Goal: Information Seeking & Learning: Learn about a topic

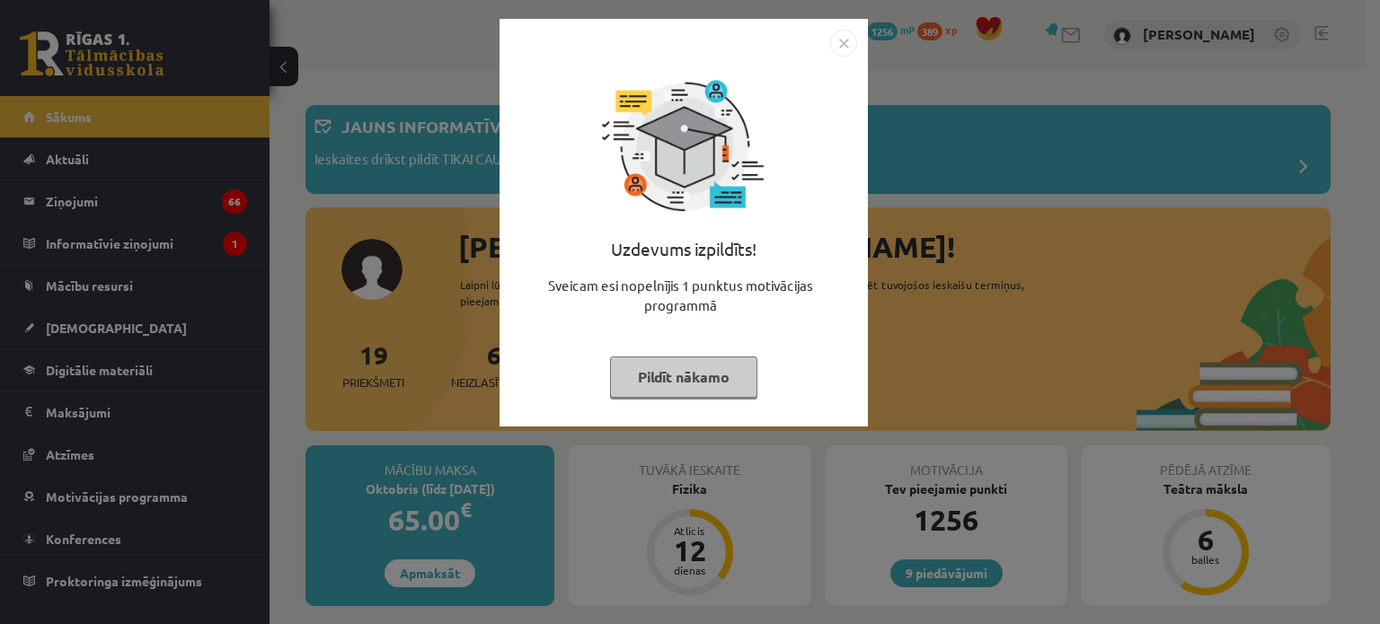
click at [844, 39] on img "Close" at bounding box center [843, 43] width 27 height 27
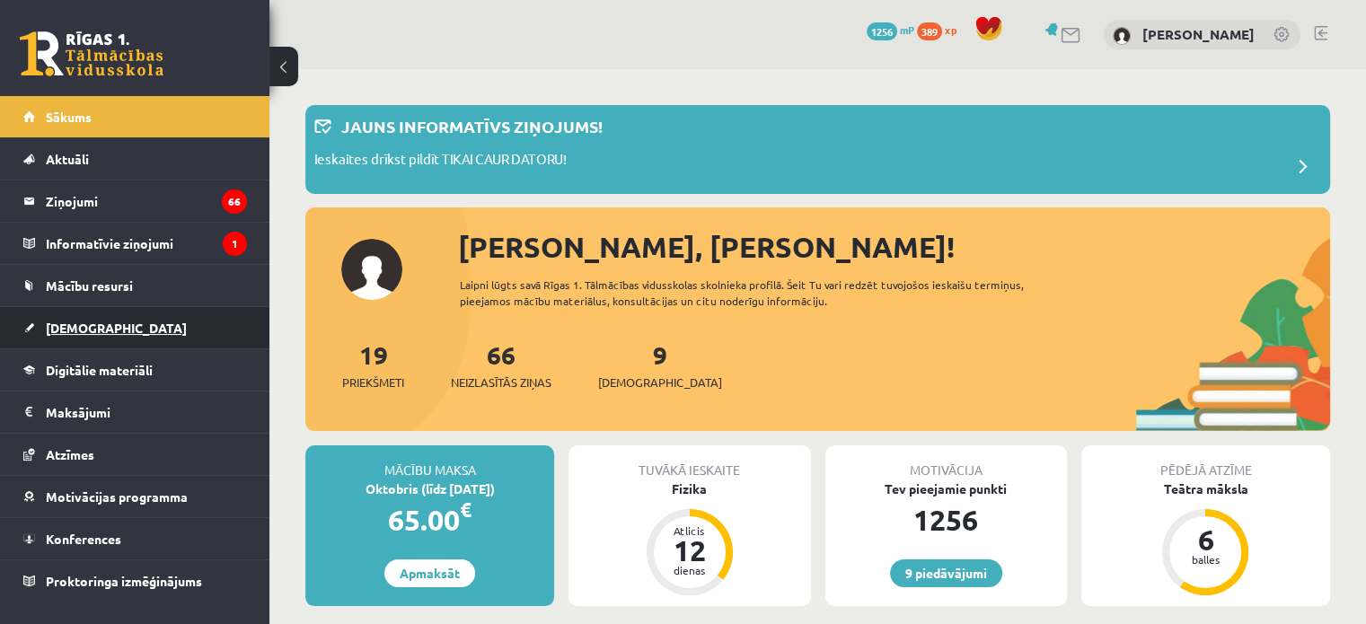
click at [116, 329] on link "[DEMOGRAPHIC_DATA]" at bounding box center [135, 327] width 224 height 41
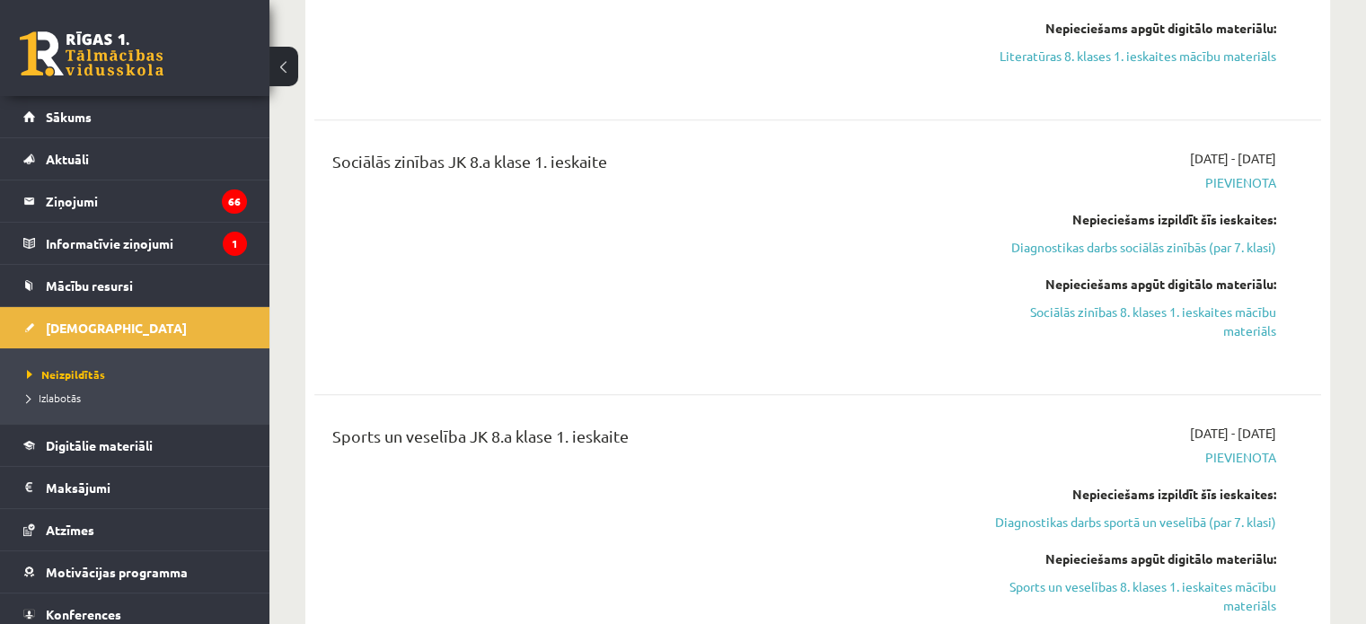
scroll to position [1797, 0]
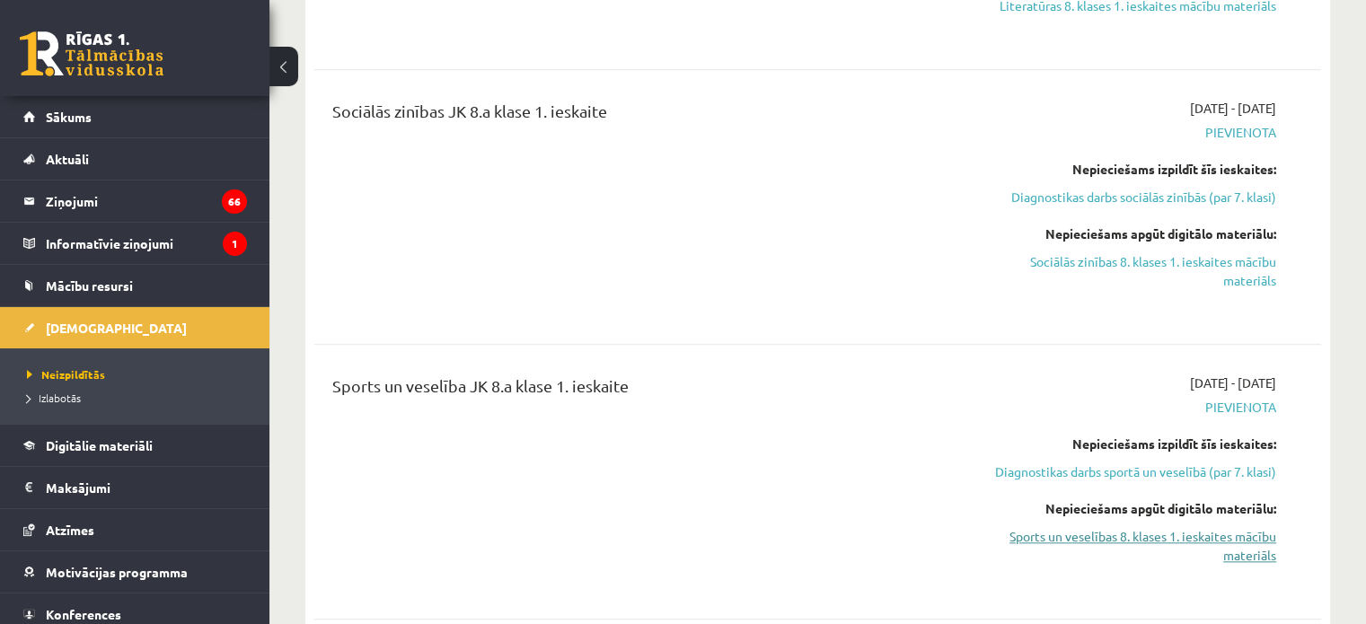
click at [1188, 527] on link "Sports un veselības 8. klases 1. ieskaites mācību materiāls" at bounding box center [1128, 546] width 296 height 38
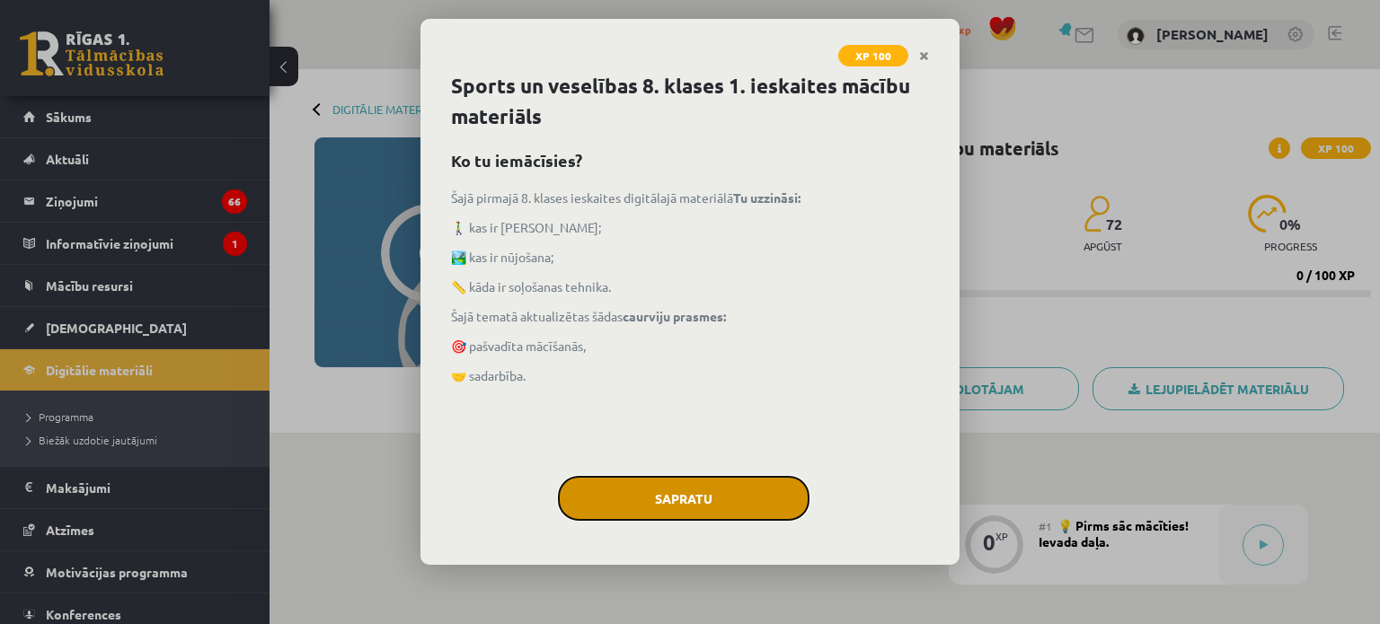
click at [734, 500] on button "Sapratu" at bounding box center [684, 498] width 252 height 45
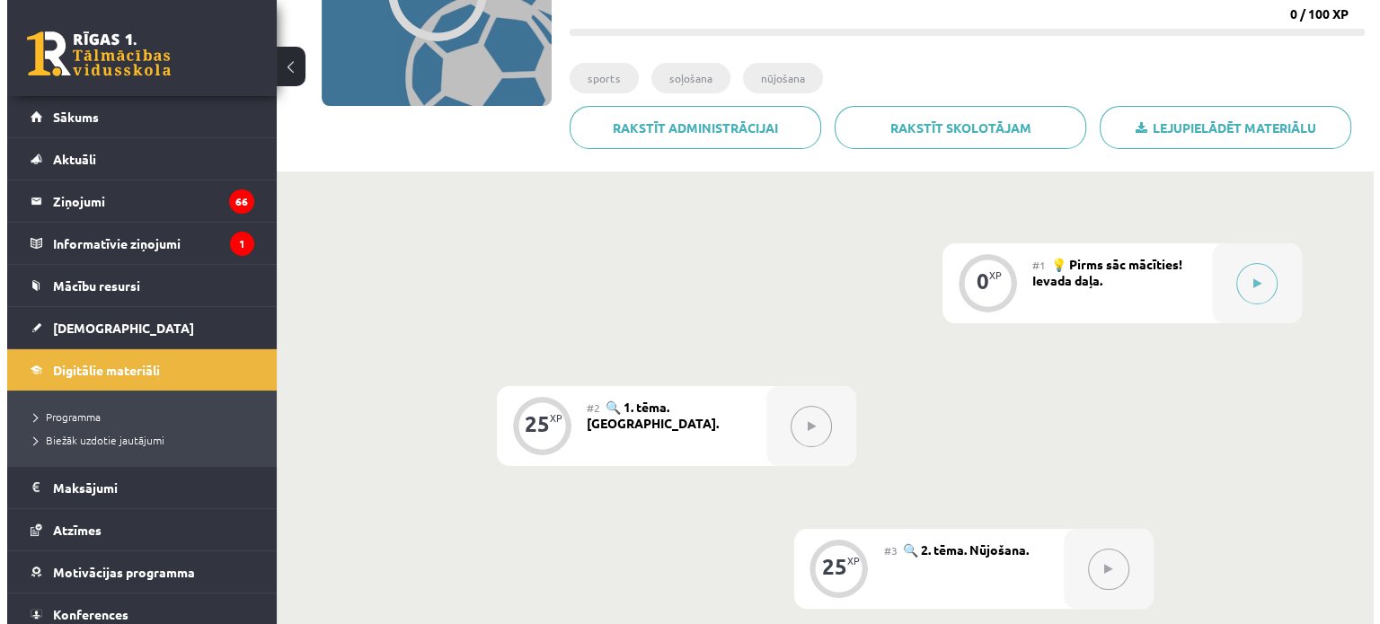
scroll to position [359, 0]
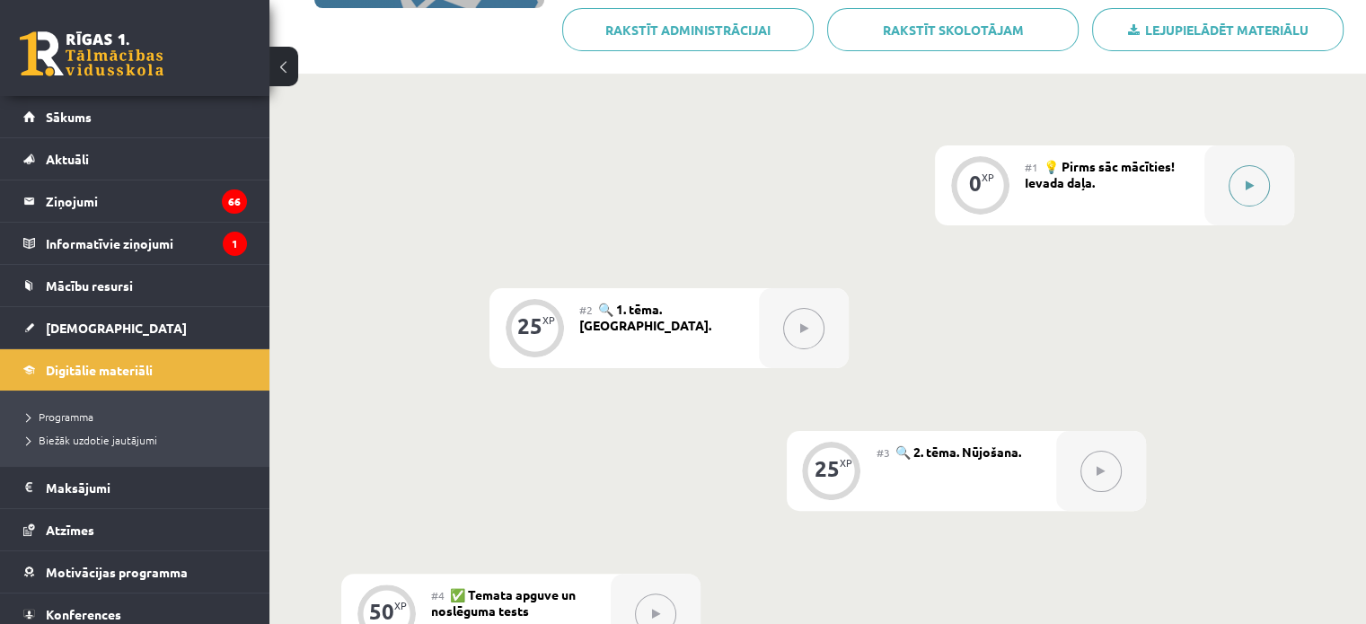
click at [1250, 190] on icon at bounding box center [1250, 186] width 8 height 11
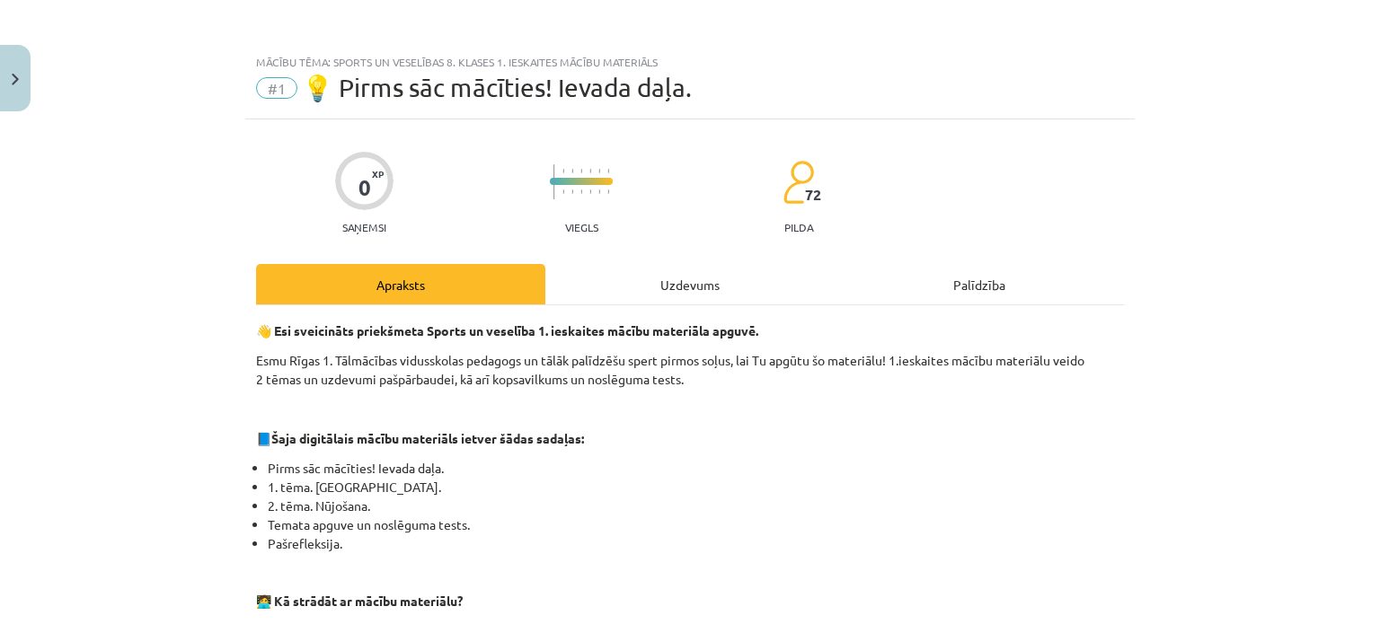
drag, startPoint x: 820, startPoint y: 252, endPoint x: 794, endPoint y: 284, distance: 41.5
click at [791, 285] on div "Uzdevums" at bounding box center [689, 284] width 289 height 40
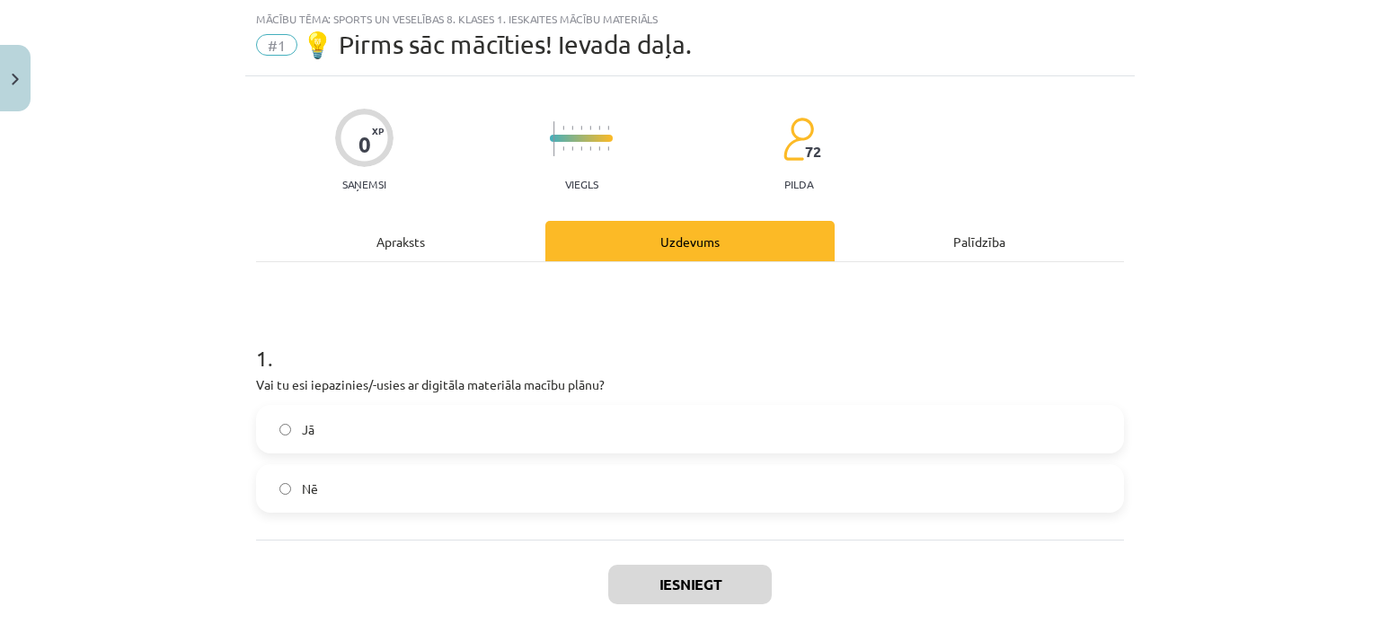
scroll to position [45, 0]
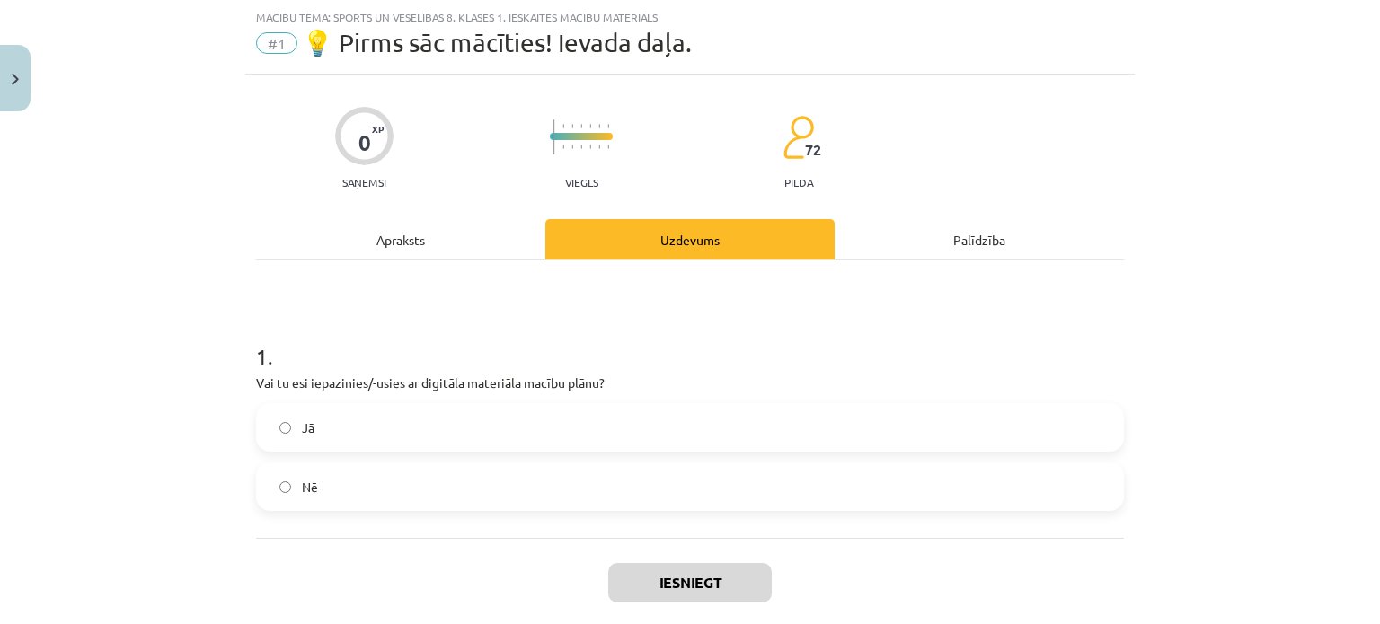
click at [509, 484] on label "Nē" at bounding box center [690, 486] width 864 height 45
click at [526, 453] on div "Jā Nē" at bounding box center [690, 457] width 868 height 108
click at [579, 416] on label "Jā" at bounding box center [690, 427] width 864 height 45
click at [747, 569] on button "Iesniegt" at bounding box center [689, 583] width 163 height 40
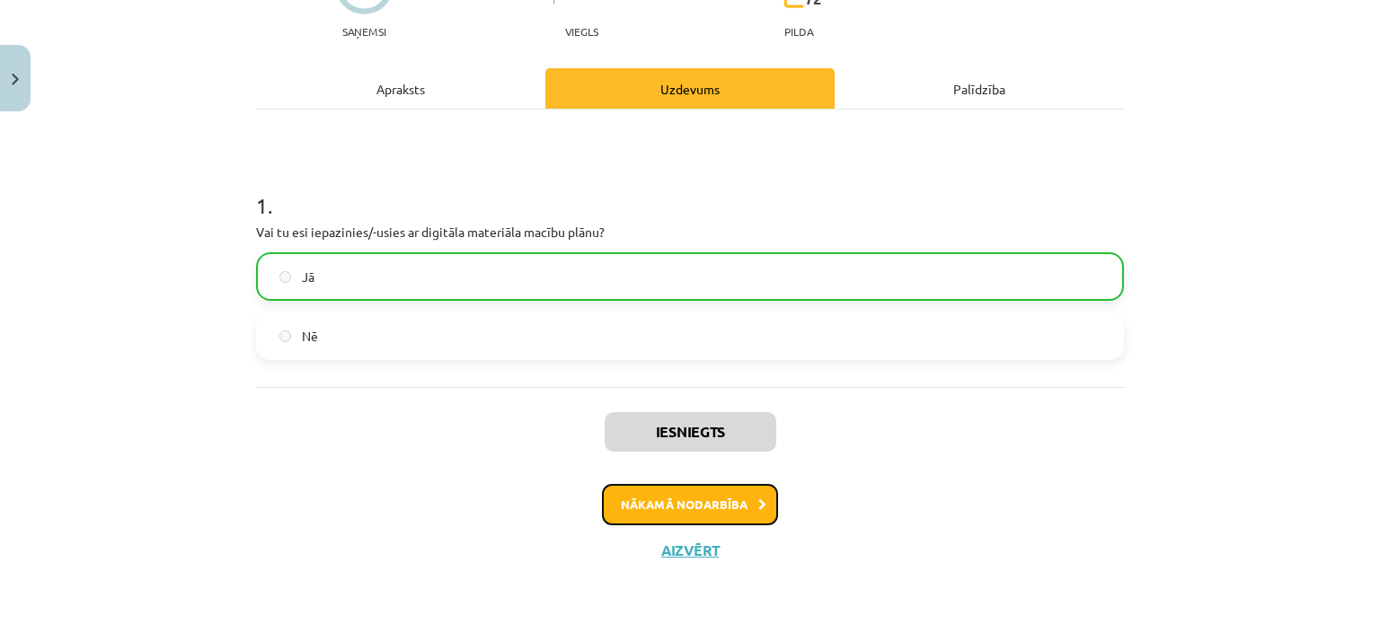
click at [732, 497] on button "Nākamā nodarbība" at bounding box center [690, 504] width 176 height 41
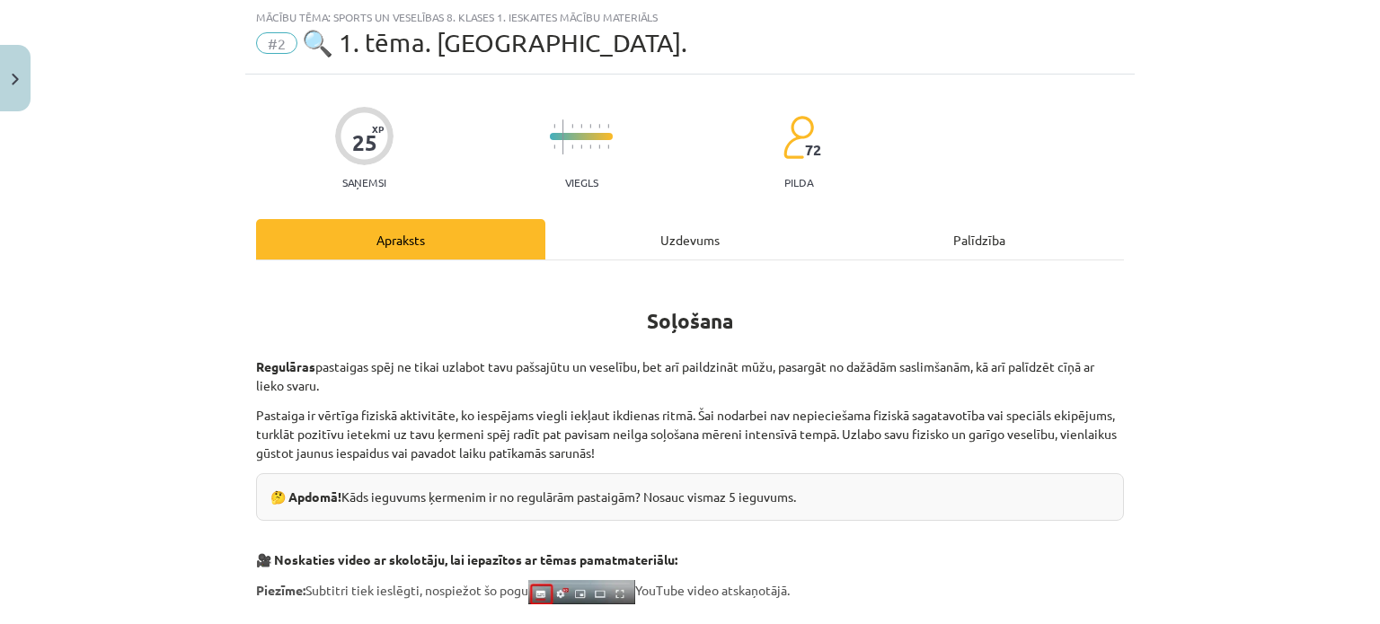
click at [711, 240] on div "Uzdevums" at bounding box center [689, 239] width 289 height 40
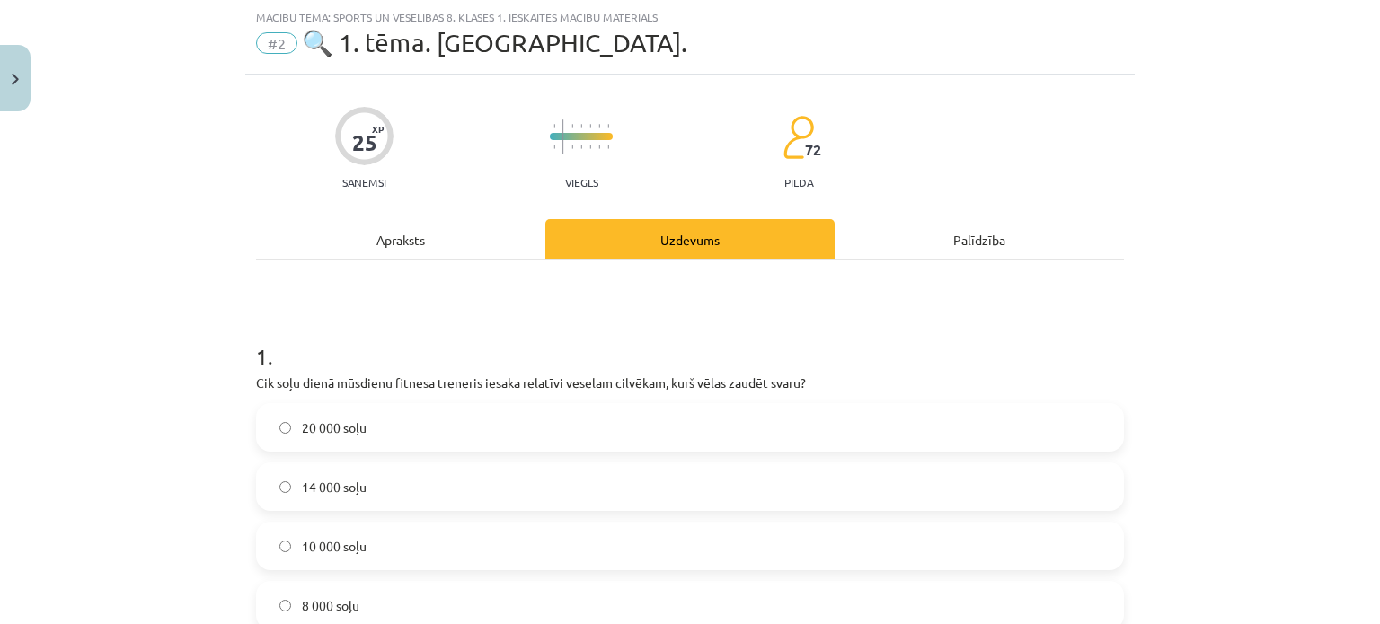
click at [256, 343] on h1 "1 ." at bounding box center [690, 341] width 868 height 56
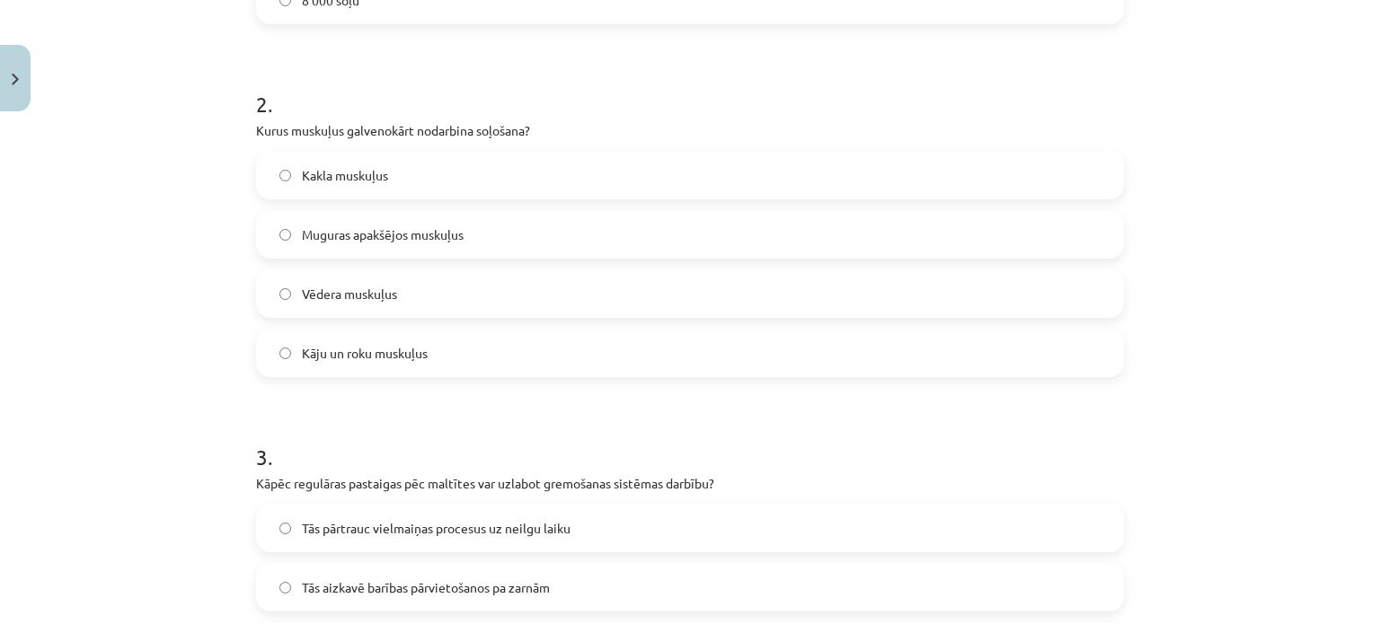
scroll to position [1670, 0]
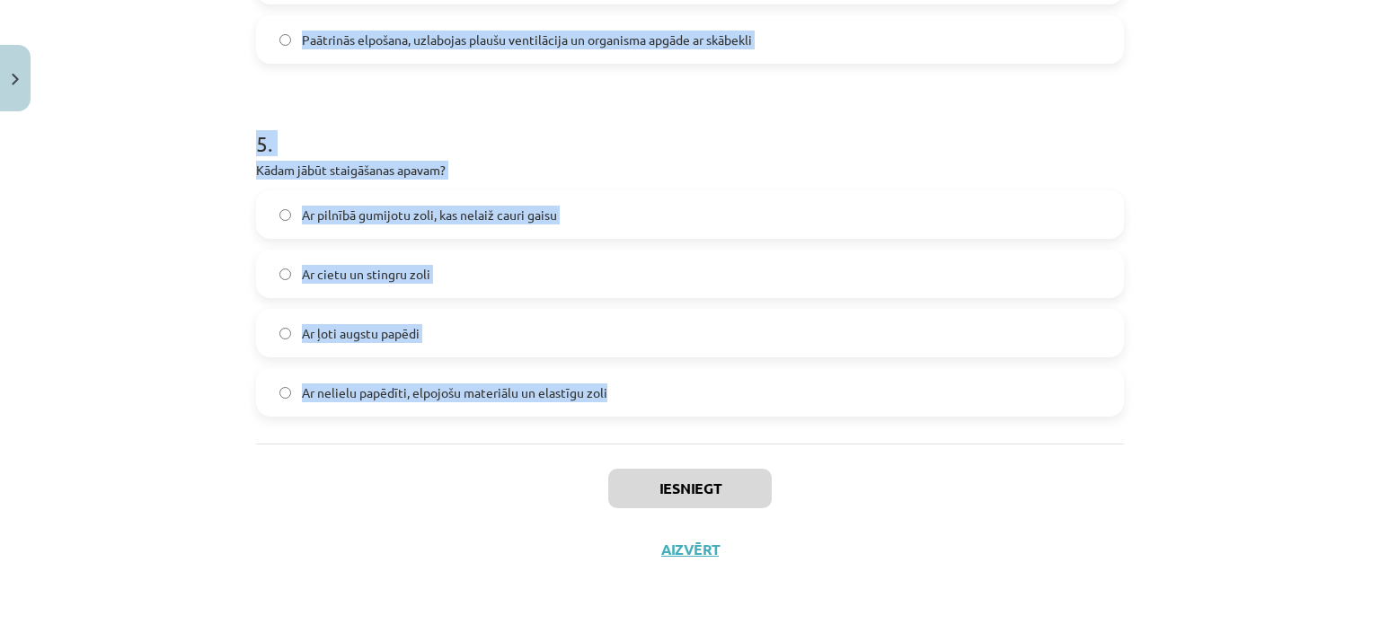
drag, startPoint x: 250, startPoint y: 351, endPoint x: 665, endPoint y: 434, distance: 423.2
copy form "1 . Cik soļu dienā mūsdienu fitnesa treneris iesaka relatīvi veselam cilvēkam, …"
click at [176, 272] on div "Mācību tēma: Sports un veselības 8. klases 1. ieskaites mācību materiāls #2 🔍 1…" at bounding box center [690, 312] width 1380 height 624
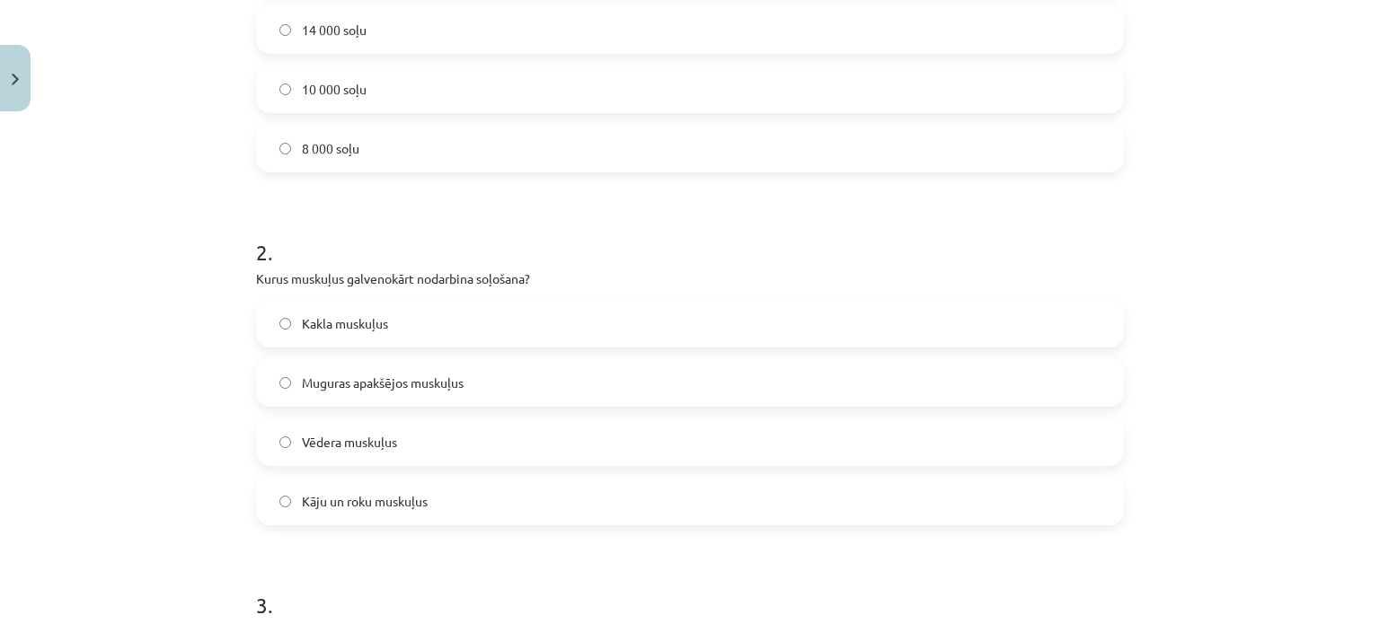
scroll to position [0, 0]
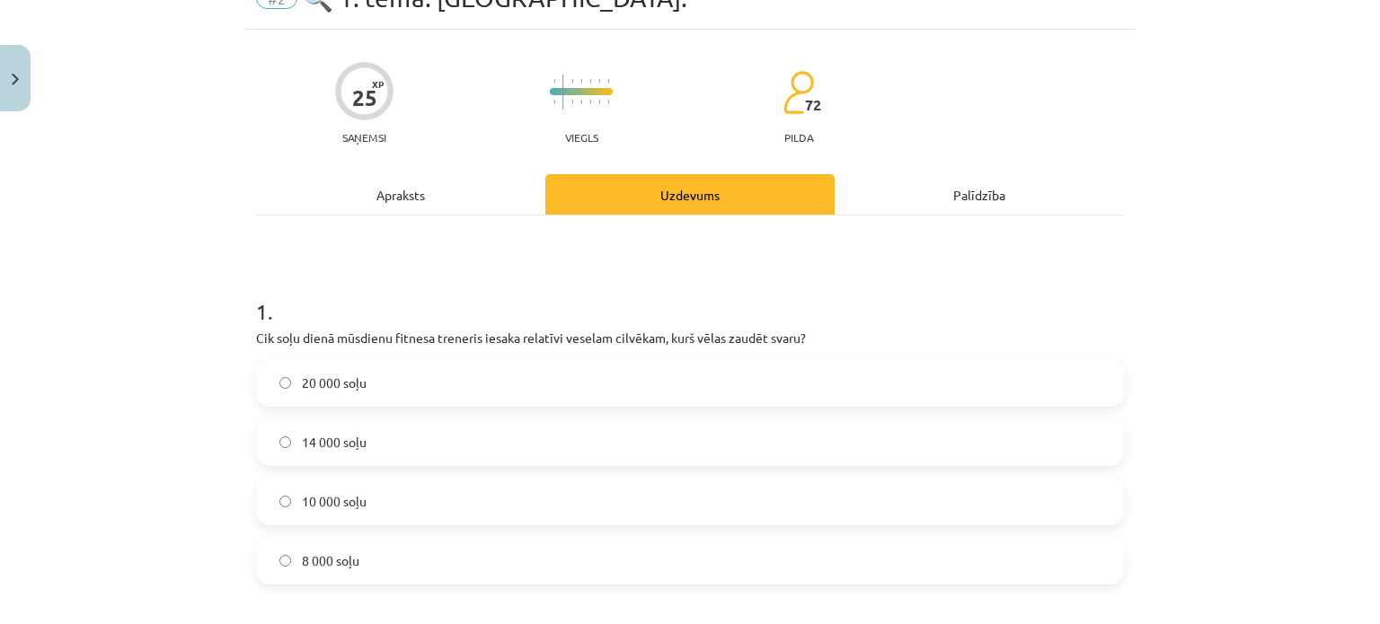
click at [355, 504] on span "10 000 soļu" at bounding box center [334, 501] width 65 height 19
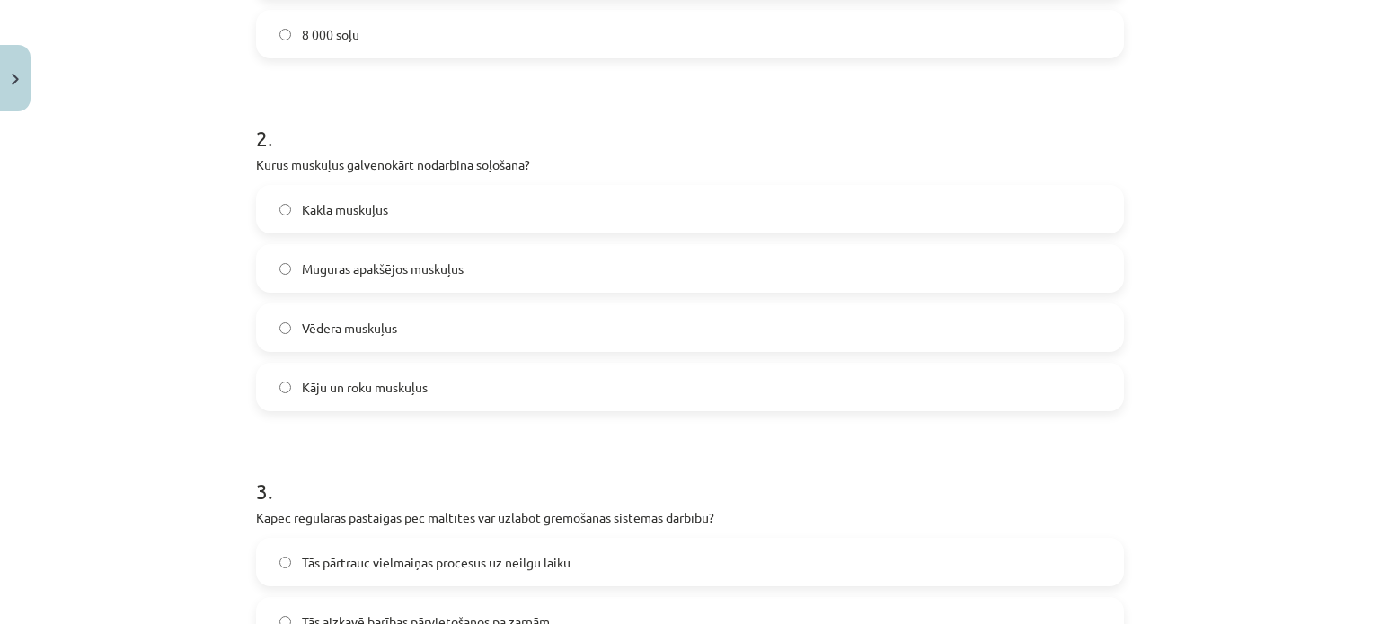
scroll to position [629, 0]
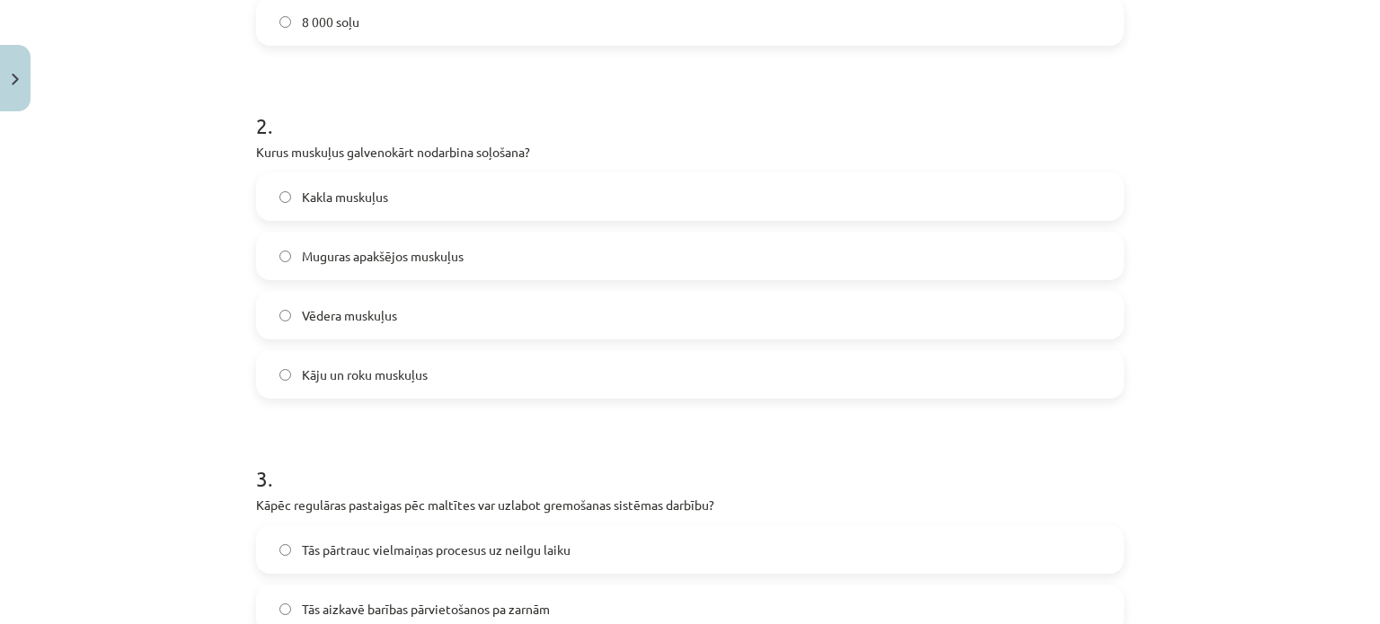
click at [354, 371] on span "Kāju un roku muskuļus" at bounding box center [365, 375] width 126 height 19
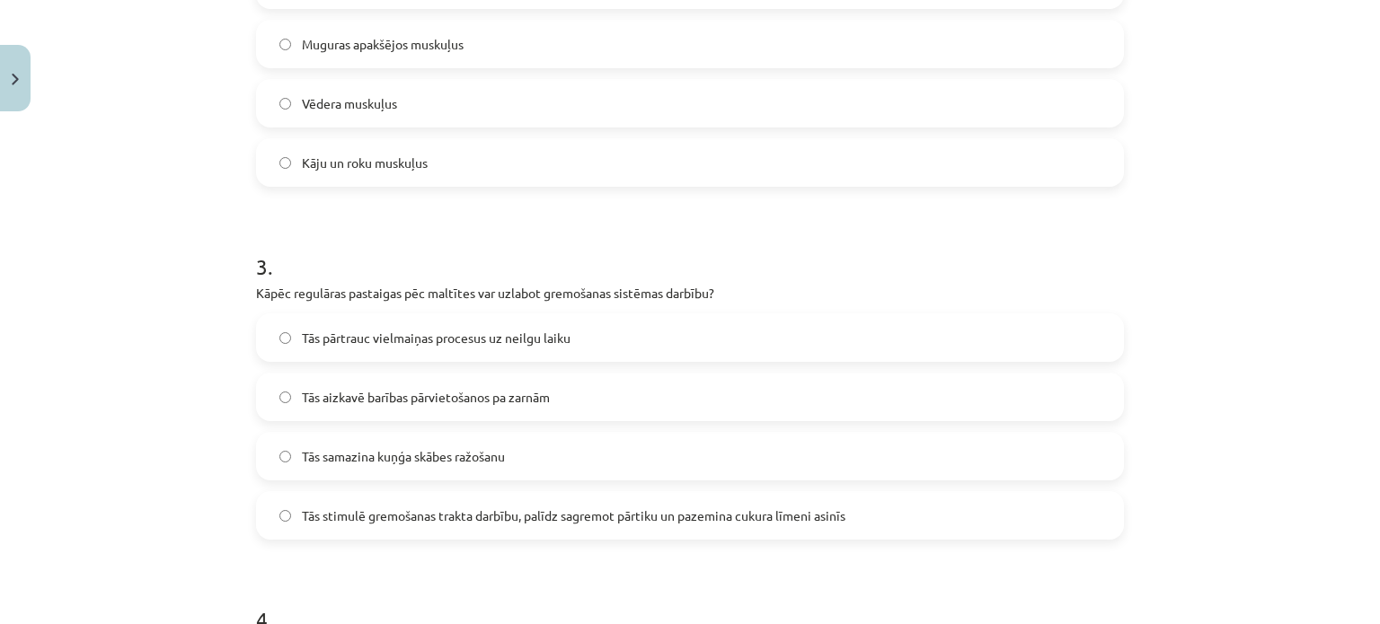
scroll to position [898, 0]
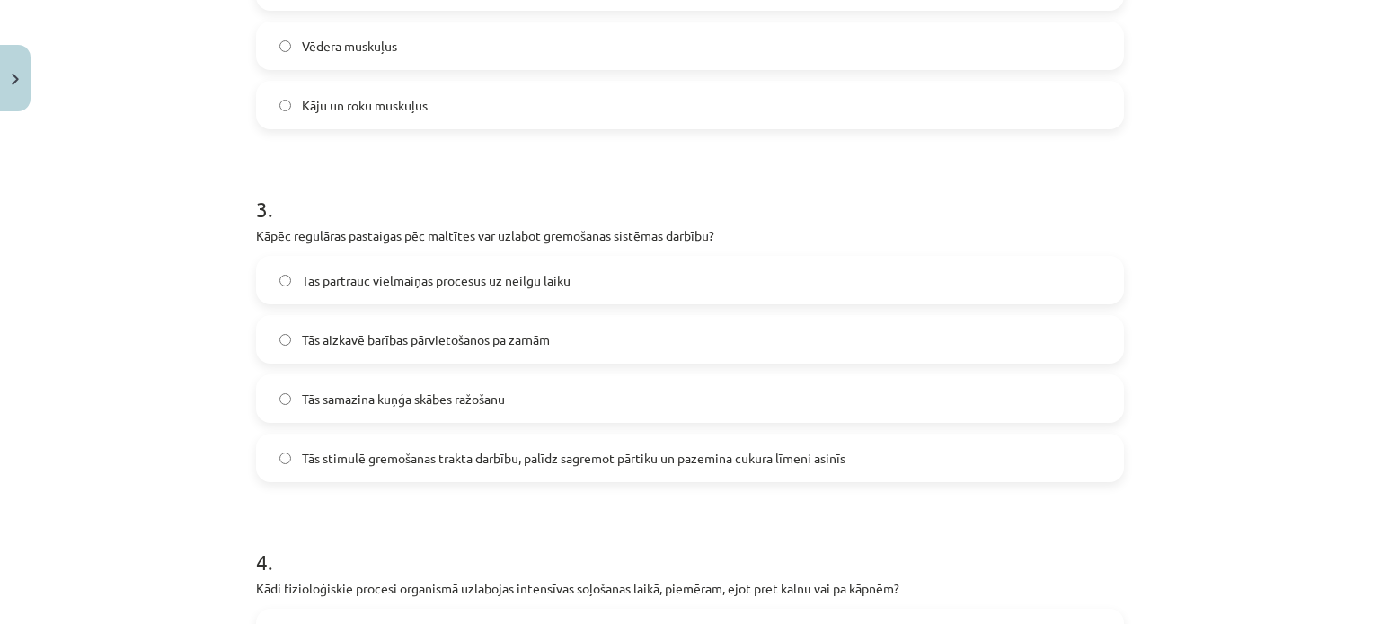
click at [343, 467] on label "Tās stimulē gremošanas trakta darbību, palīdz sagremot pārtiku un pazemina cuku…" at bounding box center [690, 458] width 864 height 45
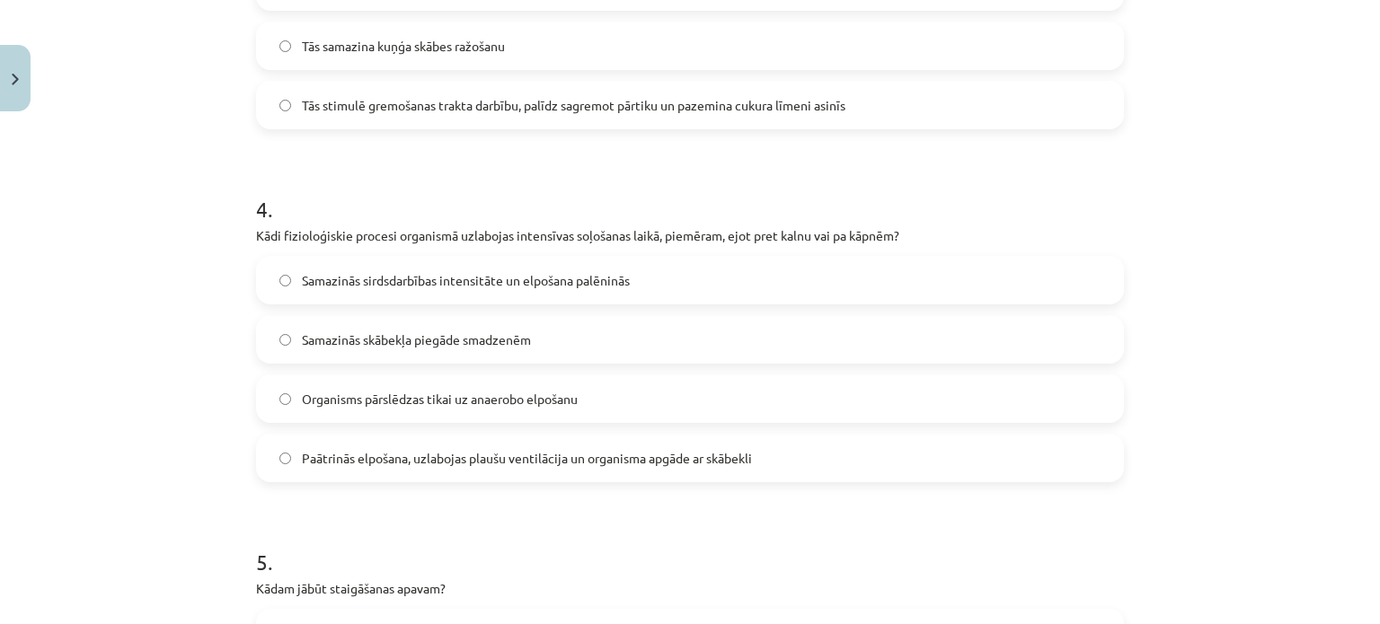
scroll to position [1258, 0]
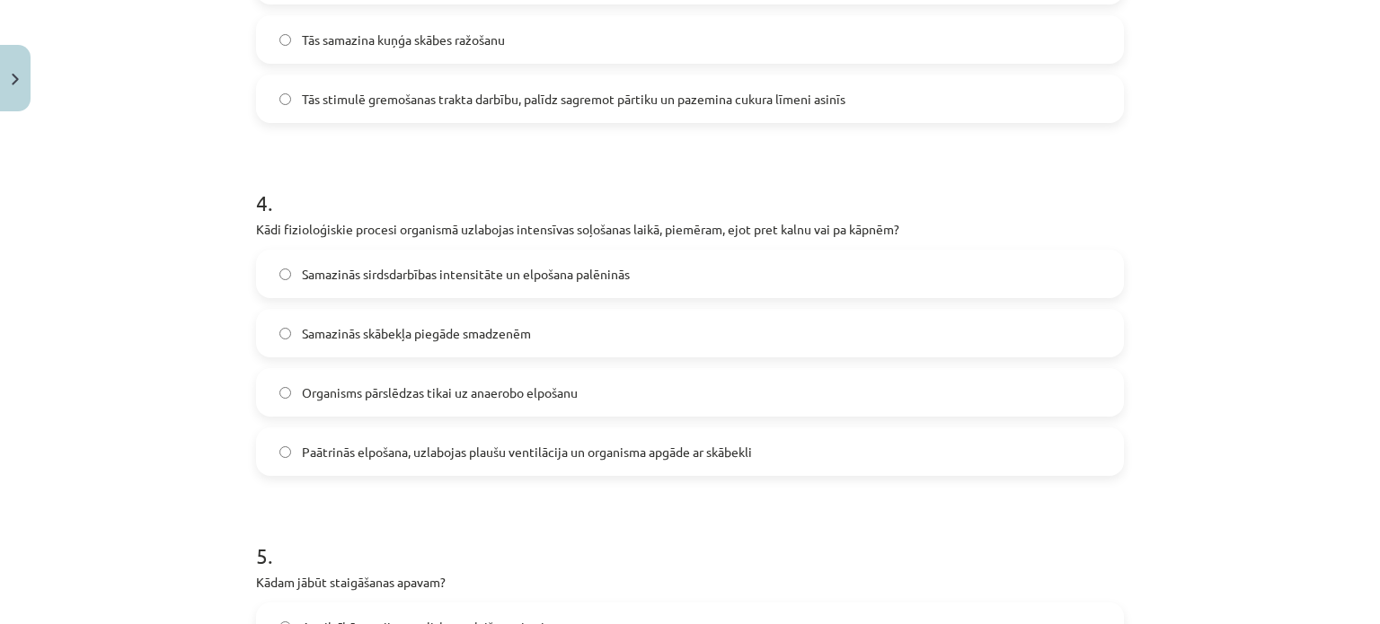
click at [388, 459] on span "Paātrinās elpošana, uzlabojas plaušu ventilācija un organisma apgāde ar skābekli" at bounding box center [527, 452] width 450 height 19
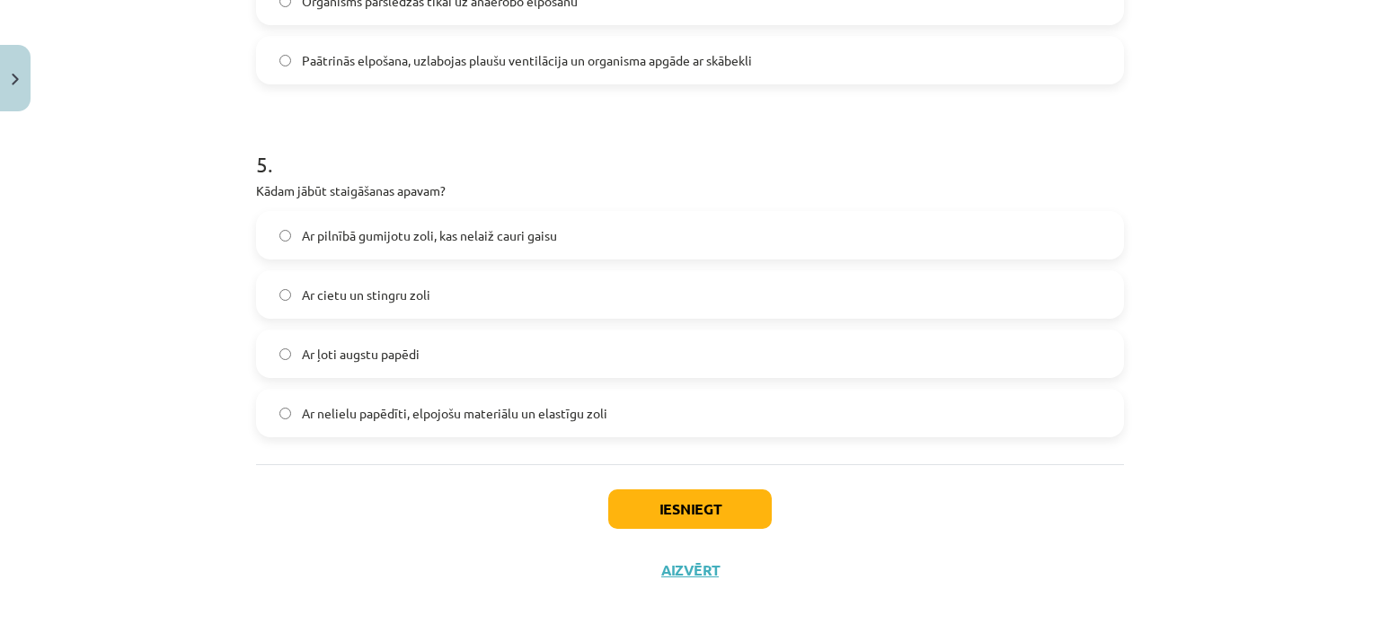
scroll to position [1670, 0]
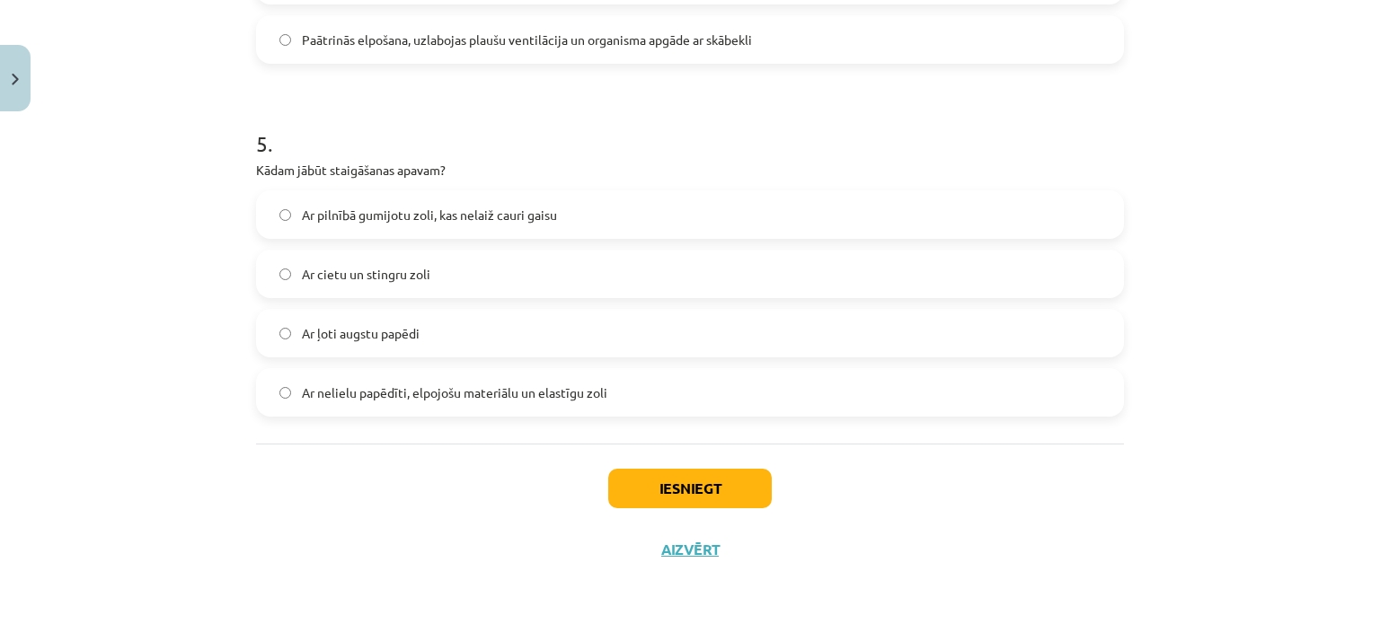
click at [329, 397] on span "Ar nelielu papēdīti, elpojošu materiālu un elastīgu zoli" at bounding box center [454, 393] width 305 height 19
click at [676, 488] on button "Iesniegt" at bounding box center [689, 489] width 163 height 40
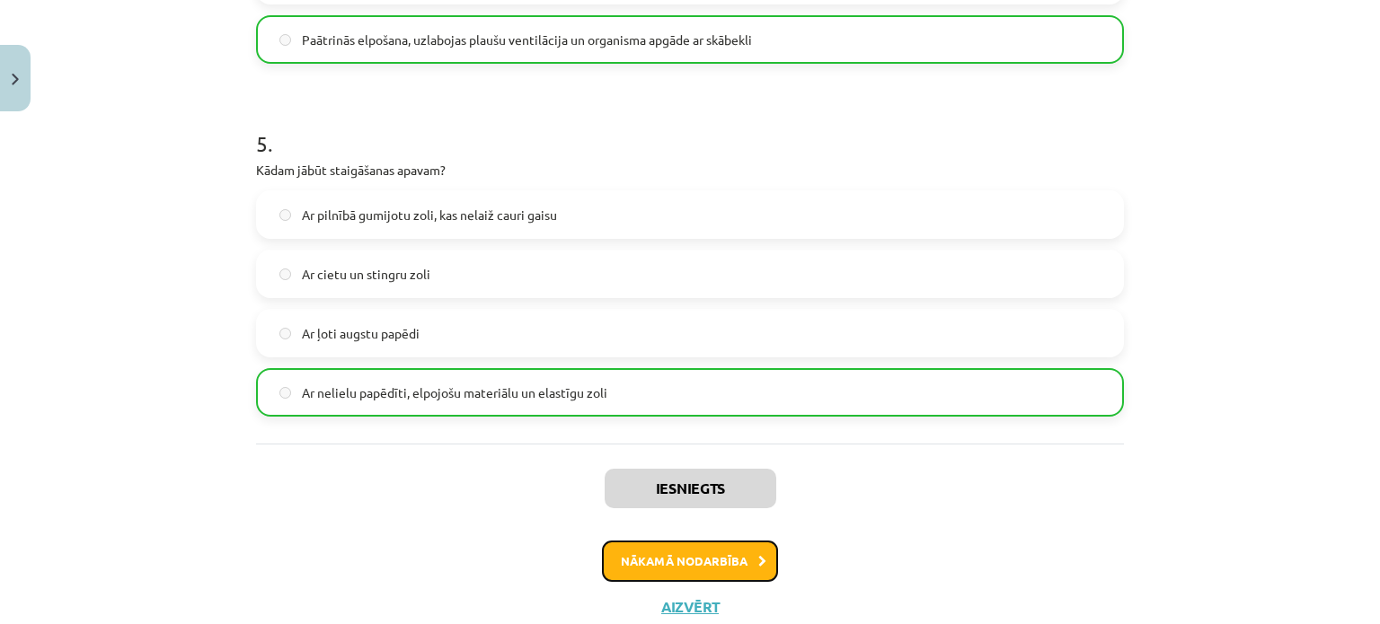
click at [694, 570] on button "Nākamā nodarbība" at bounding box center [690, 561] width 176 height 41
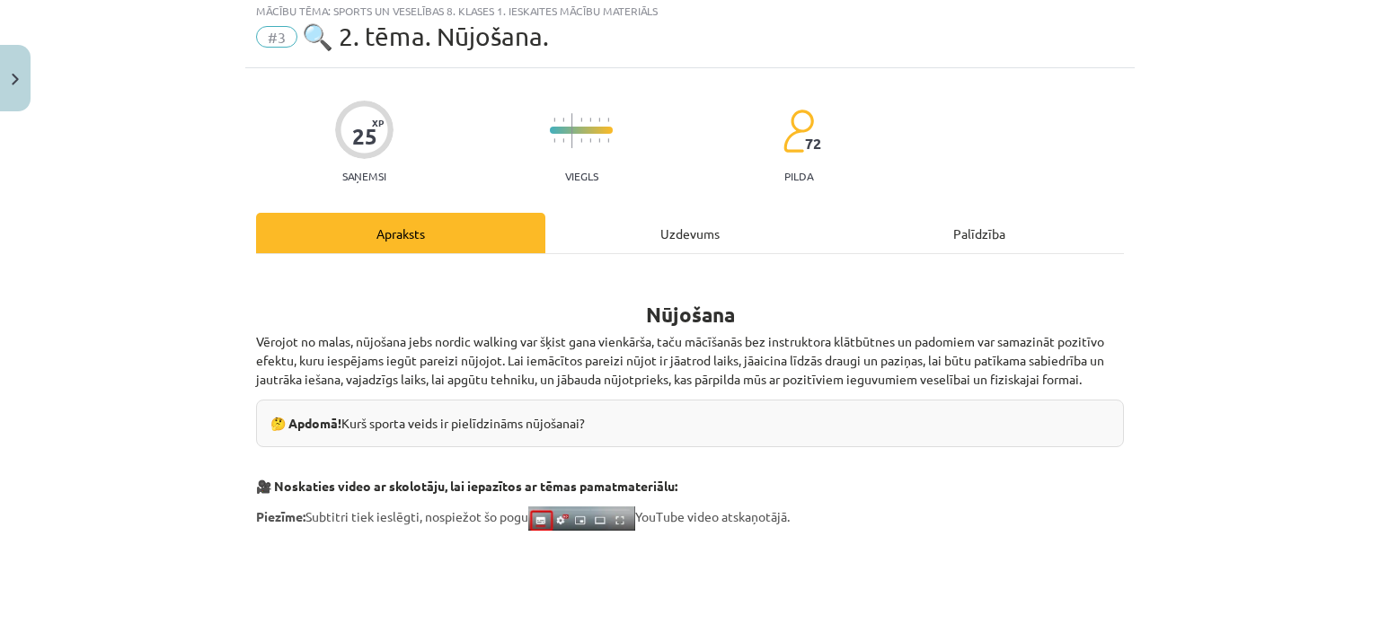
scroll to position [45, 0]
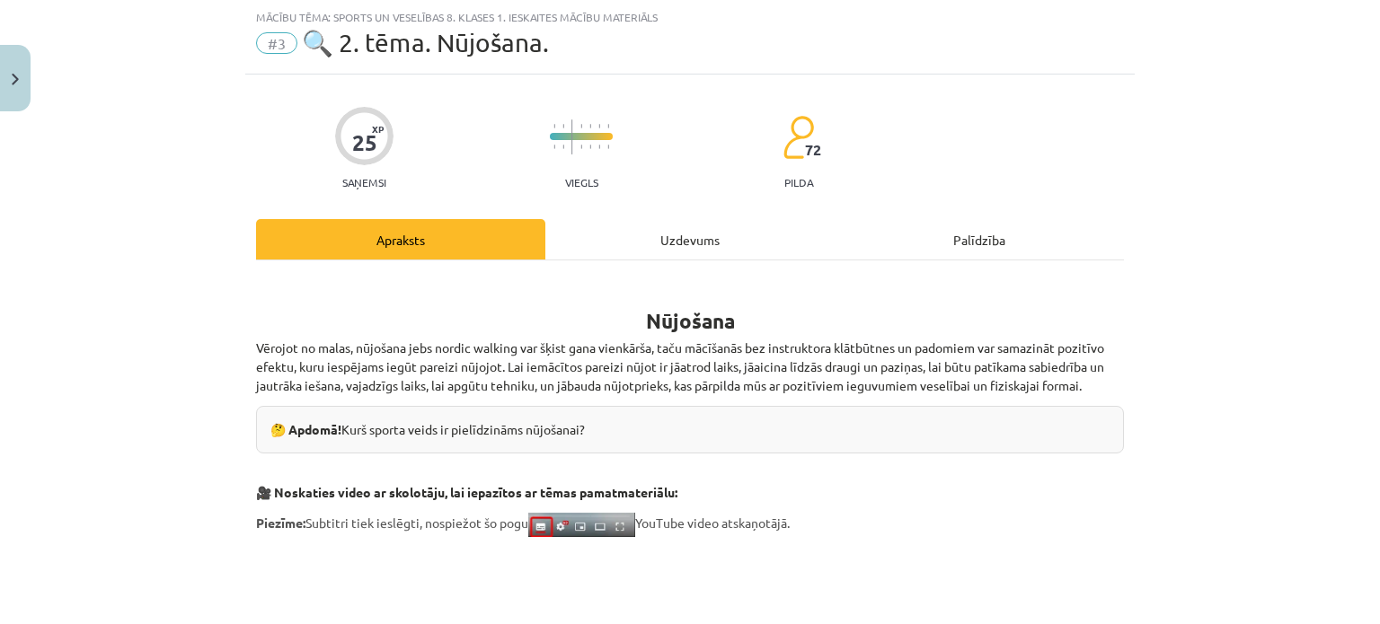
click at [659, 241] on div "Uzdevums" at bounding box center [689, 239] width 289 height 40
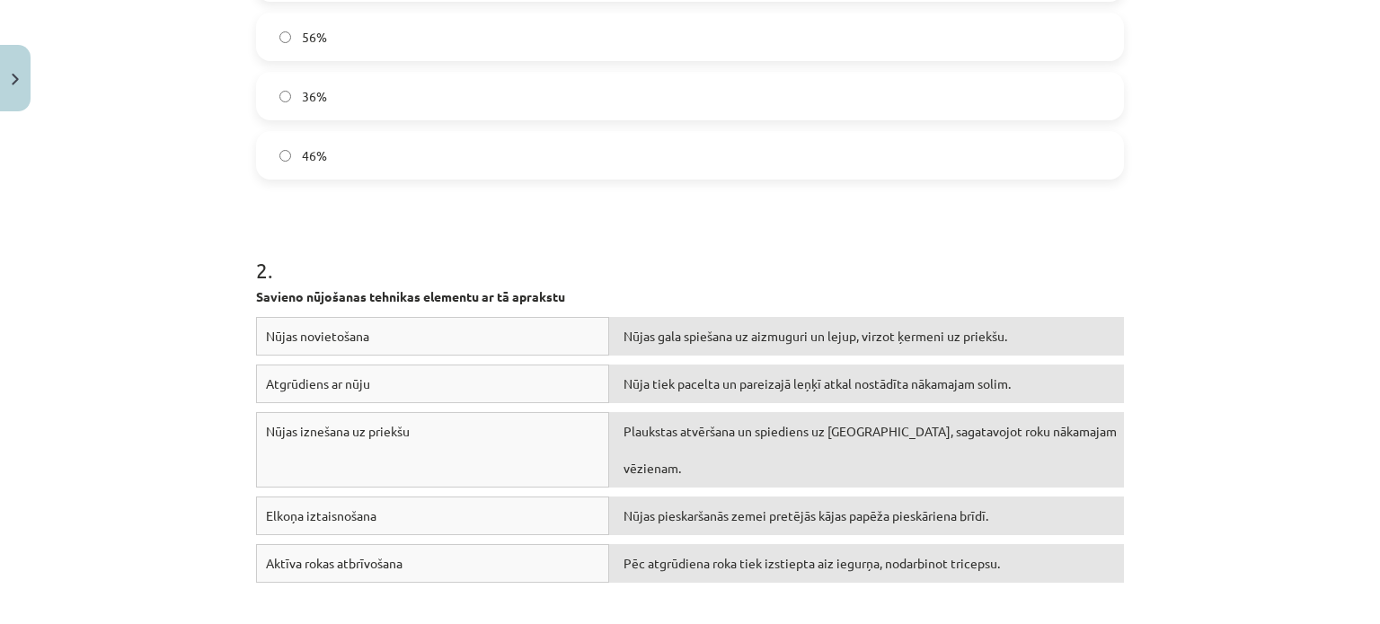
scroll to position [1371, 0]
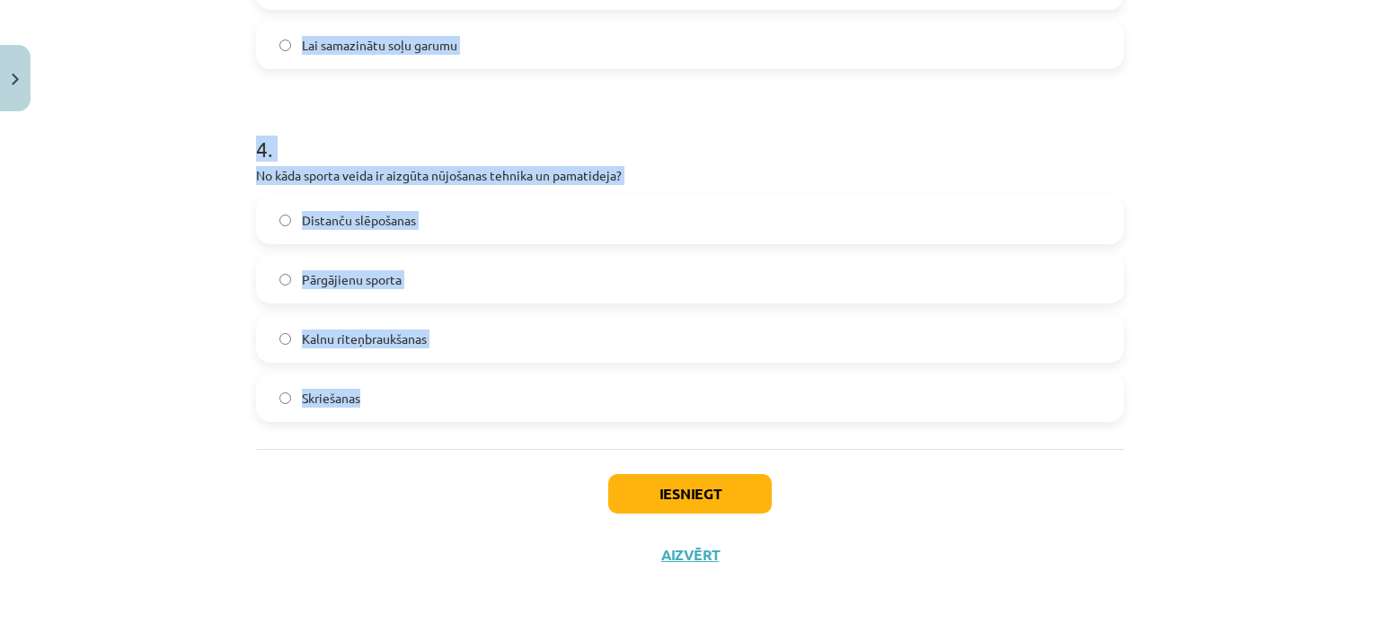
drag, startPoint x: 252, startPoint y: 349, endPoint x: 359, endPoint y: 405, distance: 121.8
copy form "1 . Cik procentus vairāk kaloriju nūjošana sadedzina salīdzinājumā ar parastu p…"
click at [219, 292] on div "Mācību tēma: Sports un veselības 8. klases 1. ieskaites mācību materiāls #3 🔍 2…" at bounding box center [690, 312] width 1380 height 624
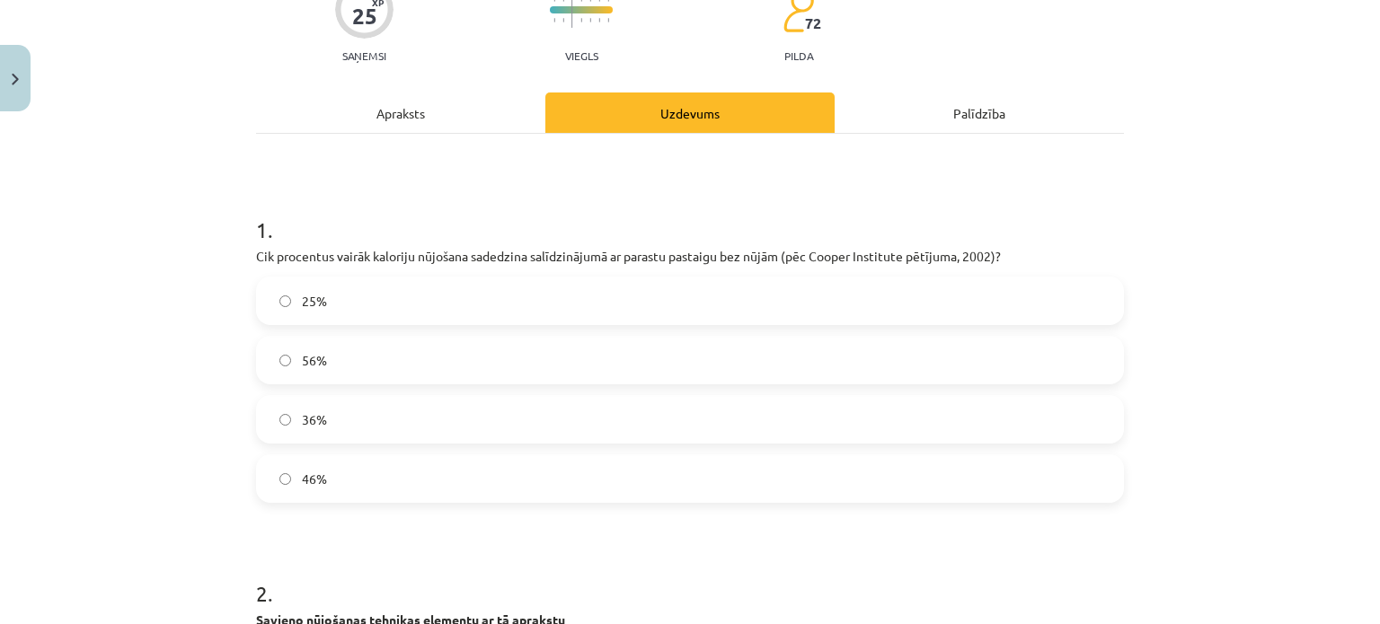
scroll to position [180, 0]
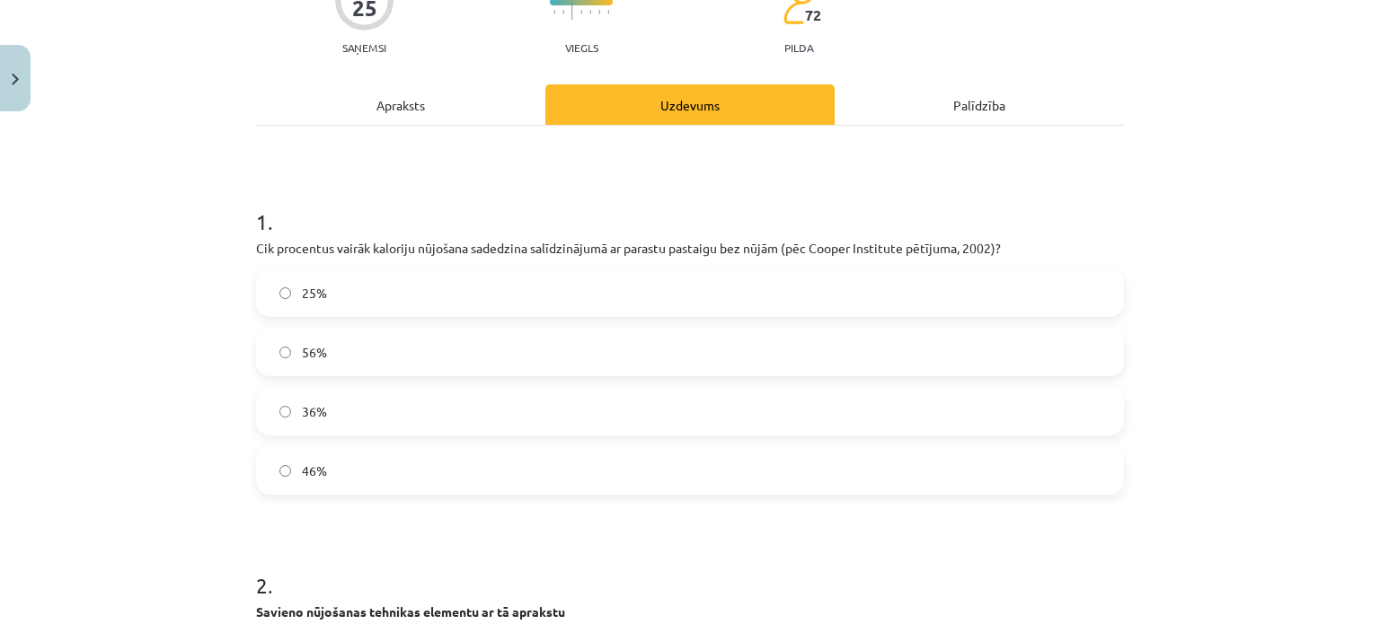
click at [343, 460] on label "46%" at bounding box center [690, 470] width 864 height 45
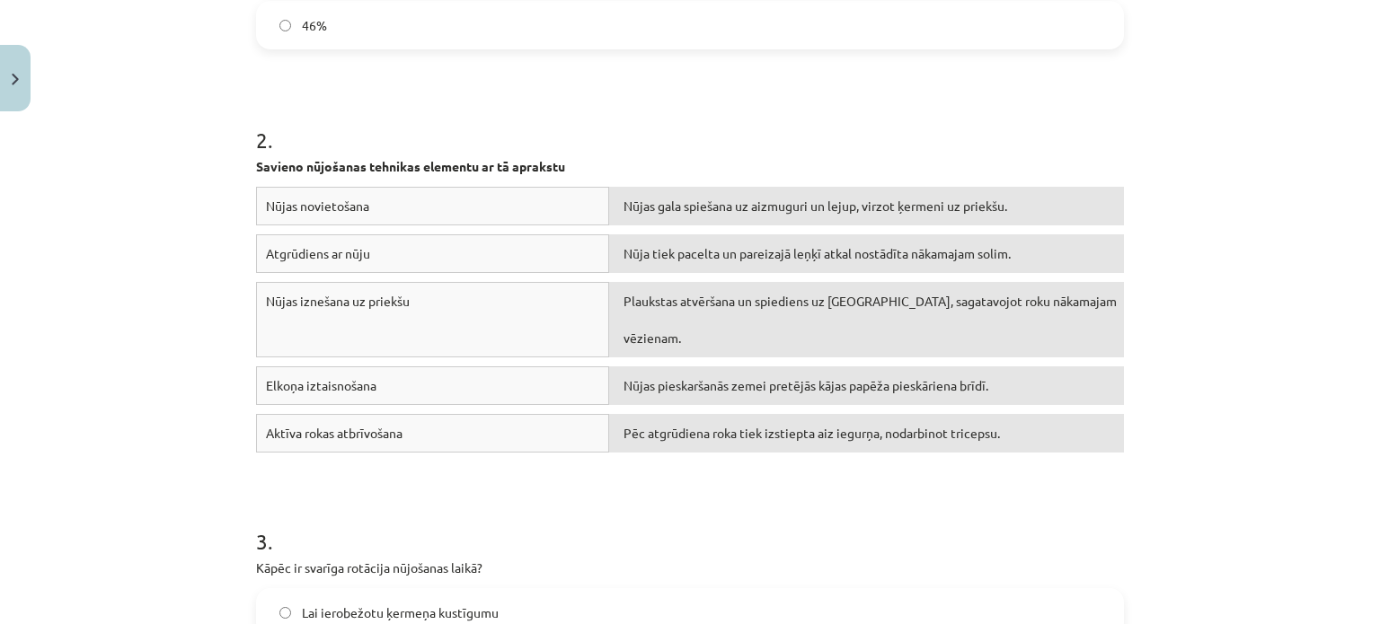
scroll to position [629, 0]
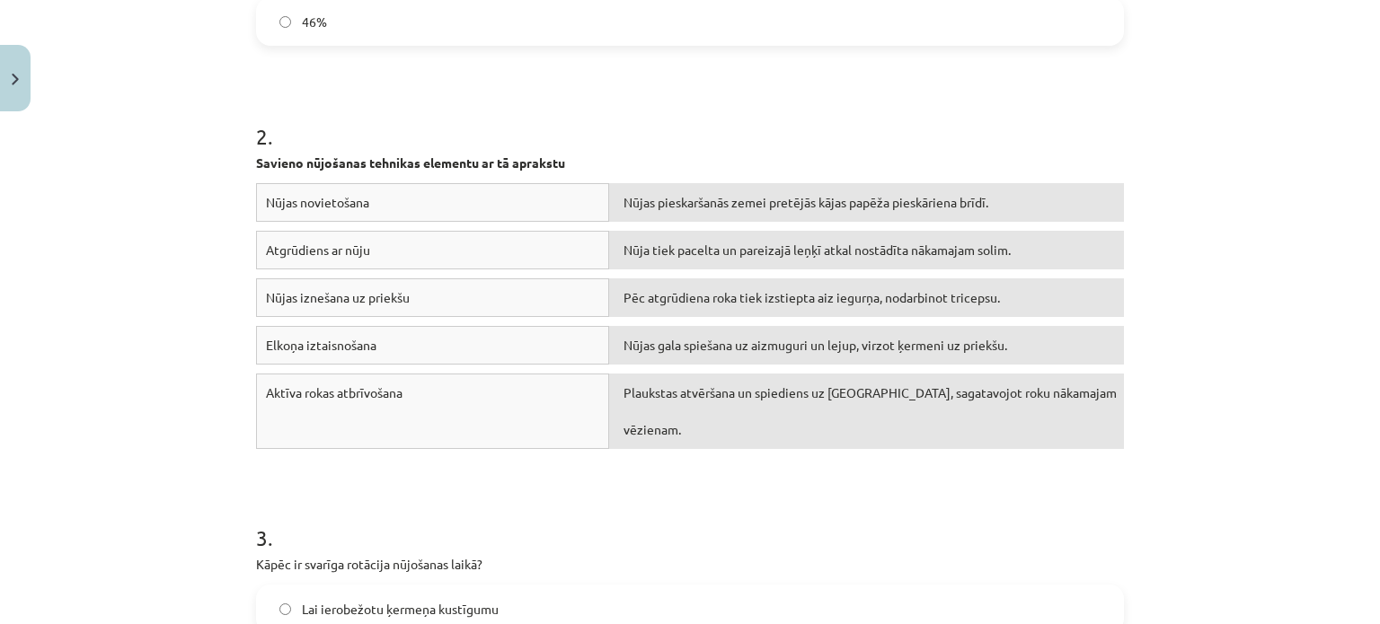
drag, startPoint x: 711, startPoint y: 366, endPoint x: 705, endPoint y: 353, distance: 14.1
click at [707, 355] on div "Elkoņa iztaisnošana Nūjas gala spiešana uz aizmuguri un lejup, virzot ķermeni u…" at bounding box center [690, 350] width 868 height 48
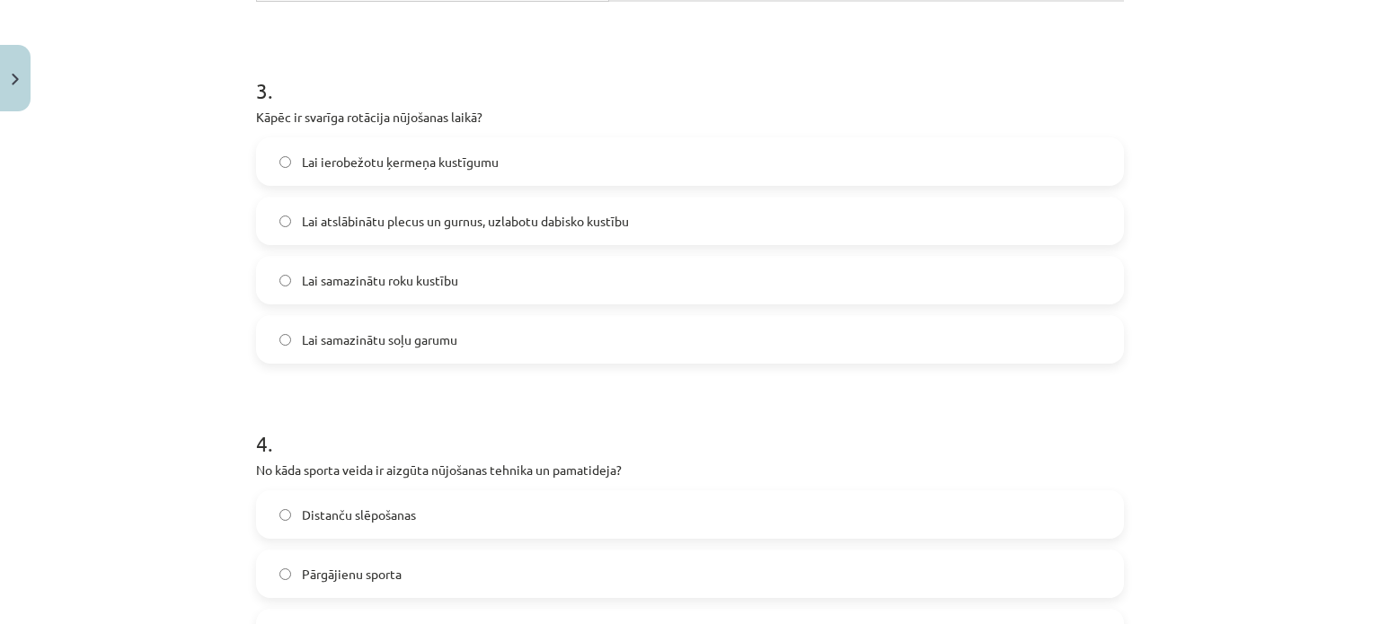
scroll to position [1078, 0]
click at [376, 237] on div "Lai ierobežotu ķermeņa kustīgumu Lai atslābinātu plecus un gurnus, uzlabotu dab…" at bounding box center [690, 249] width 868 height 226
click at [376, 222] on span "Lai atslābinātu plecus un gurnus, uzlabotu dabisko kustību" at bounding box center [465, 219] width 327 height 19
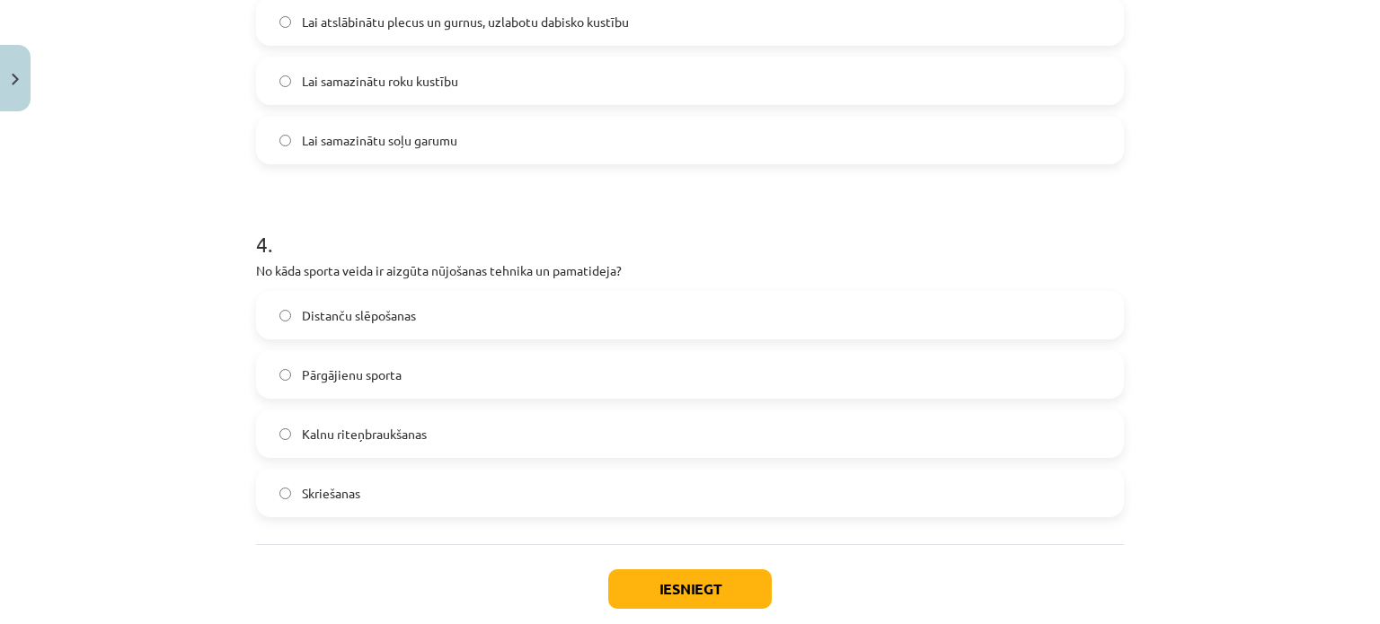
scroll to position [1347, 0]
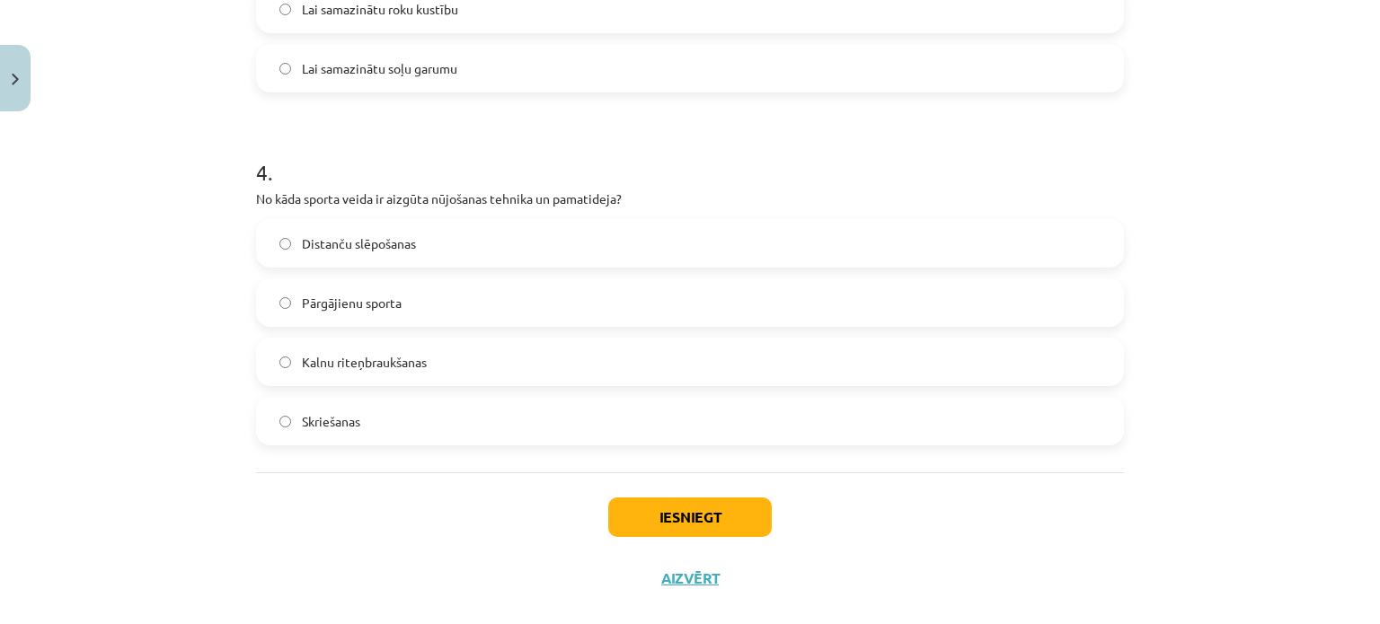
click at [425, 245] on label "Distanču slēpošanas" at bounding box center [690, 243] width 864 height 45
click at [725, 517] on button "Iesniegt" at bounding box center [689, 518] width 163 height 40
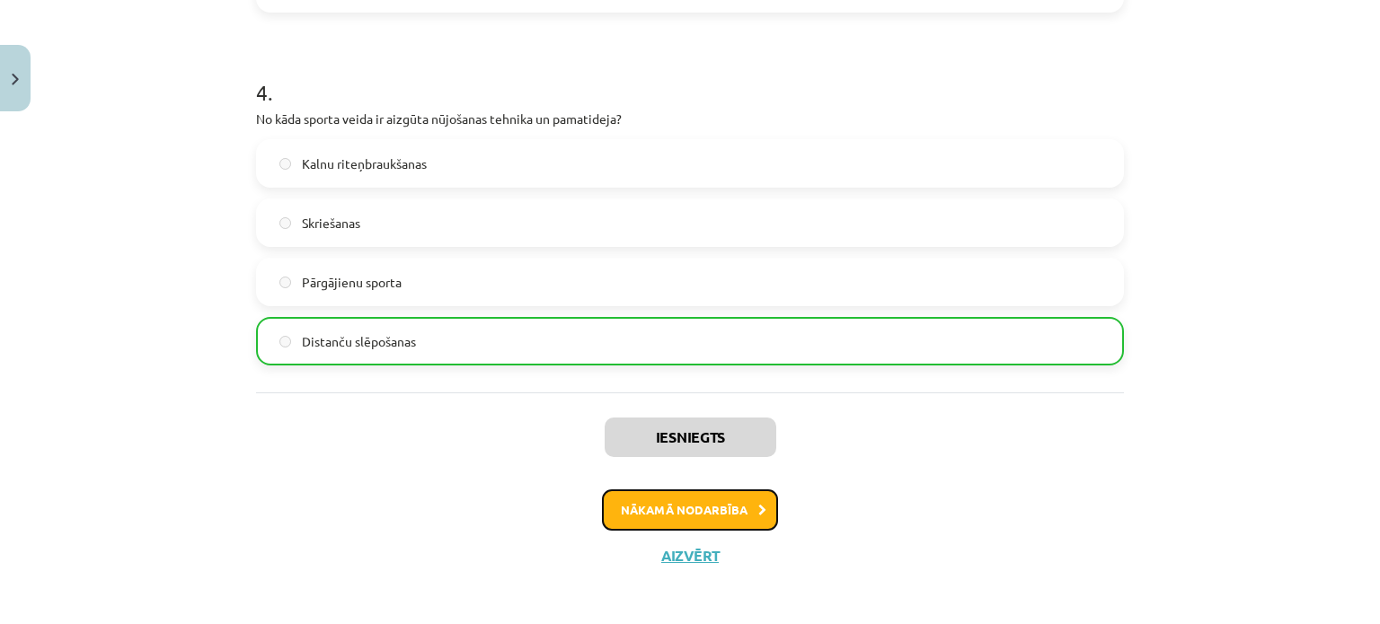
click at [720, 502] on button "Nākamā nodarbība" at bounding box center [690, 510] width 176 height 41
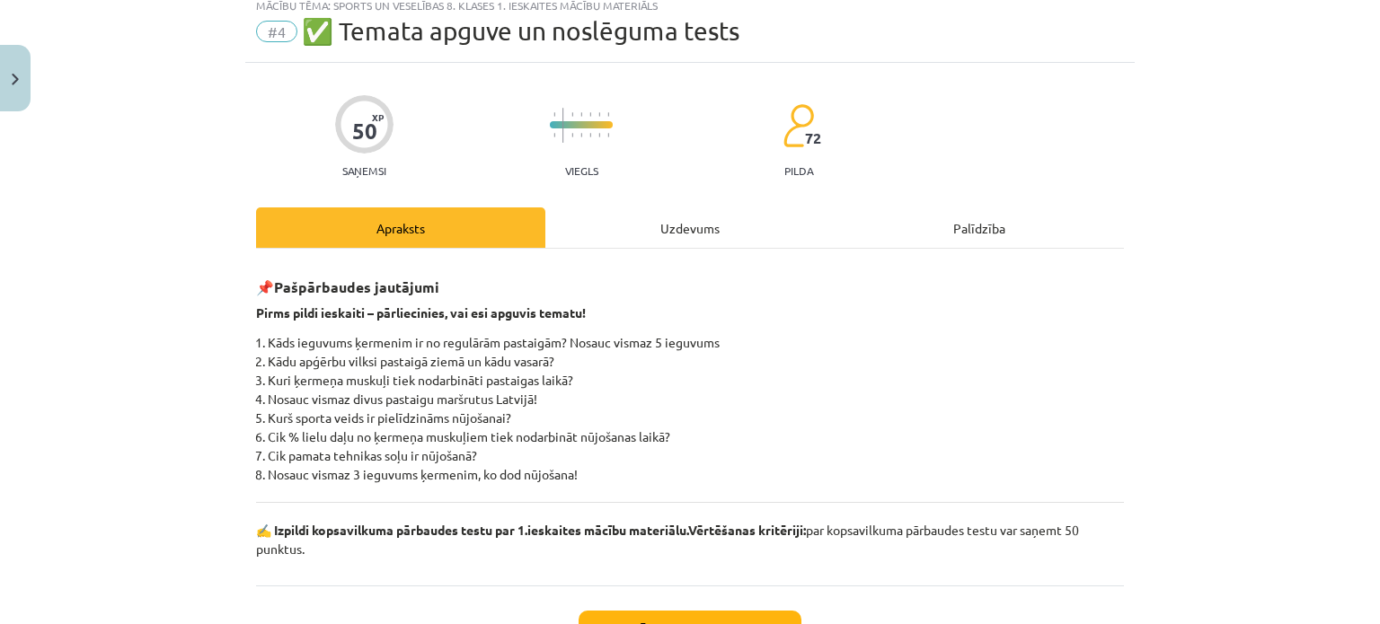
scroll to position [45, 0]
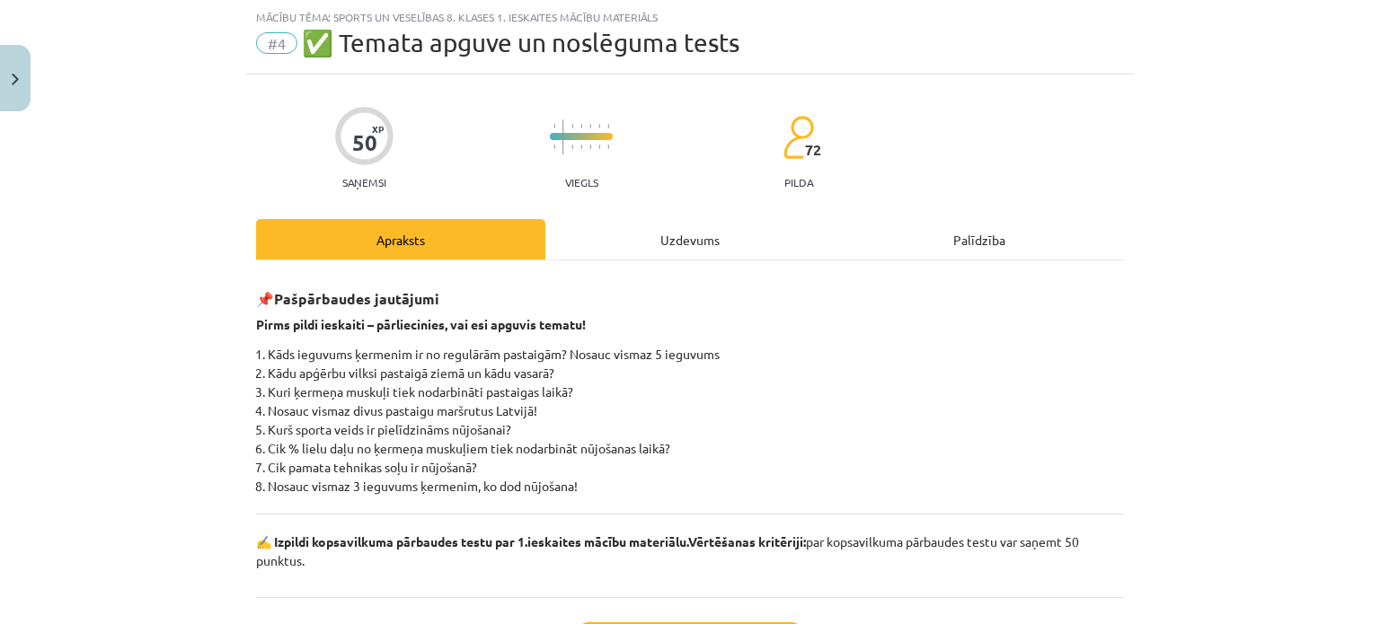
click at [673, 252] on div "Uzdevums" at bounding box center [689, 239] width 289 height 40
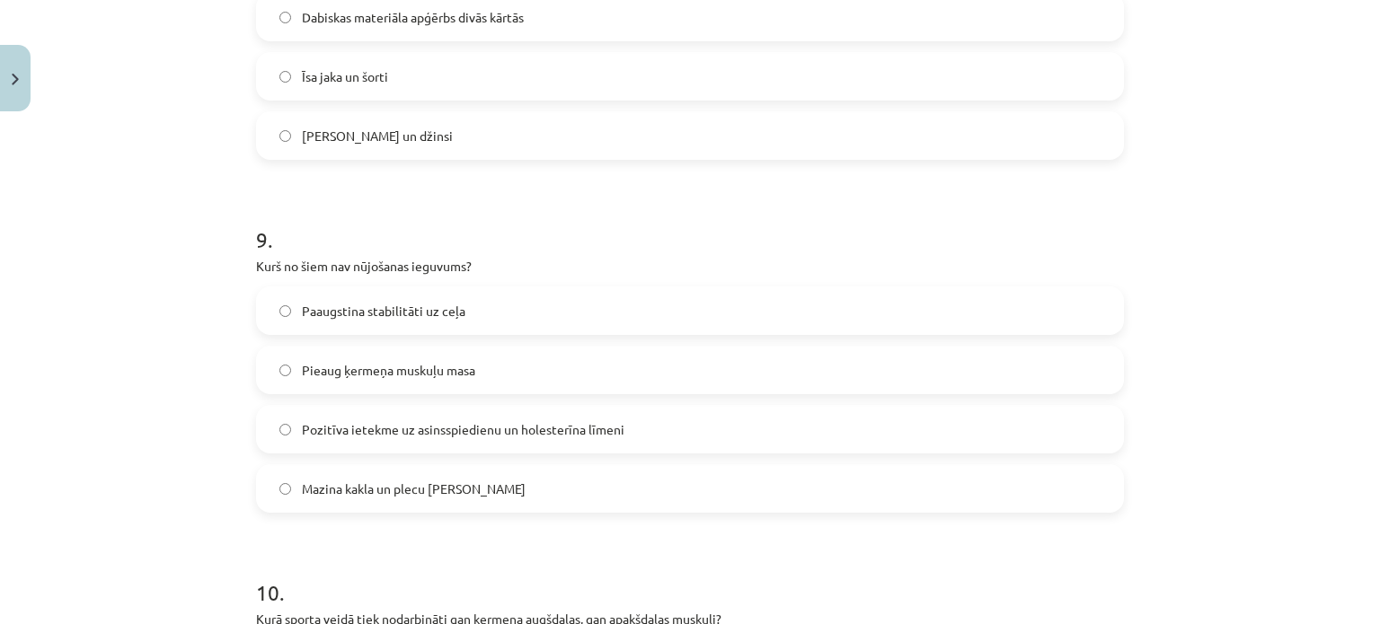
scroll to position [3435, 0]
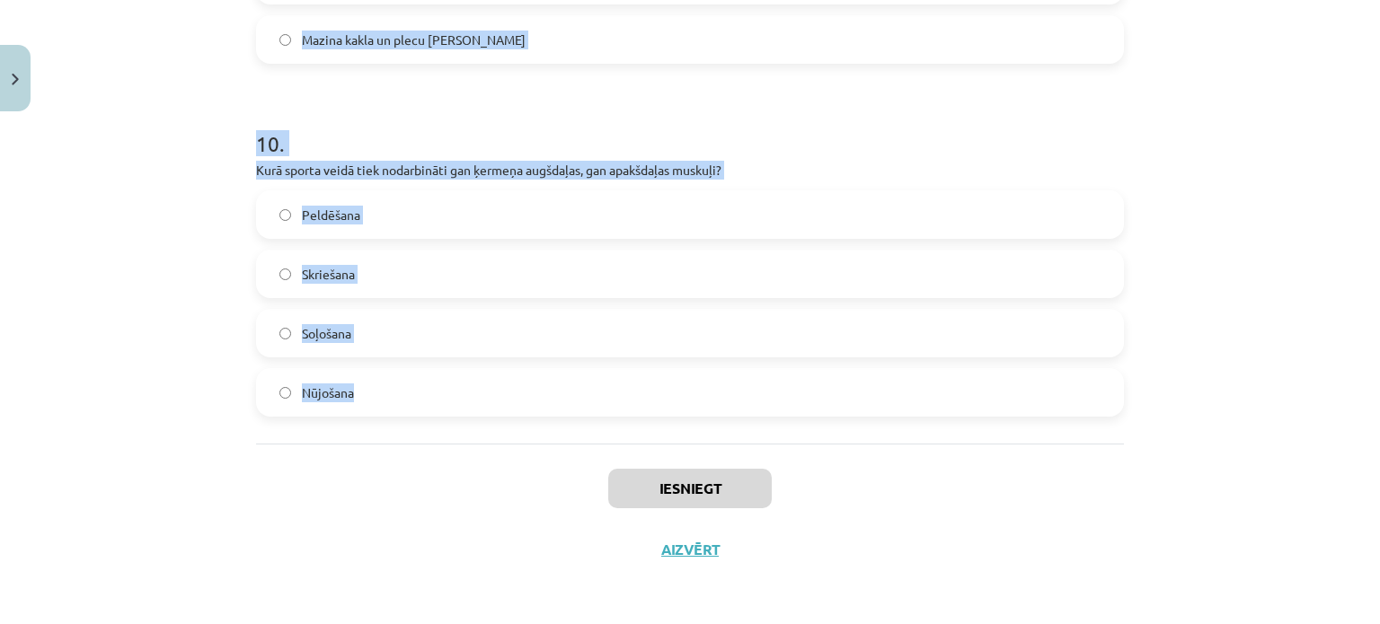
drag, startPoint x: 252, startPoint y: 351, endPoint x: 323, endPoint y: 383, distance: 78.4
click at [155, 339] on div "Mācību tēma: Sports un veselības 8. klases 1. ieskaites mācību materiāls #4 ✅ T…" at bounding box center [690, 312] width 1380 height 624
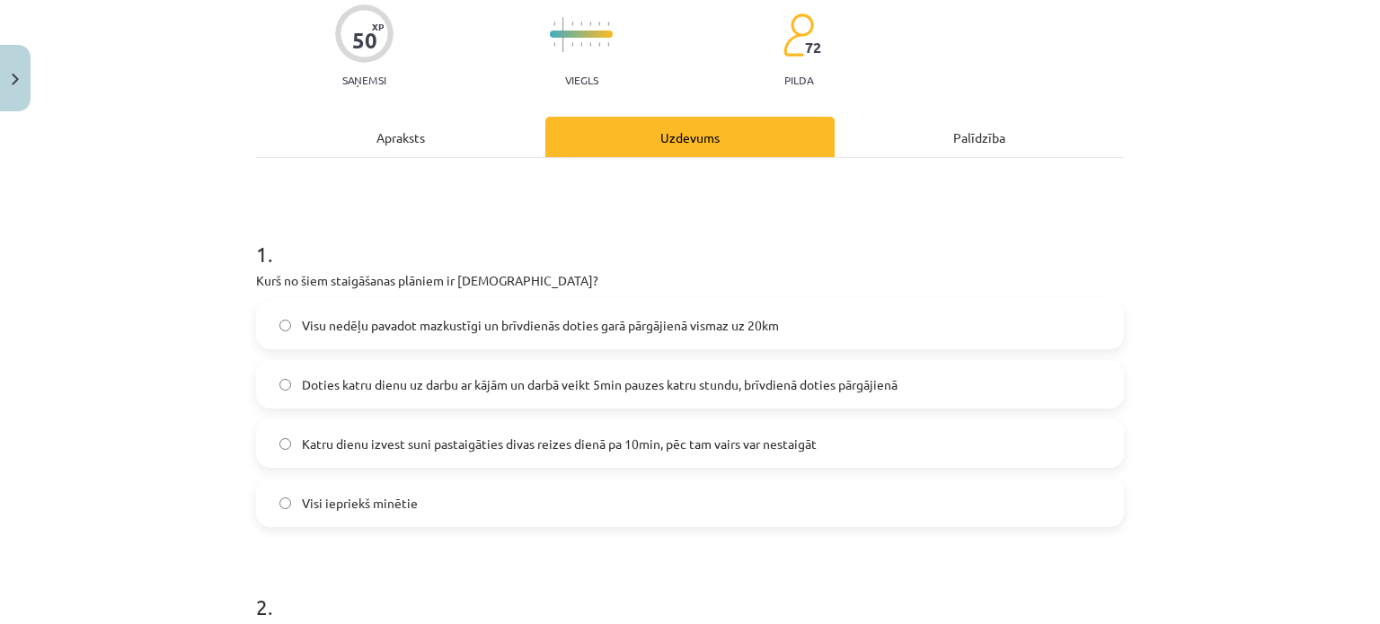
scroll to position [180, 0]
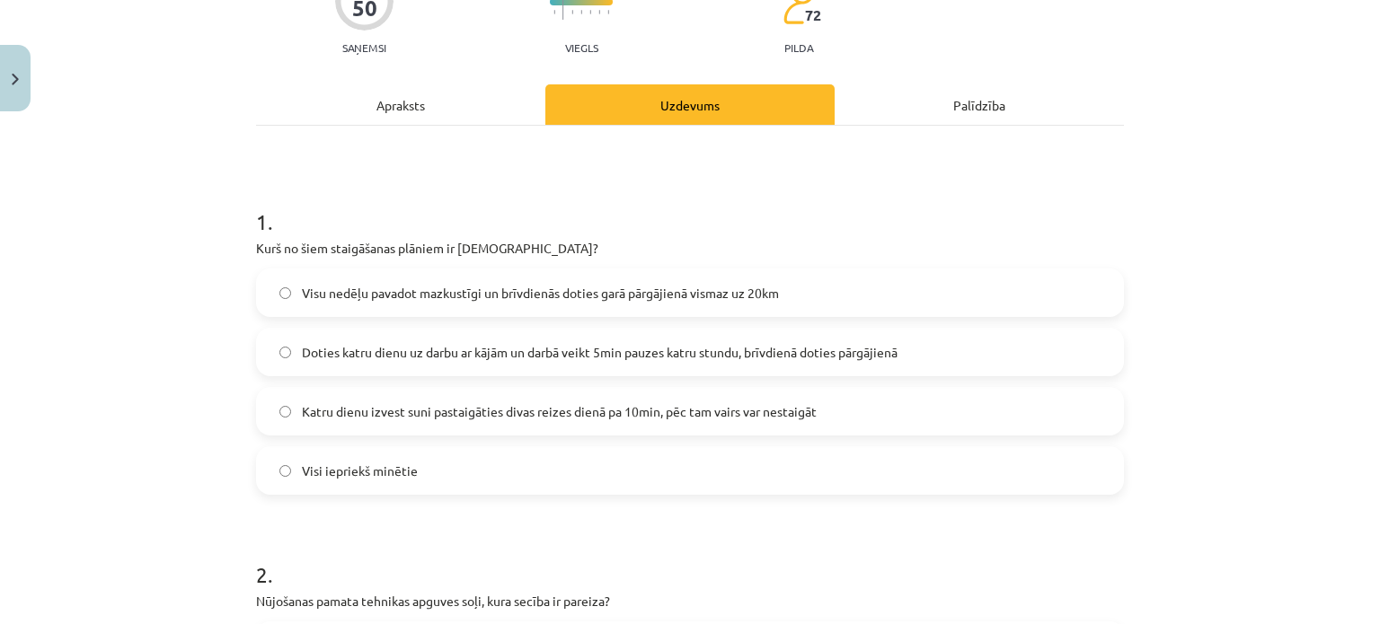
click at [402, 351] on span "Doties katru dienu uz darbu ar kājām un darbā veikt 5min pauzes katru stundu, b…" at bounding box center [600, 352] width 596 height 19
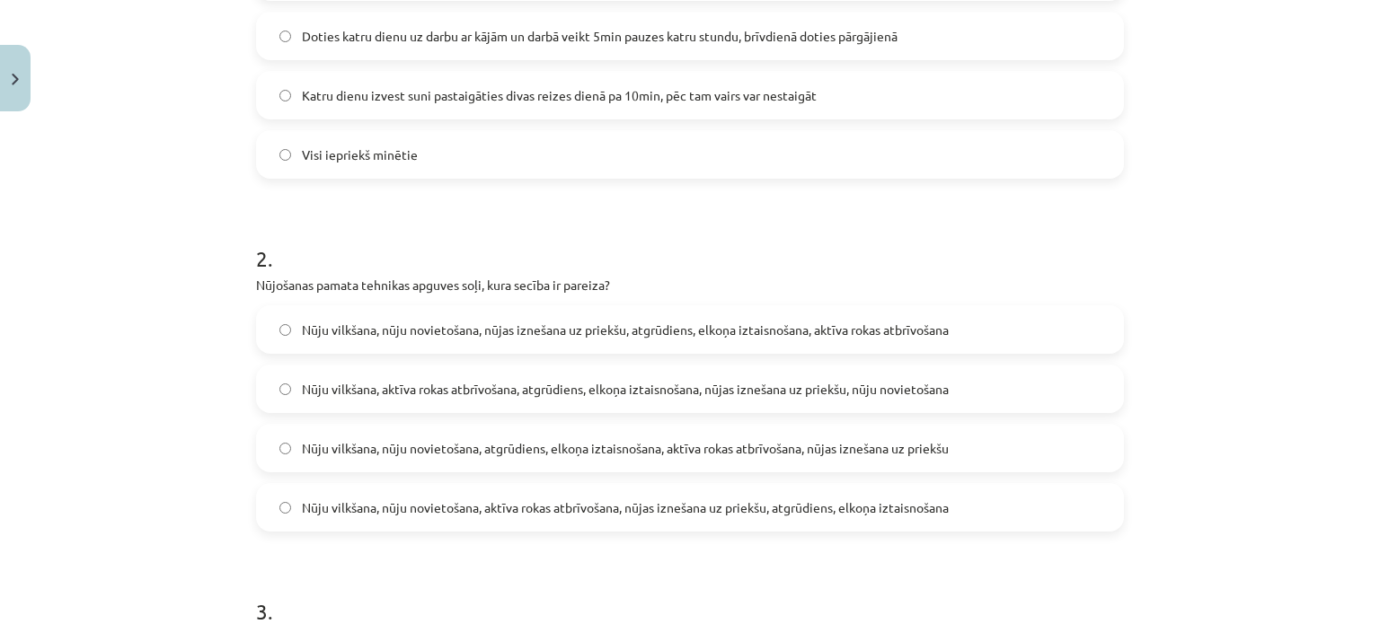
scroll to position [539, 0]
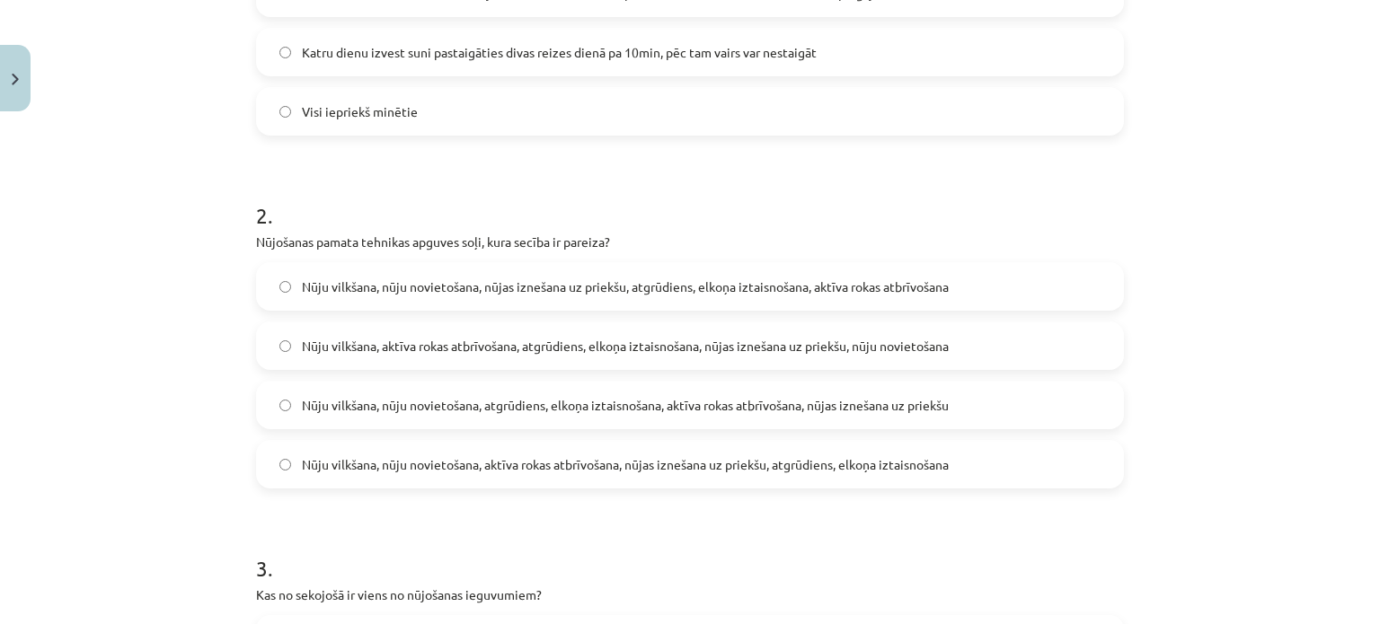
click at [879, 390] on label "Nūju vilkšana, nūju novietošana, atgrūdiens, elkoņa iztaisnošana, aktīva rokas …" at bounding box center [690, 405] width 864 height 45
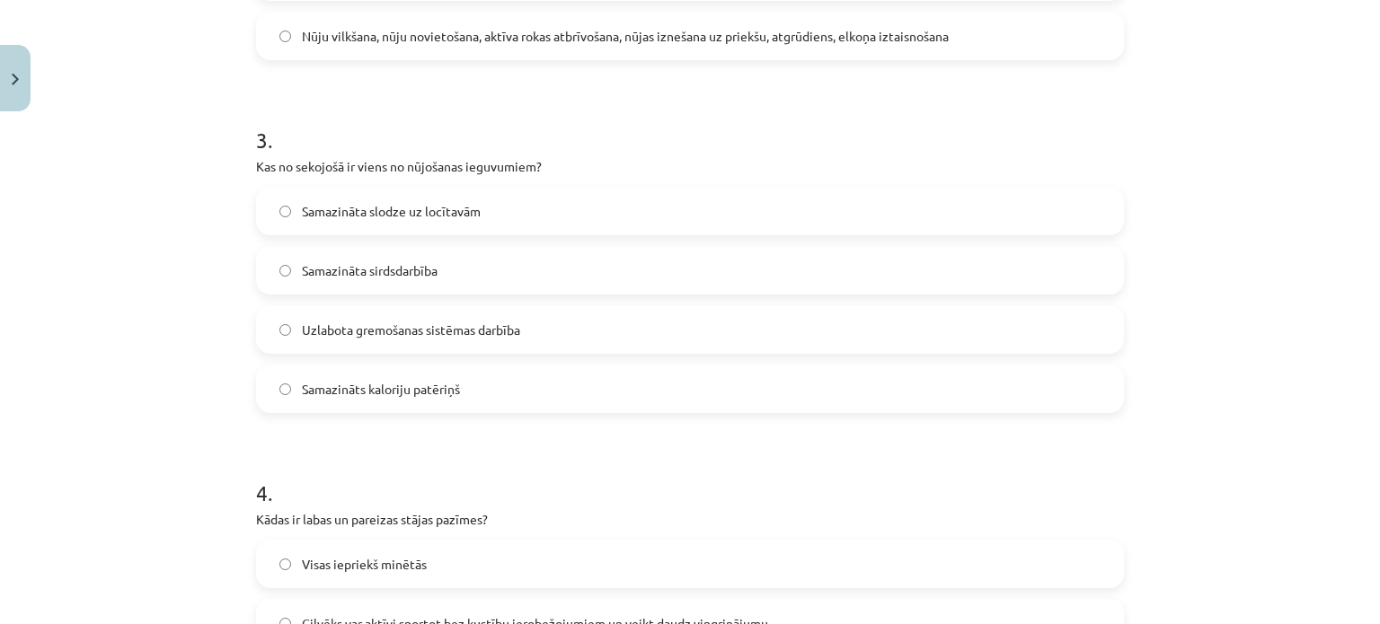
scroll to position [988, 0]
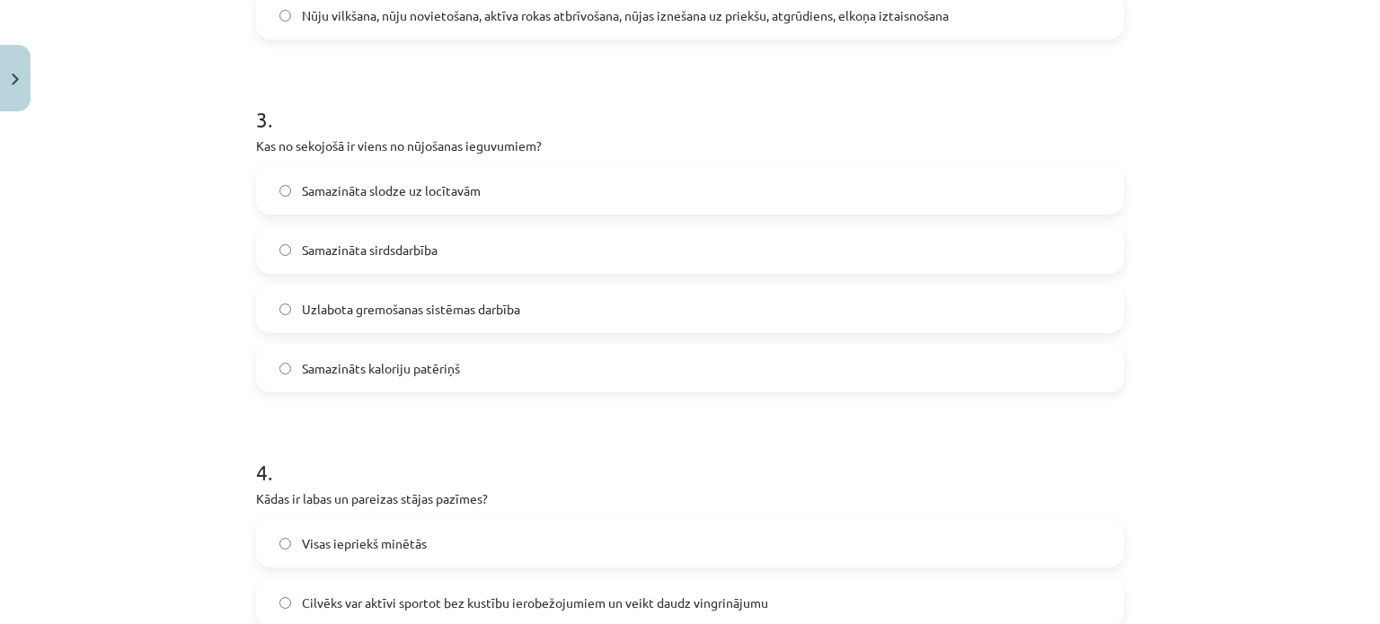
click at [492, 200] on label "Samazināta slodze uz locītavām" at bounding box center [690, 190] width 864 height 45
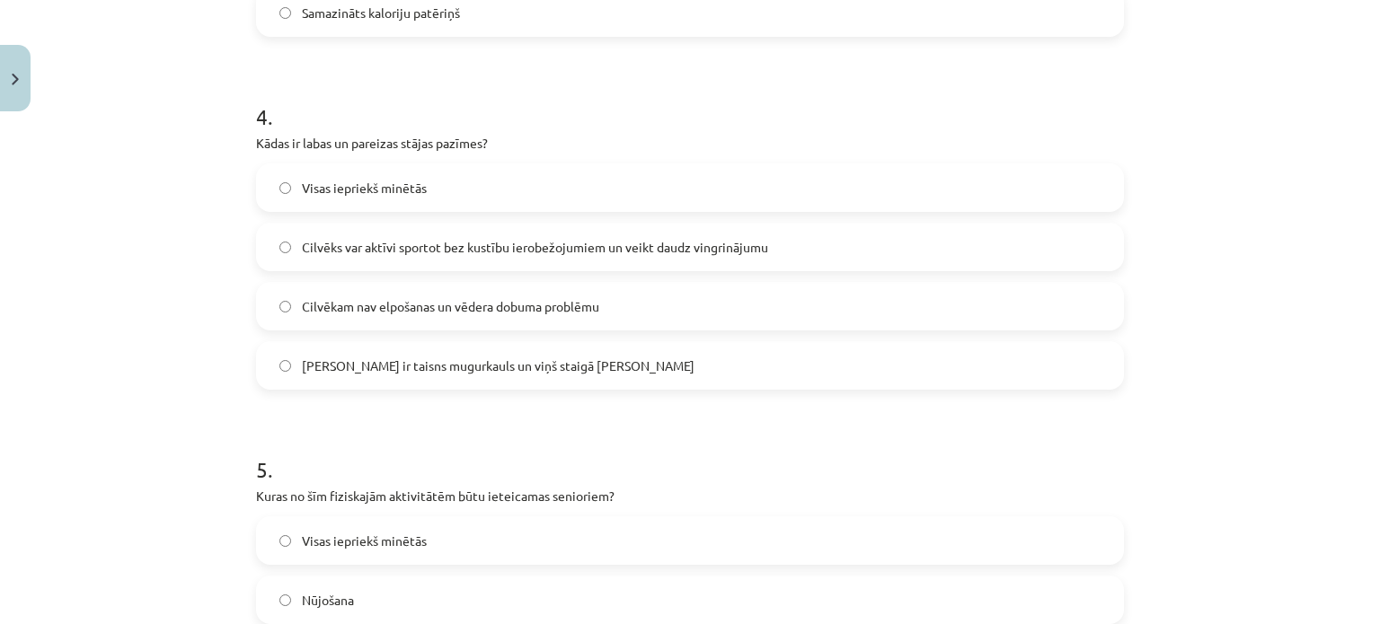
scroll to position [1347, 0]
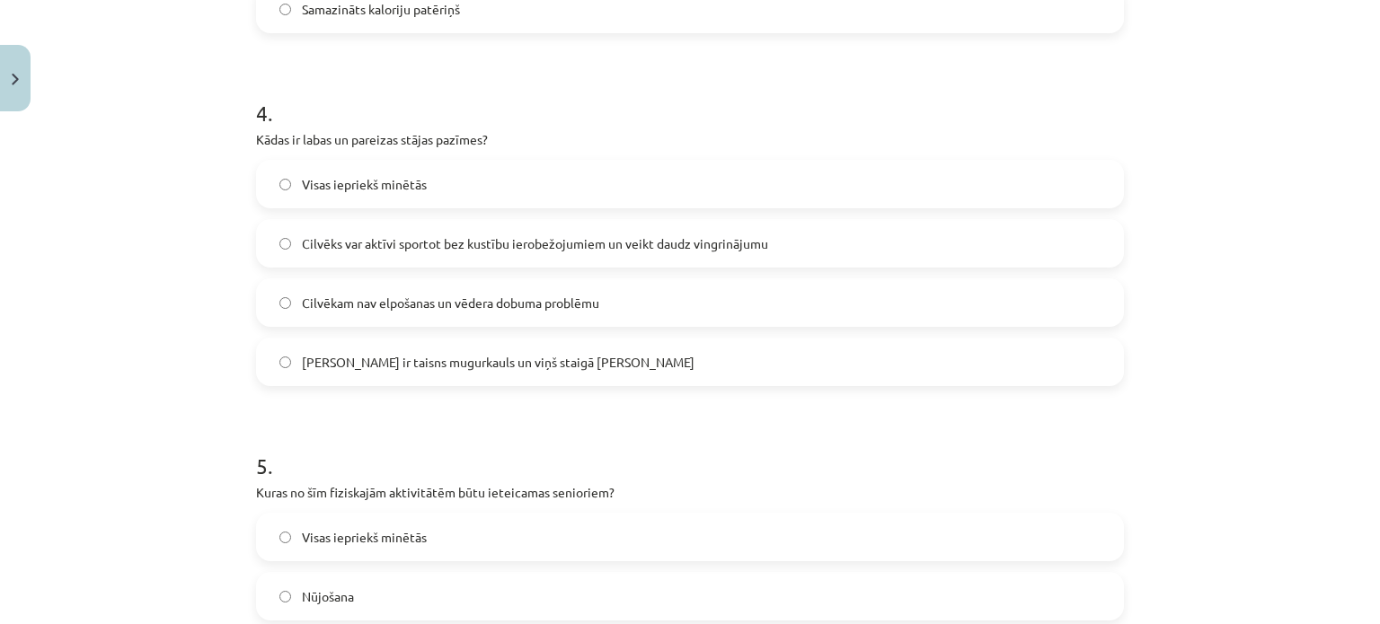
click at [349, 169] on label "Visas iepriekš minētās" at bounding box center [690, 184] width 864 height 45
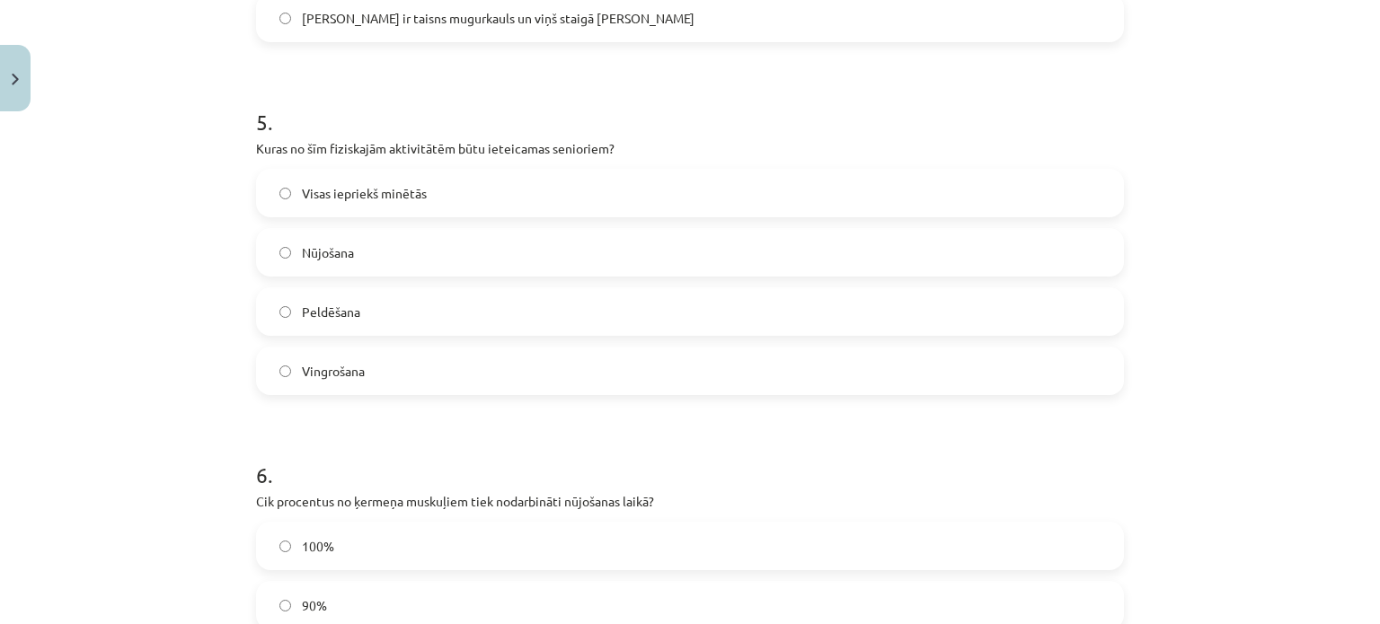
scroll to position [1707, 0]
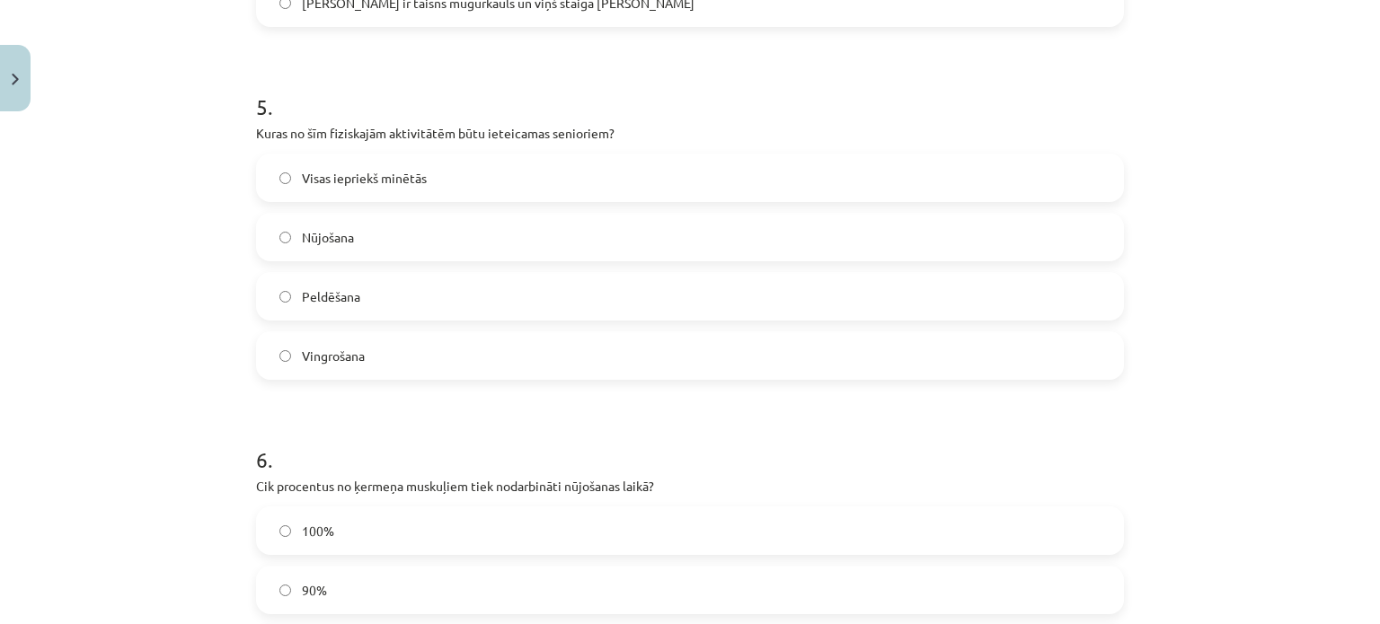
click at [316, 188] on label "Visas iepriekš minētās" at bounding box center [690, 177] width 864 height 45
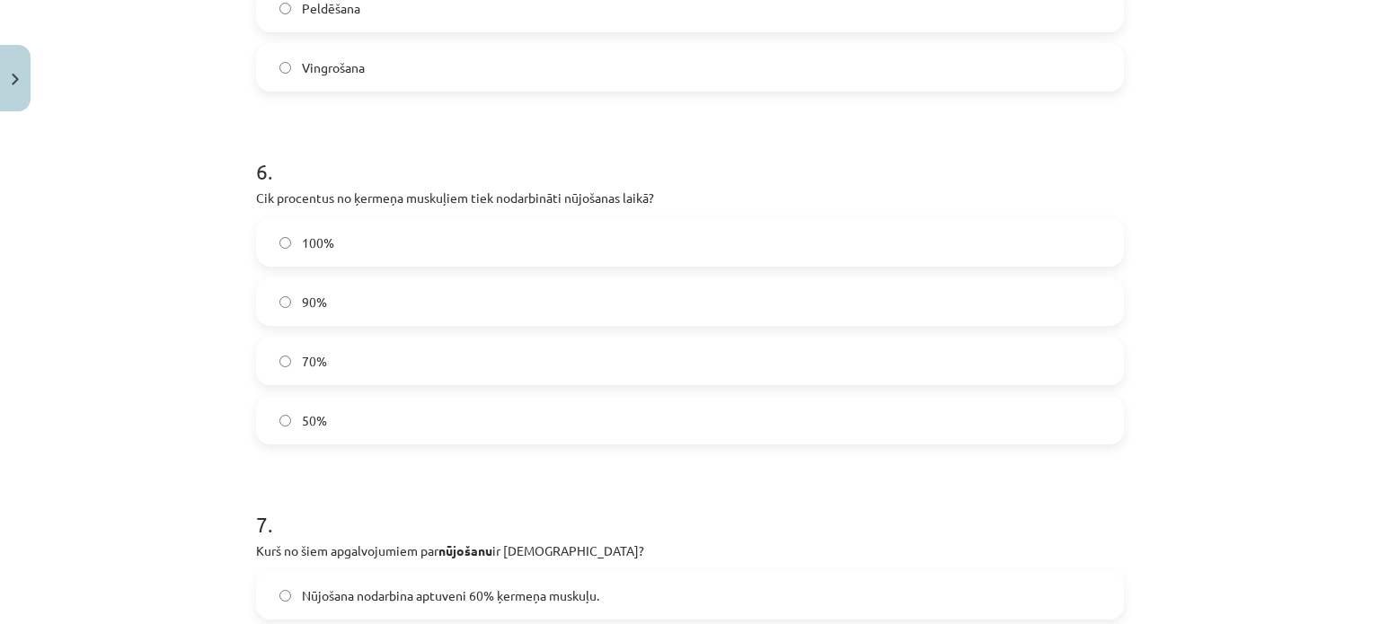
scroll to position [2156, 0]
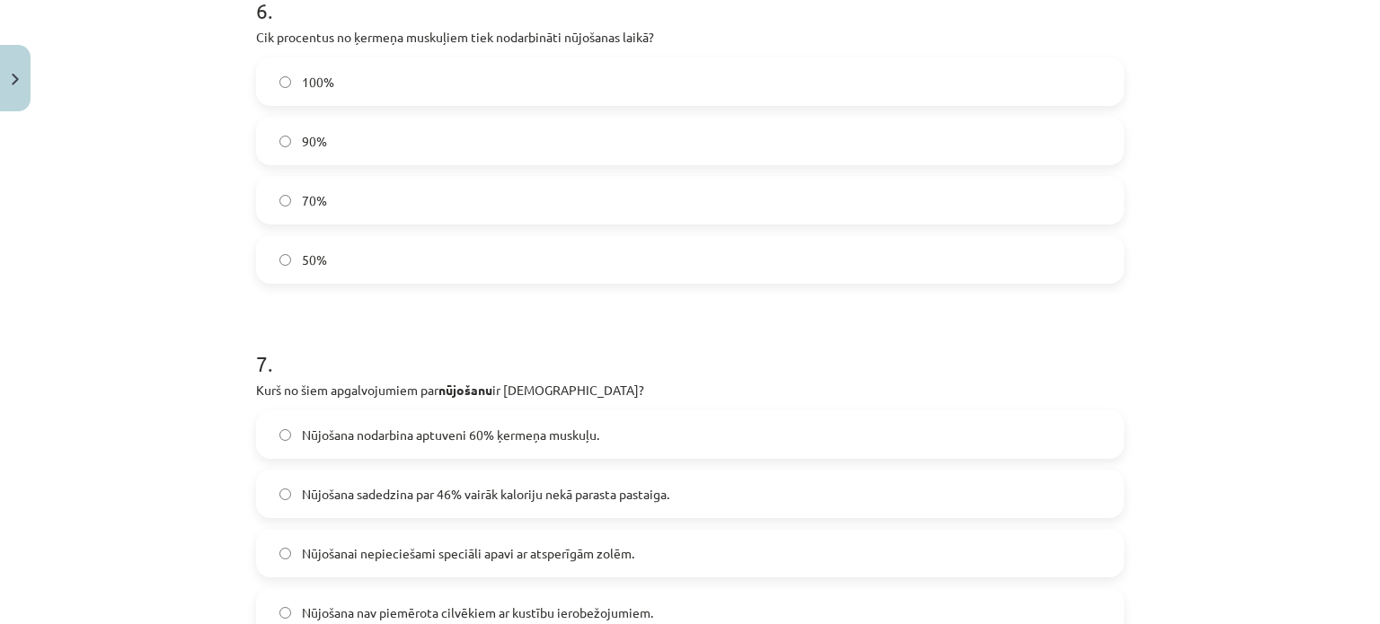
click at [344, 146] on label "90%" at bounding box center [690, 141] width 864 height 45
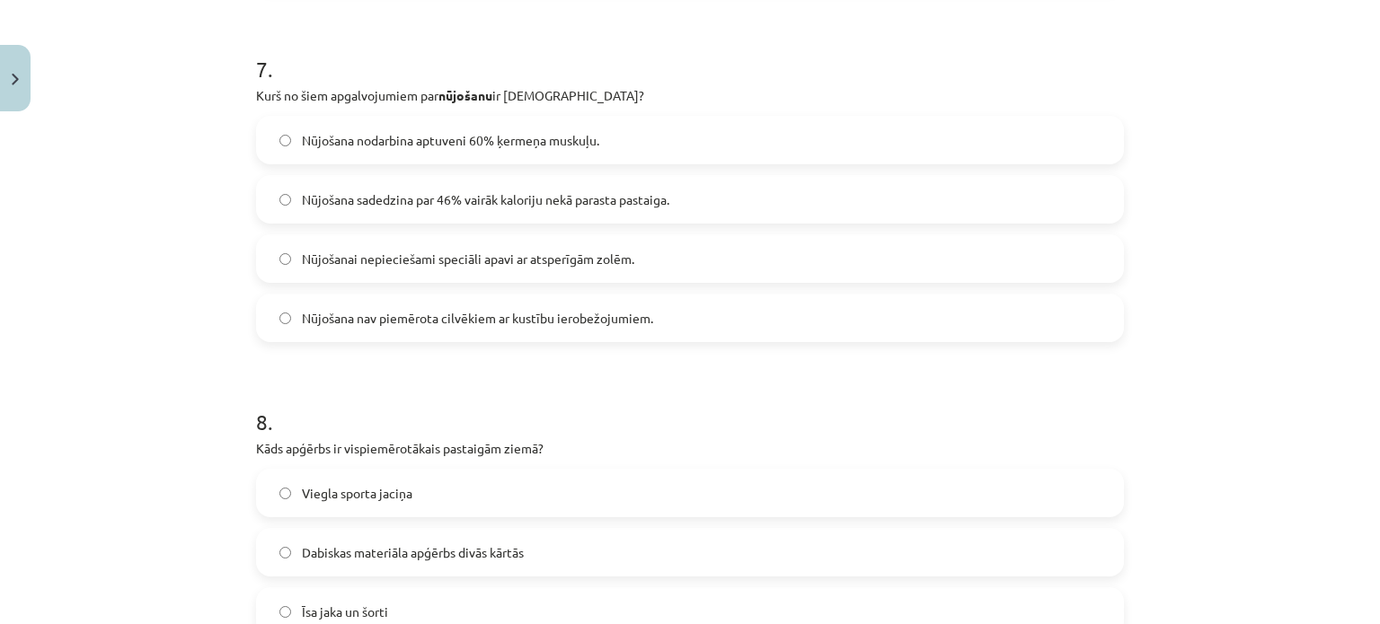
scroll to position [2515, 0]
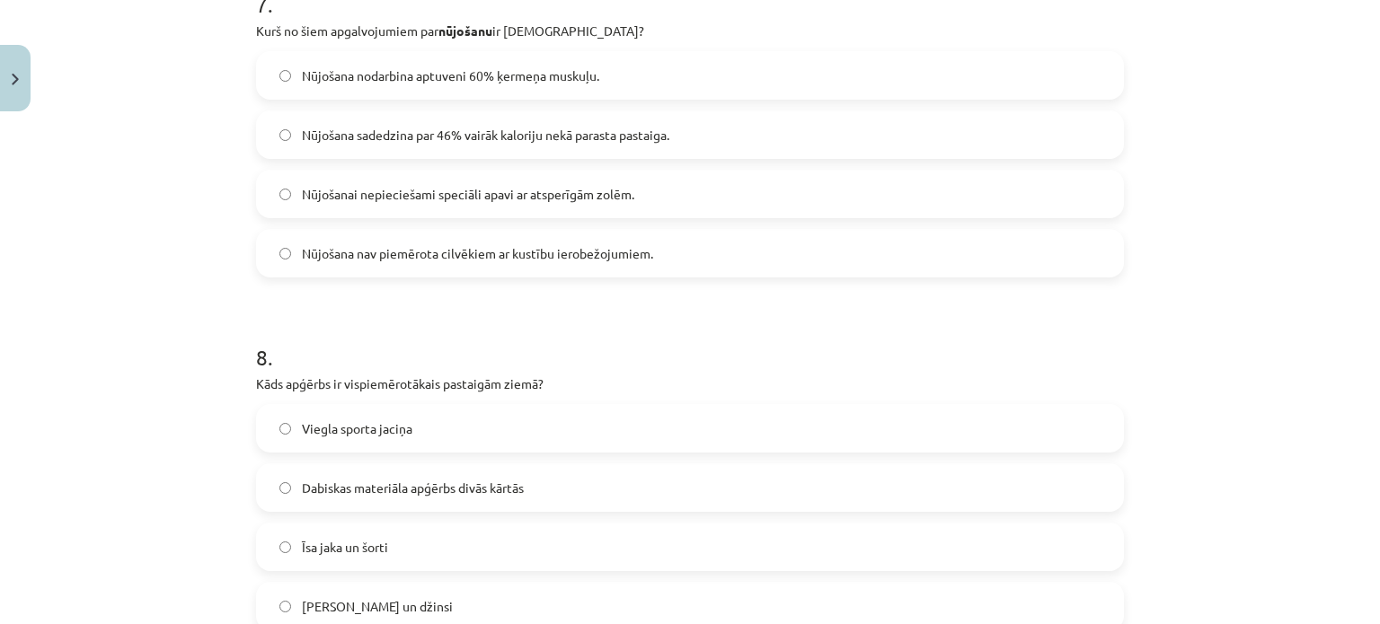
drag, startPoint x: 645, startPoint y: 133, endPoint x: 401, endPoint y: 205, distance: 254.7
click at [644, 133] on span "Nūjošana sadedzina par 46% vairāk kaloriju nekā parasta pastaiga." at bounding box center [485, 135] width 367 height 19
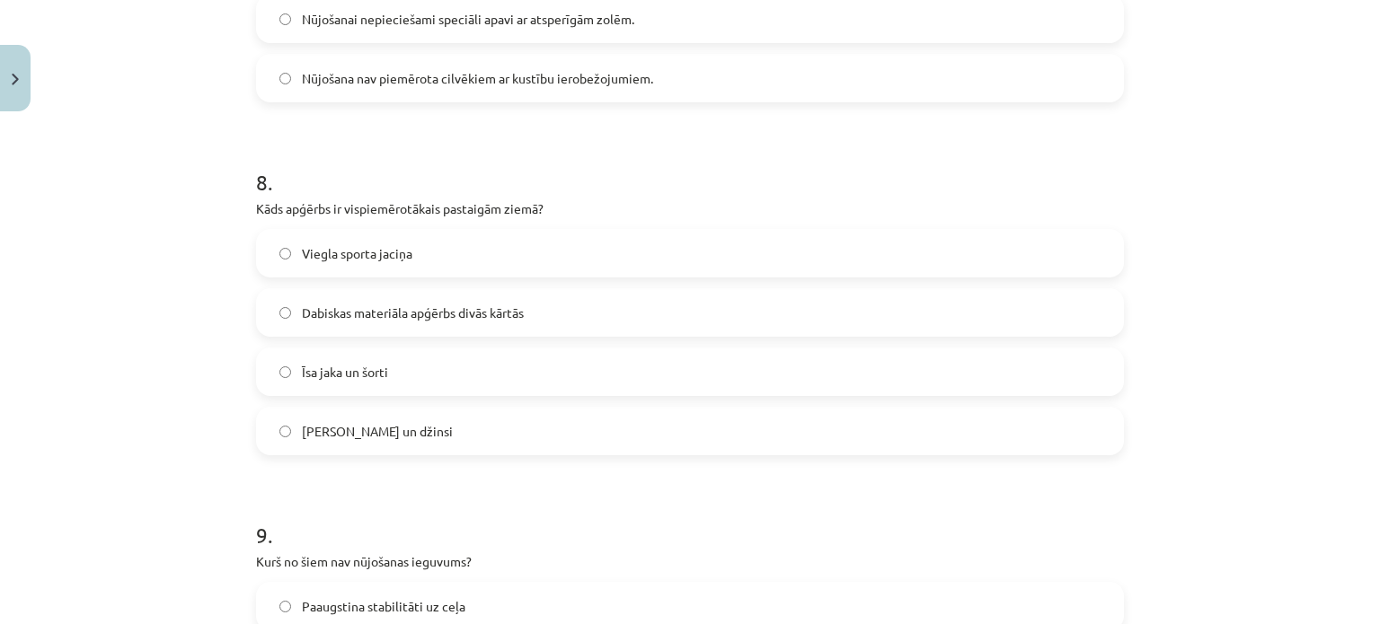
scroll to position [2695, 0]
click at [321, 312] on span "Dabiskas materiāla apģērbs divās kārtās" at bounding box center [413, 308] width 222 height 19
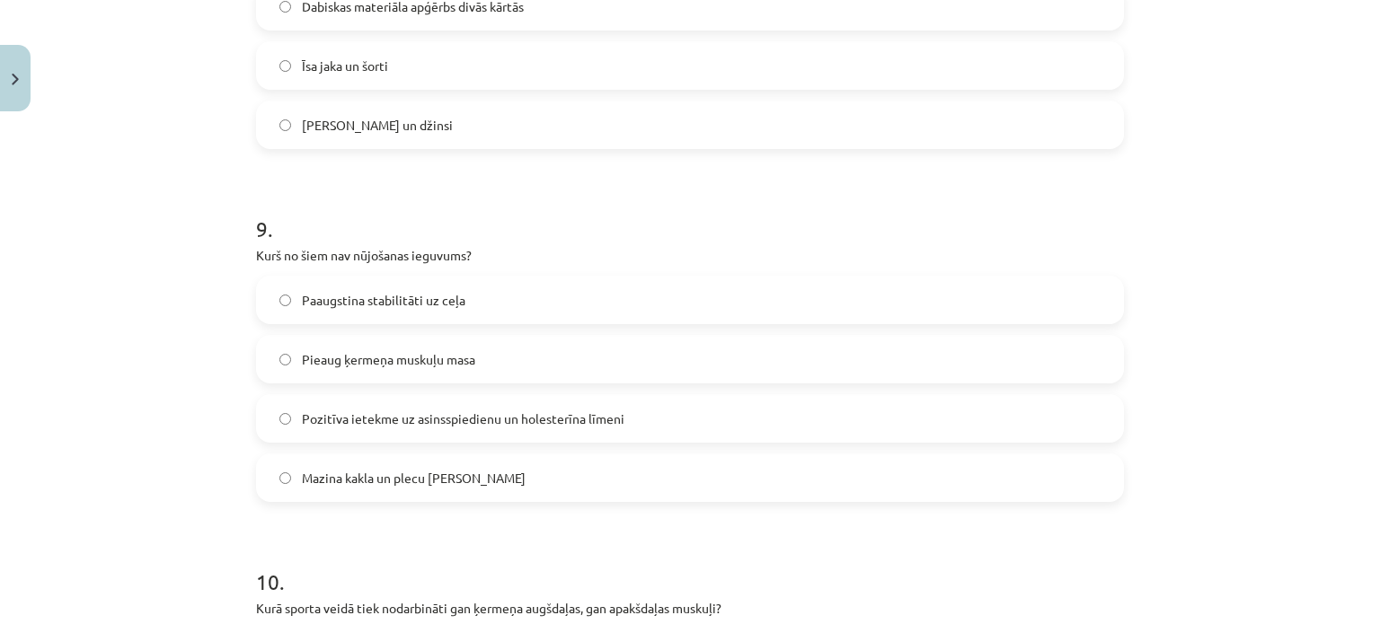
scroll to position [3054, 0]
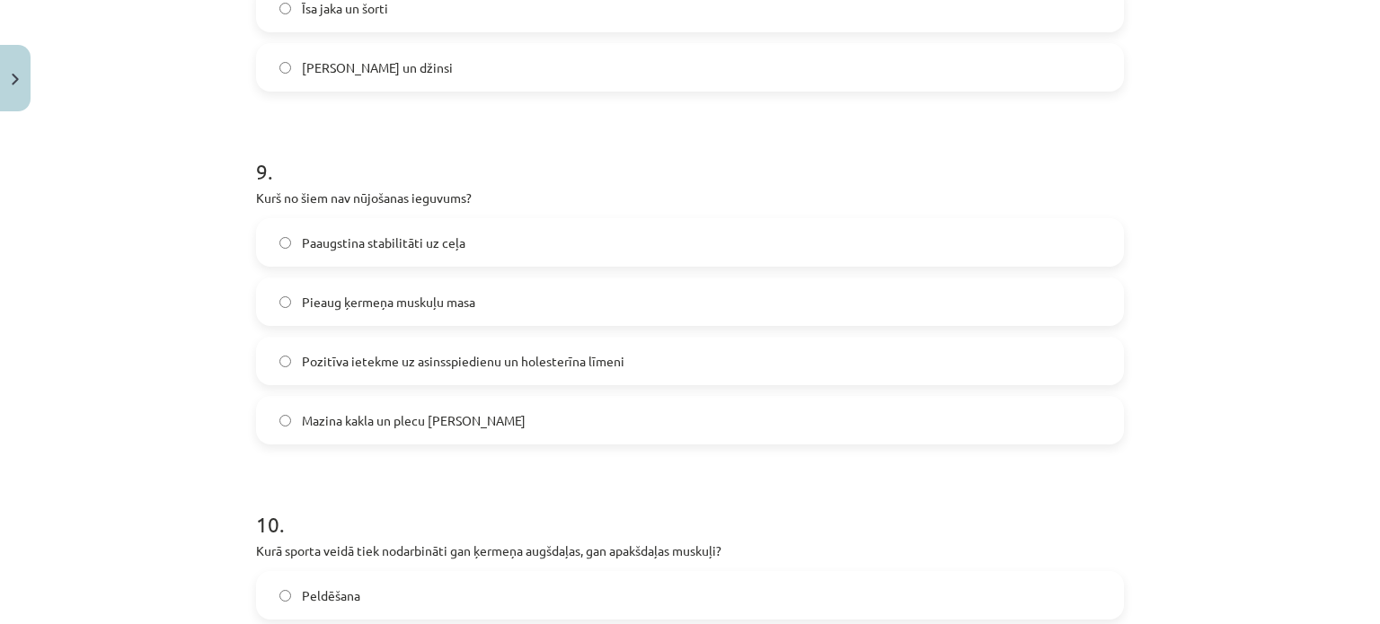
click at [369, 308] on span "Pieaug ķermeņa muskuļu masa" at bounding box center [388, 302] width 173 height 19
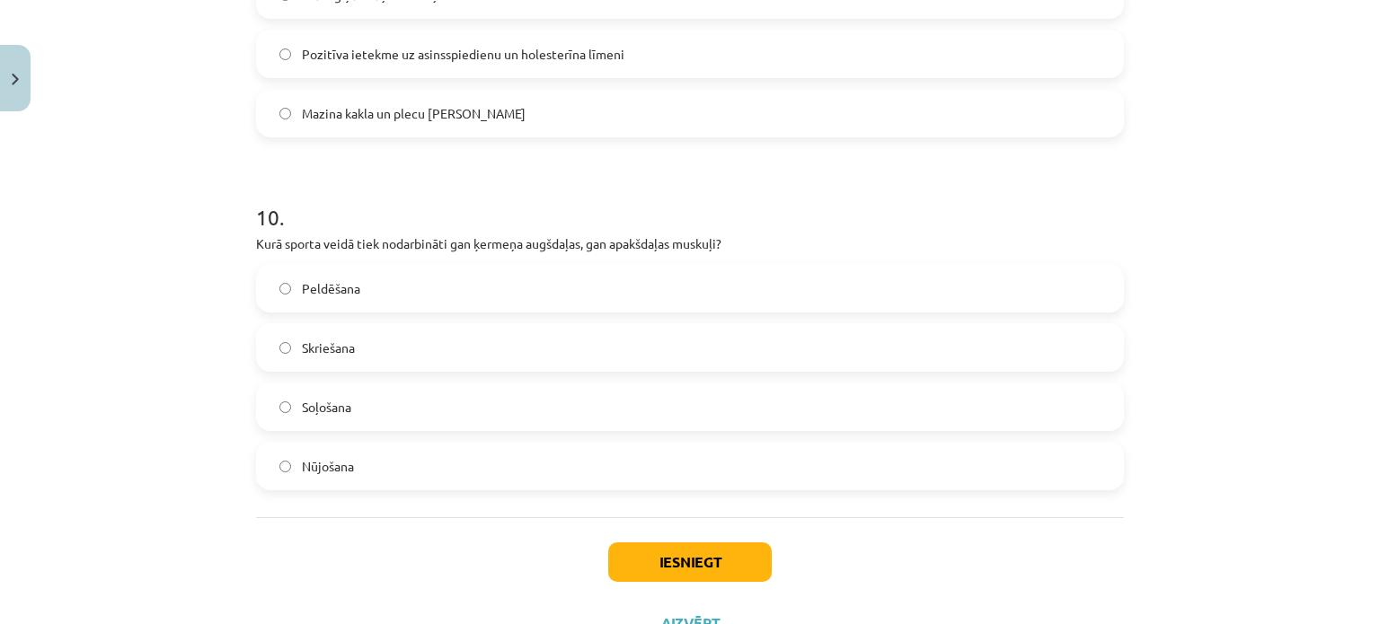
scroll to position [3435, 0]
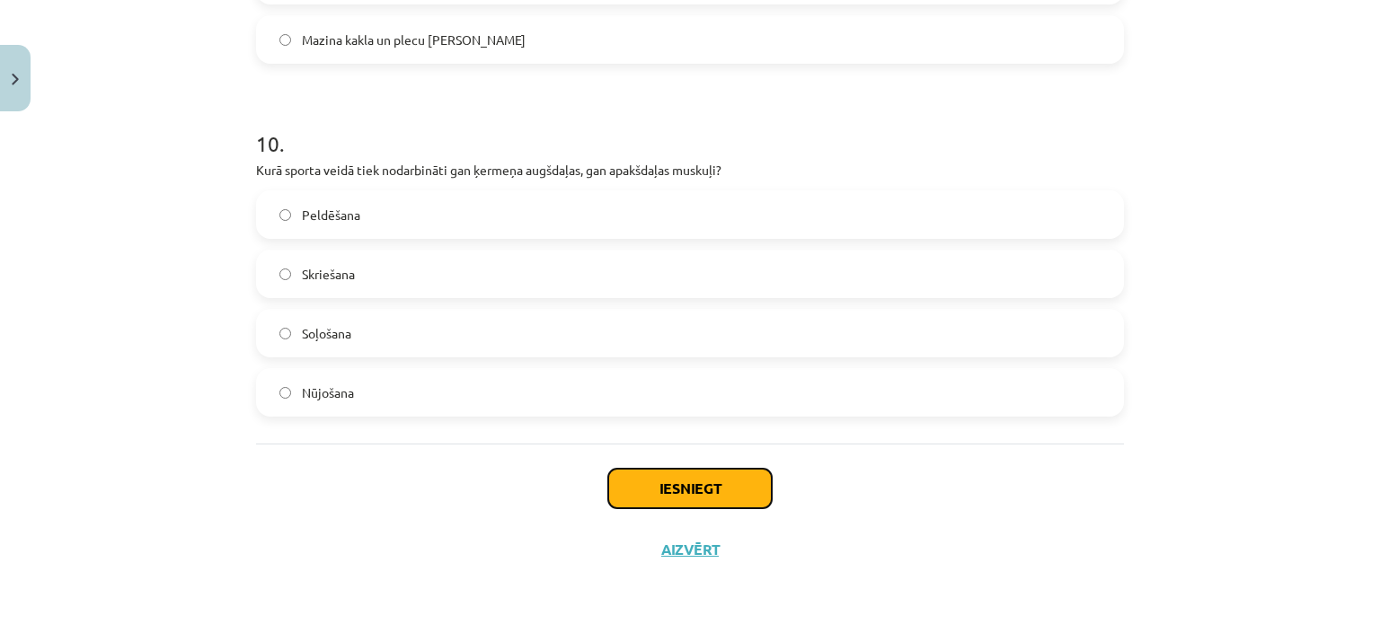
click at [716, 481] on button "Iesniegt" at bounding box center [689, 489] width 163 height 40
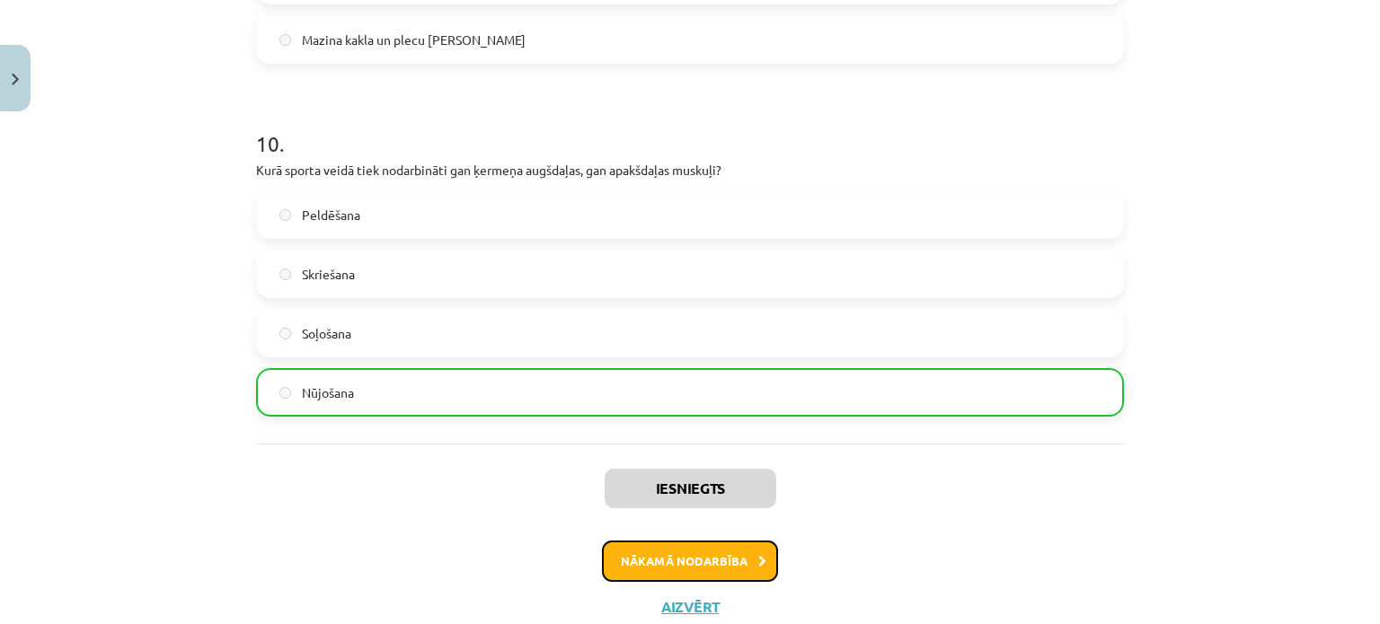
click at [715, 558] on button "Nākamā nodarbība" at bounding box center [690, 561] width 176 height 41
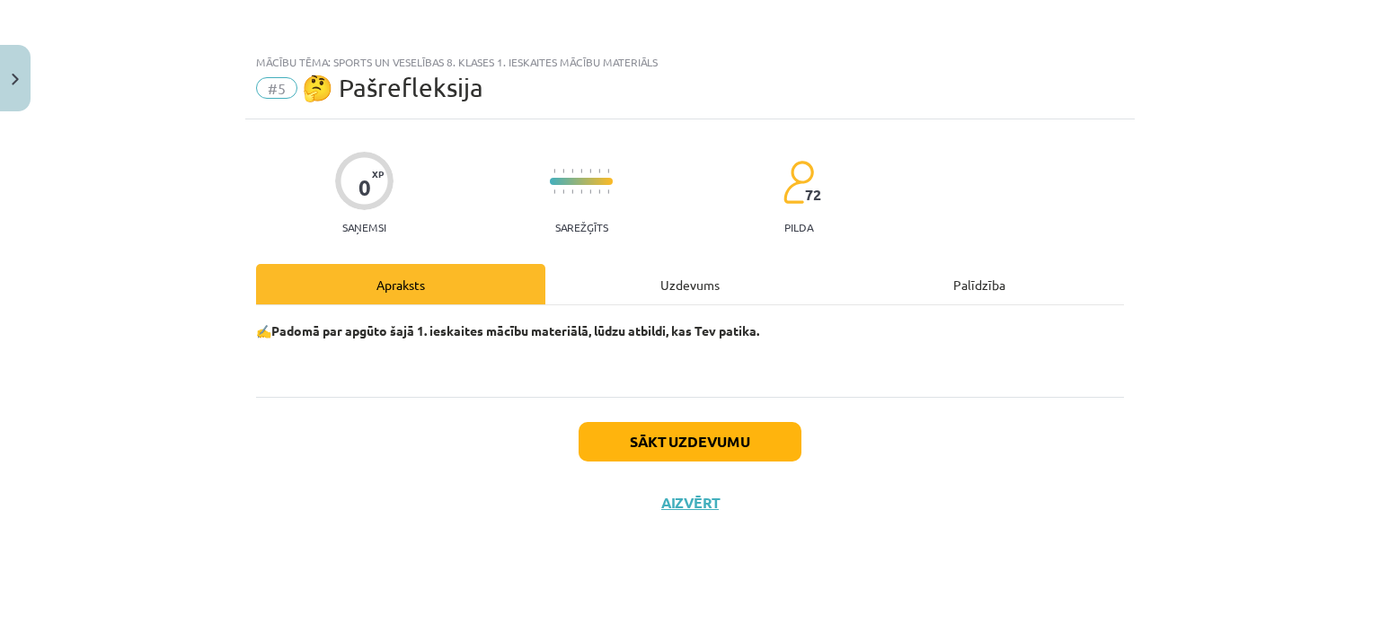
scroll to position [0, 0]
drag, startPoint x: 711, startPoint y: 309, endPoint x: 710, endPoint y: 272, distance: 36.8
click at [710, 305] on div "✍️Padomā par apgūto šajā 1. ieskaites mācību materiālā, lūdzu atbildi, kas Tev …" at bounding box center [690, 351] width 868 height 92
click at [710, 272] on div "Uzdevums" at bounding box center [689, 284] width 289 height 40
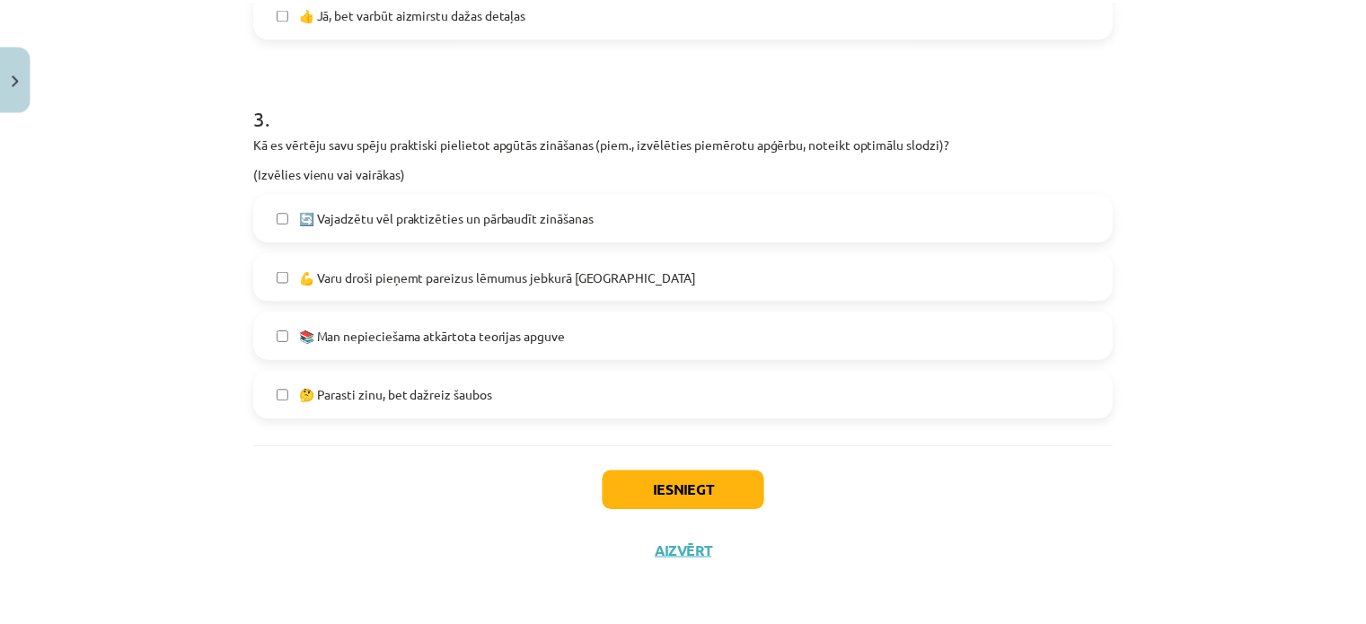
scroll to position [1053, 0]
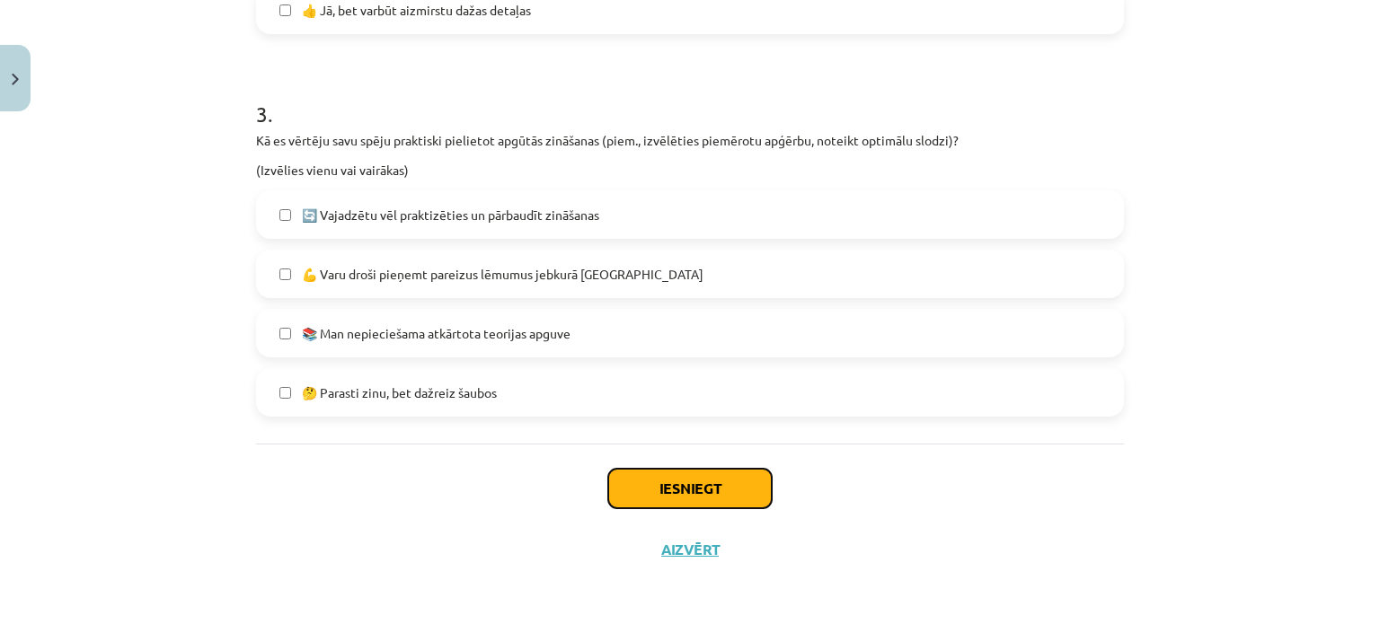
click at [667, 489] on button "Iesniegt" at bounding box center [689, 489] width 163 height 40
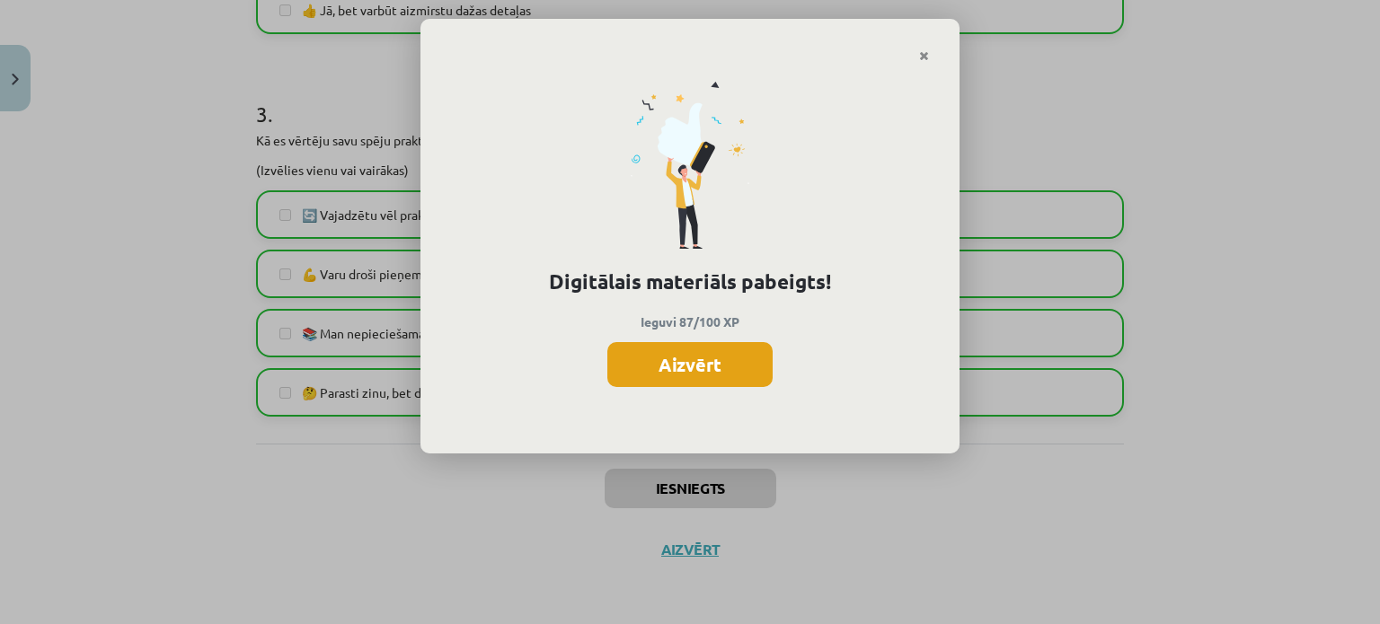
click at [727, 342] on button "Aizvērt" at bounding box center [689, 364] width 165 height 45
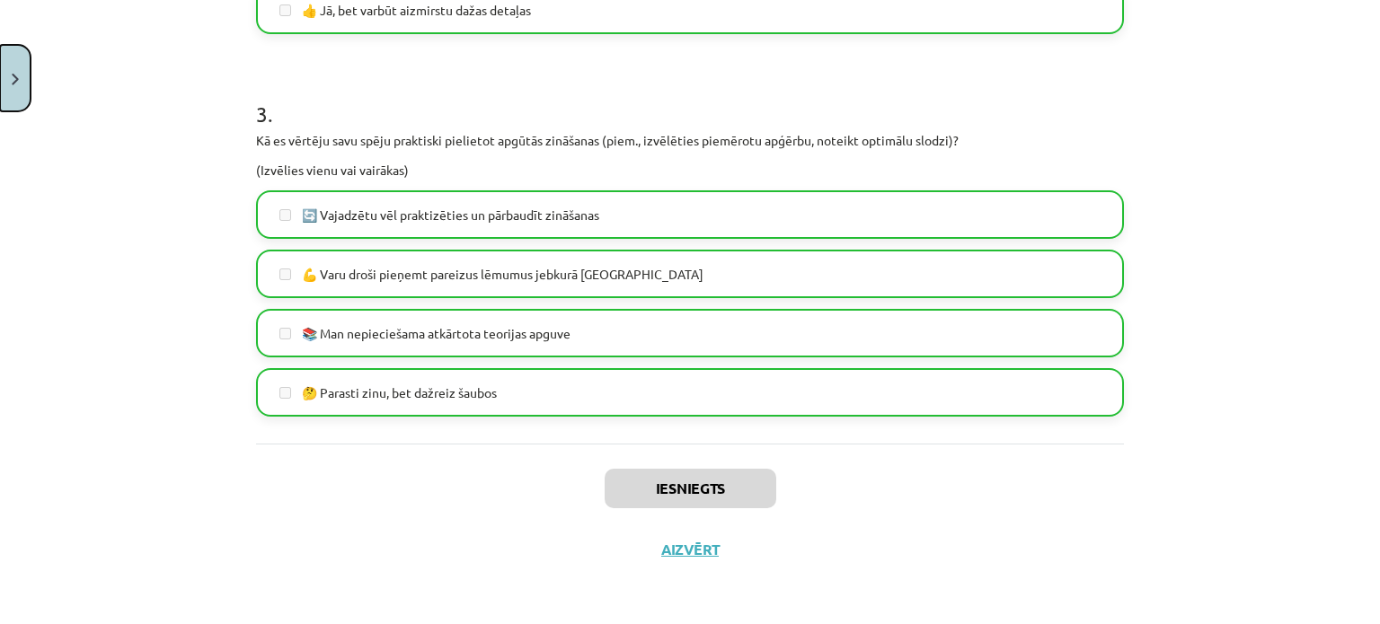
click at [0, 64] on button "Close" at bounding box center [15, 78] width 31 height 66
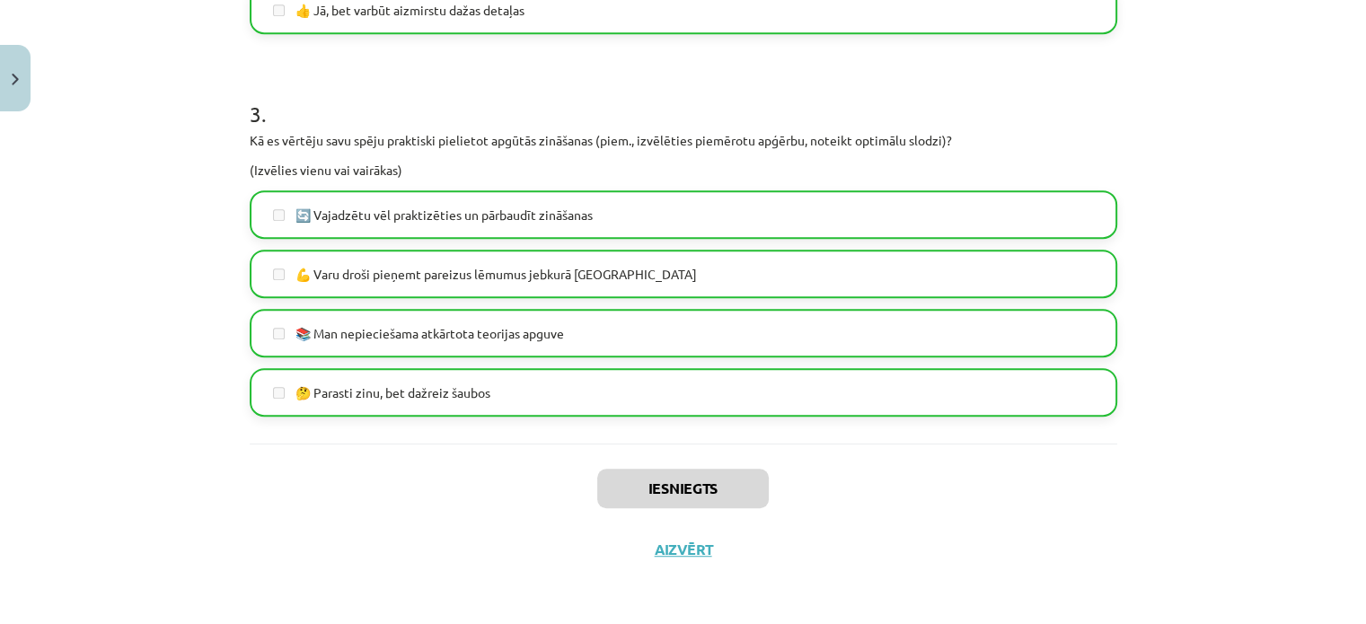
click at [111, 339] on div "Mācību tēma: Sports un veselības 8. klases 1. ieskaites mācību materiāls #5 🤔 P…" at bounding box center [683, 312] width 1366 height 624
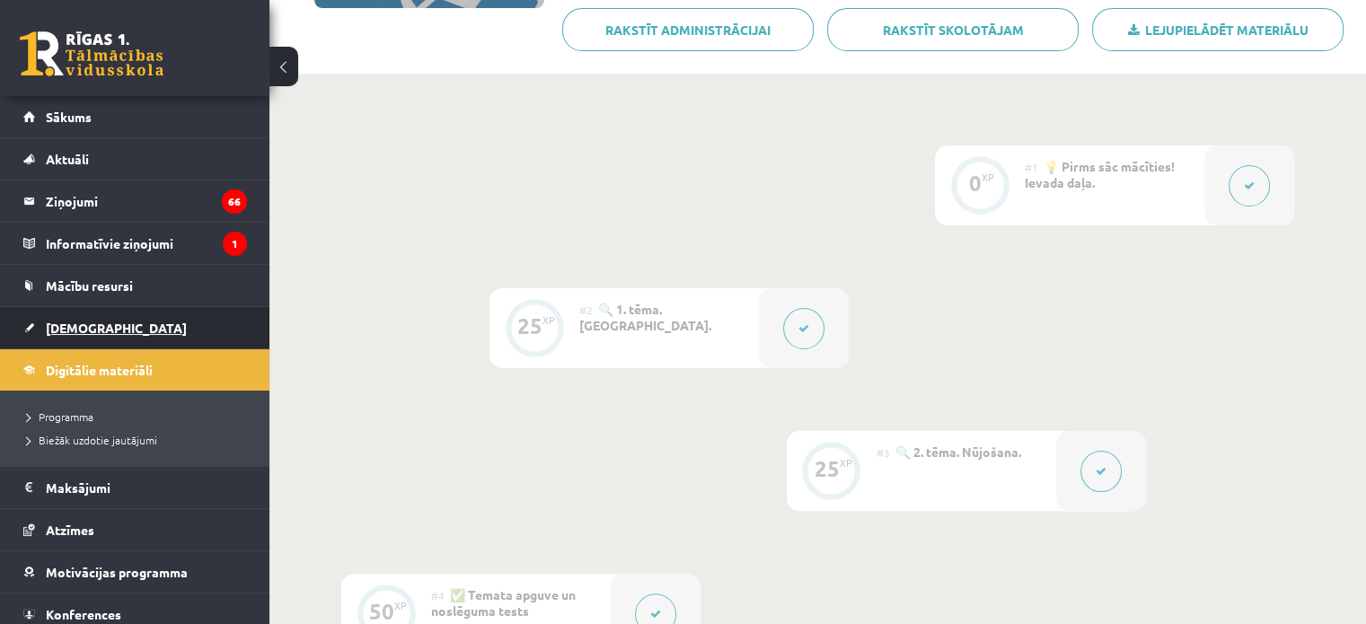
click at [102, 323] on link "[DEMOGRAPHIC_DATA]" at bounding box center [135, 327] width 224 height 41
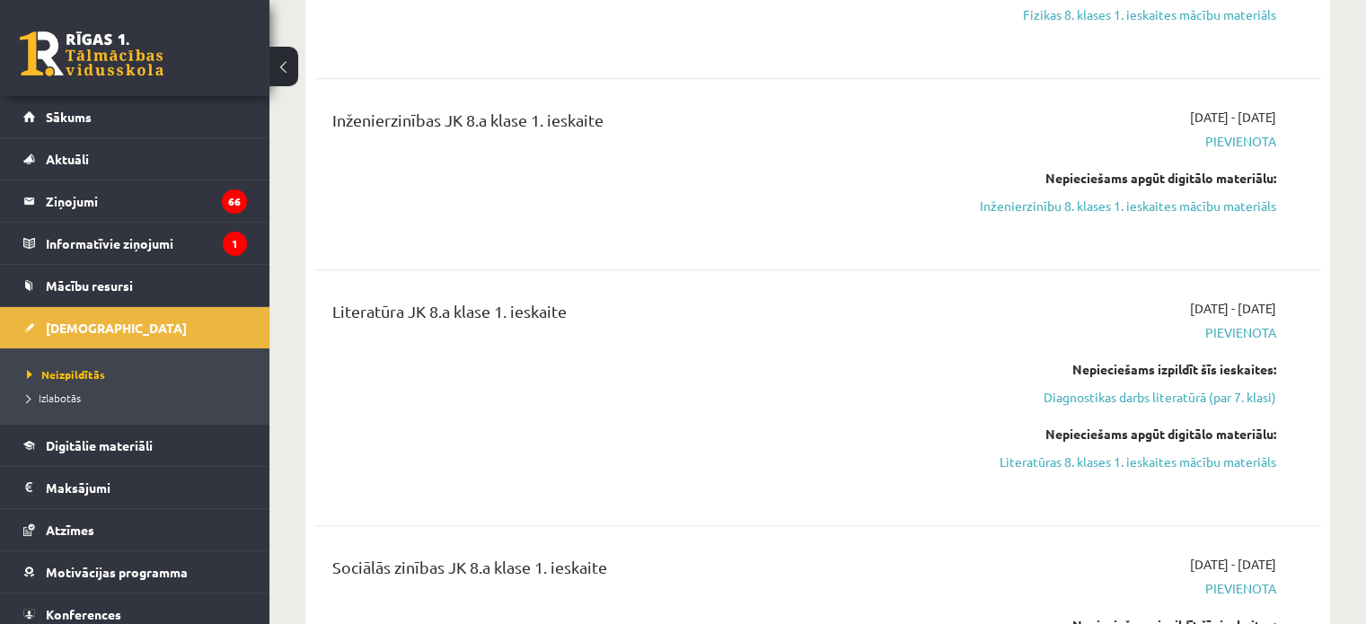
scroll to position [1347, 0]
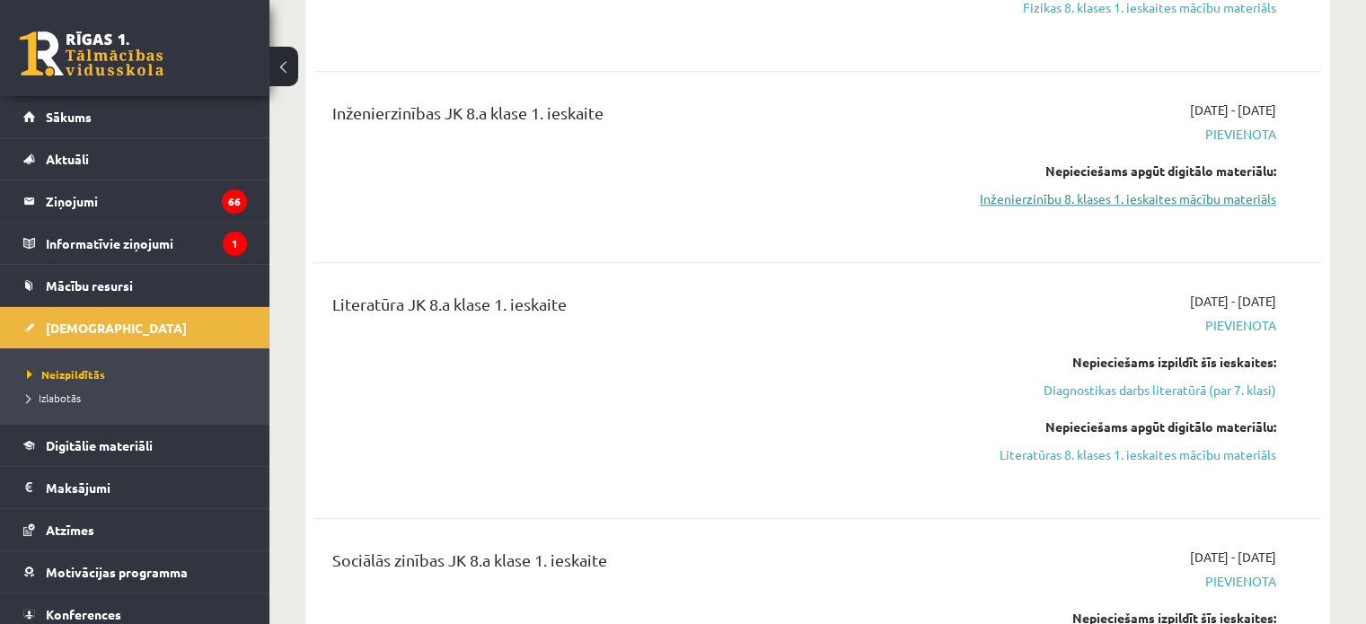
click at [1181, 190] on link "Inženierzinību 8. klases 1. ieskaites mācību materiāls" at bounding box center [1128, 199] width 296 height 19
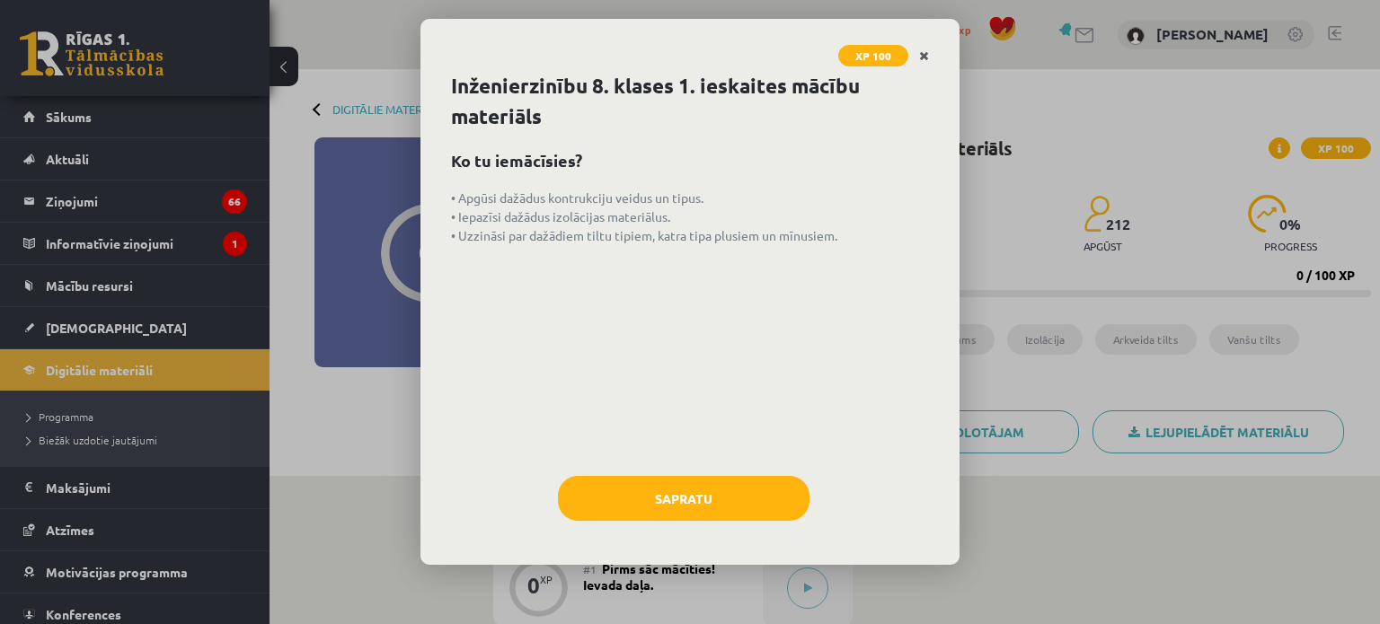
click at [924, 52] on icon "Close" at bounding box center [924, 56] width 10 height 13
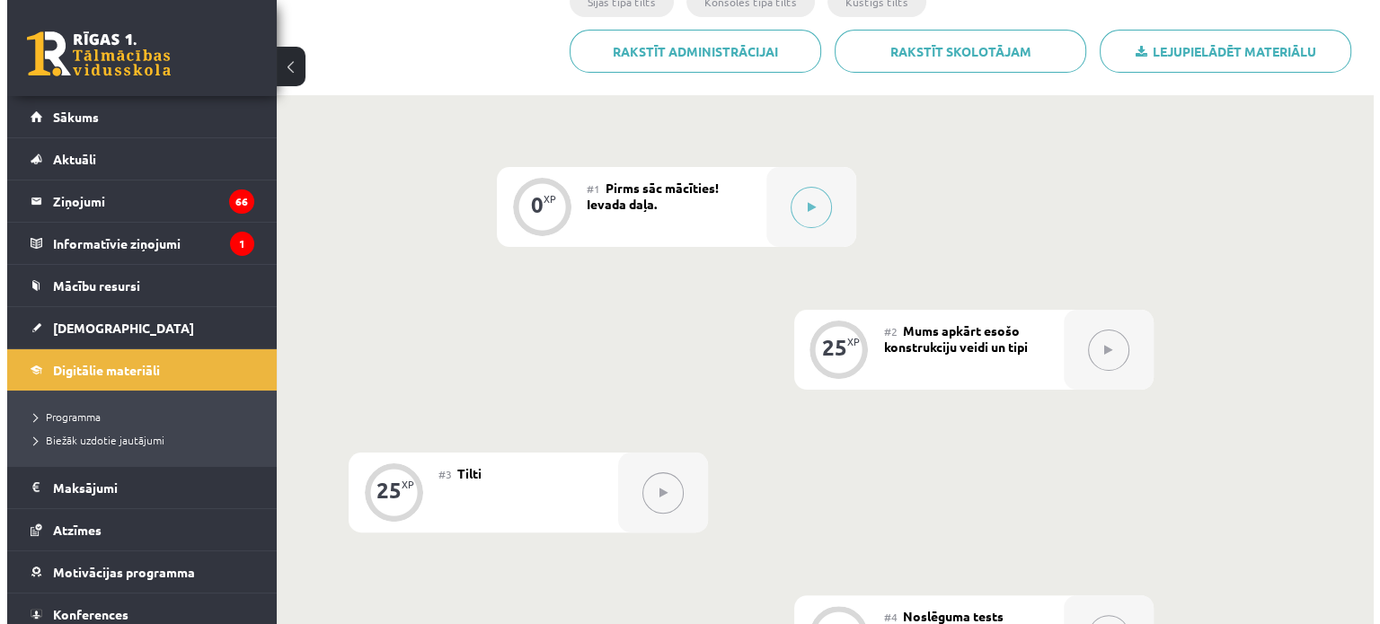
scroll to position [359, 0]
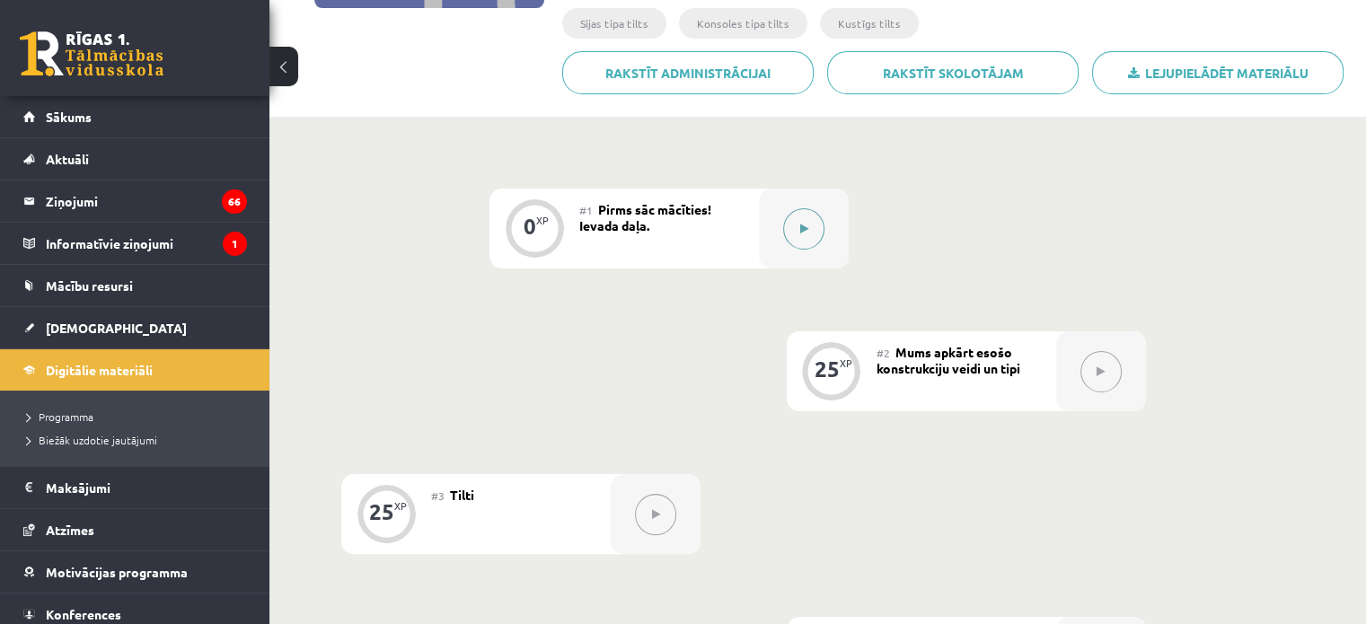
click at [794, 217] on button at bounding box center [803, 228] width 41 height 41
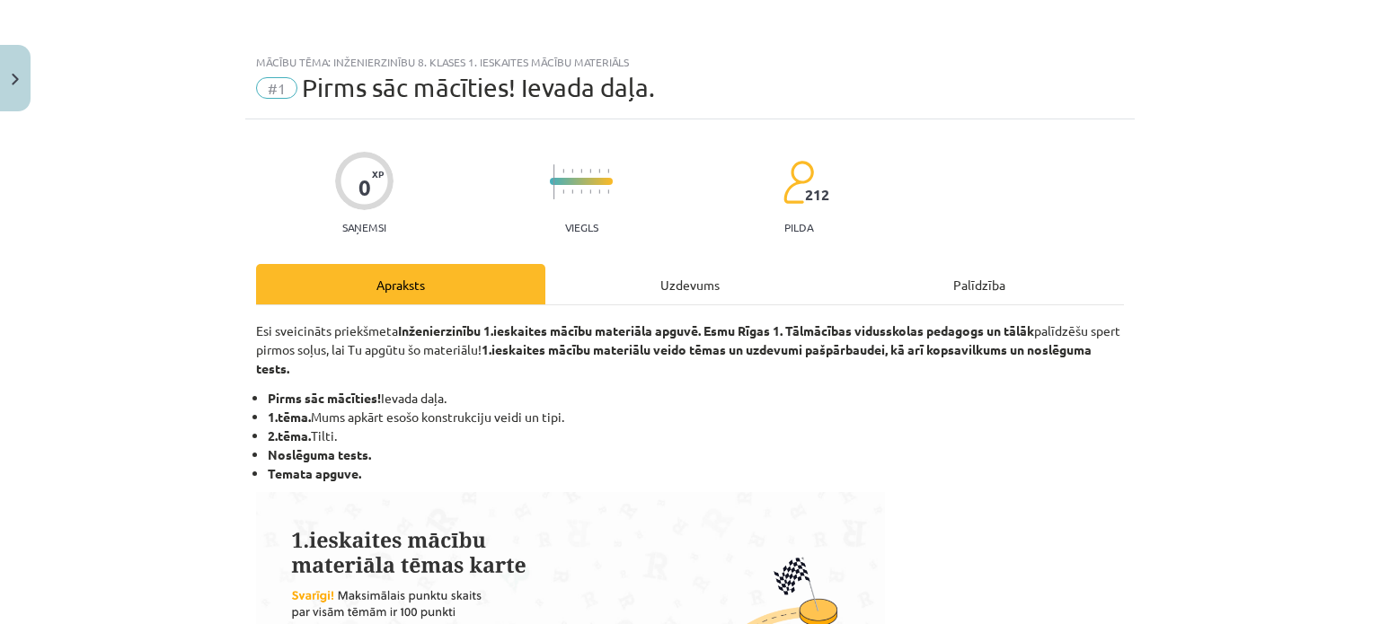
click at [707, 295] on div "Uzdevums" at bounding box center [689, 284] width 289 height 40
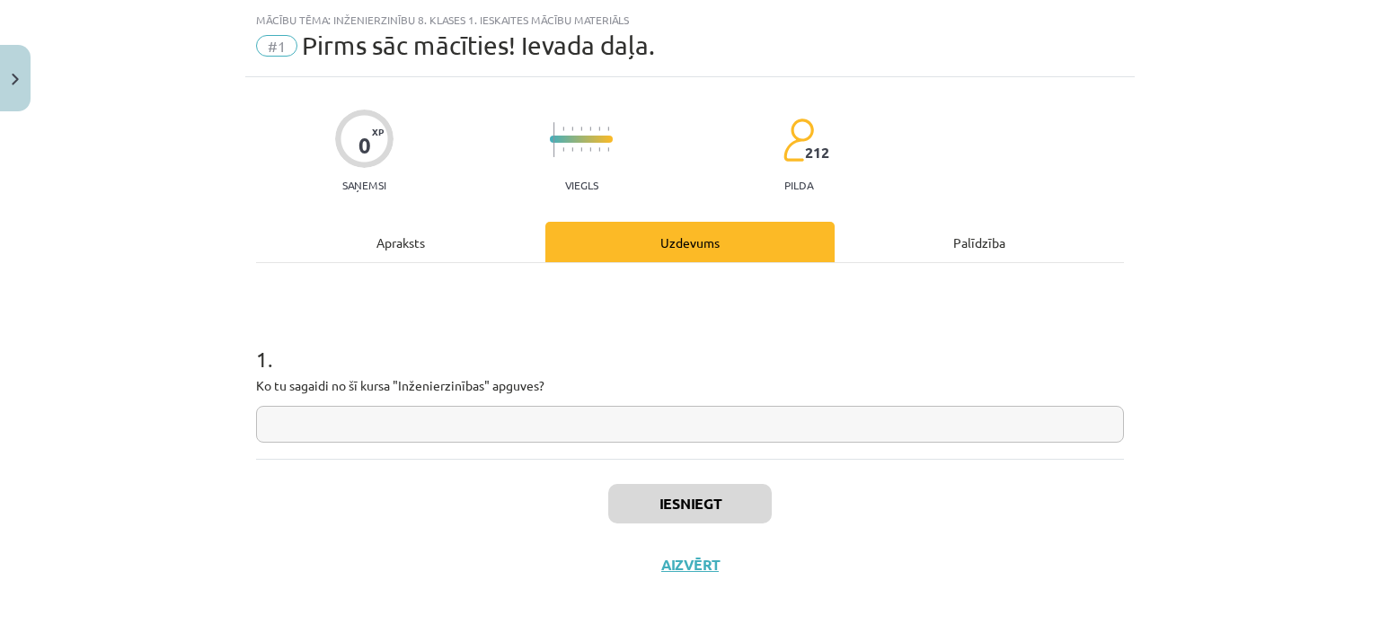
scroll to position [45, 0]
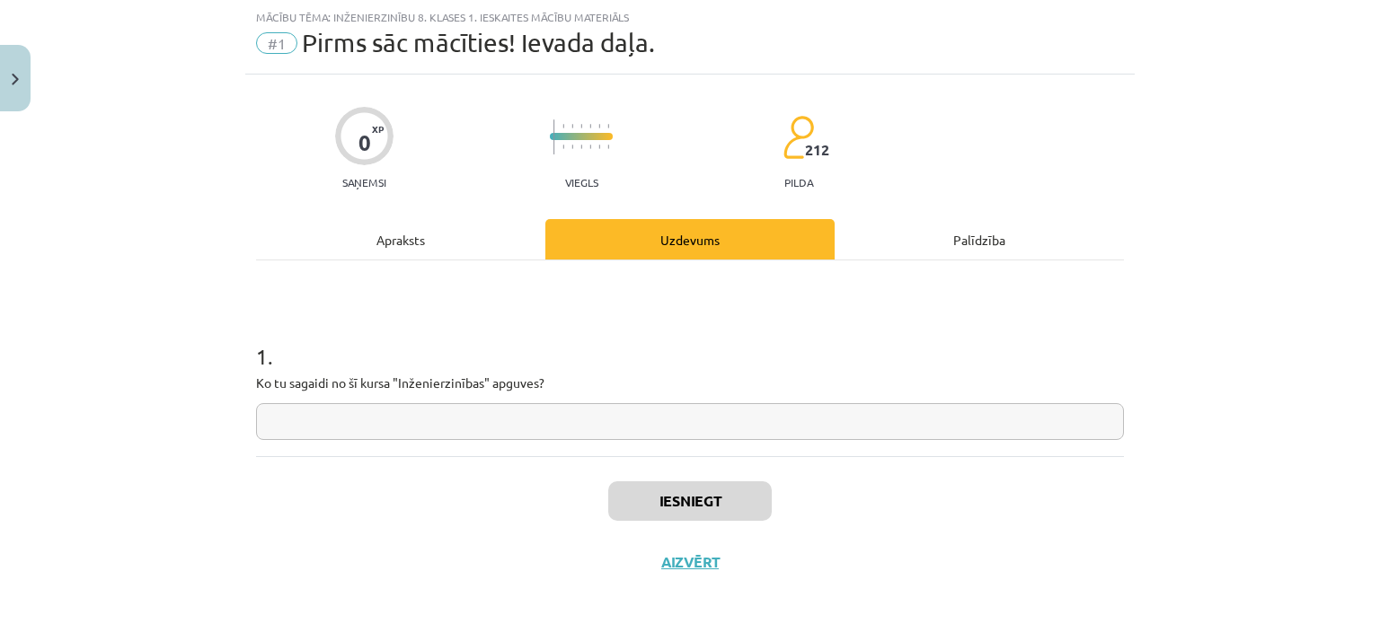
click at [363, 412] on input "text" at bounding box center [690, 421] width 868 height 37
type input "*"
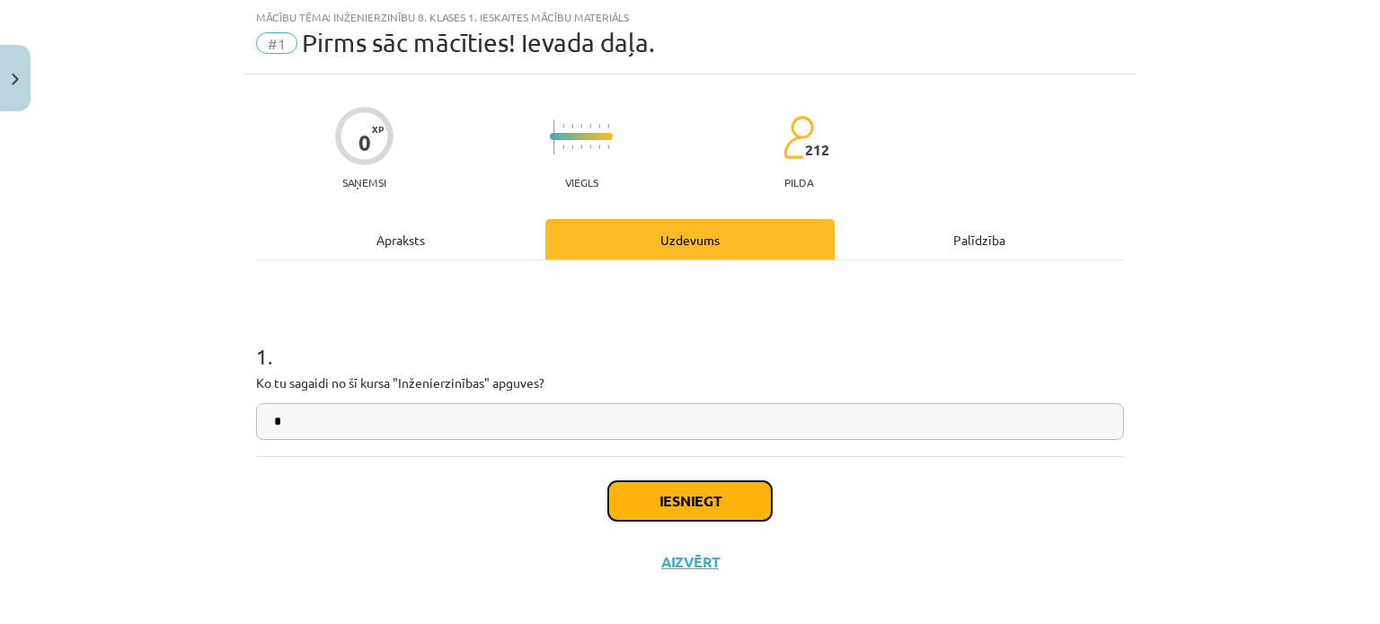
click at [702, 487] on button "Iesniegt" at bounding box center [689, 502] width 163 height 40
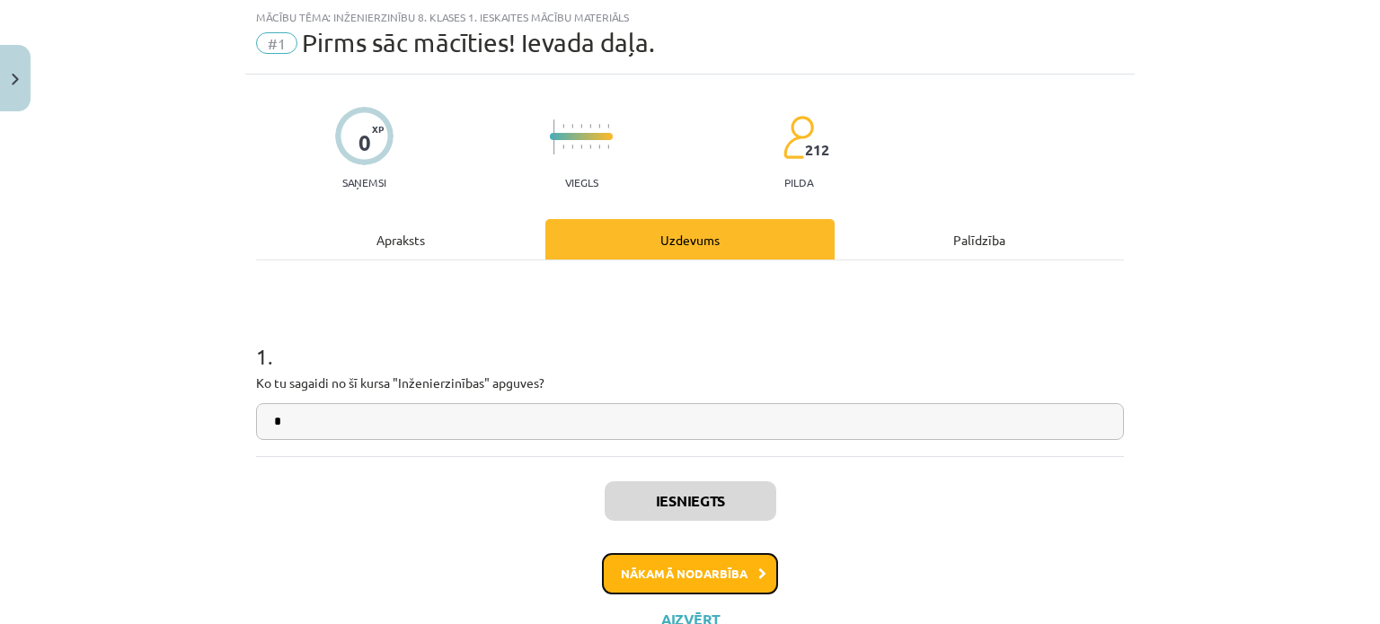
click at [702, 580] on button "Nākamā nodarbība" at bounding box center [690, 573] width 176 height 41
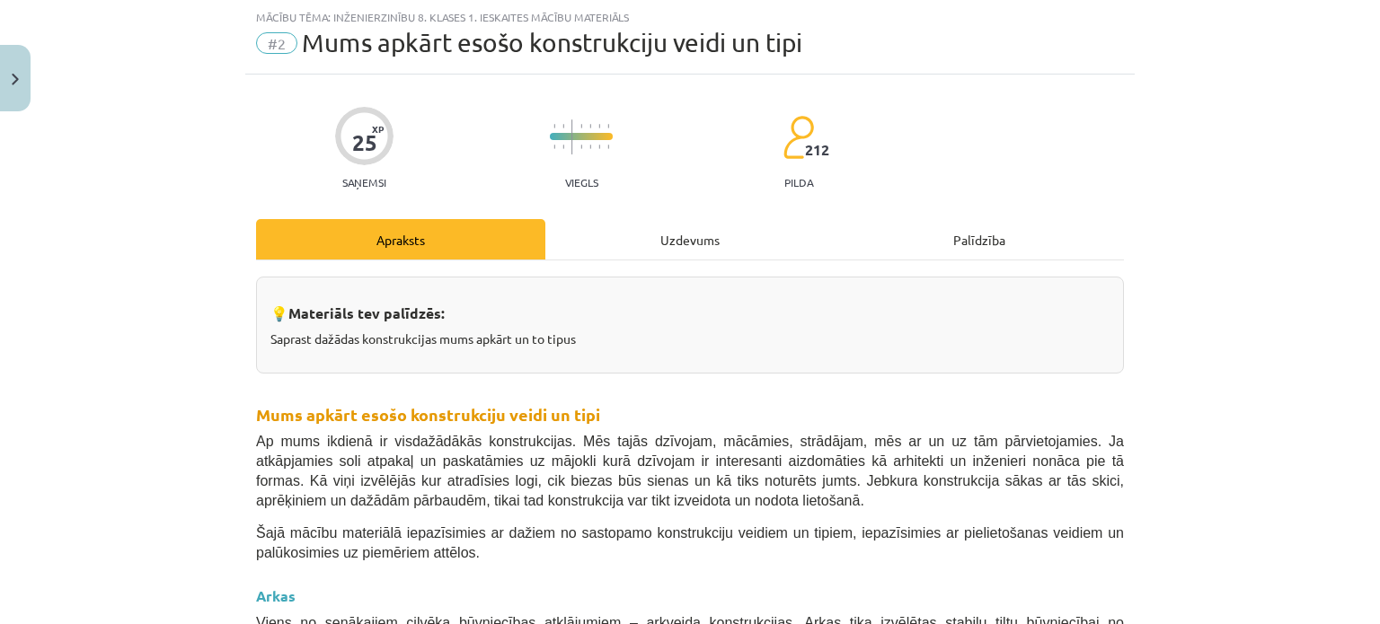
click at [612, 254] on div "Uzdevums" at bounding box center [689, 239] width 289 height 40
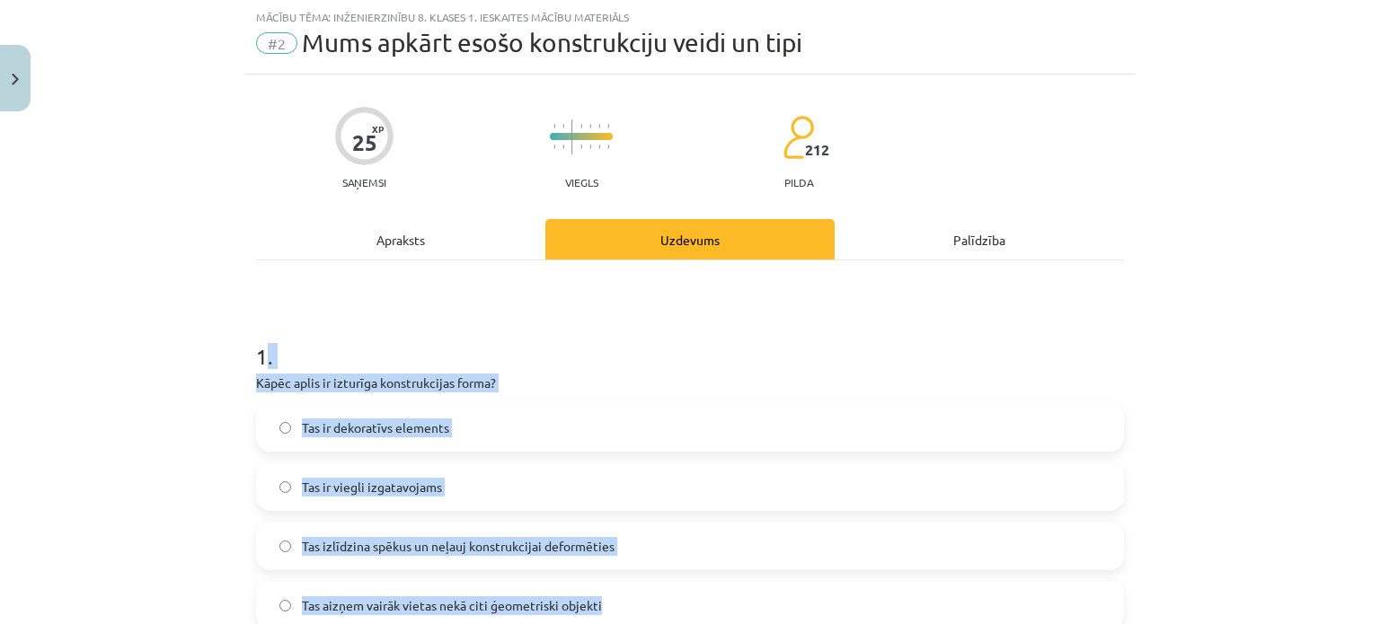
drag, startPoint x: 255, startPoint y: 351, endPoint x: 276, endPoint y: 302, distance: 53.6
click at [681, 598] on div "1 . Kāpēc aplis ir izturīga konstrukcijas forma? Tas ir dekoratīvs elements Tas…" at bounding box center [690, 471] width 868 height 317
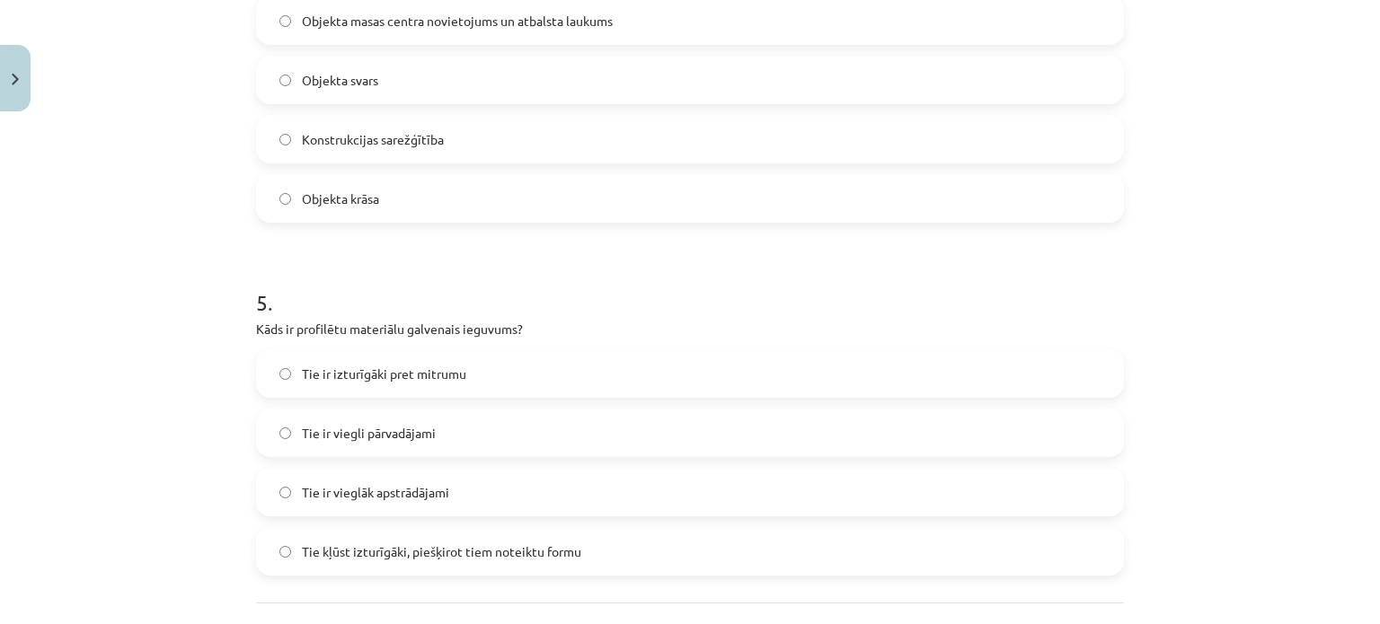
scroll to position [1670, 0]
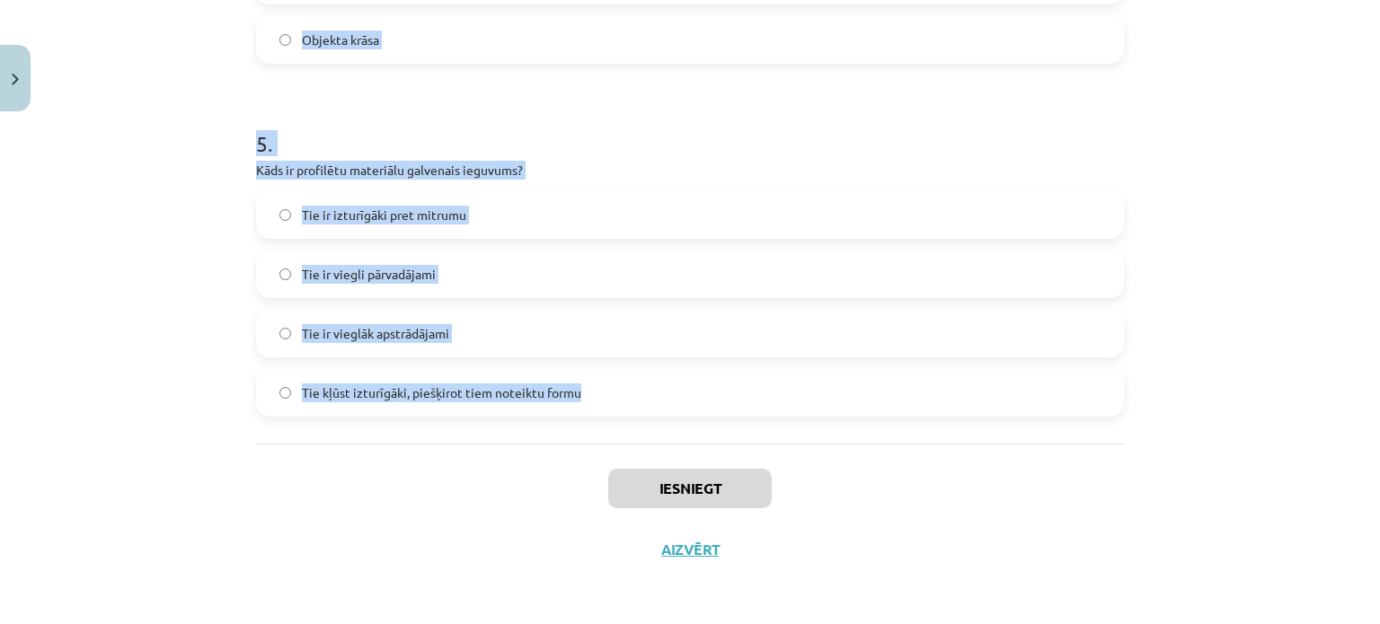
drag, startPoint x: 251, startPoint y: 351, endPoint x: 582, endPoint y: 384, distance: 333.1
click at [135, 261] on div "Mācību tēma: Inženierzinību 8. klases 1. ieskaites mācību materiāls #2 Mums apk…" at bounding box center [690, 312] width 1380 height 624
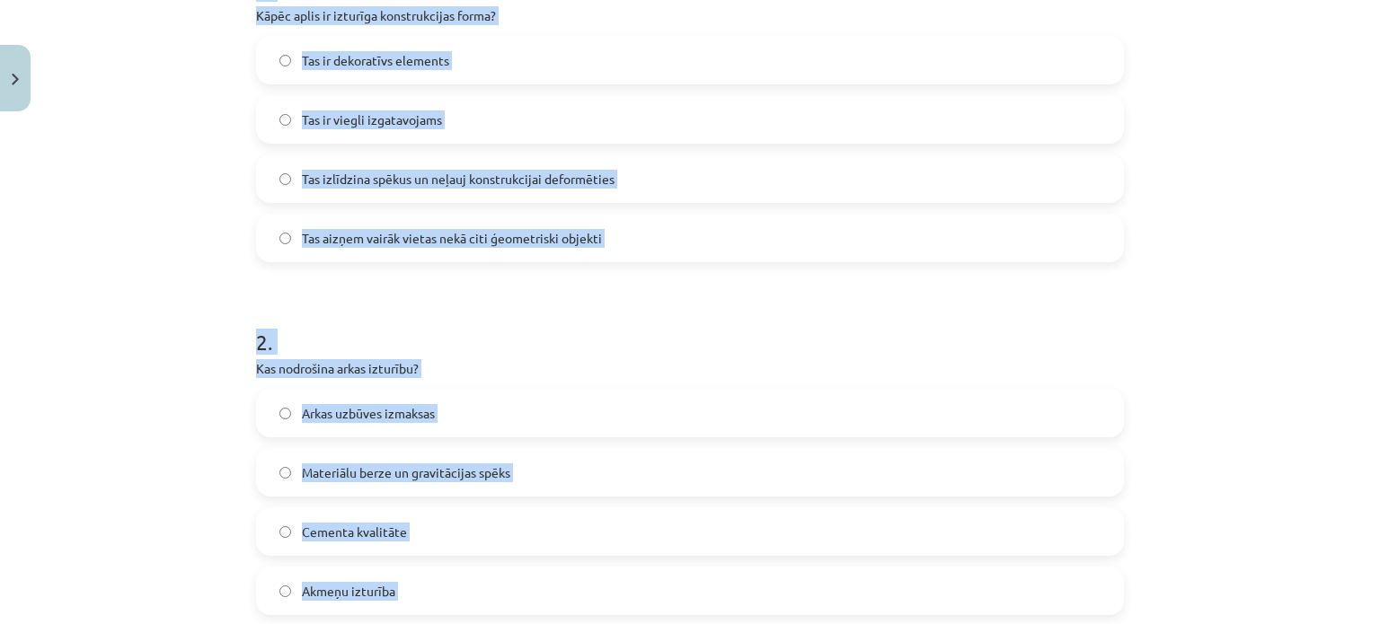
click at [147, 354] on div "Mācību tēma: Inženierzinību 8. klases 1. ieskaites mācību materiāls #2 Mums apk…" at bounding box center [690, 312] width 1380 height 624
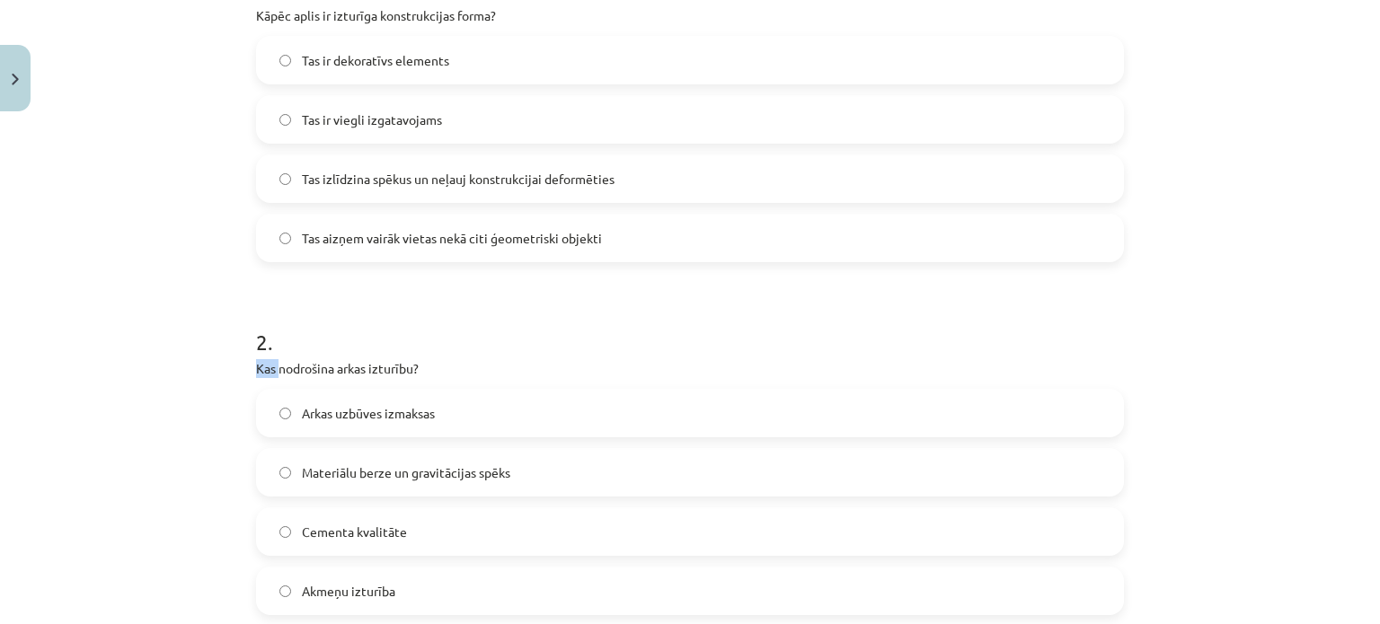
drag, startPoint x: 147, startPoint y: 354, endPoint x: 179, endPoint y: 312, distance: 52.6
click at [148, 354] on div "Mācību tēma: Inženierzinību 8. klases 1. ieskaites mācību materiāls #2 Mums apk…" at bounding box center [690, 312] width 1380 height 624
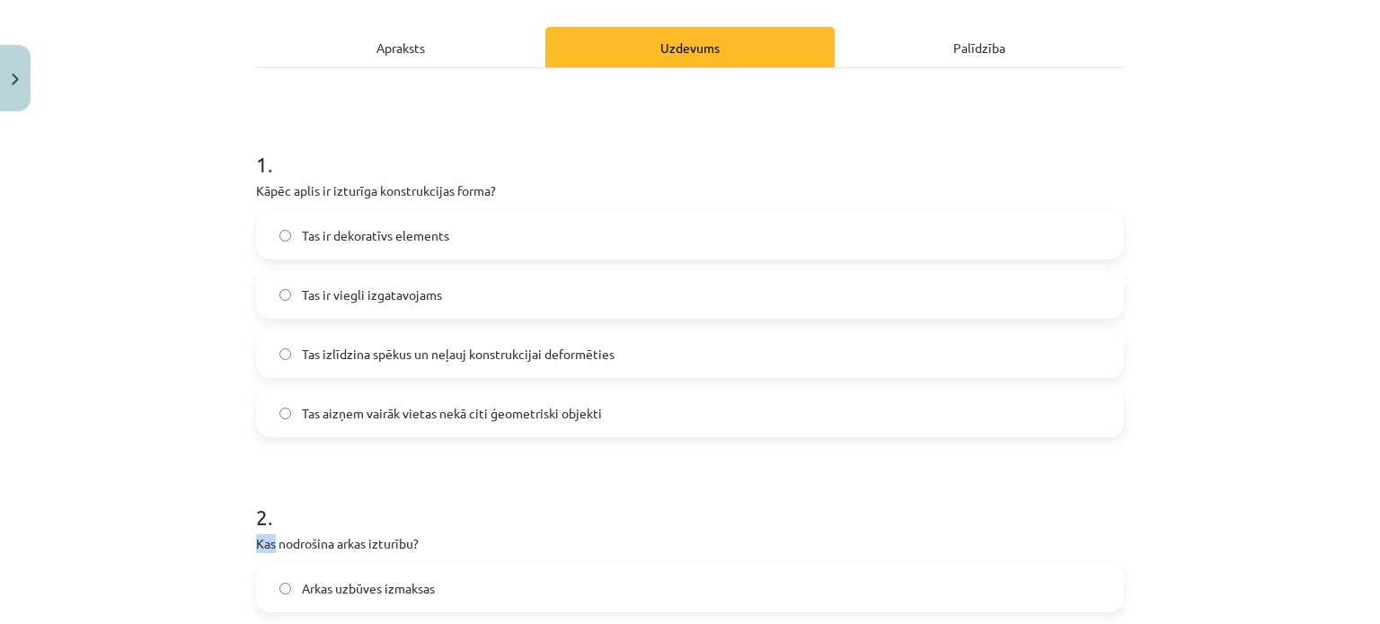
scroll to position [233, 0]
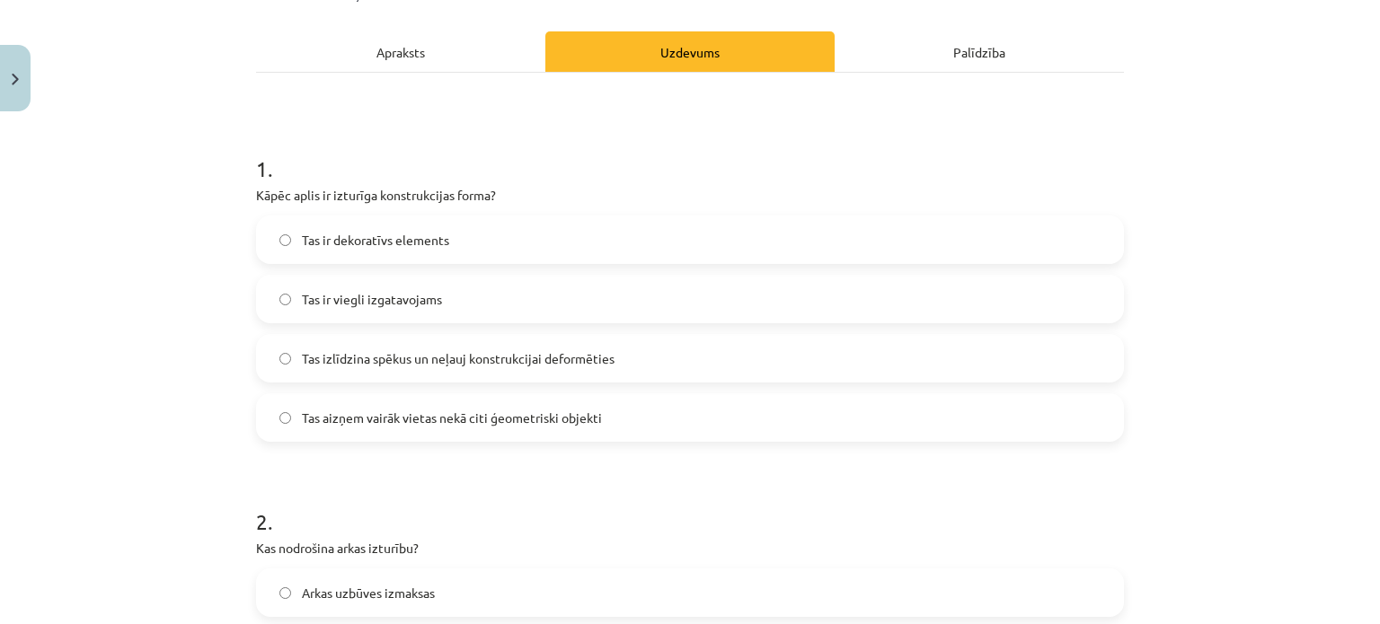
click at [167, 313] on div "Mācību tēma: Inženierzinību 8. klases 1. ieskaites mācību materiāls #2 Mums apk…" at bounding box center [690, 312] width 1380 height 624
click at [437, 374] on label "Tas izlīdzina spēkus un neļauj konstrukcijai deformēties" at bounding box center [690, 358] width 864 height 45
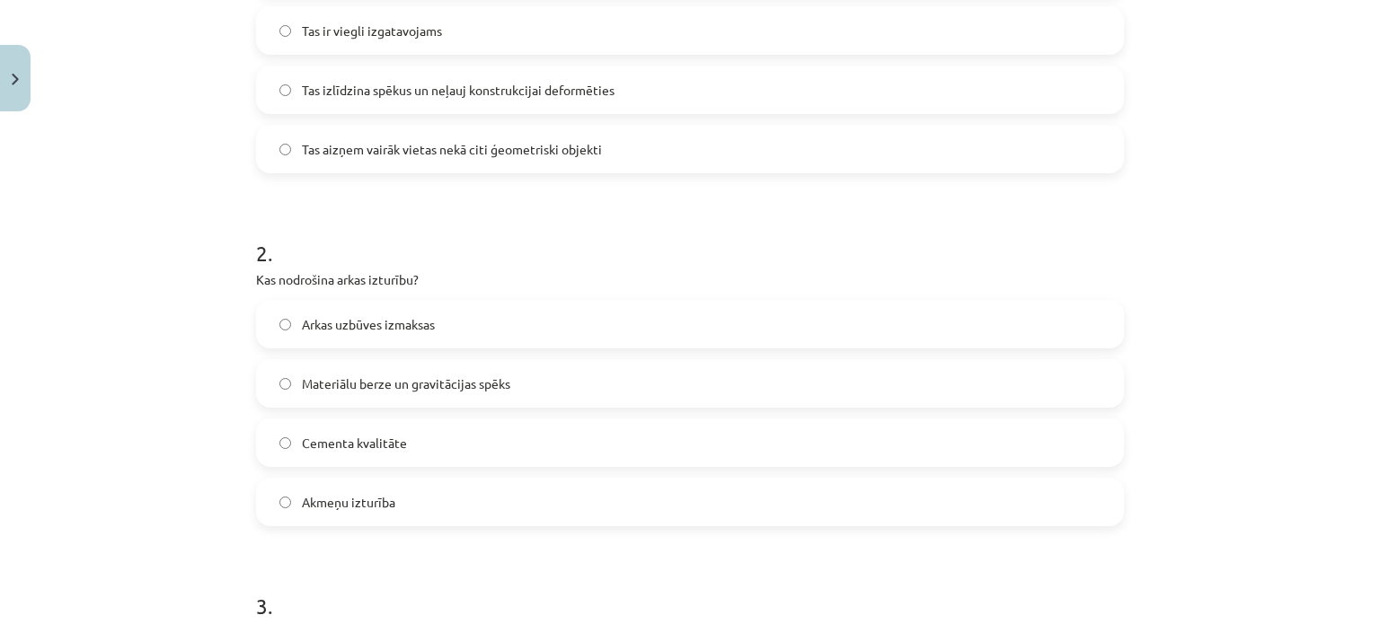
scroll to position [502, 0]
click at [390, 394] on label "Materiālu berze un gravitācijas spēks" at bounding box center [690, 382] width 864 height 45
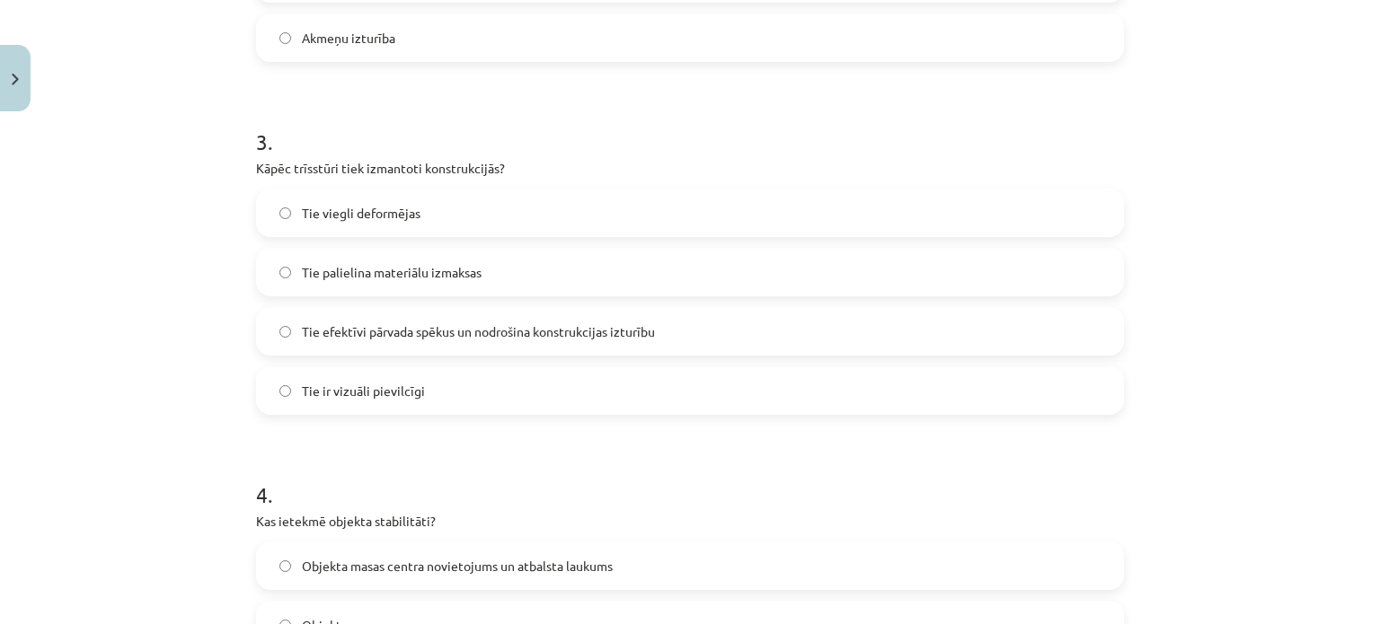
scroll to position [1041, 0]
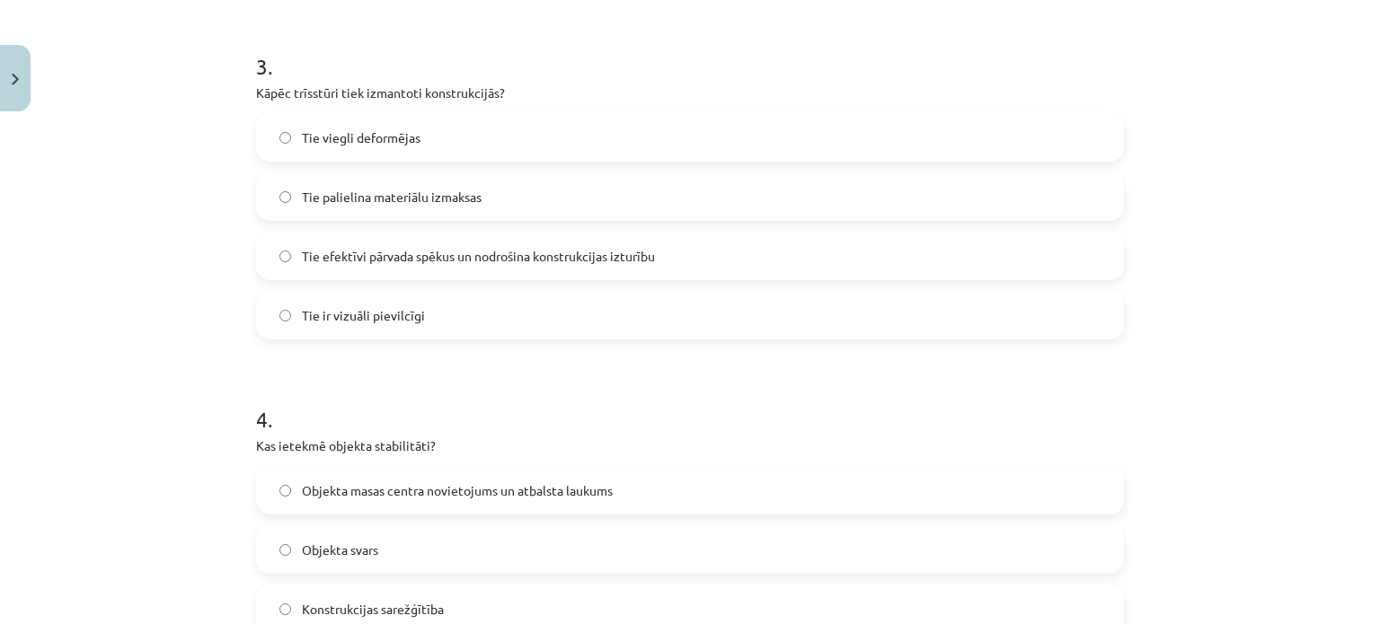
click at [386, 266] on label "Tie efektīvi pārvada spēkus un nodrošina konstrukcijas izturību" at bounding box center [690, 256] width 864 height 45
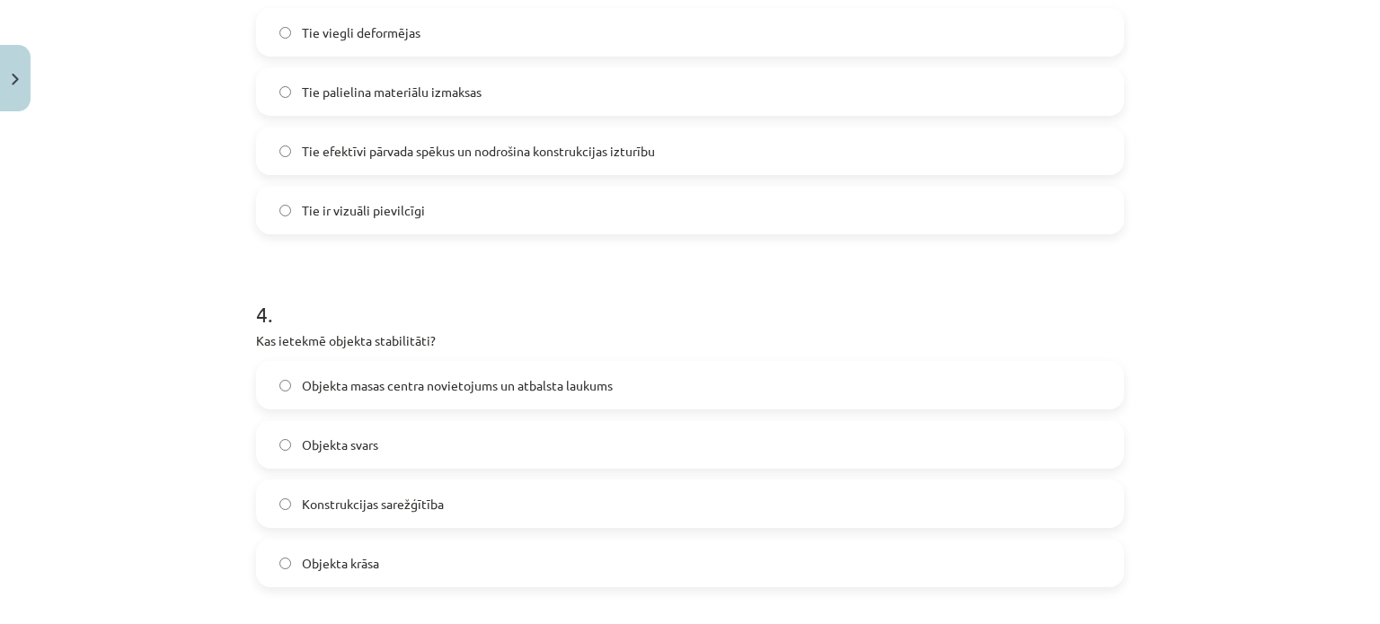
scroll to position [1400, 0]
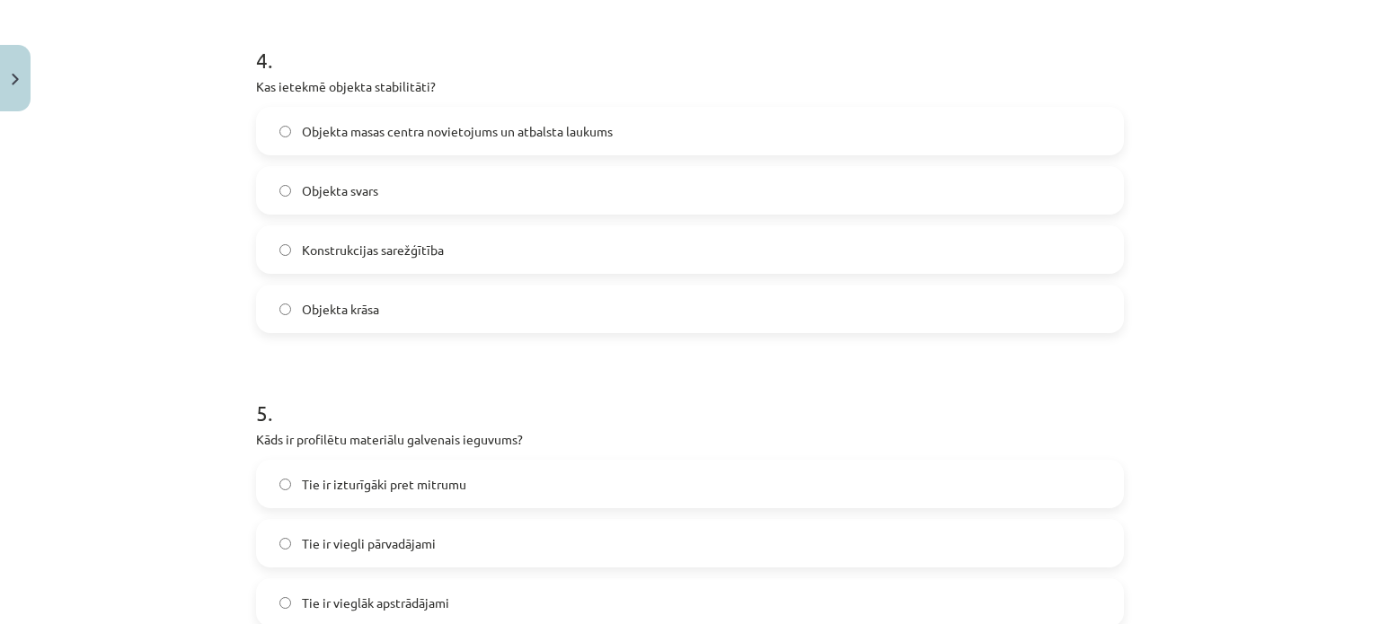
click at [362, 199] on label "Objekta svars" at bounding box center [690, 190] width 864 height 45
click at [392, 142] on label "Objekta masas centra novietojums un atbalsta laukums" at bounding box center [690, 131] width 864 height 45
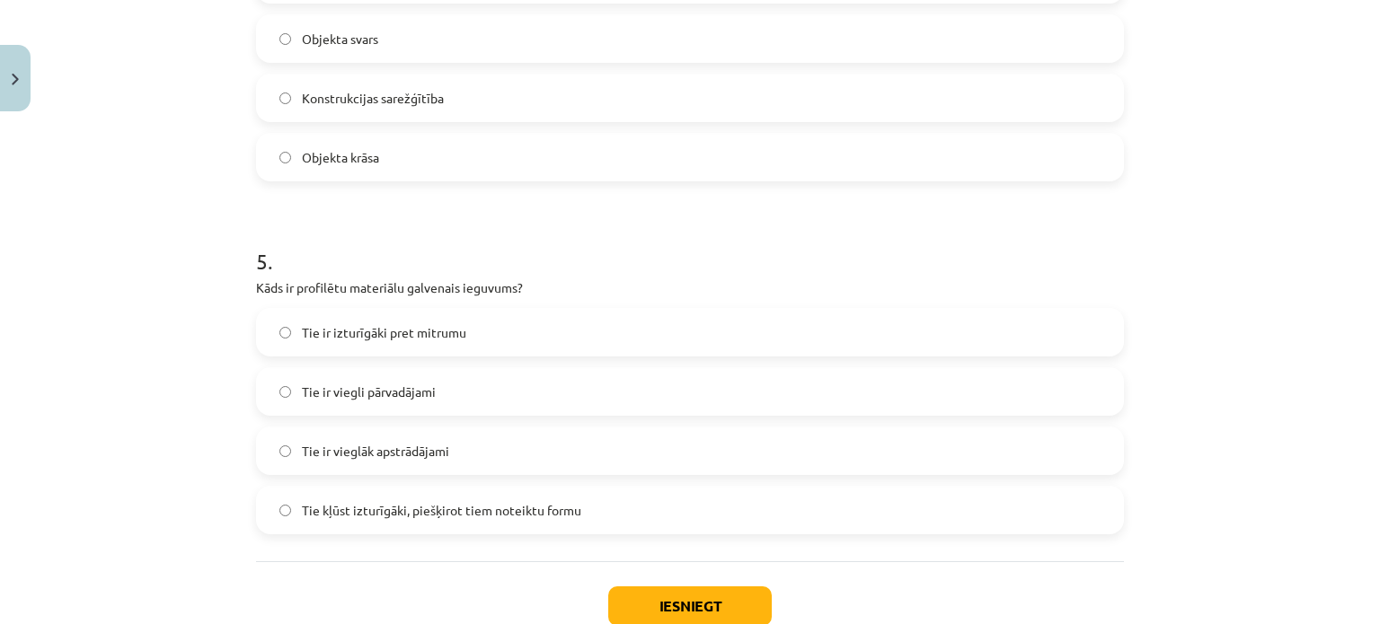
scroll to position [1670, 0]
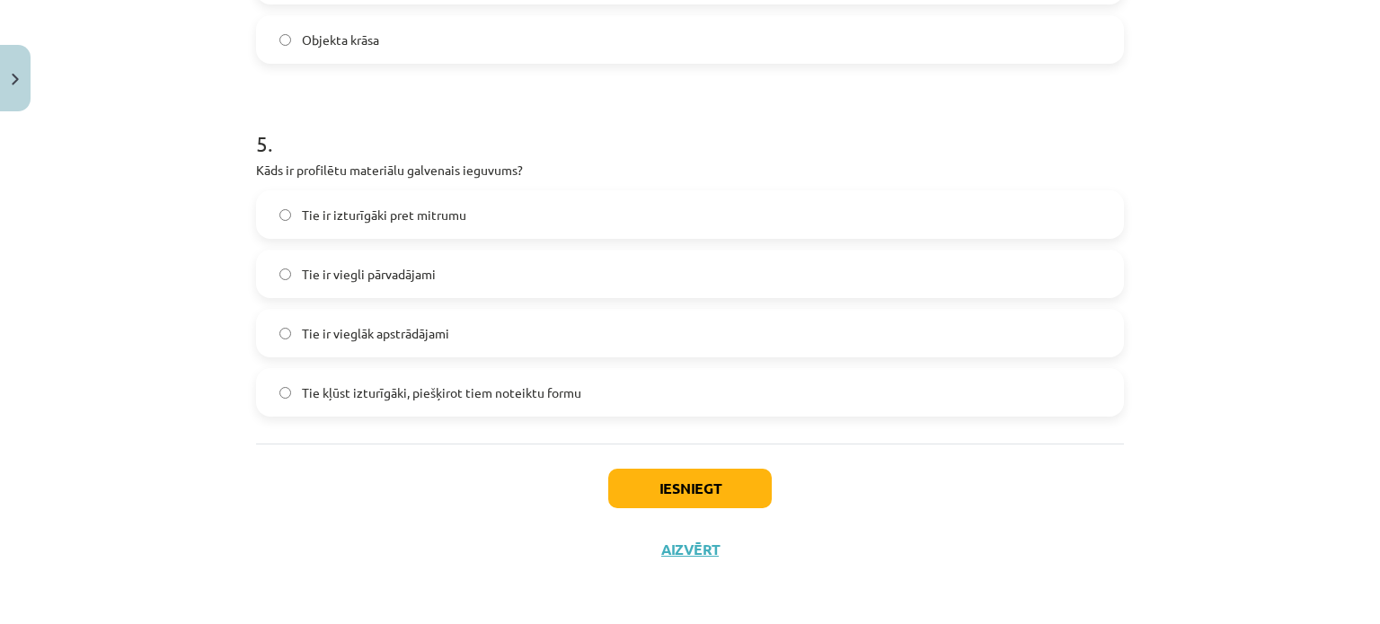
click at [357, 404] on label "Tie kļūst izturīgāki, piešķirot tiem noteiktu formu" at bounding box center [690, 392] width 864 height 45
click at [643, 487] on button "Iesniegt" at bounding box center [689, 489] width 163 height 40
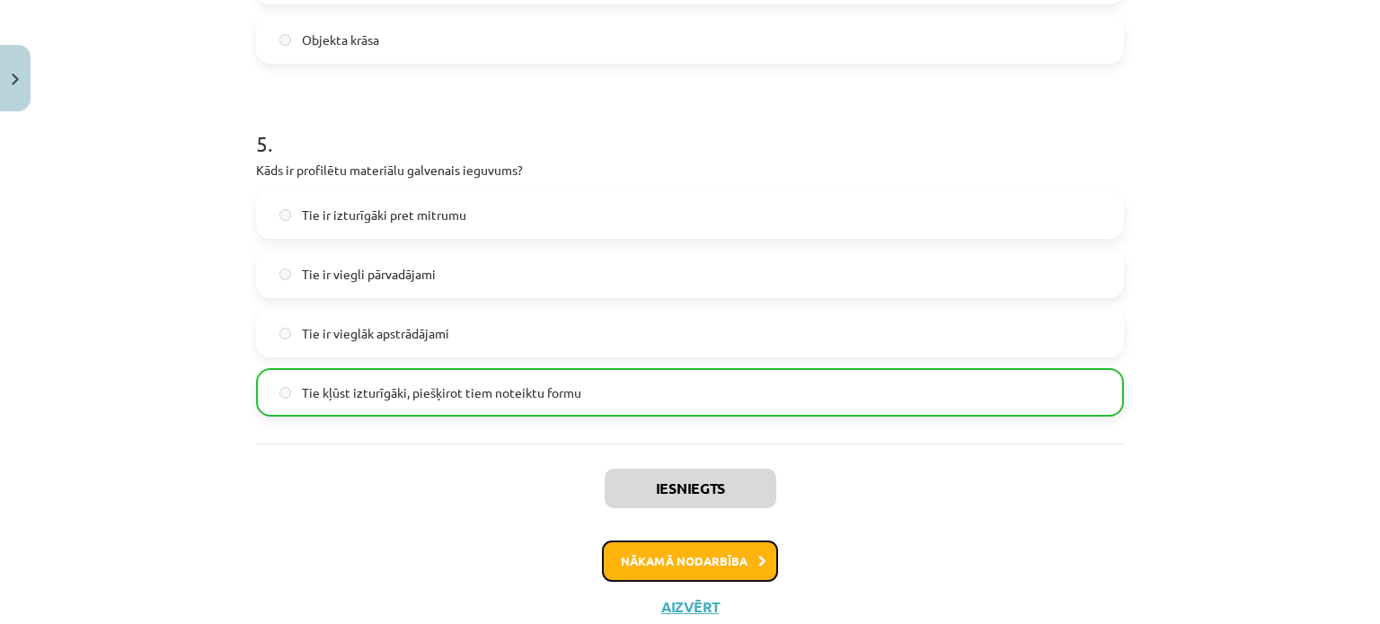
click at [735, 549] on button "Nākamā nodarbība" at bounding box center [690, 561] width 176 height 41
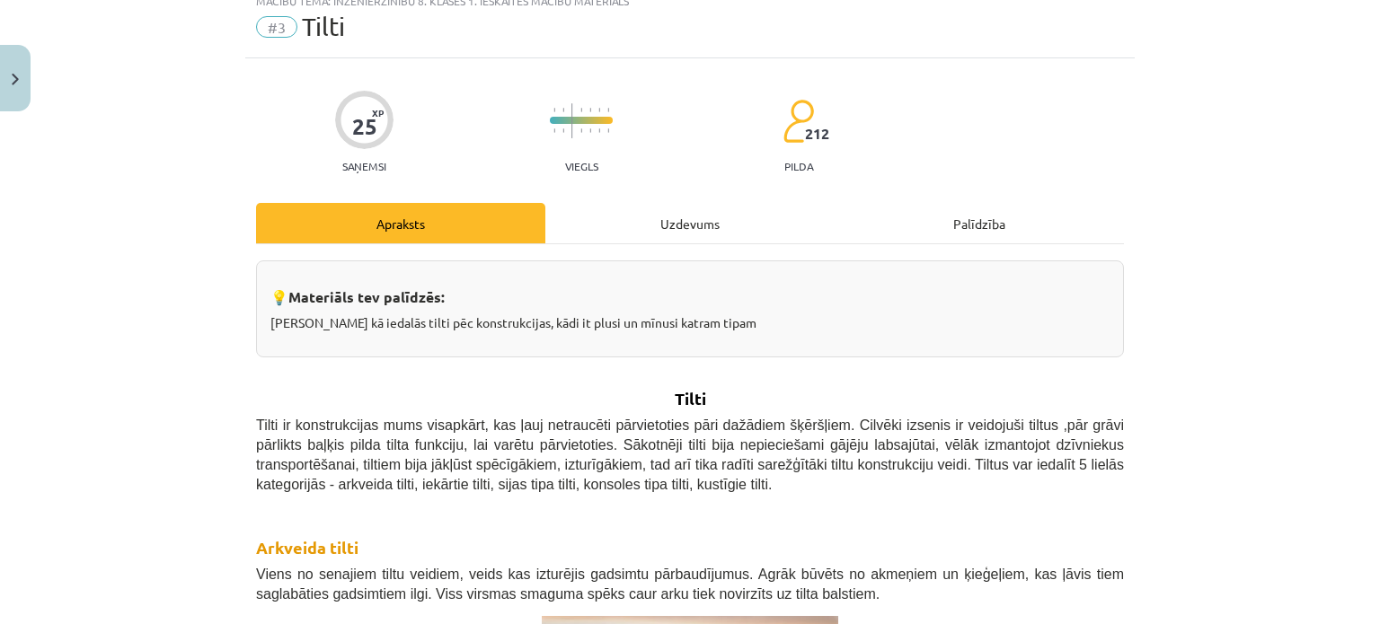
scroll to position [45, 0]
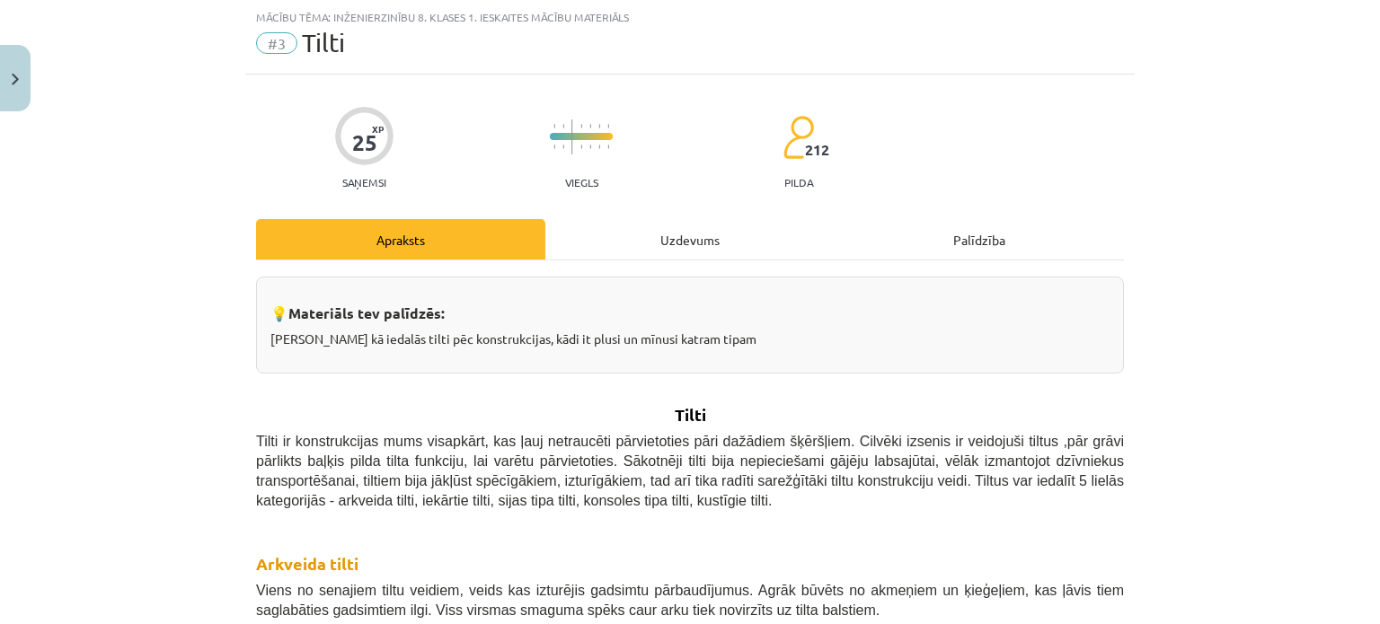
click at [619, 227] on div "Uzdevums" at bounding box center [689, 239] width 289 height 40
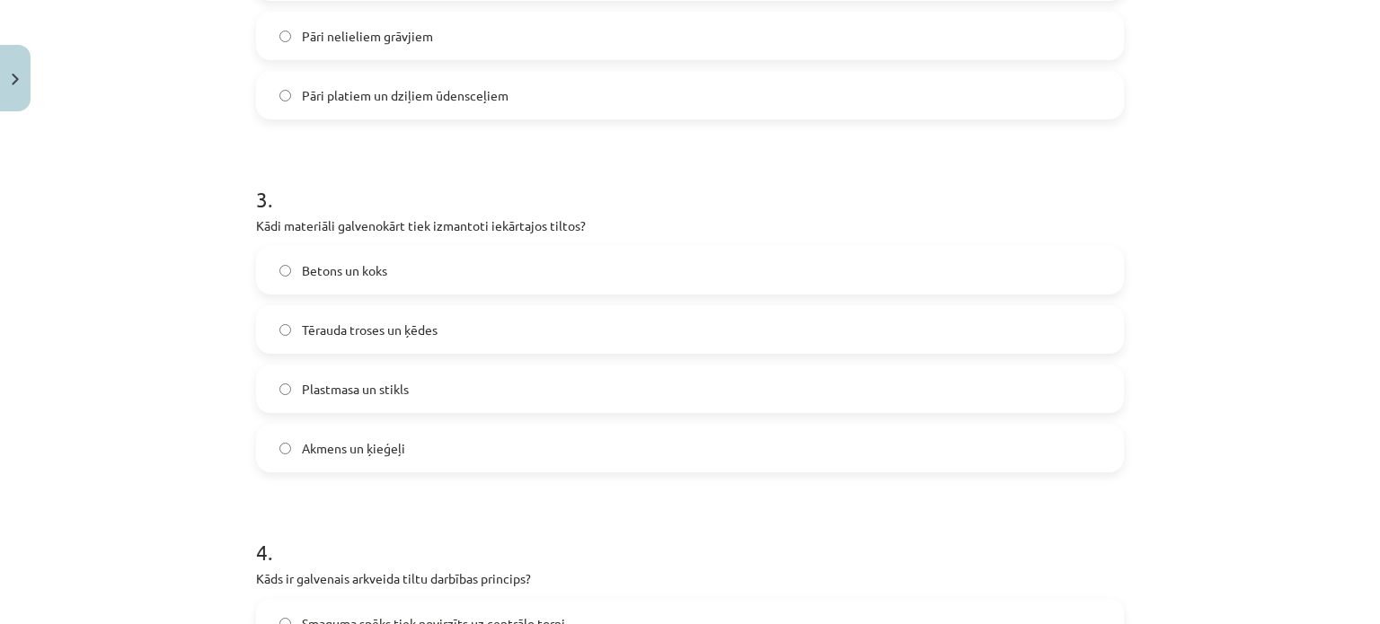
scroll to position [1670, 0]
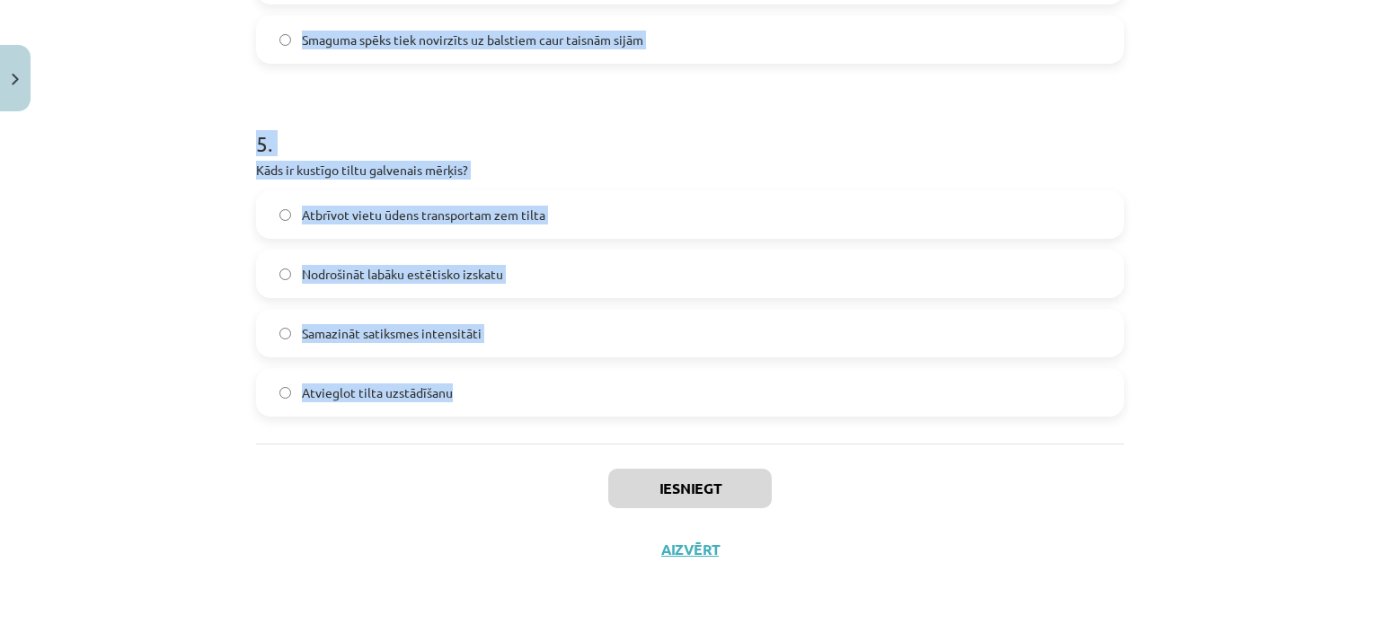
drag, startPoint x: 253, startPoint y: 348, endPoint x: 446, endPoint y: 407, distance: 201.2
click at [128, 385] on div "Mācību tēma: Inženierzinību 8. klases 1. ieskaites mācību materiāls #3 Tilti 25…" at bounding box center [690, 312] width 1380 height 624
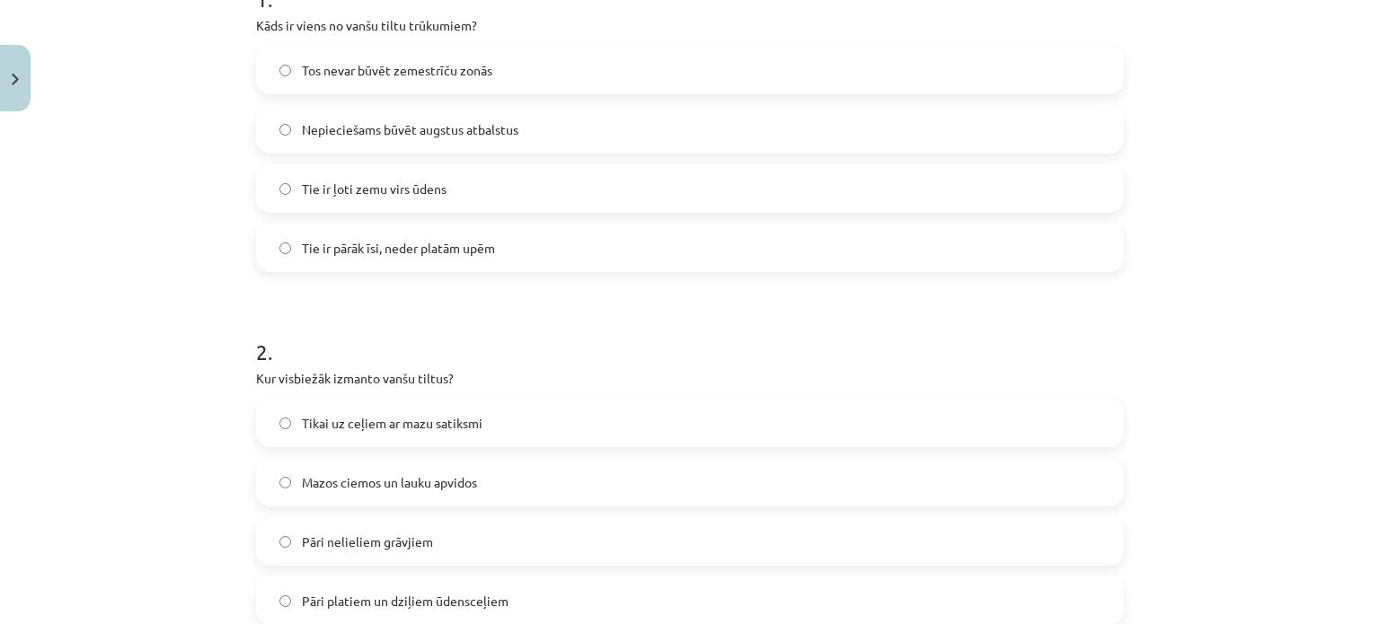
scroll to position [322, 0]
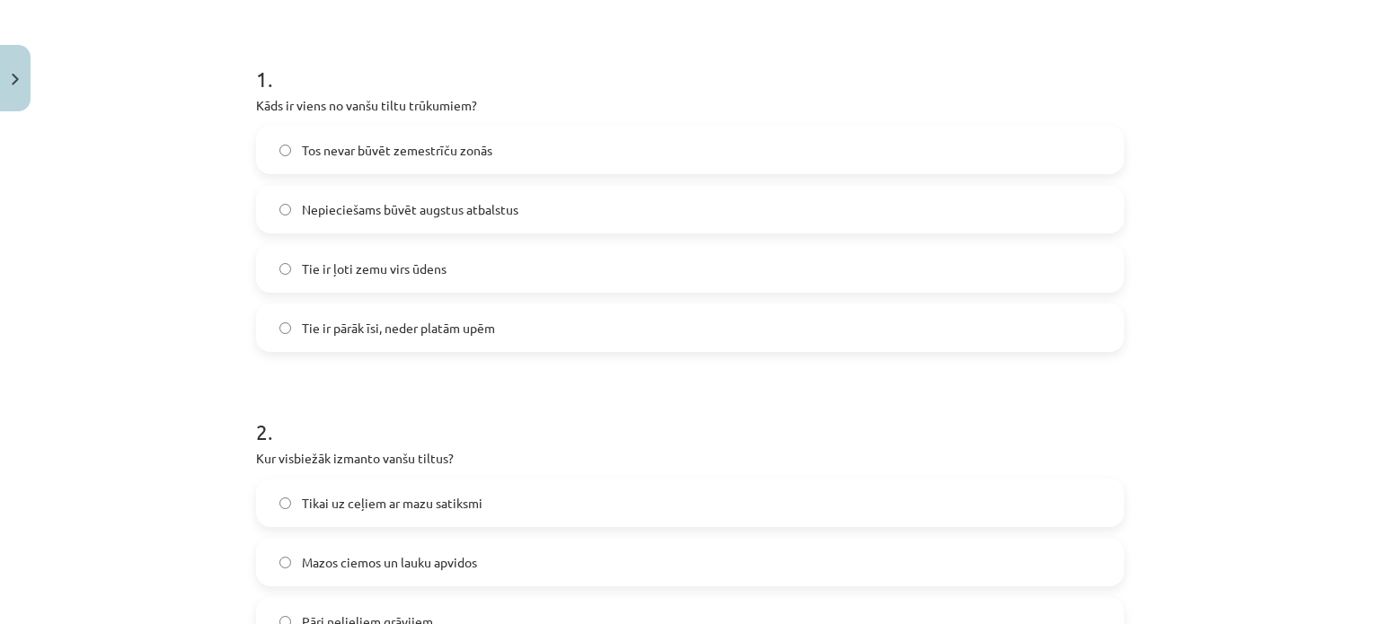
click at [434, 215] on span "Nepieciešams būvēt augstus atbalstus" at bounding box center [410, 209] width 216 height 19
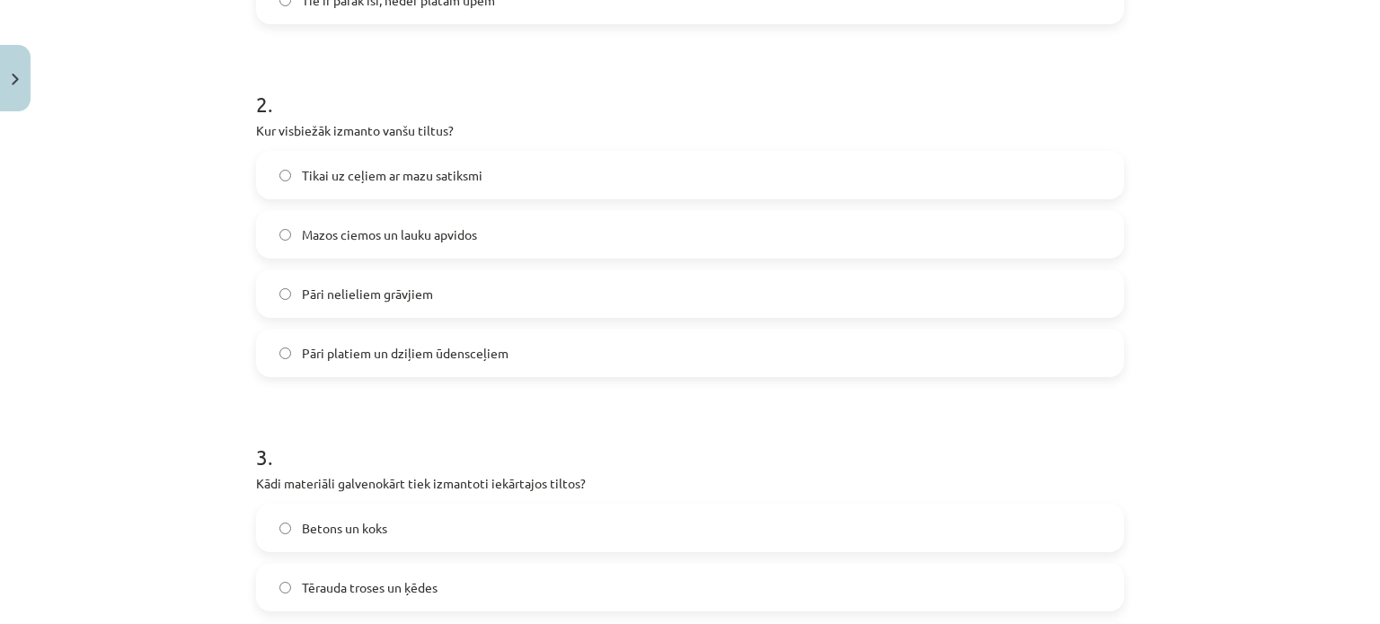
scroll to position [682, 0]
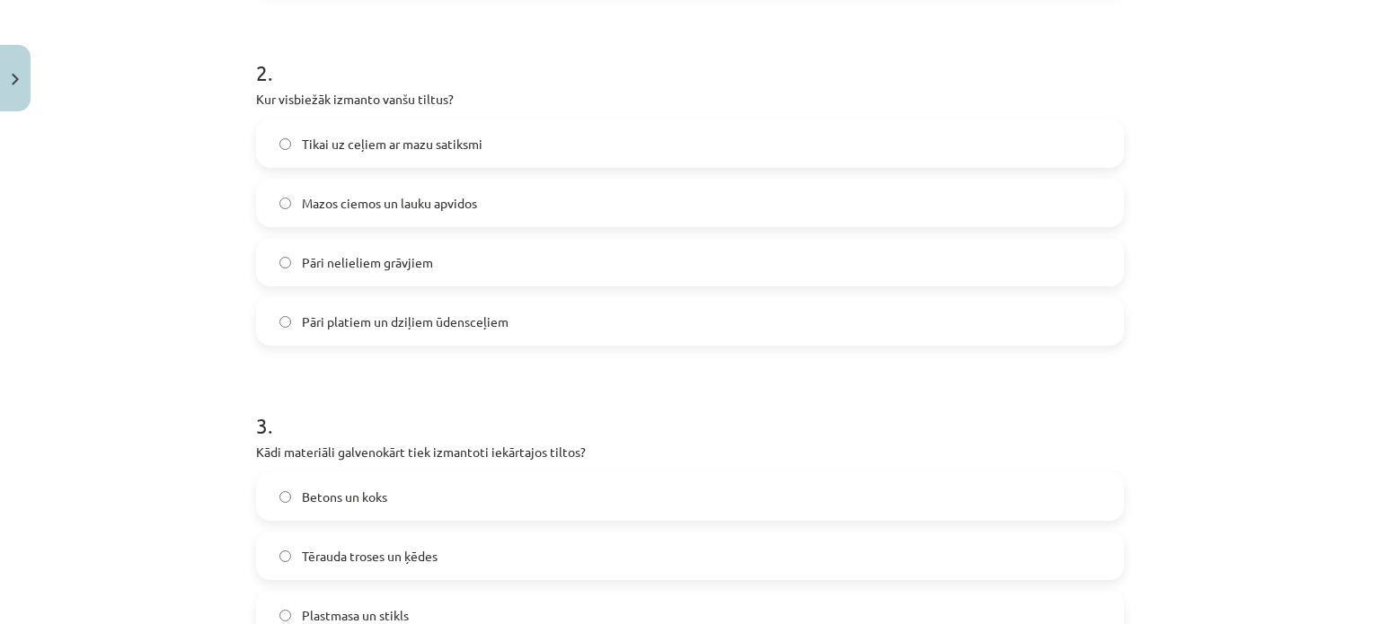
click at [345, 333] on label "Pāri platiem un dziļiem ūdensceļiem" at bounding box center [690, 321] width 864 height 45
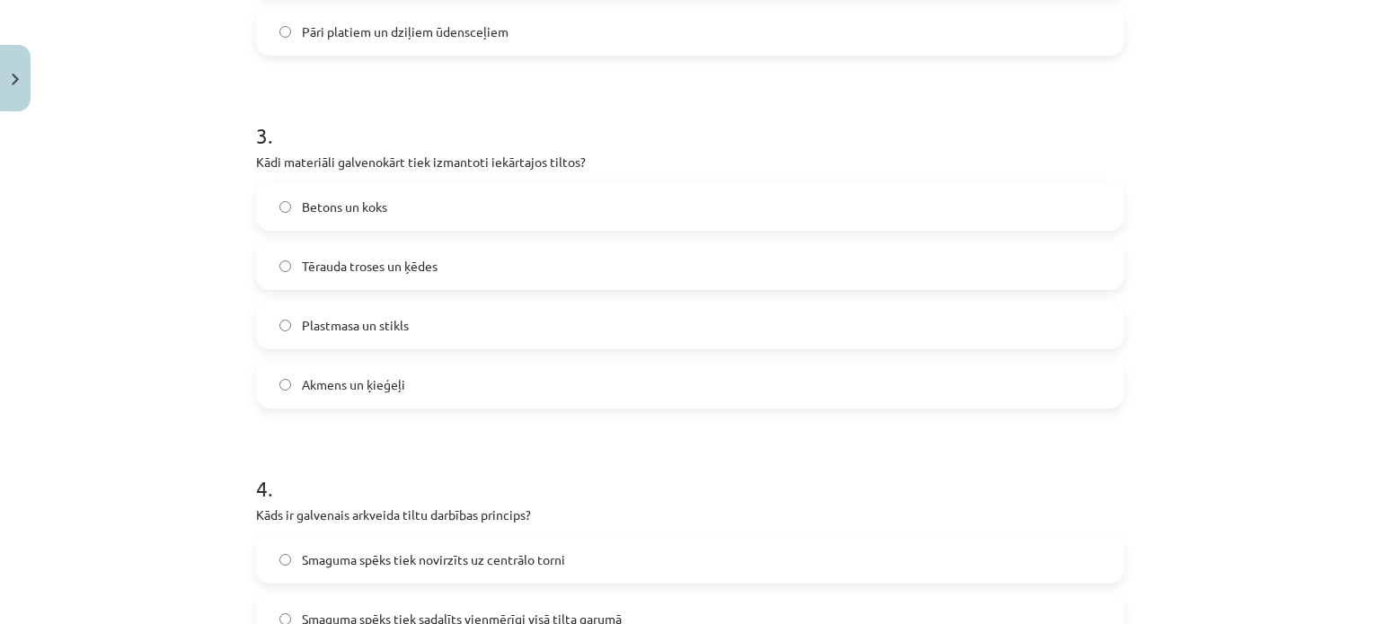
scroll to position [1041, 0]
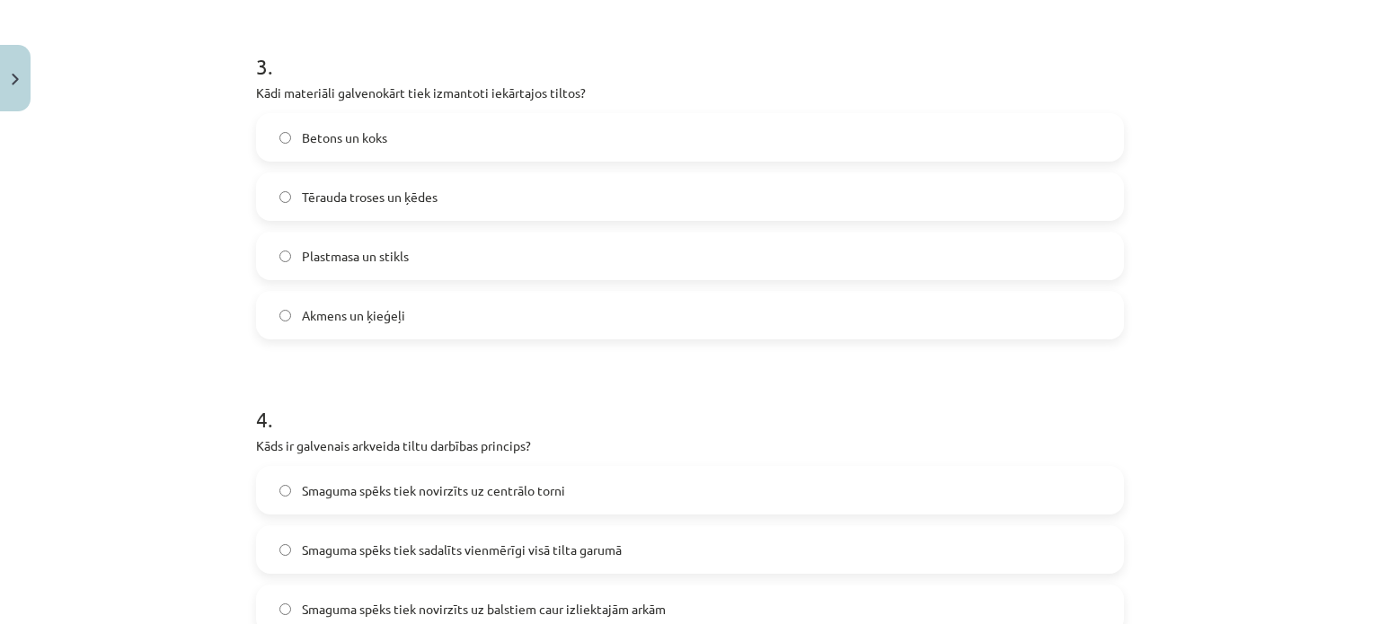
click at [397, 190] on span "Tērauda troses un ķēdes" at bounding box center [370, 197] width 136 height 19
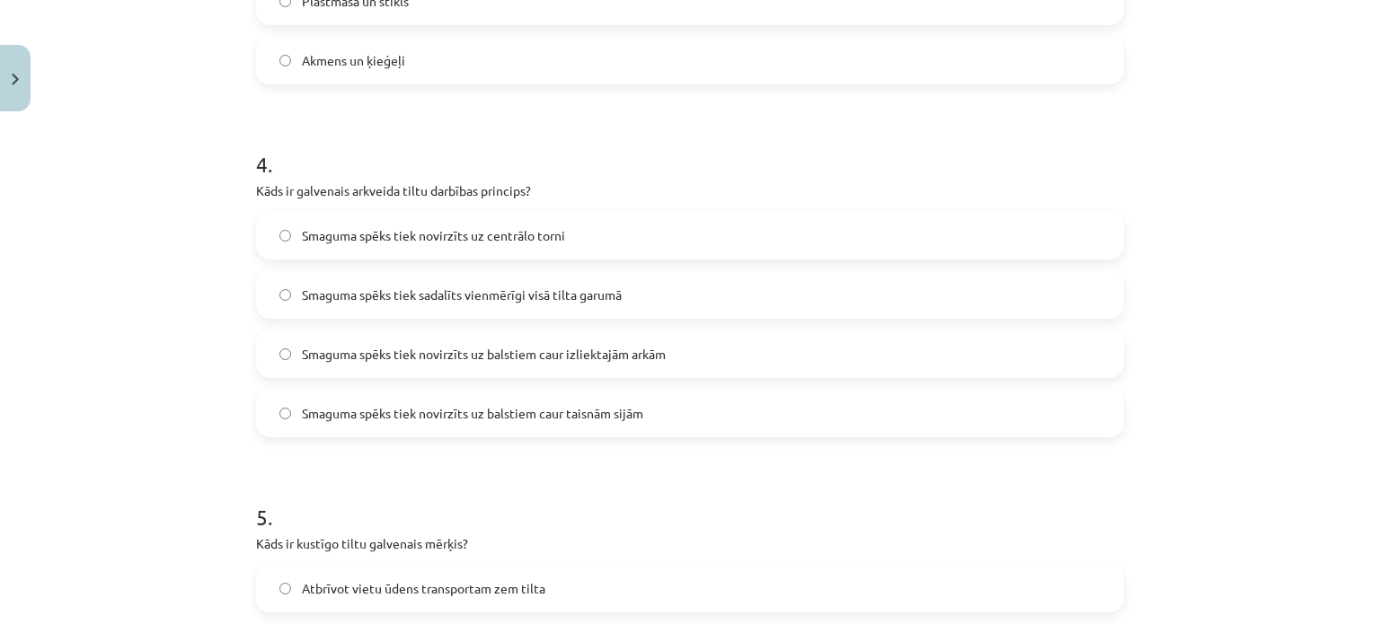
scroll to position [1311, 0]
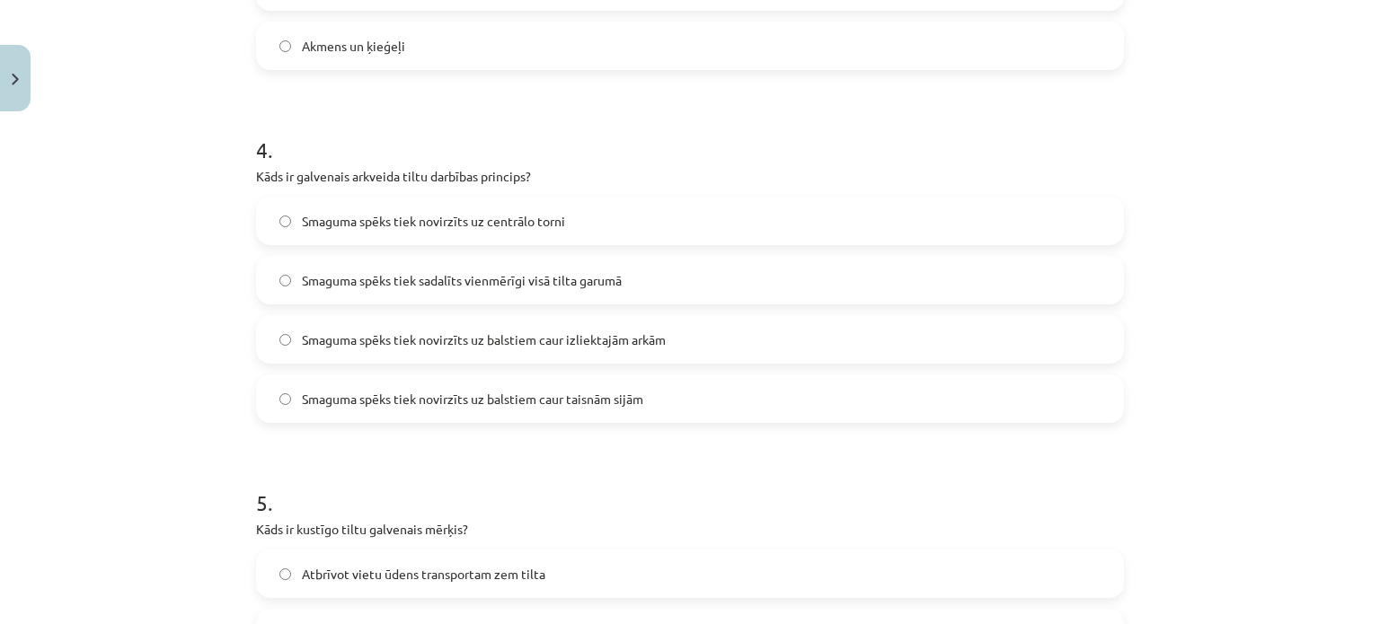
click at [613, 337] on span "Smaguma spēks tiek novirzīts uz balstiem caur izliektajām arkām" at bounding box center [484, 340] width 364 height 19
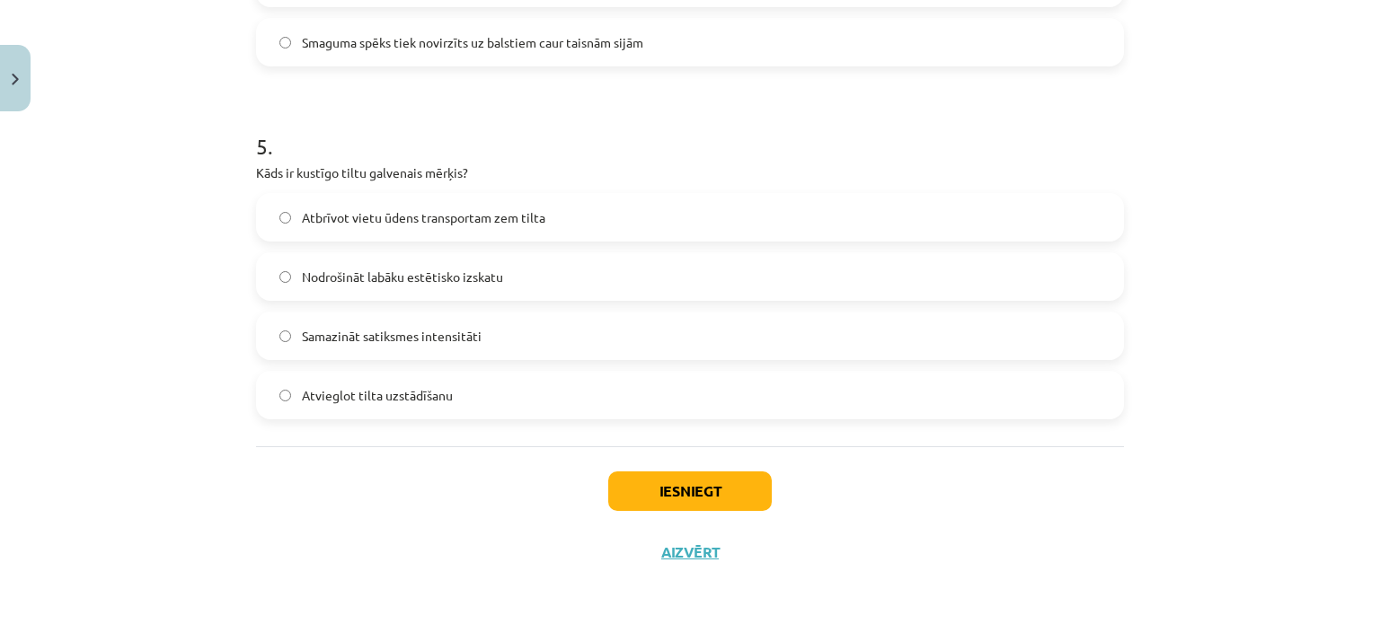
scroll to position [1670, 0]
click at [535, 197] on label "Atbrīvot vietu ūdens transportam zem tilta" at bounding box center [690, 214] width 864 height 45
click at [703, 493] on button "Iesniegt" at bounding box center [689, 489] width 163 height 40
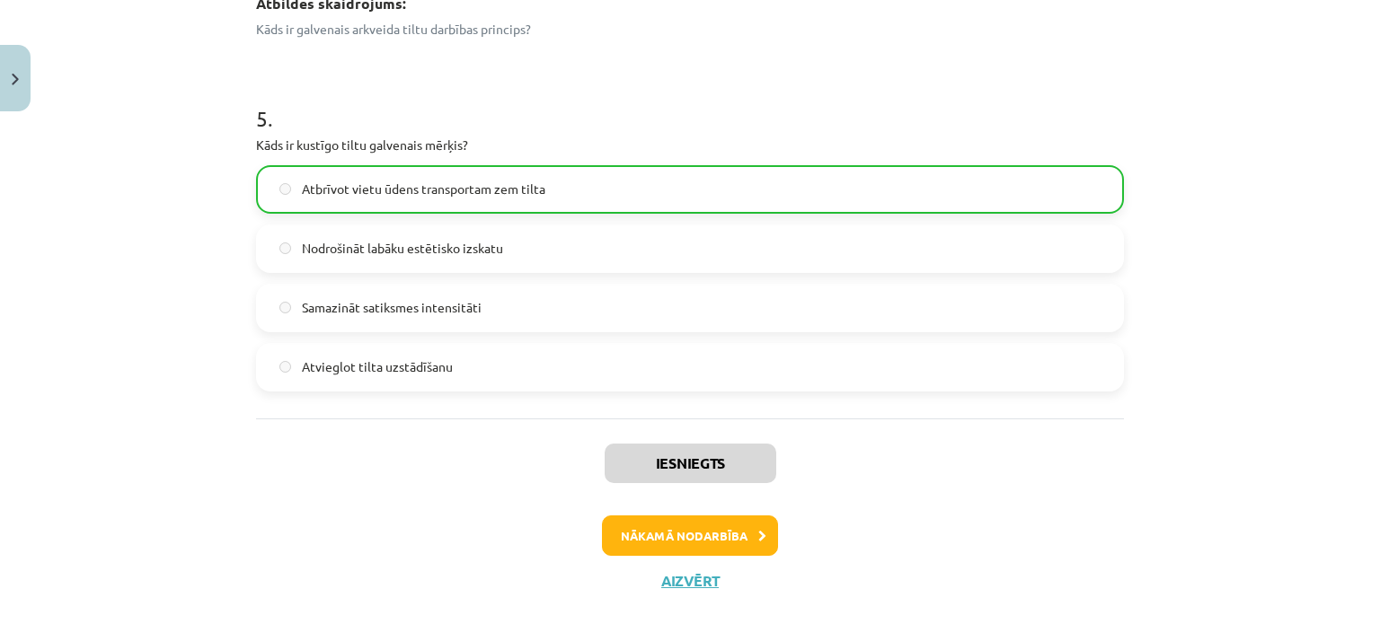
scroll to position [1810, 0]
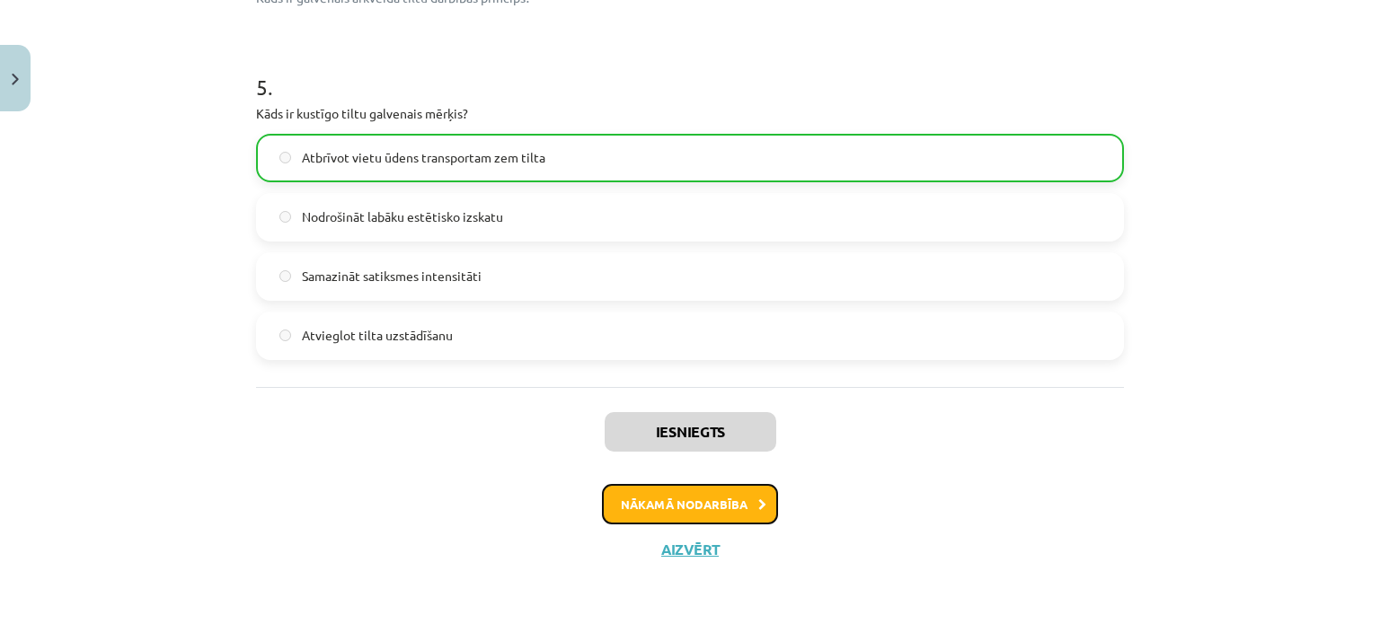
click at [734, 507] on button "Nākamā nodarbība" at bounding box center [690, 504] width 176 height 41
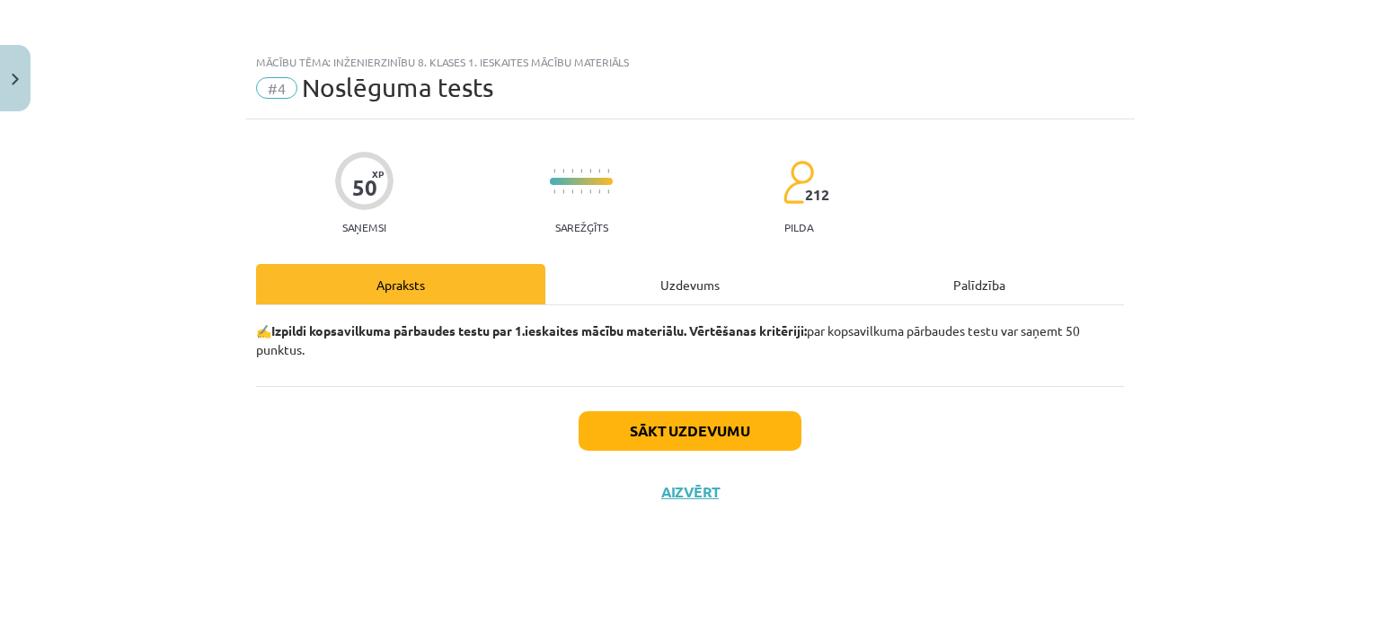
click at [649, 291] on div "Uzdevums" at bounding box center [689, 284] width 289 height 40
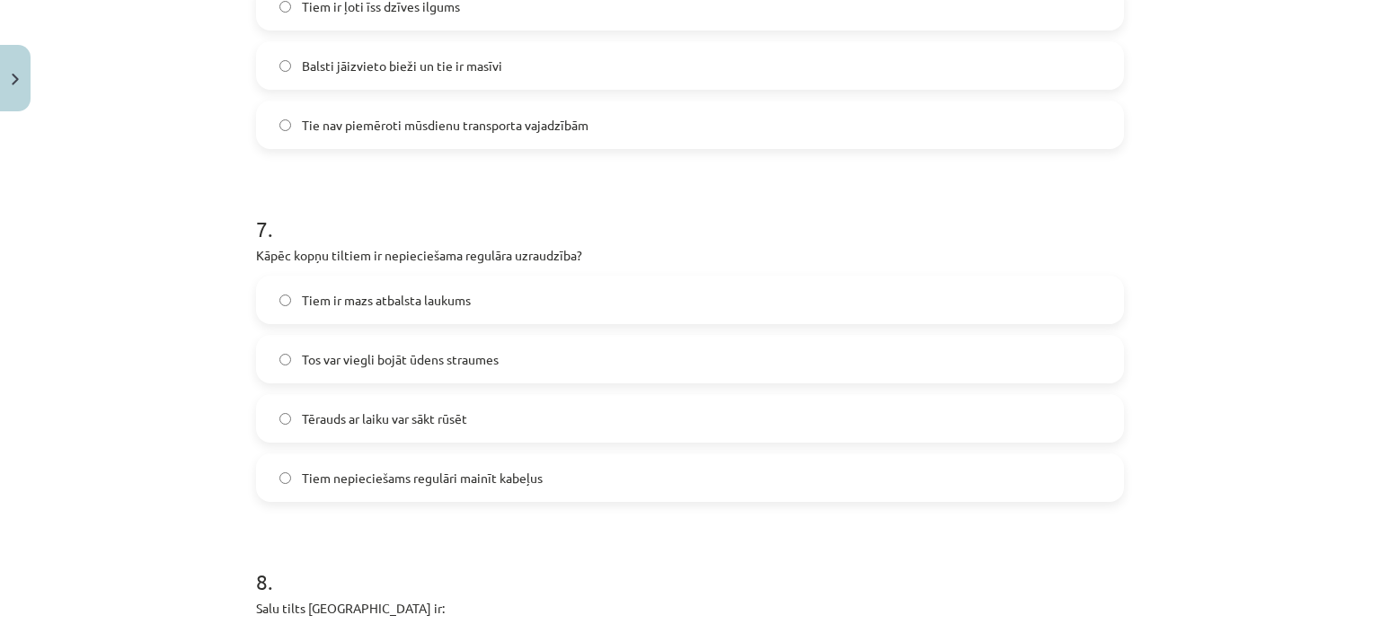
scroll to position [3435, 0]
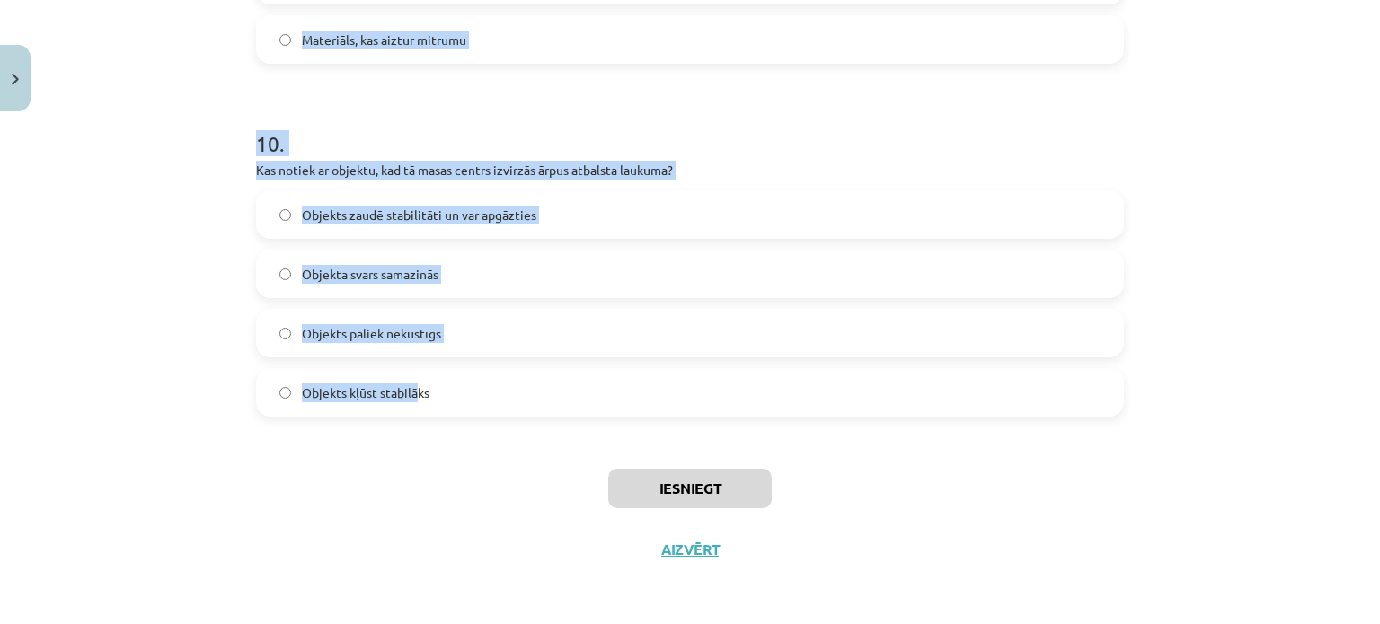
drag, startPoint x: 253, startPoint y: 394, endPoint x: 413, endPoint y: 406, distance: 160.3
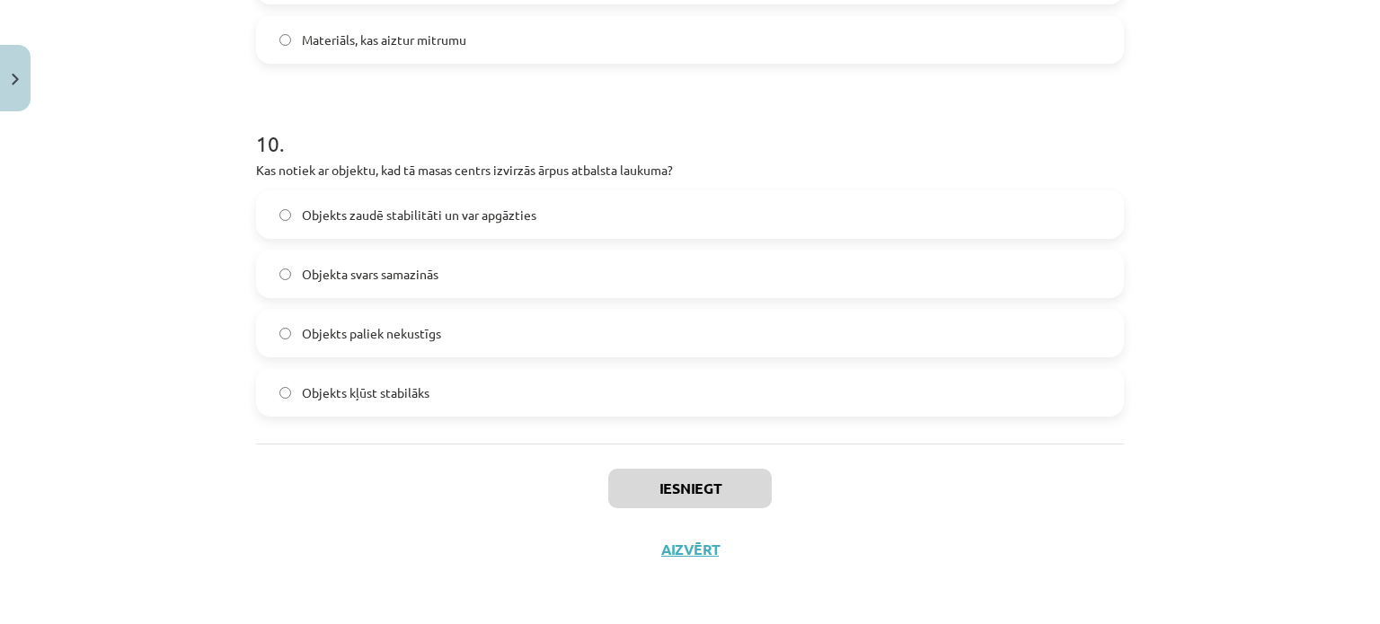
click at [449, 390] on label "Objekts kļūst stabilāks" at bounding box center [690, 392] width 864 height 45
click at [174, 423] on div "Mācību tēma: Inženierzinību 8. klases 1. ieskaites mācību materiāls #4 Noslēgum…" at bounding box center [690, 312] width 1380 height 624
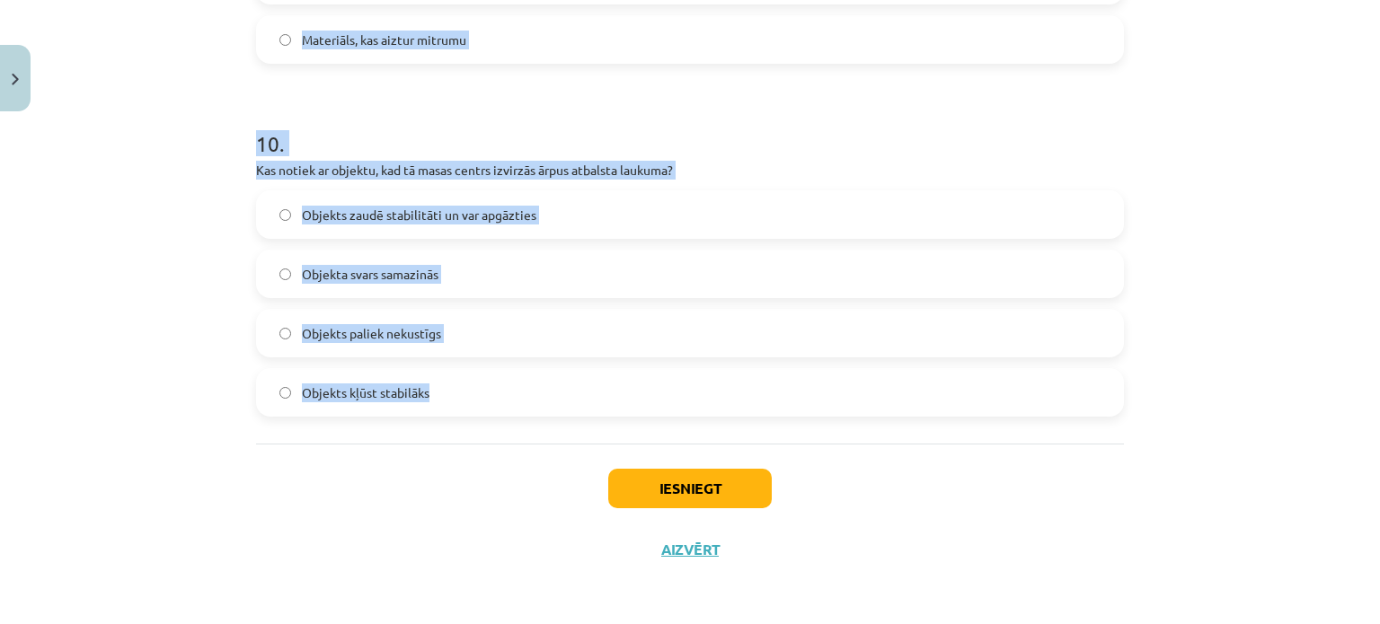
drag, startPoint x: 252, startPoint y: 313, endPoint x: 472, endPoint y: 381, distance: 229.6
click at [109, 264] on div "Mācību tēma: Inženierzinību 8. klases 1. ieskaites mācību materiāls #4 Noslēgum…" at bounding box center [690, 312] width 1380 height 624
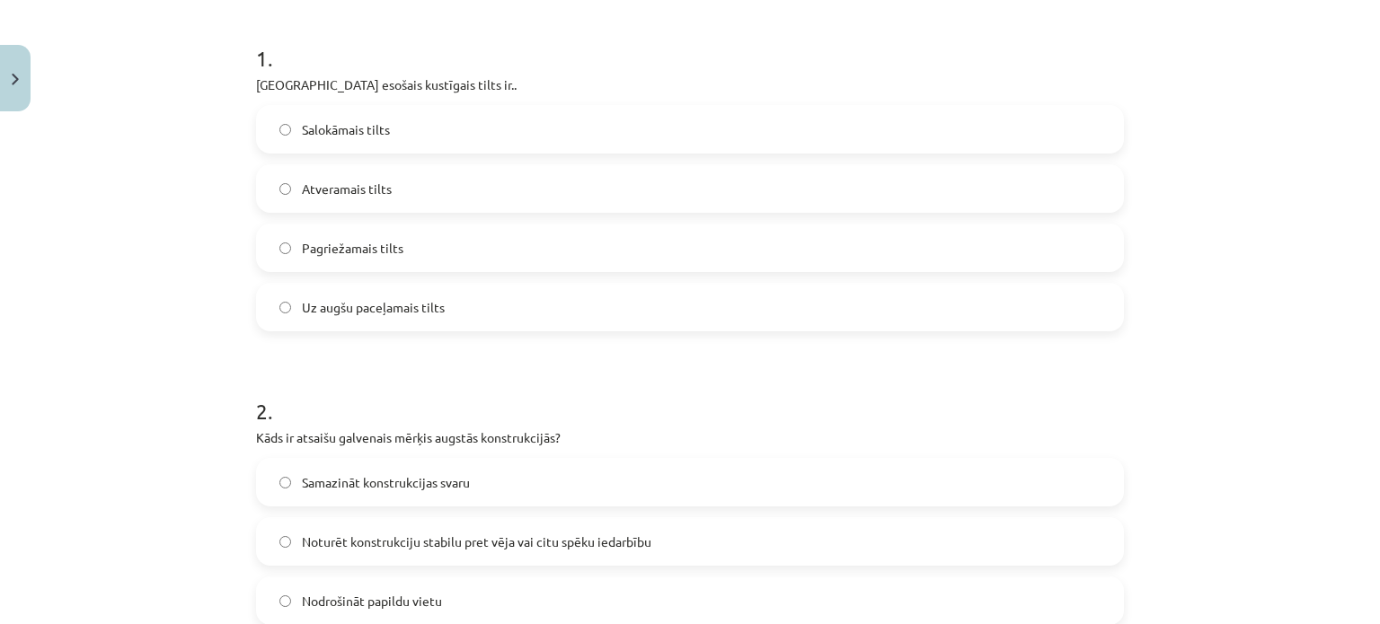
scroll to position [291, 0]
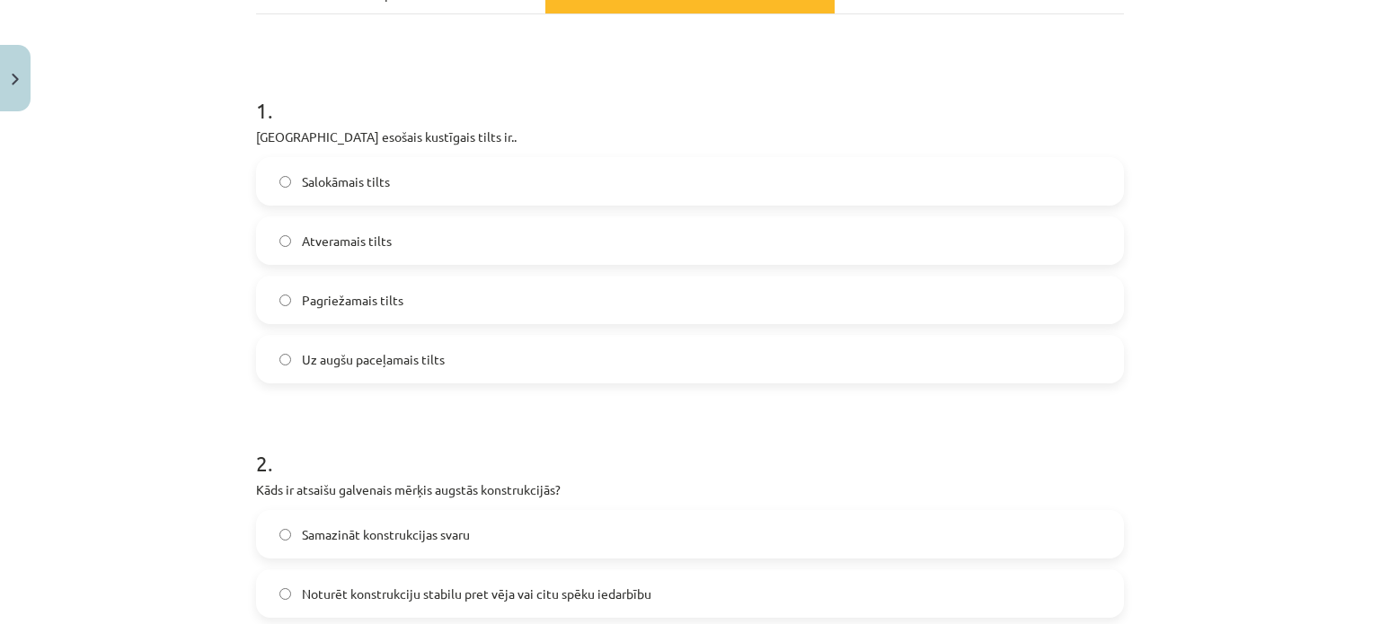
click at [381, 344] on label "Uz augšu paceļamais tilts" at bounding box center [690, 359] width 864 height 45
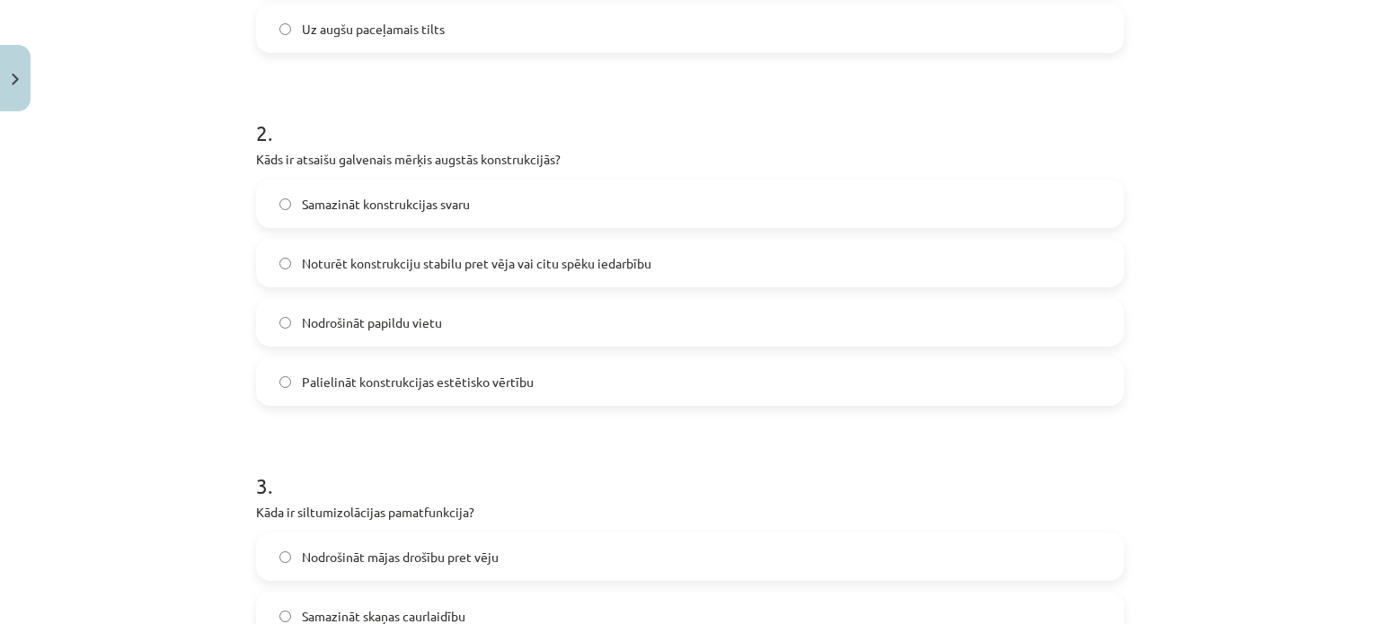
scroll to position [650, 0]
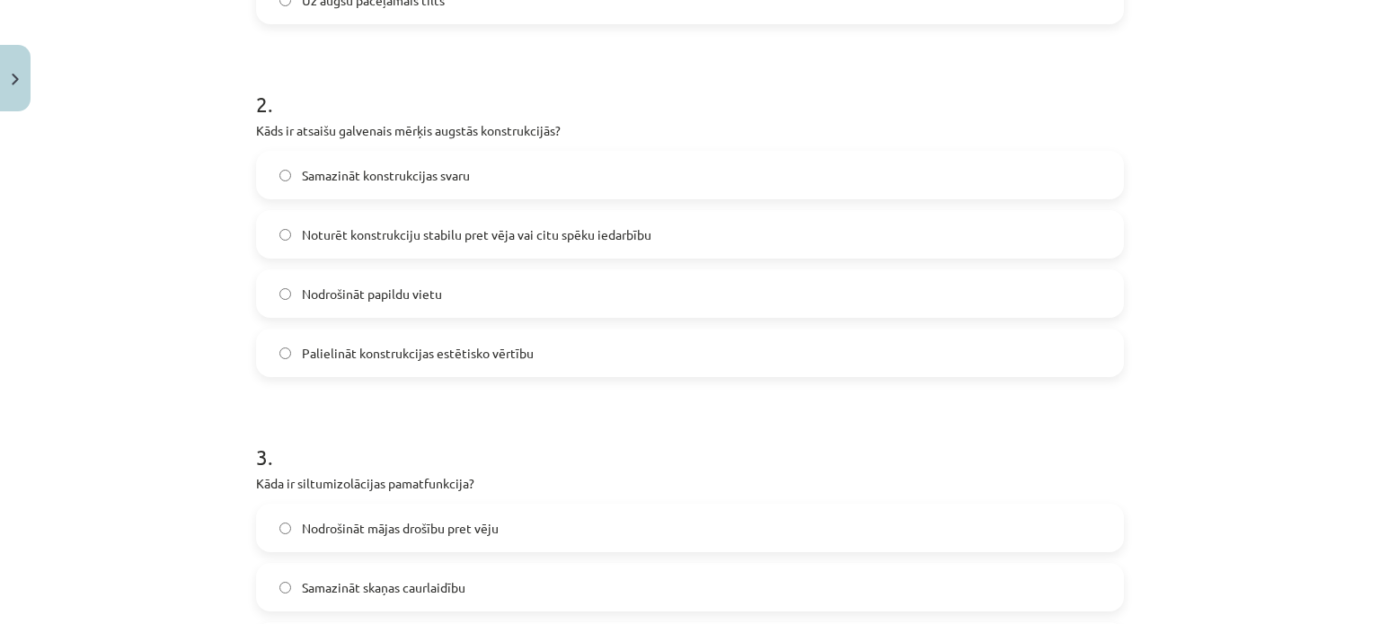
click at [390, 240] on span "Noturēt konstrukciju stabilu pret vēja vai citu spēku iedarbību" at bounding box center [476, 234] width 349 height 19
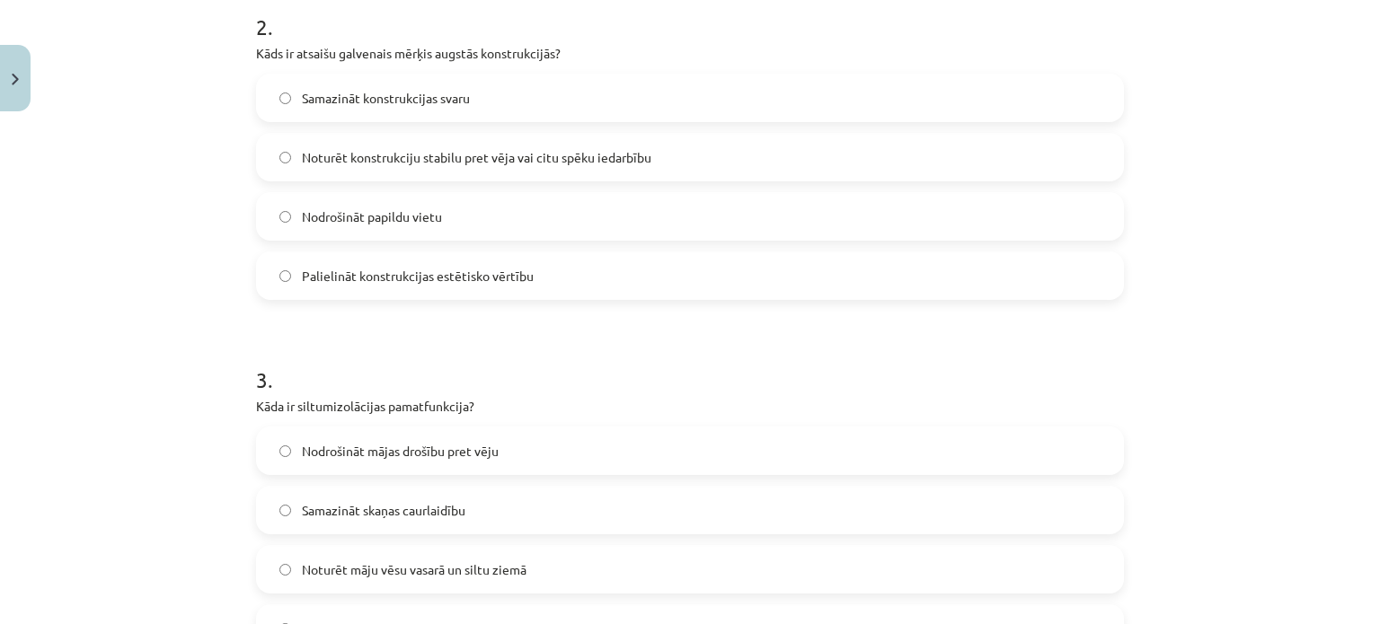
scroll to position [920, 0]
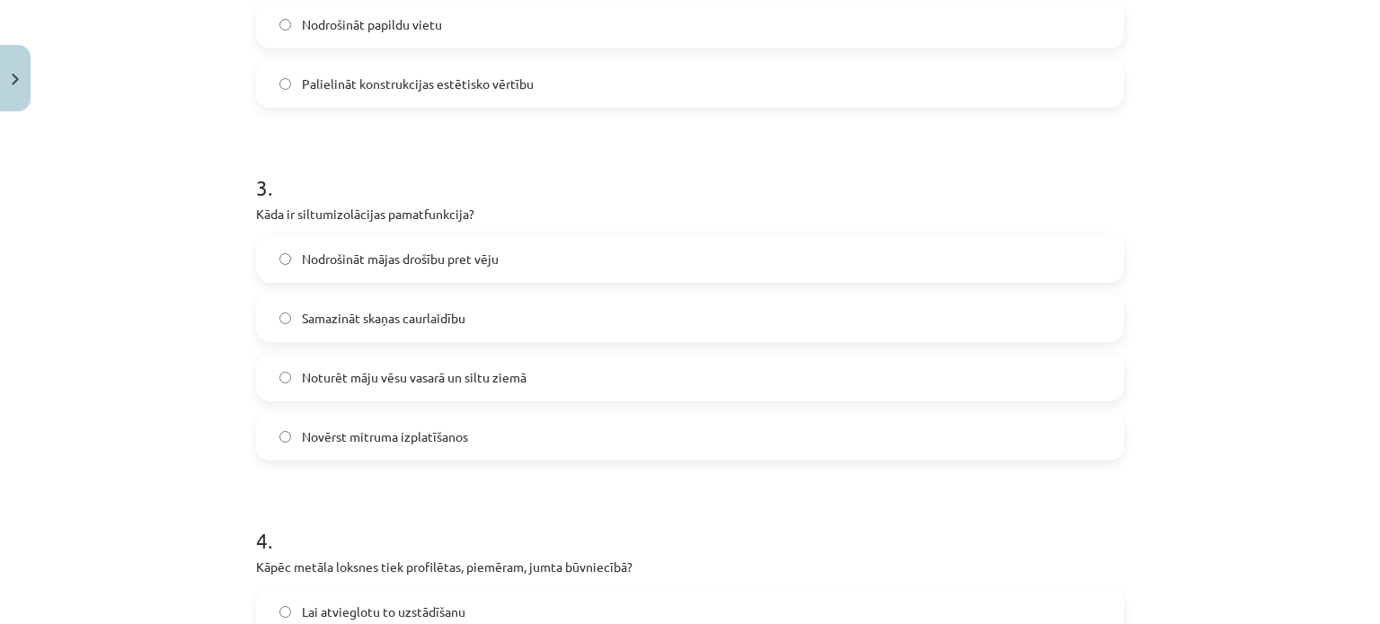
click at [360, 381] on span "Noturēt māju vēsu vasarā un siltu ziemā" at bounding box center [414, 377] width 225 height 19
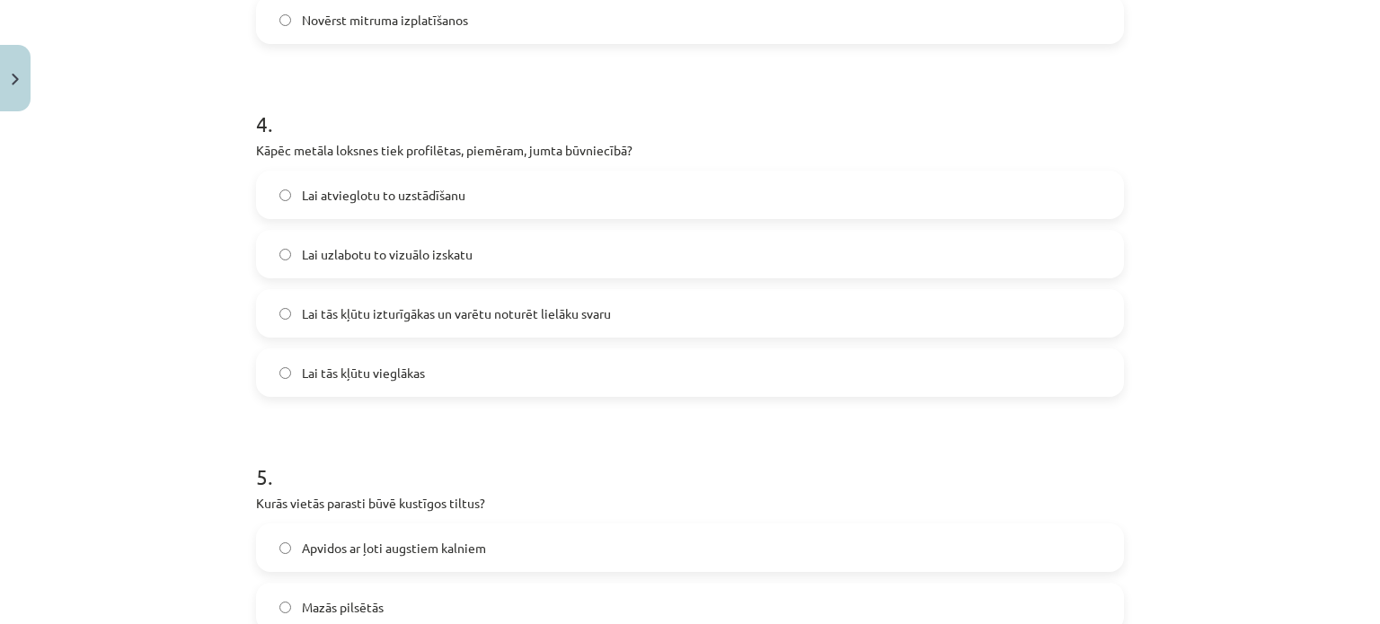
scroll to position [1369, 0]
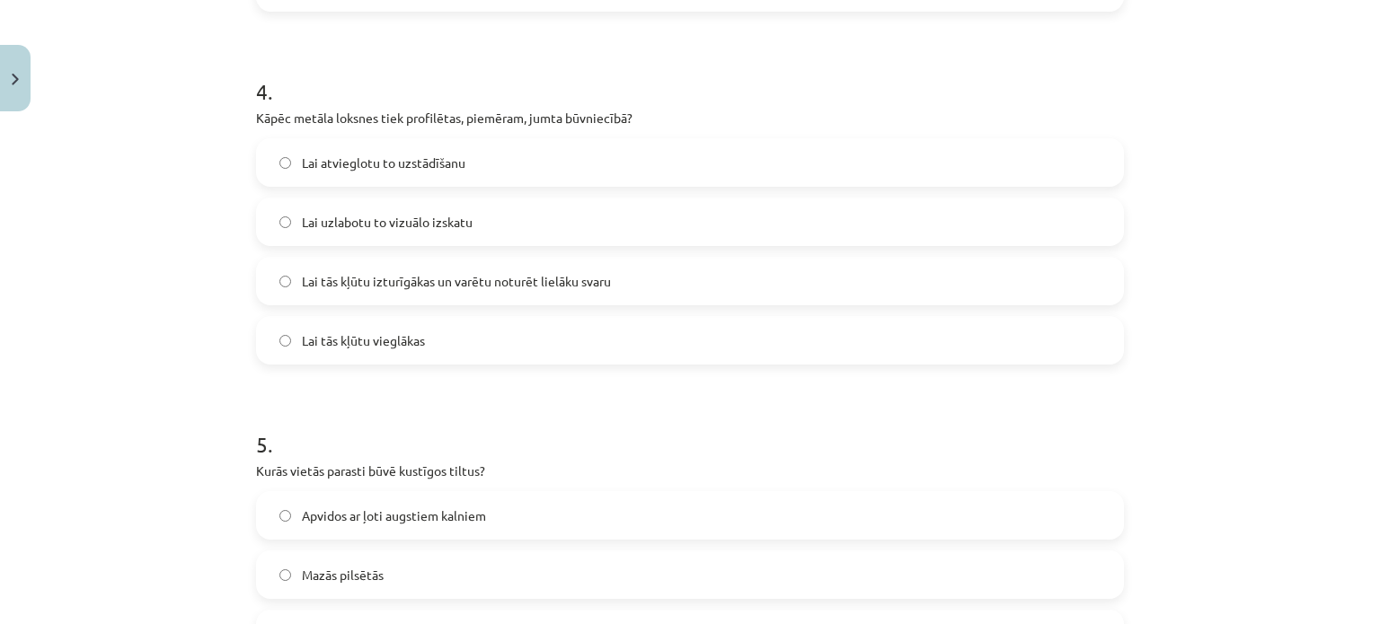
click at [356, 350] on label "Lai tās kļūtu vieglākas" at bounding box center [690, 340] width 864 height 45
click at [316, 299] on label "Lai tās kļūtu izturīgākas un varētu noturēt lielāku svaru" at bounding box center [690, 281] width 864 height 45
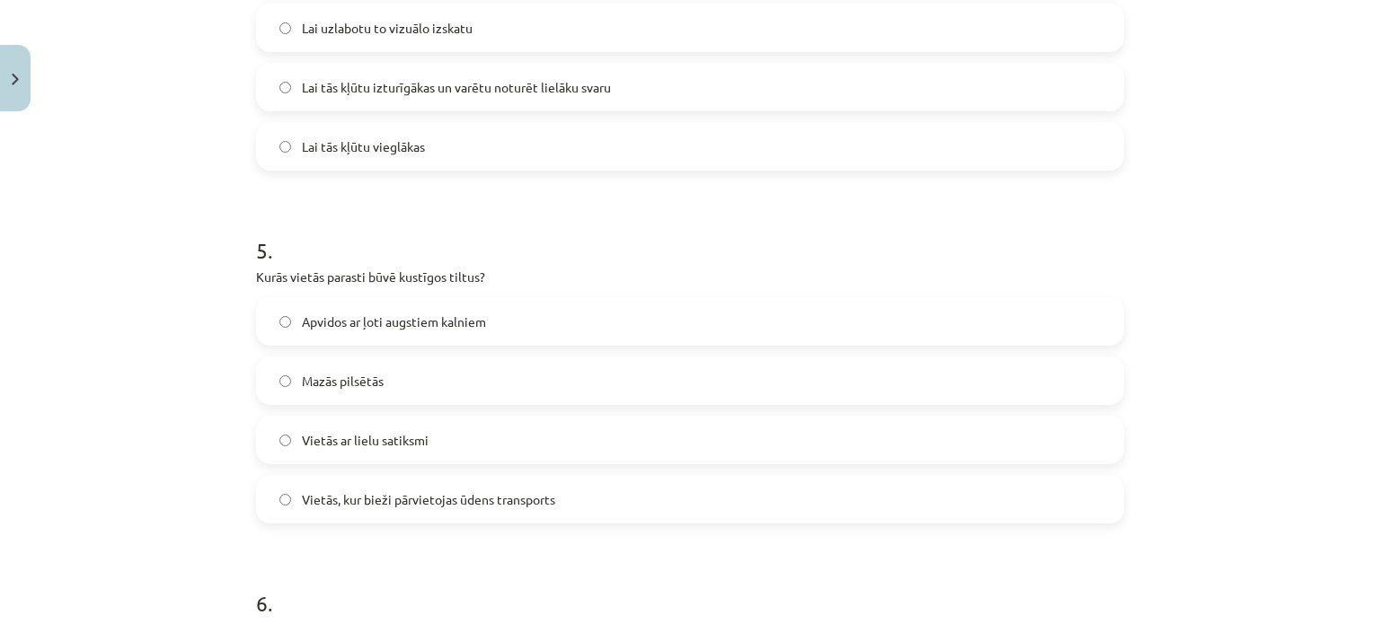
scroll to position [1549, 0]
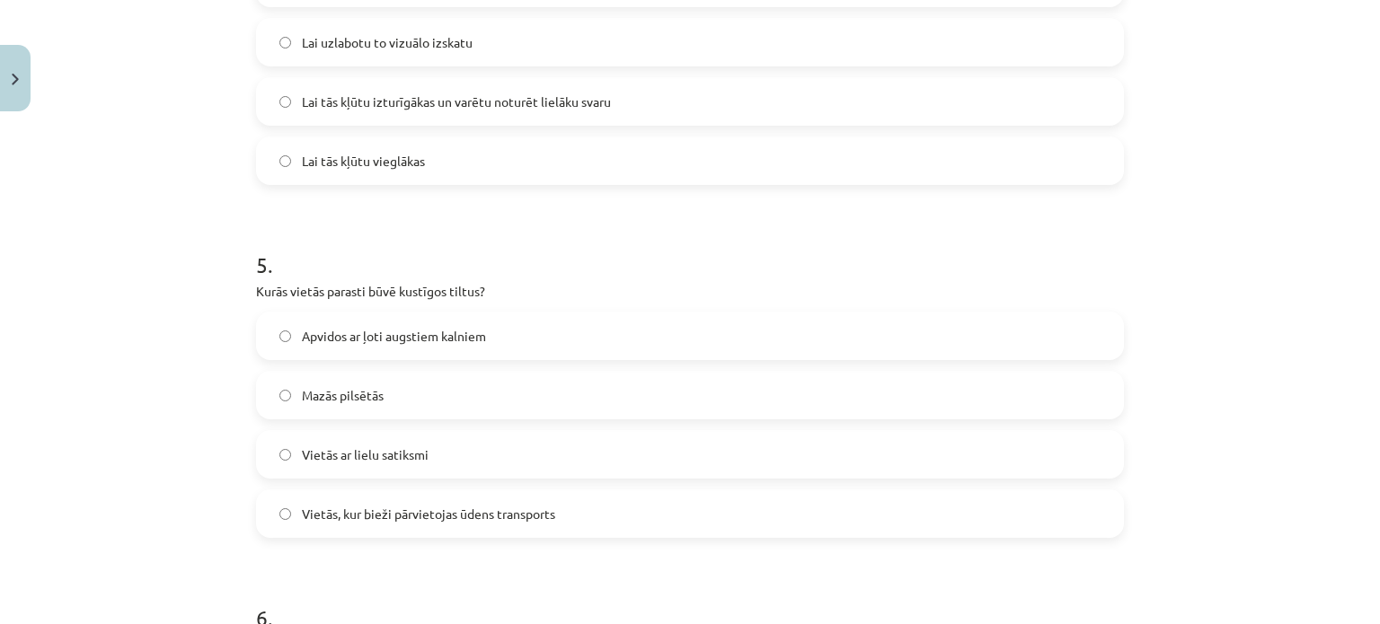
drag, startPoint x: 345, startPoint y: 513, endPoint x: 306, endPoint y: 513, distance: 38.6
click at [342, 513] on span "Vietās, kur bieži pārvietojas ūdens transports" at bounding box center [428, 514] width 253 height 19
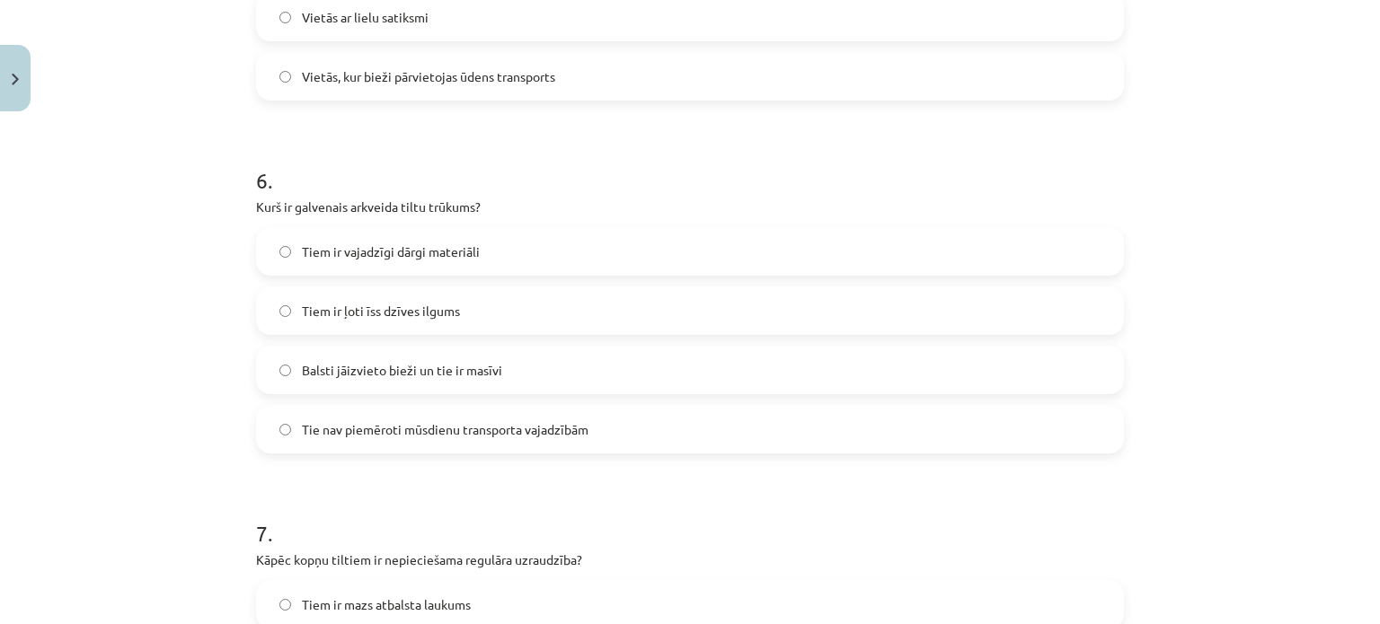
scroll to position [1998, 0]
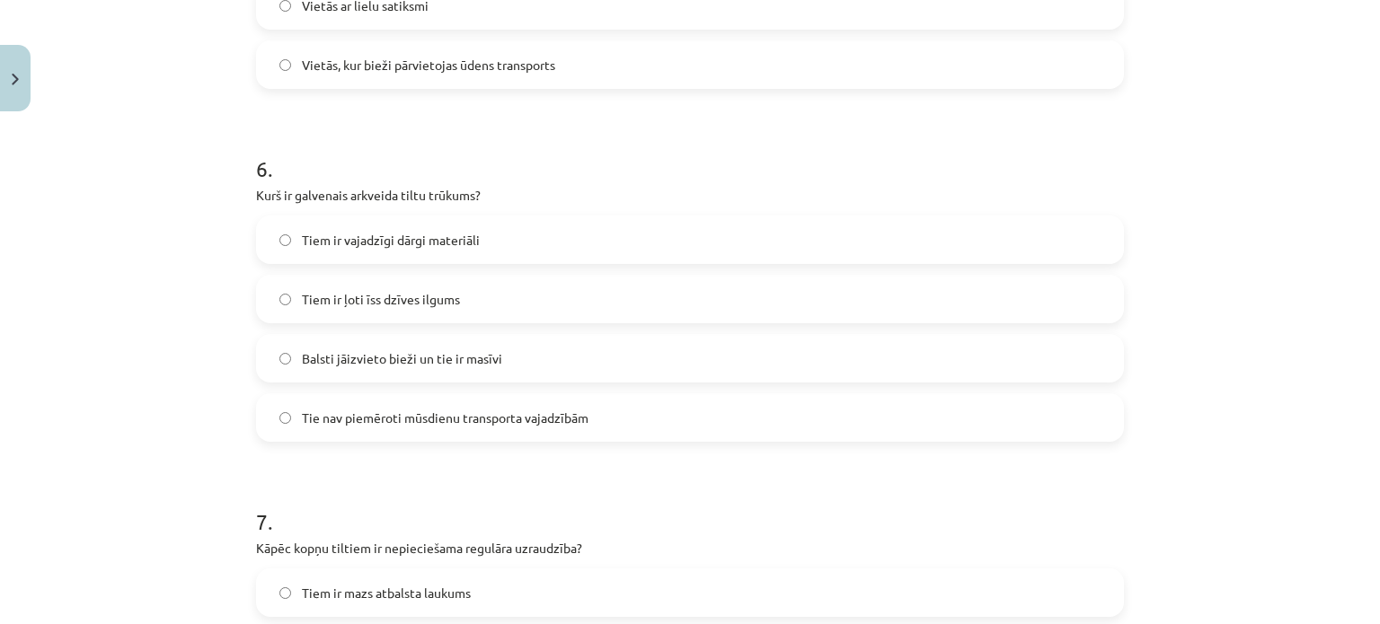
click at [320, 365] on span "Balsti jāizvieto bieži un tie ir masīvi" at bounding box center [402, 358] width 200 height 19
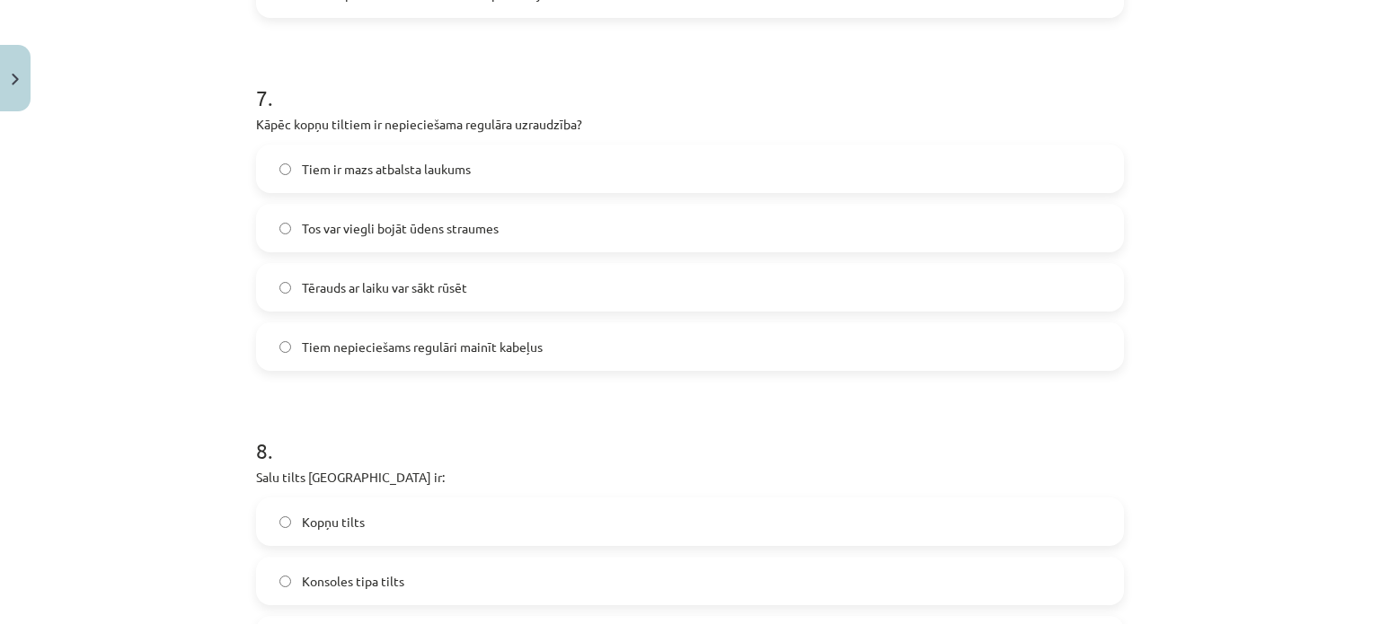
scroll to position [2447, 0]
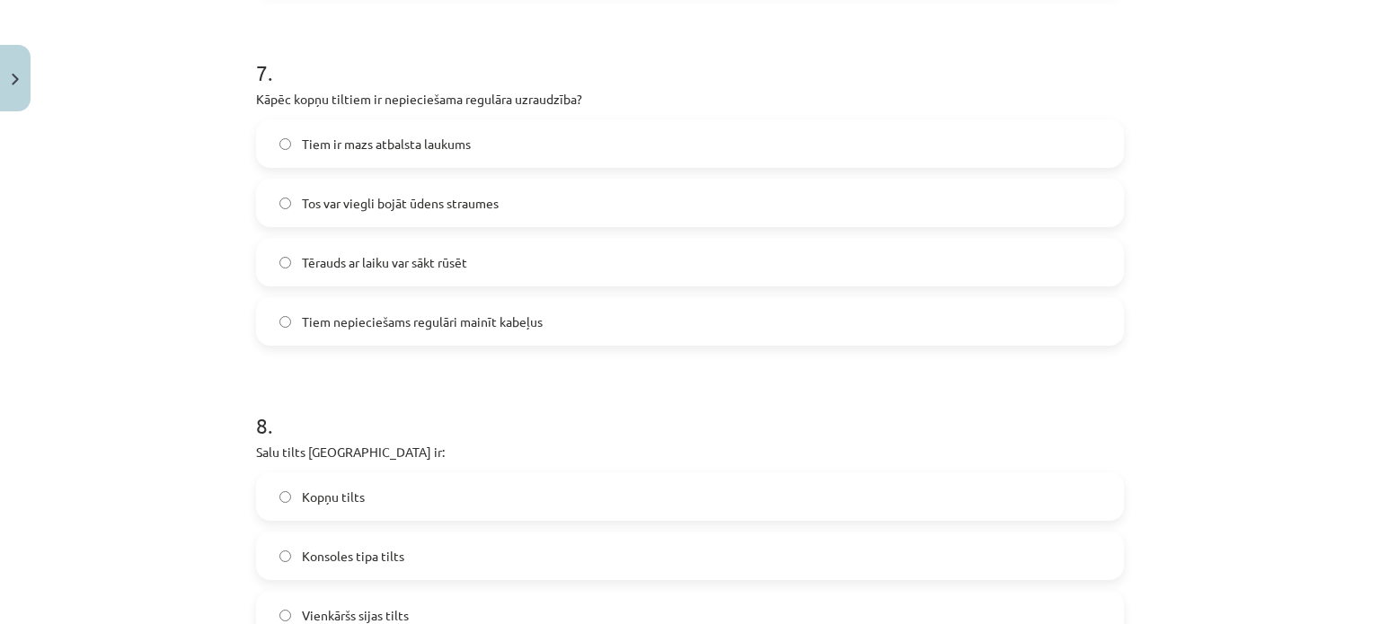
click at [347, 251] on label "Tērauds ar laiku var sākt rūsēt" at bounding box center [690, 262] width 864 height 45
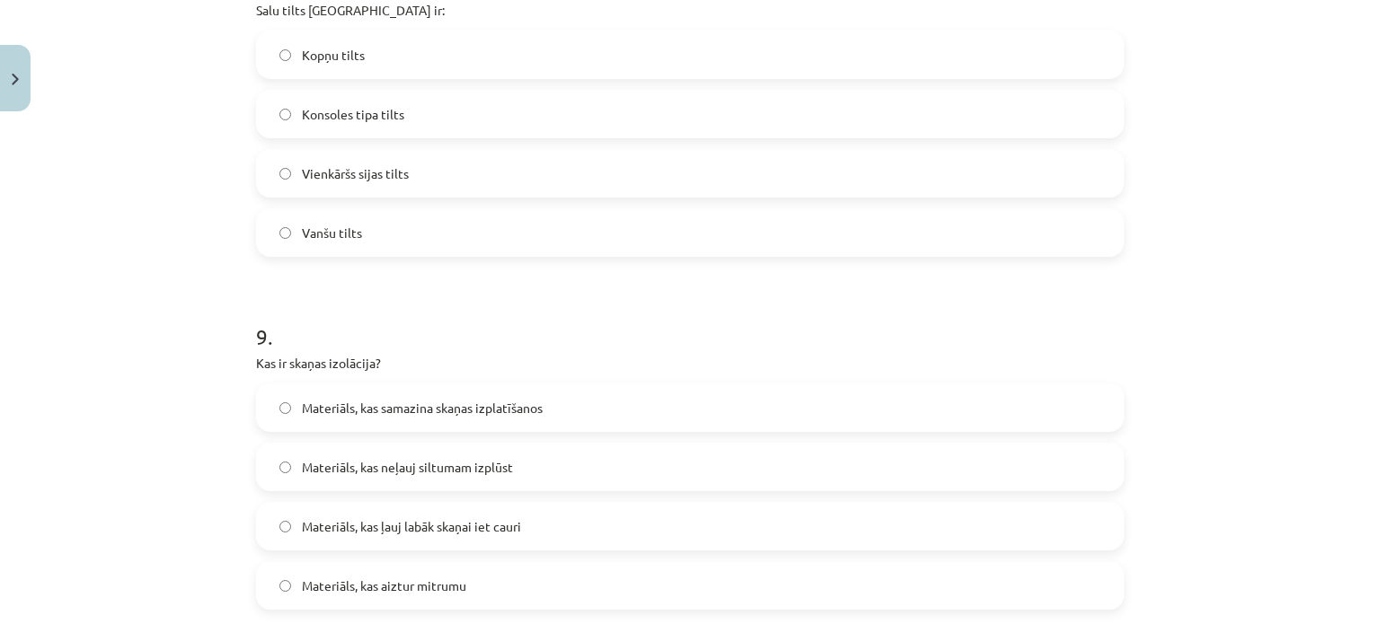
scroll to position [2896, 0]
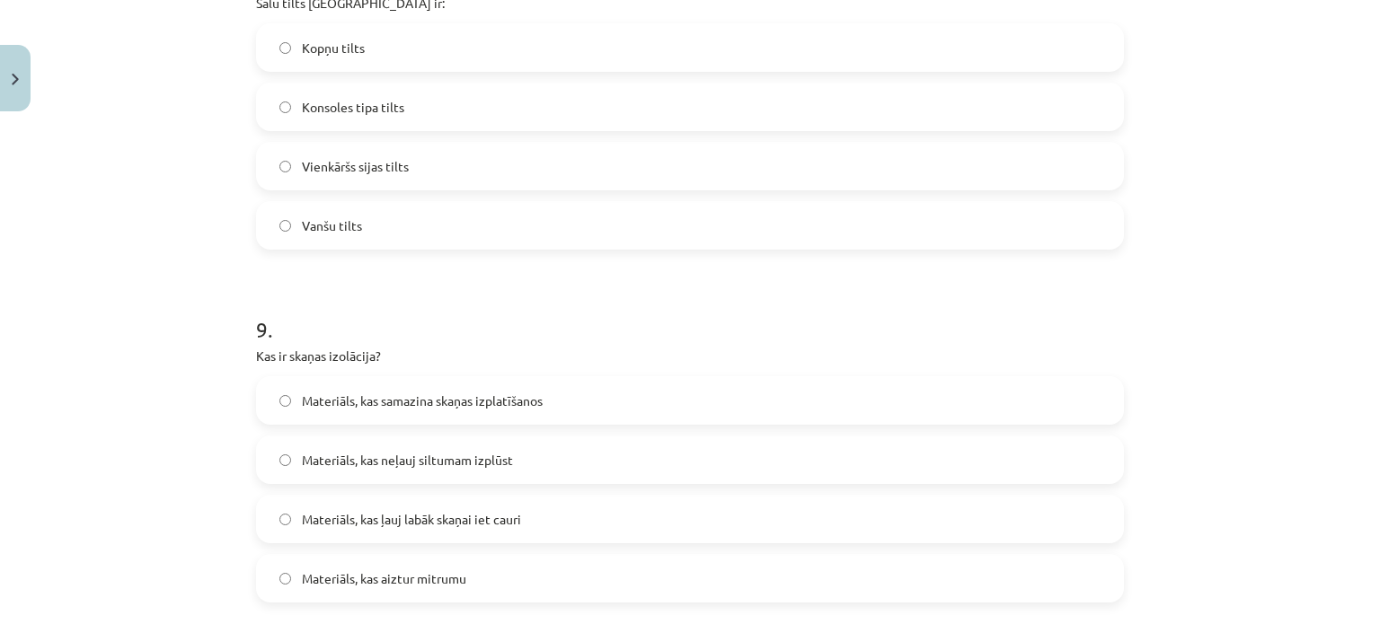
click at [350, 233] on span "Vanšu tilts" at bounding box center [332, 225] width 60 height 19
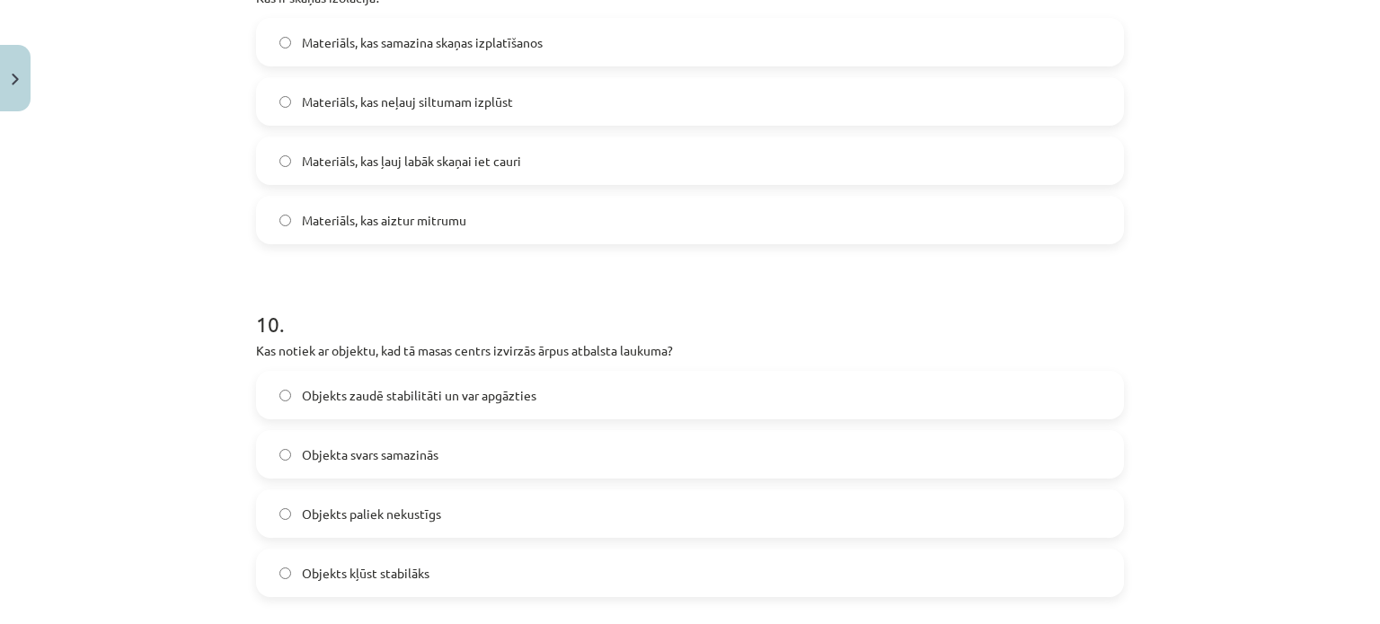
scroll to position [3256, 0]
click at [446, 39] on span "Materiāls, kas samazina skaņas izplatīšanos" at bounding box center [422, 41] width 241 height 19
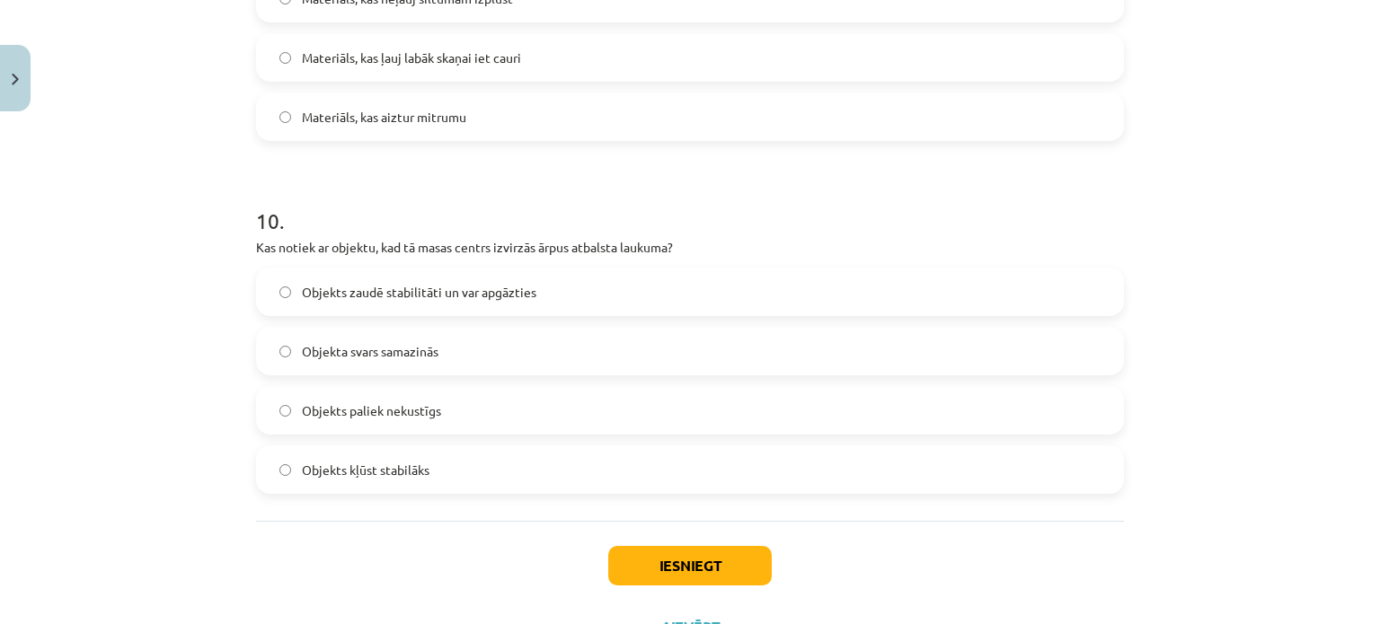
scroll to position [3435, 0]
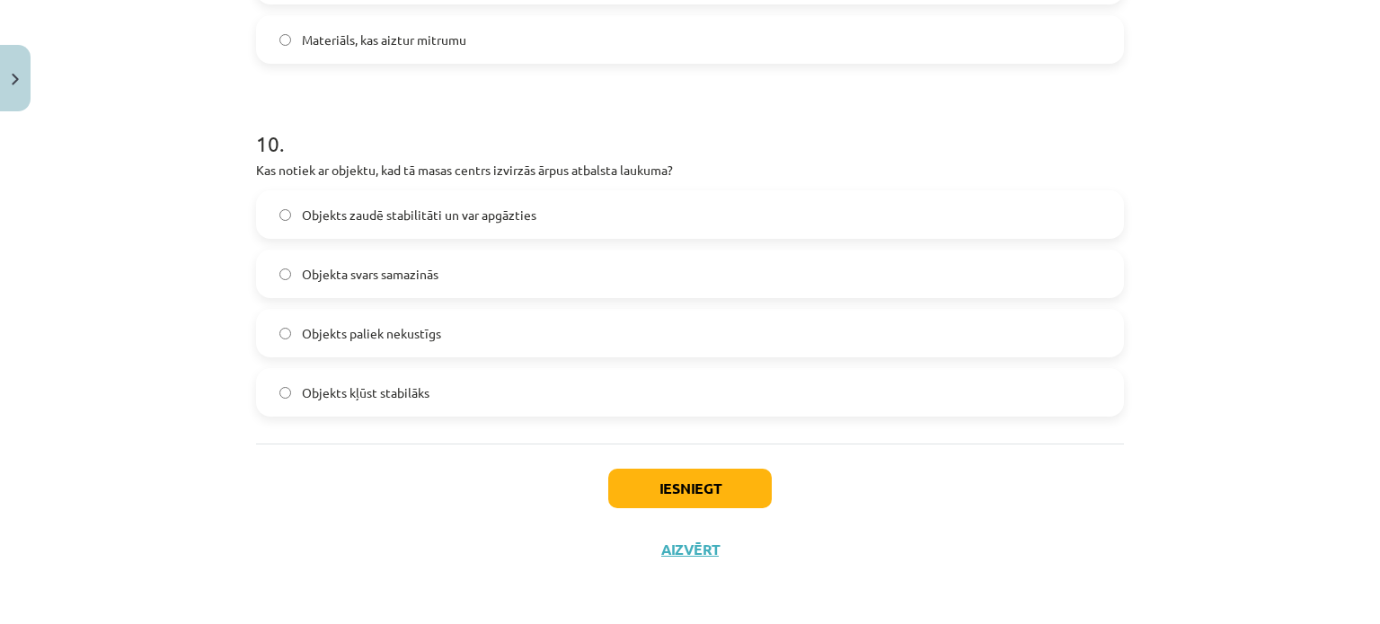
click at [324, 222] on span "Objekts zaudē stabilitāti un var apgāzties" at bounding box center [419, 215] width 234 height 19
click at [701, 489] on button "Iesniegt" at bounding box center [689, 489] width 163 height 40
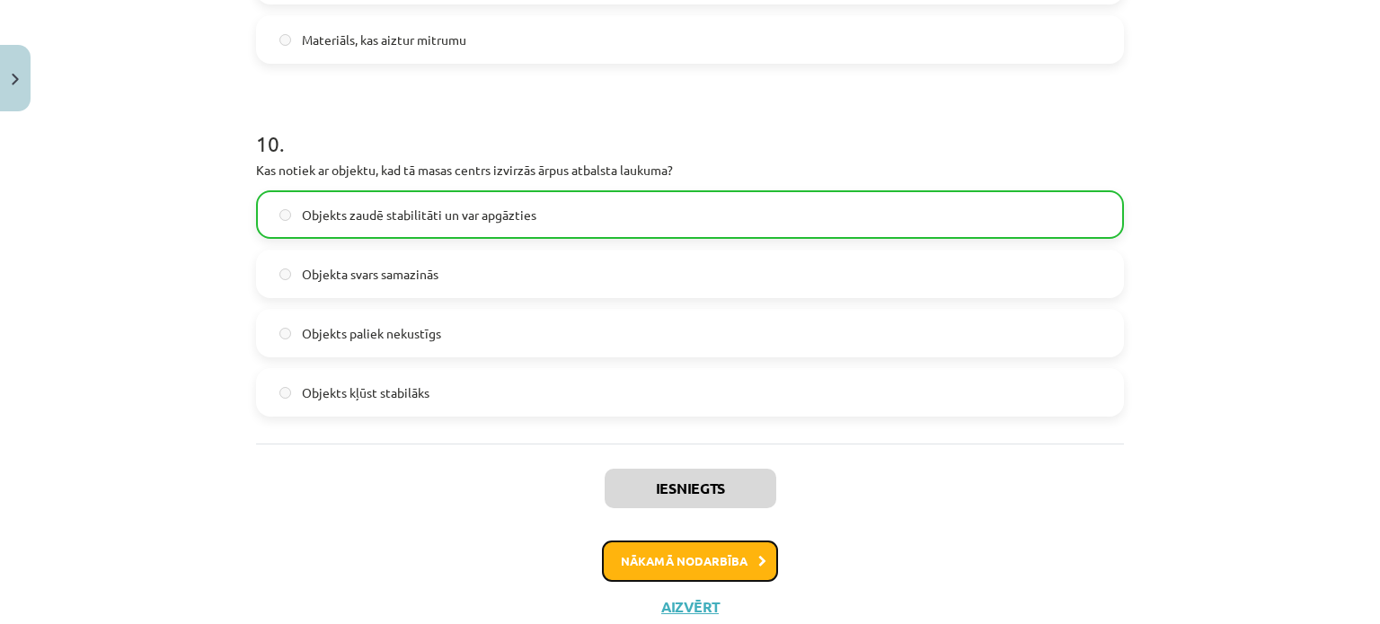
click at [711, 555] on button "Nākamā nodarbība" at bounding box center [690, 561] width 176 height 41
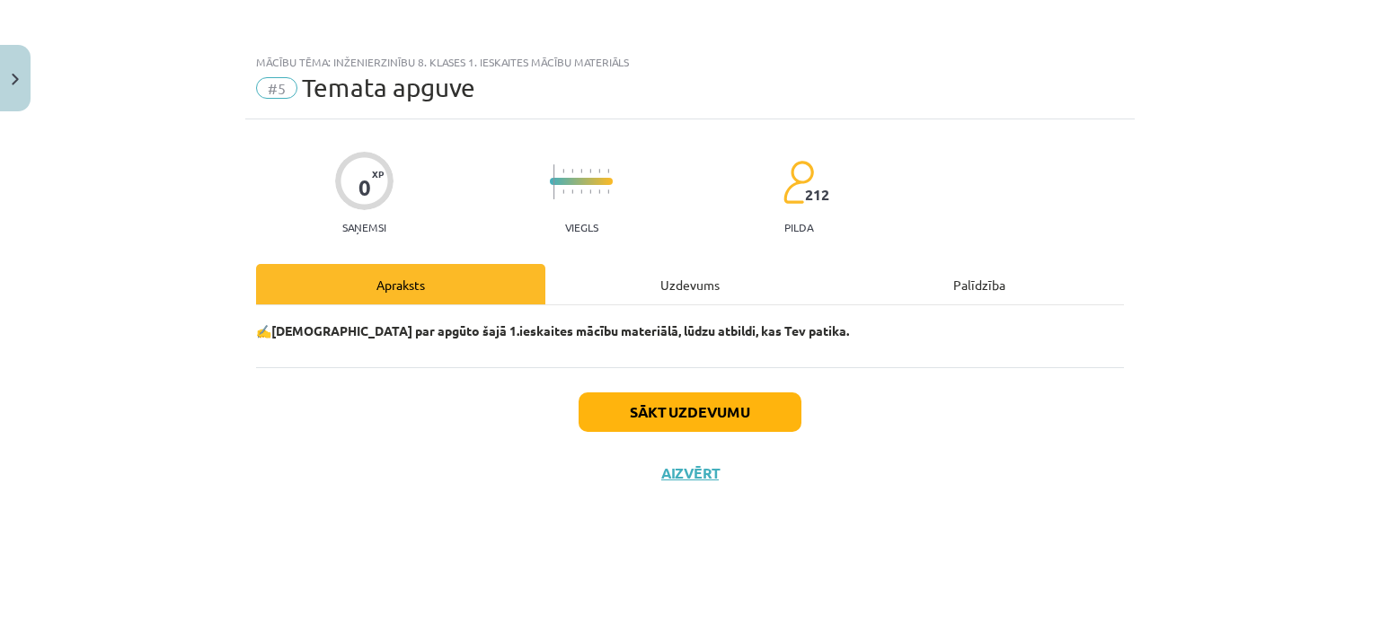
scroll to position [0, 0]
click at [642, 263] on div "0 XP Saņemsi Viegls 212 pilda Apraksts Uzdevums Palīdzība ✍️ Padomā par apgūto …" at bounding box center [689, 349] width 889 height 460
click at [650, 276] on div "Uzdevums" at bounding box center [689, 284] width 289 height 40
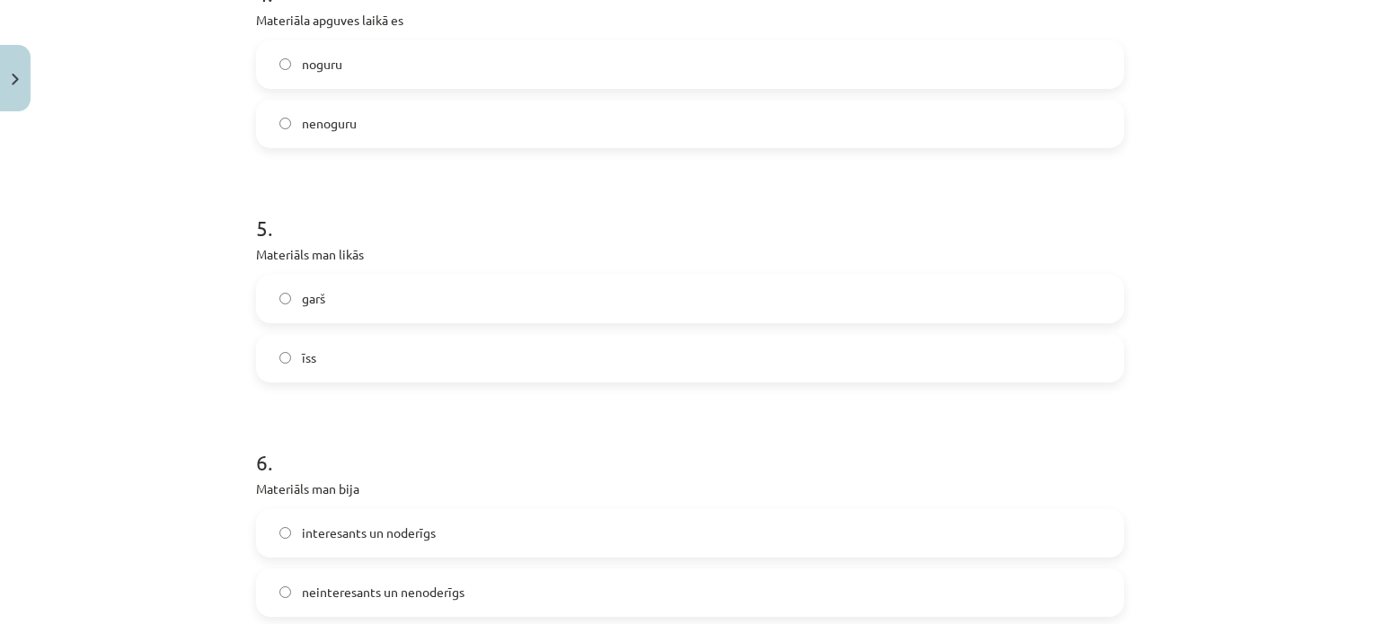
scroll to position [1652, 0]
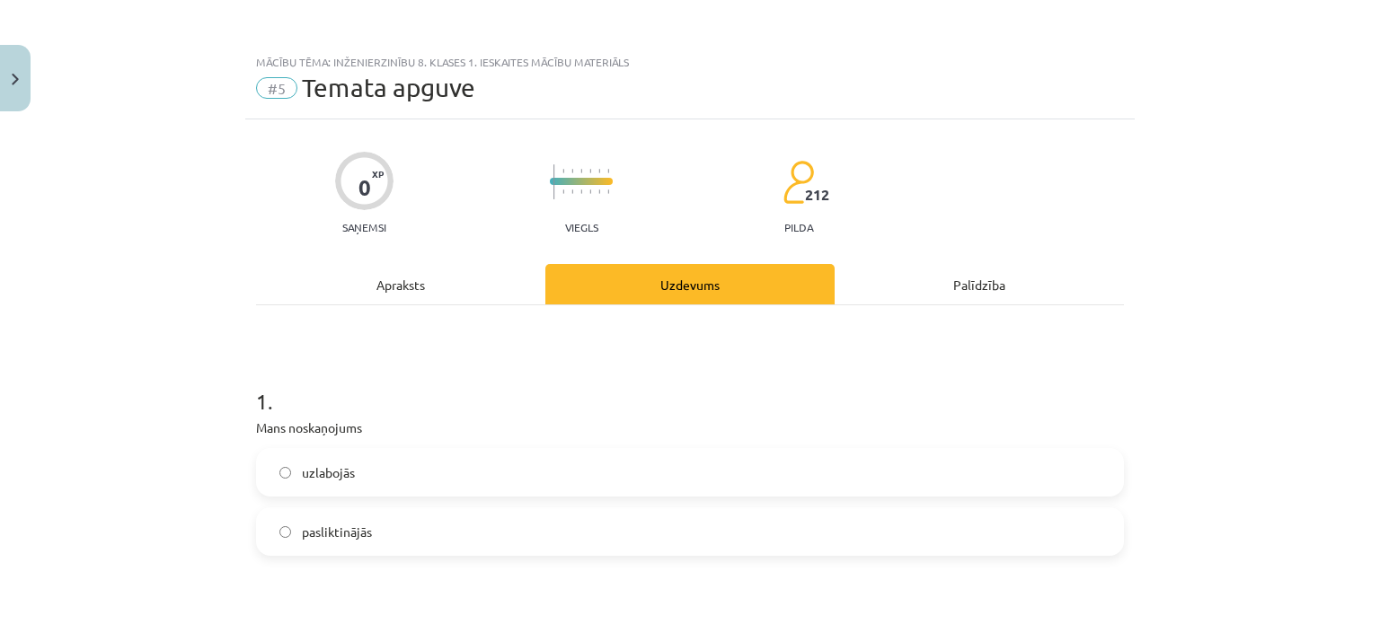
scroll to position [1652, 0]
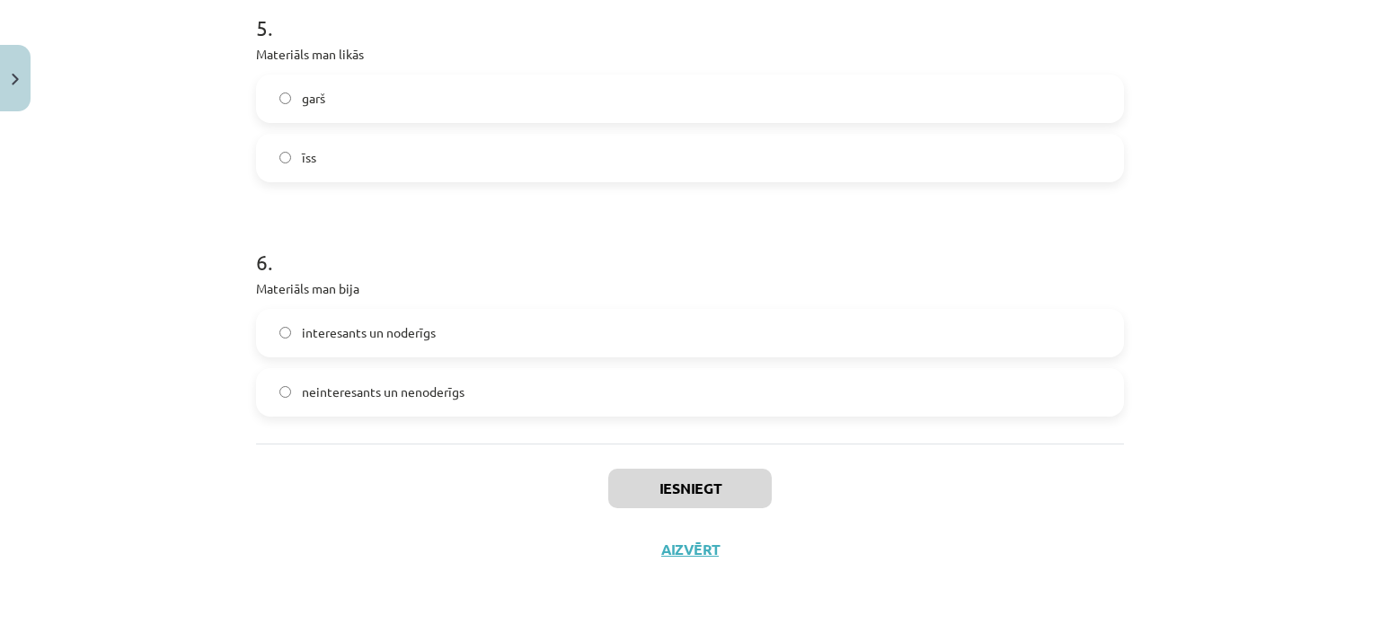
click at [534, 358] on div "interesants un noderīgs neinteresants un nenoderīgs" at bounding box center [690, 363] width 868 height 108
click at [543, 342] on label "interesants un noderīgs" at bounding box center [690, 333] width 864 height 45
click at [708, 481] on button "Iesniegt" at bounding box center [689, 489] width 163 height 40
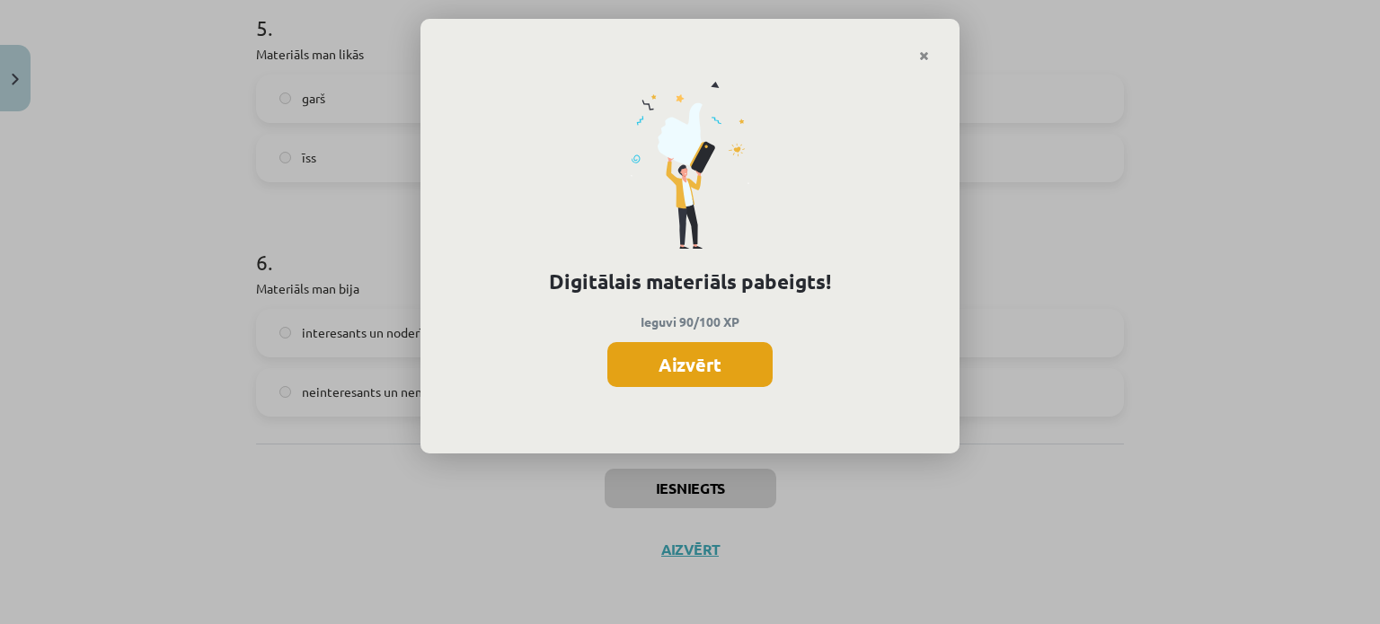
click at [704, 352] on button "Aizvērt" at bounding box center [689, 364] width 165 height 45
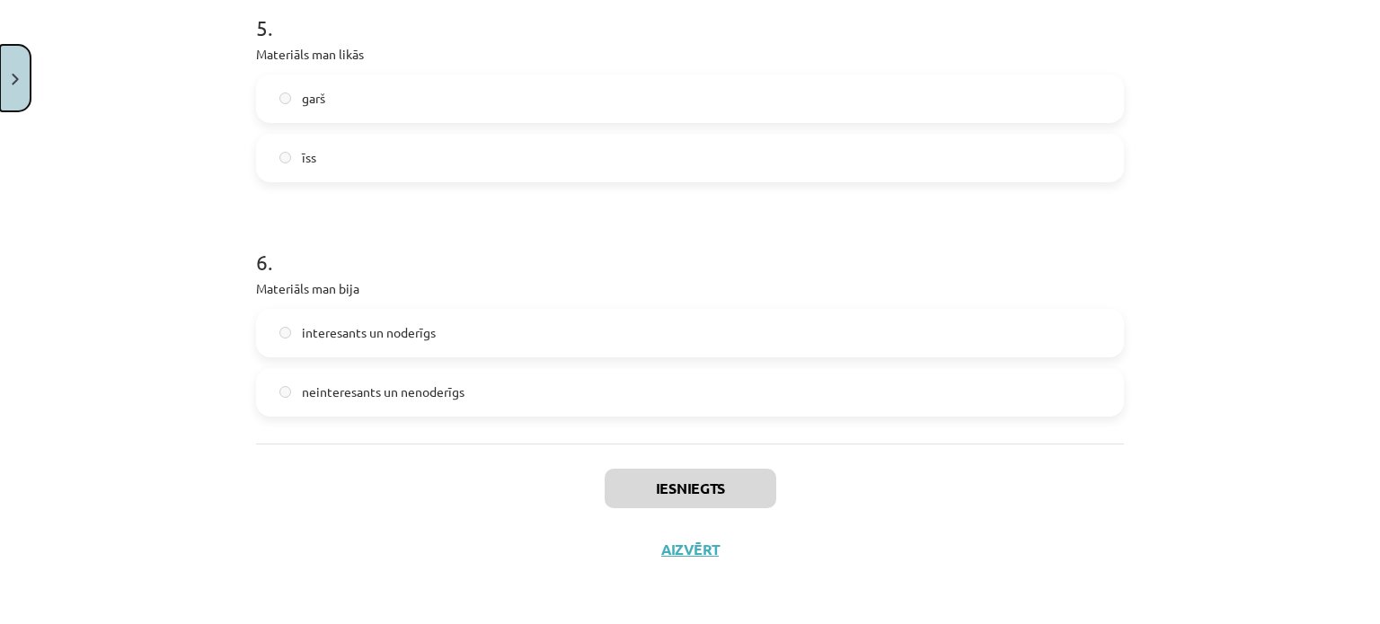
click at [4, 73] on button "Close" at bounding box center [15, 78] width 31 height 66
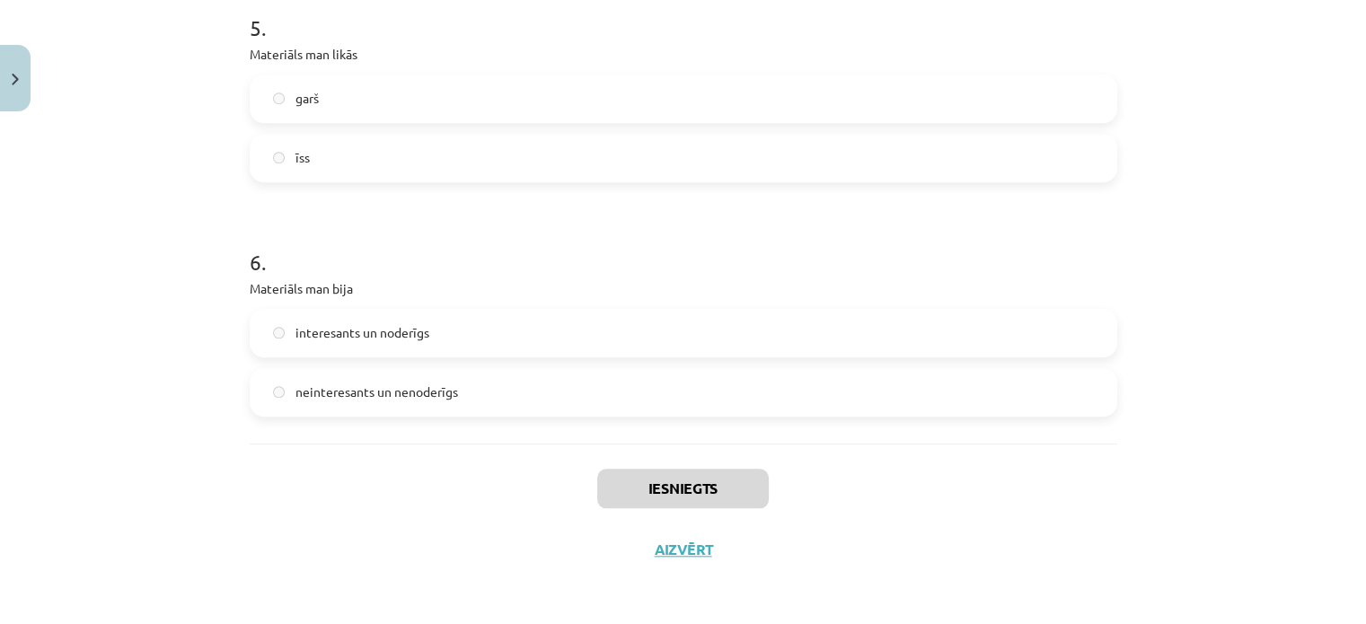
click at [121, 315] on div "Mācību tēma: Inženierzinību 8. klases 1. ieskaites mācību materiāls #5 Temata a…" at bounding box center [683, 312] width 1366 height 624
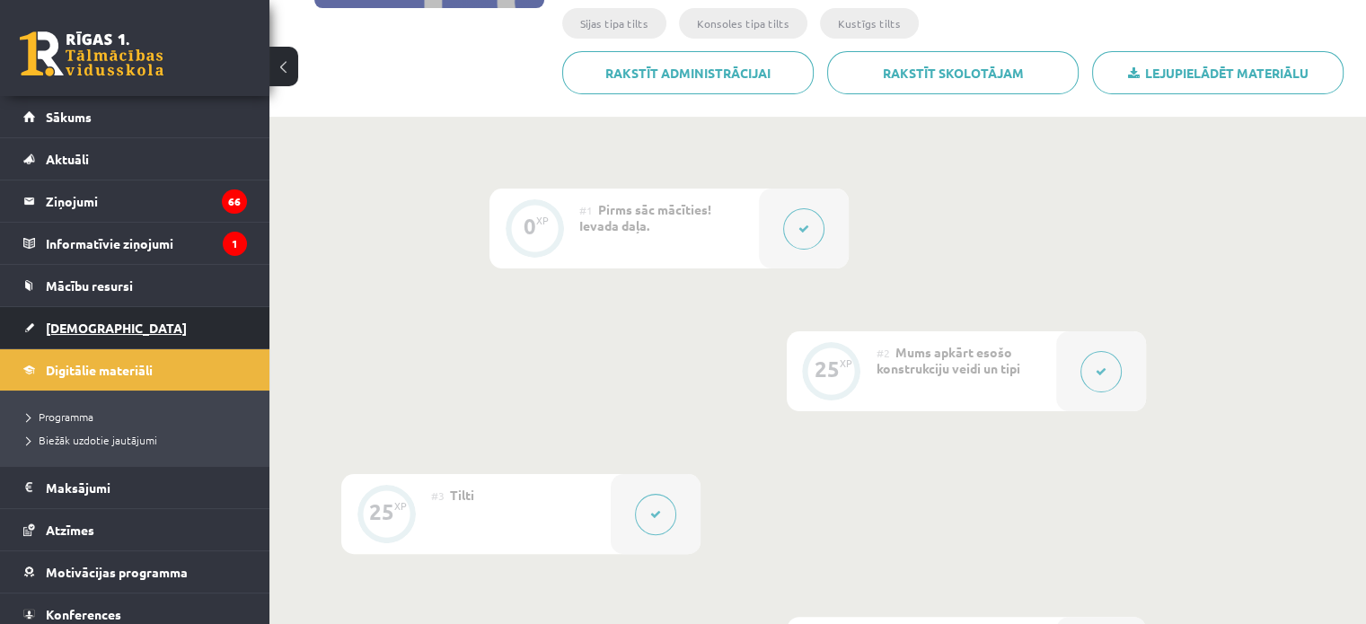
click at [93, 333] on link "[DEMOGRAPHIC_DATA]" at bounding box center [135, 327] width 224 height 41
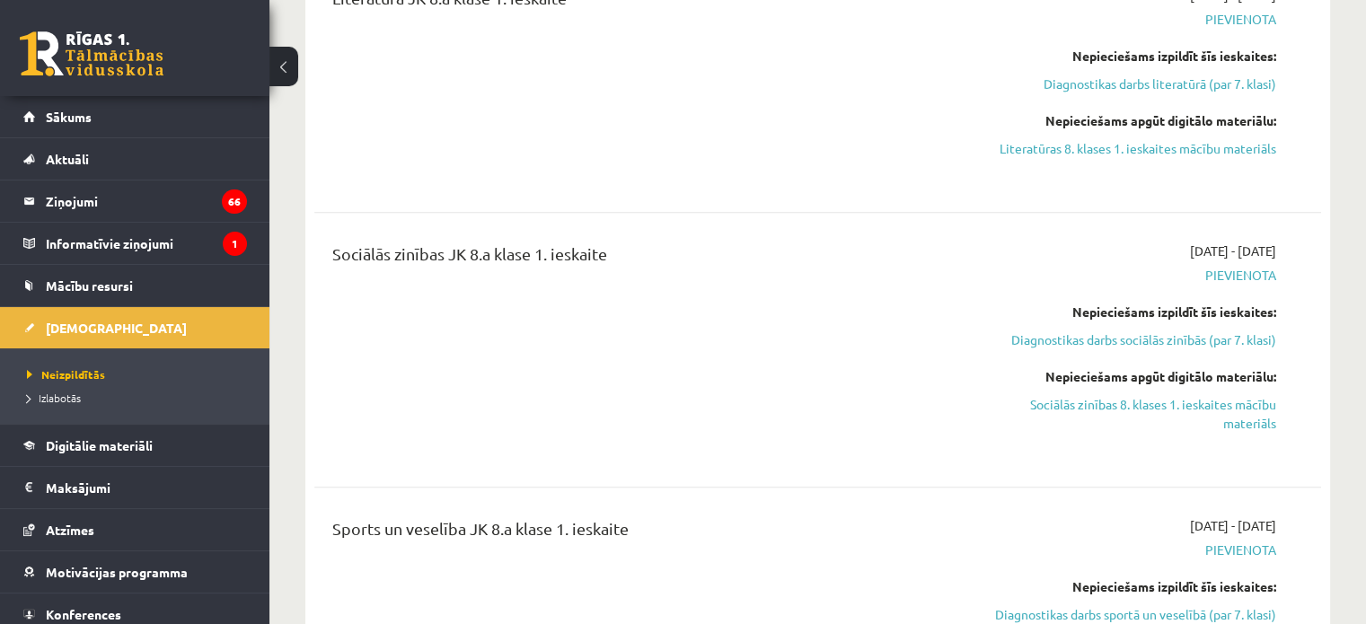
scroll to position [1707, 0]
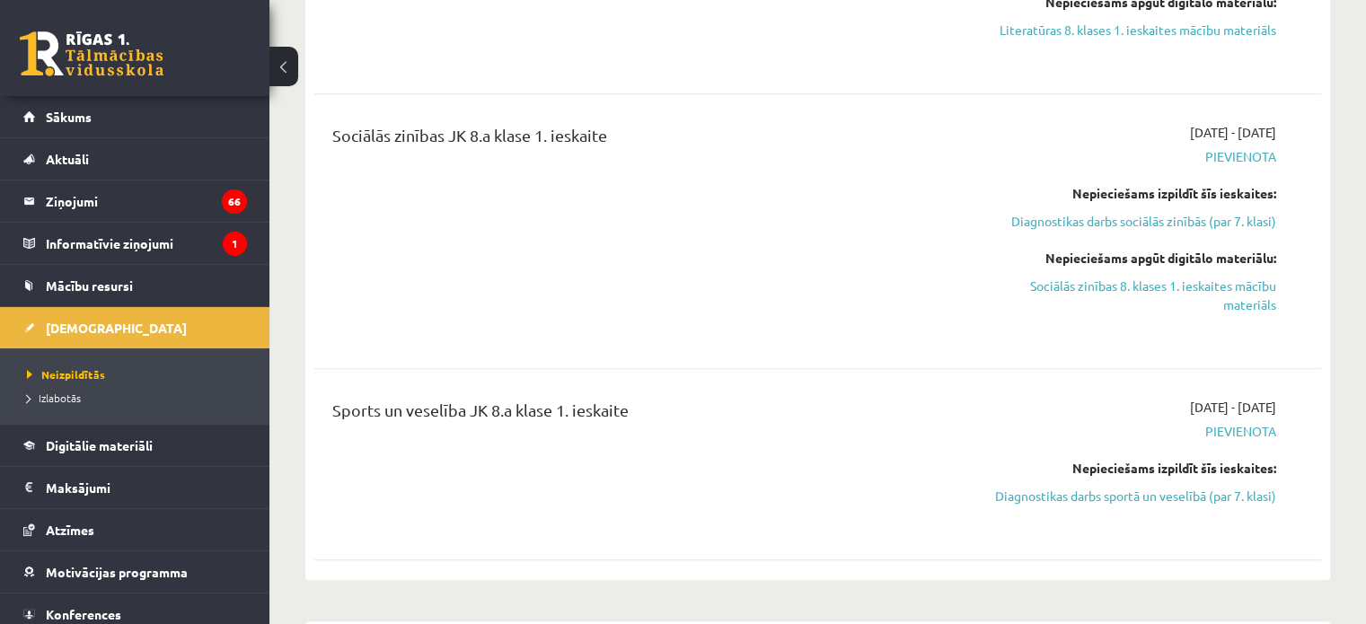
drag, startPoint x: 1161, startPoint y: 251, endPoint x: 759, endPoint y: 66, distance: 442.1
click at [1161, 277] on link "Sociālās zinības 8. klases 1. ieskaites mācību materiāls" at bounding box center [1128, 296] width 296 height 38
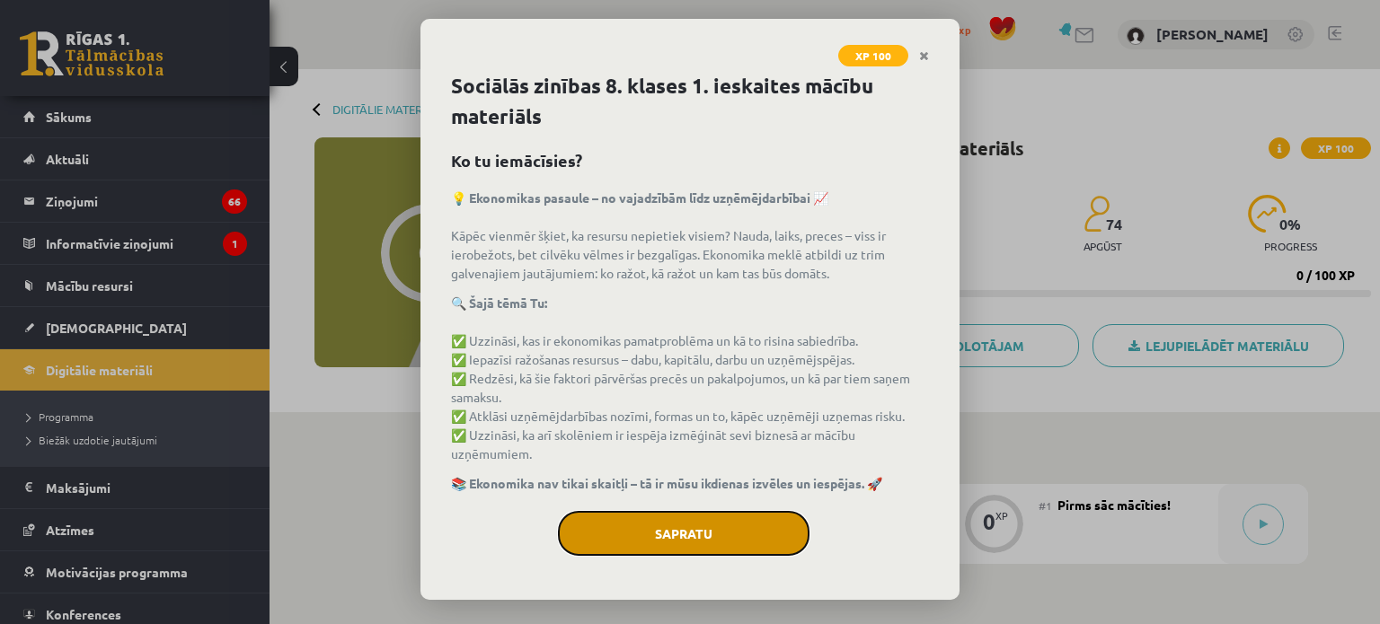
click at [685, 535] on button "Sapratu" at bounding box center [684, 533] width 252 height 45
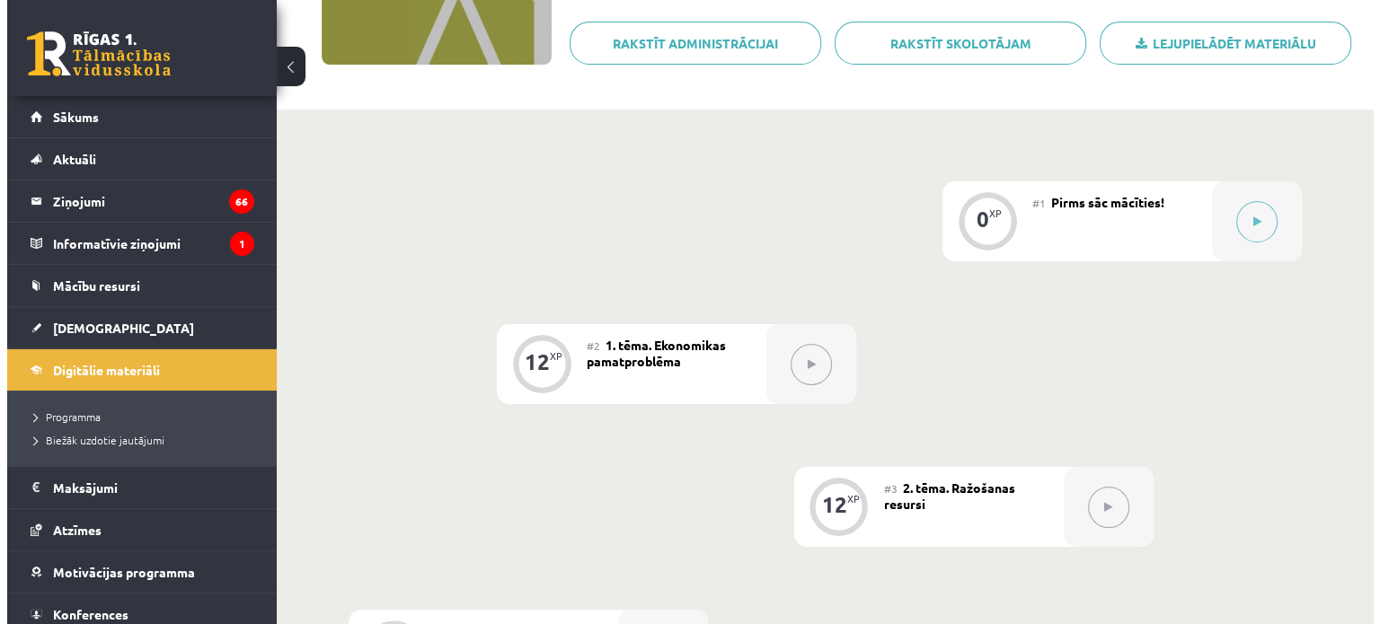
scroll to position [302, 0]
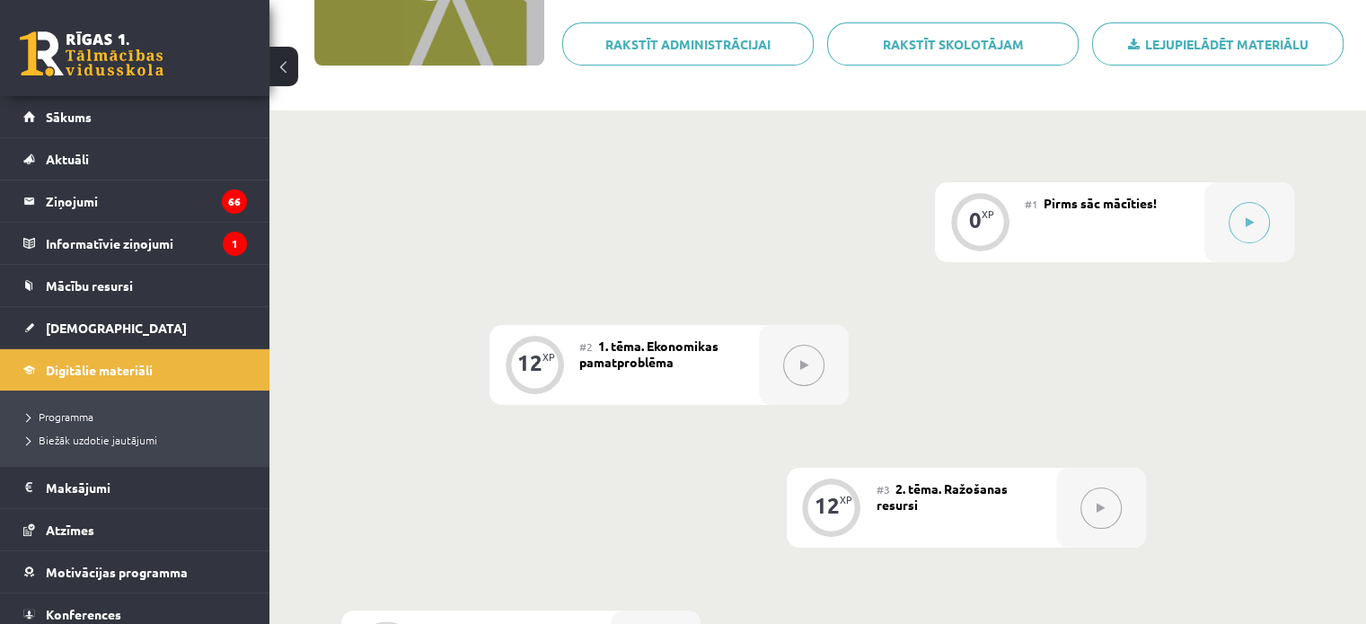
click at [1204, 182] on div "0 XP #1 Pirms sāc mācīties!" at bounding box center [1114, 222] width 359 height 80
click at [1236, 204] on button at bounding box center [1249, 222] width 41 height 41
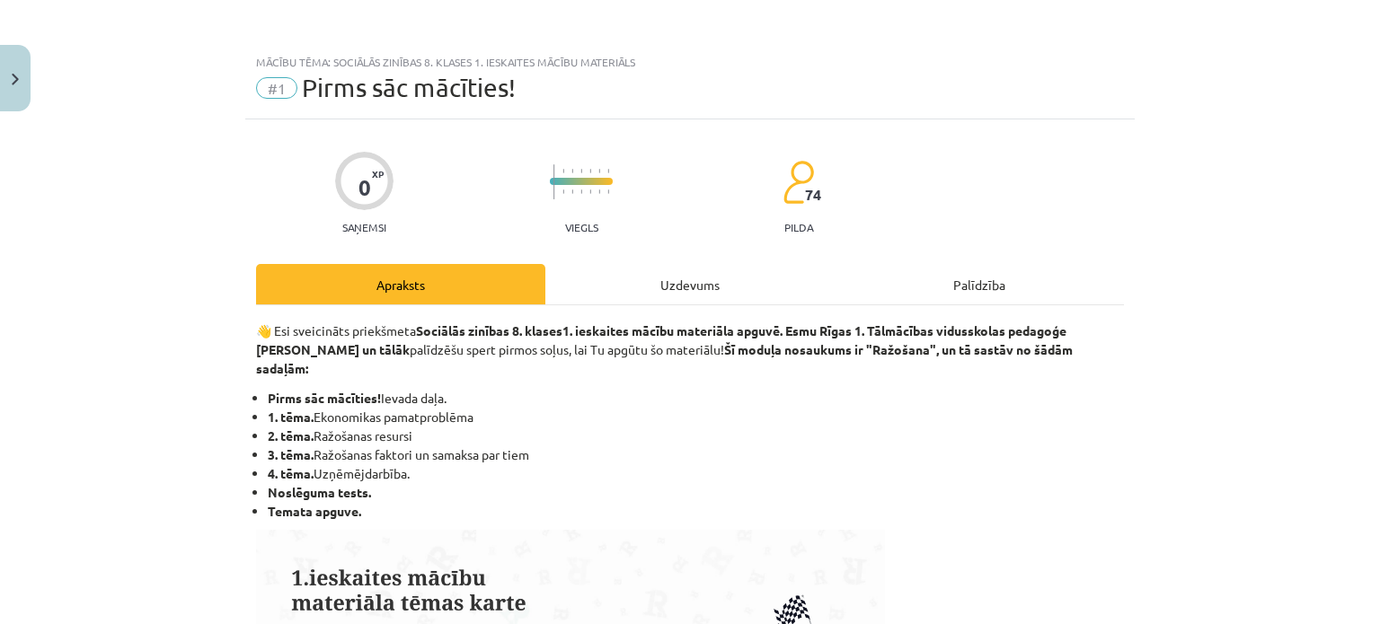
click at [732, 276] on div "Uzdevums" at bounding box center [689, 284] width 289 height 40
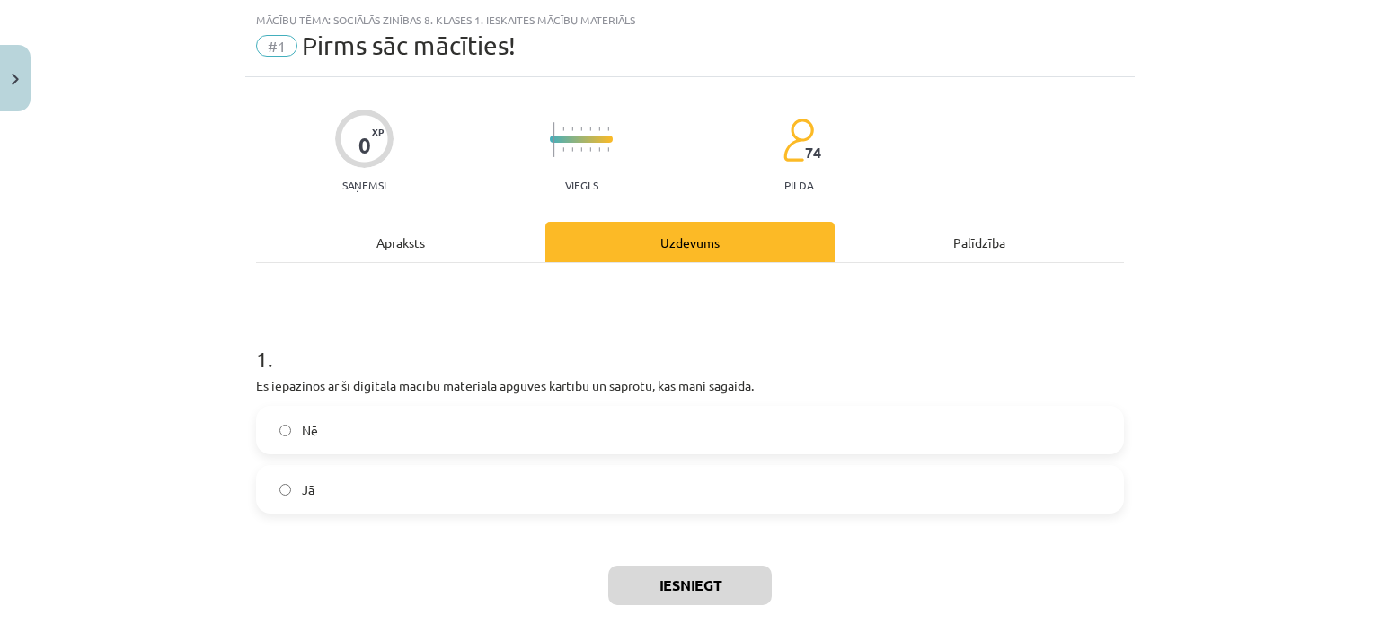
scroll to position [45, 0]
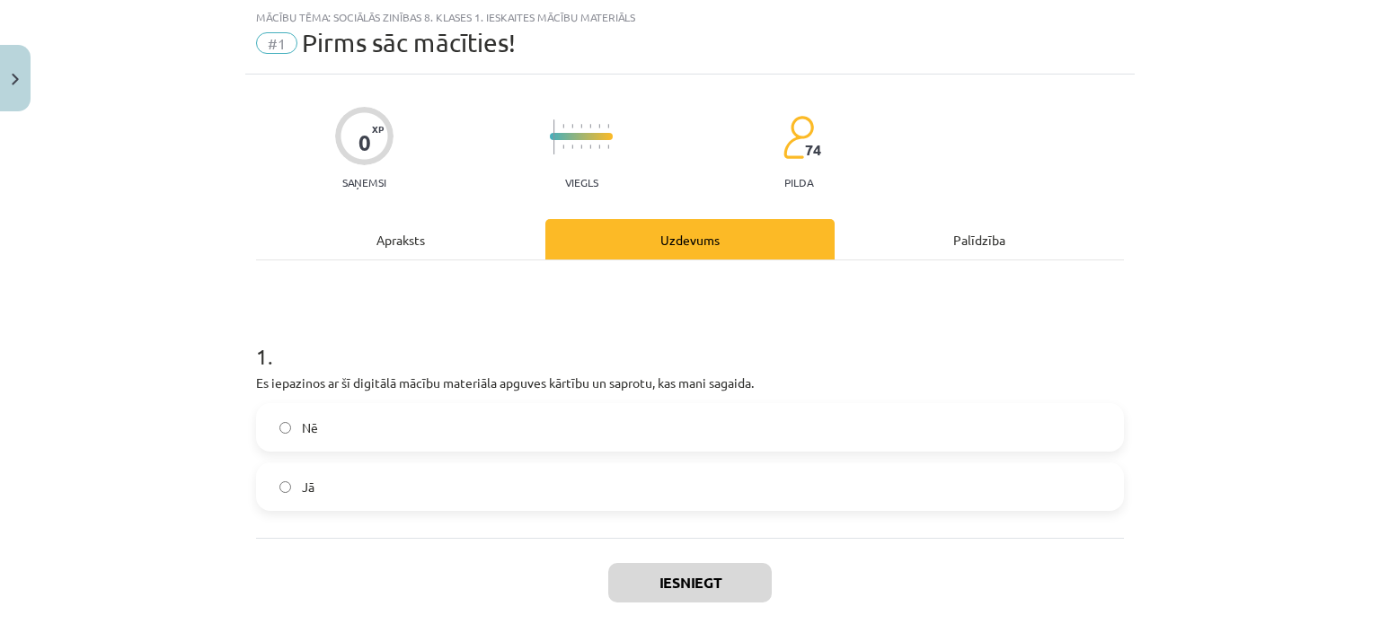
click at [326, 470] on label "Jā" at bounding box center [690, 486] width 864 height 45
drag, startPoint x: 720, startPoint y: 560, endPoint x: 728, endPoint y: 570, distance: 13.5
click at [727, 569] on div "Iesniegt Aizvērt" at bounding box center [690, 601] width 868 height 126
click at [729, 577] on button "Iesniegt" at bounding box center [689, 583] width 163 height 40
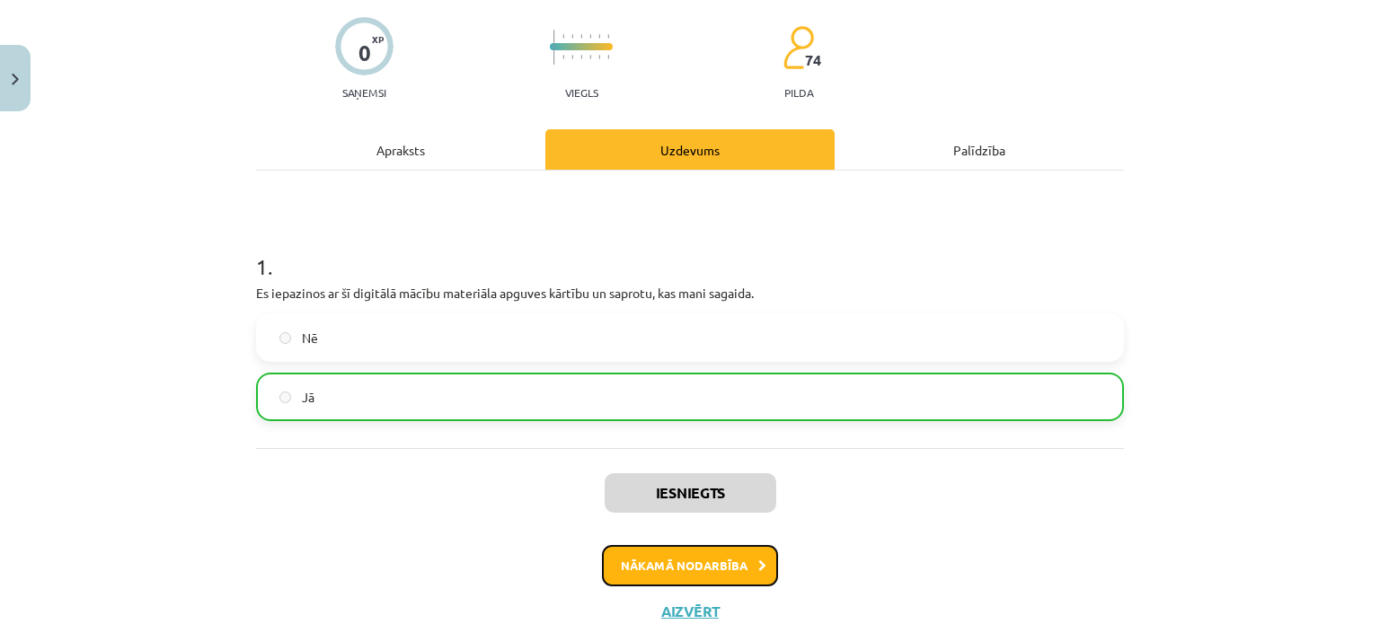
click at [685, 547] on button "Nākamā nodarbība" at bounding box center [690, 565] width 176 height 41
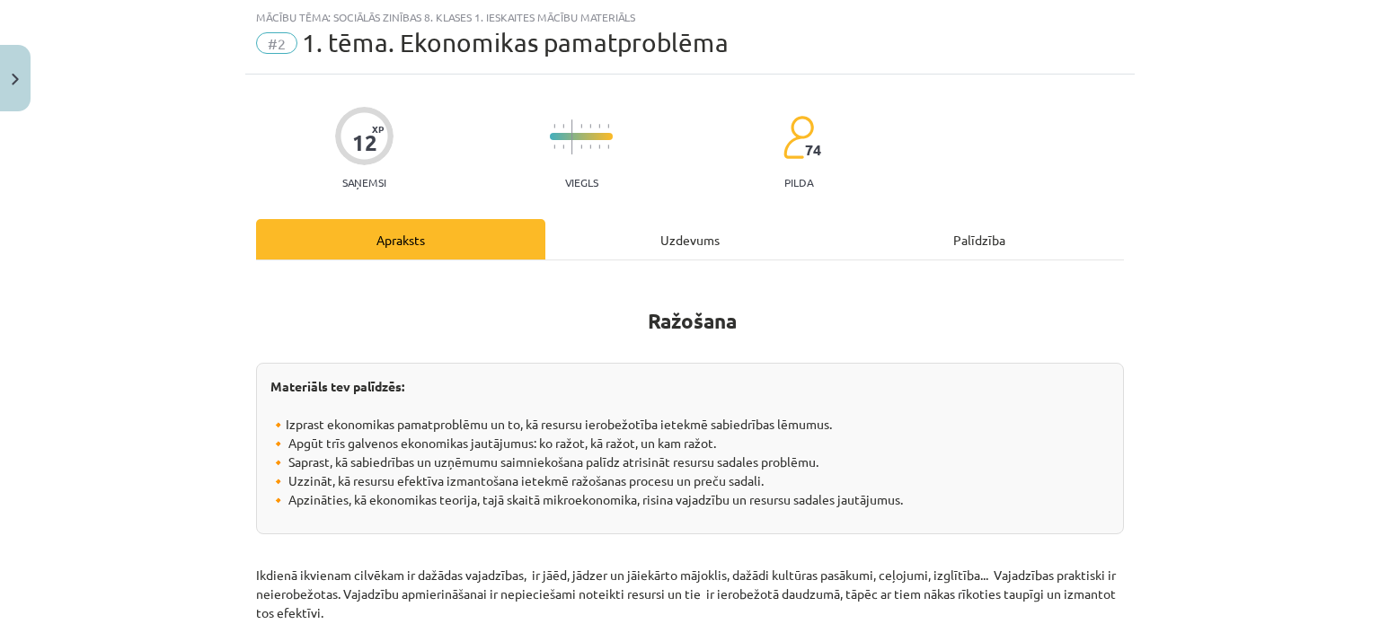
click at [622, 230] on div "Uzdevums" at bounding box center [689, 239] width 289 height 40
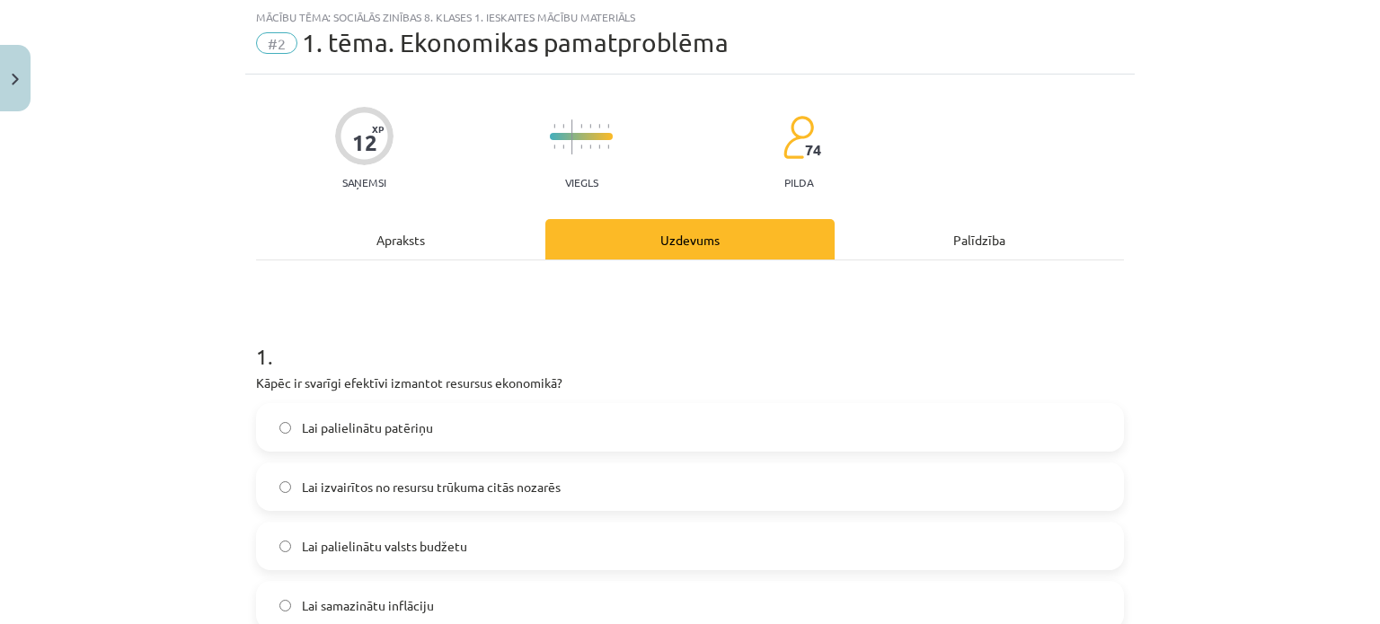
click at [256, 348] on h1 "1 ." at bounding box center [690, 341] width 868 height 56
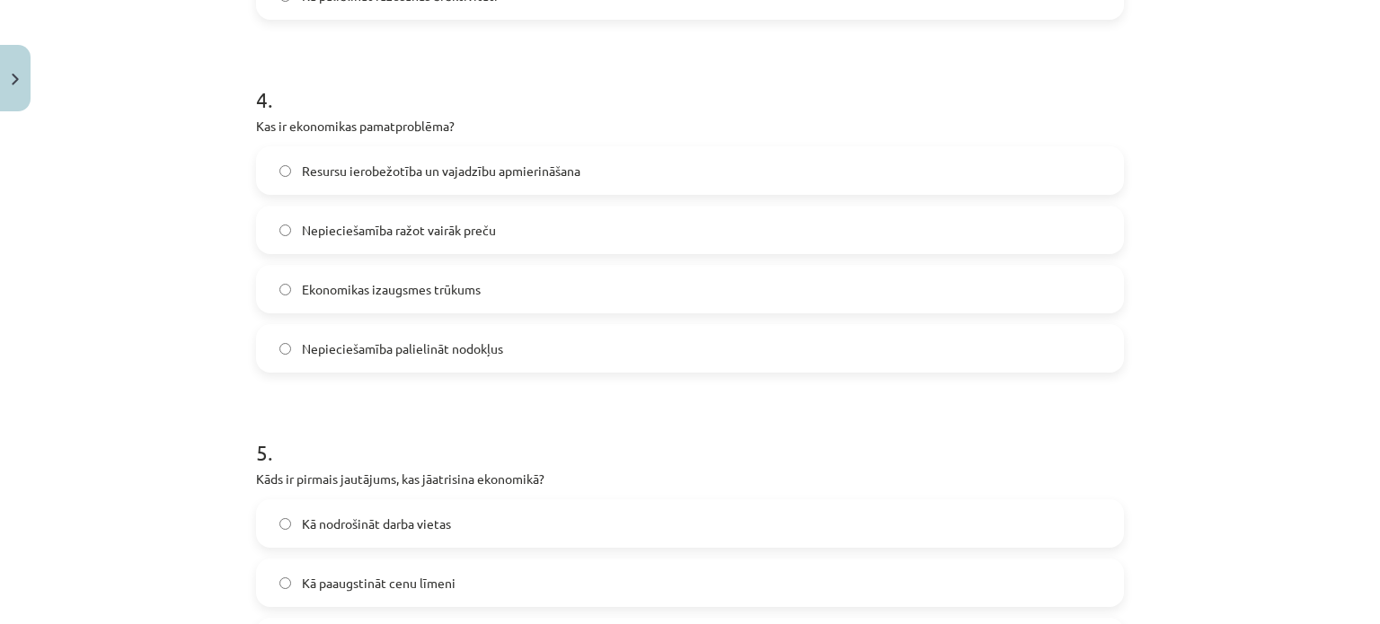
scroll to position [1670, 0]
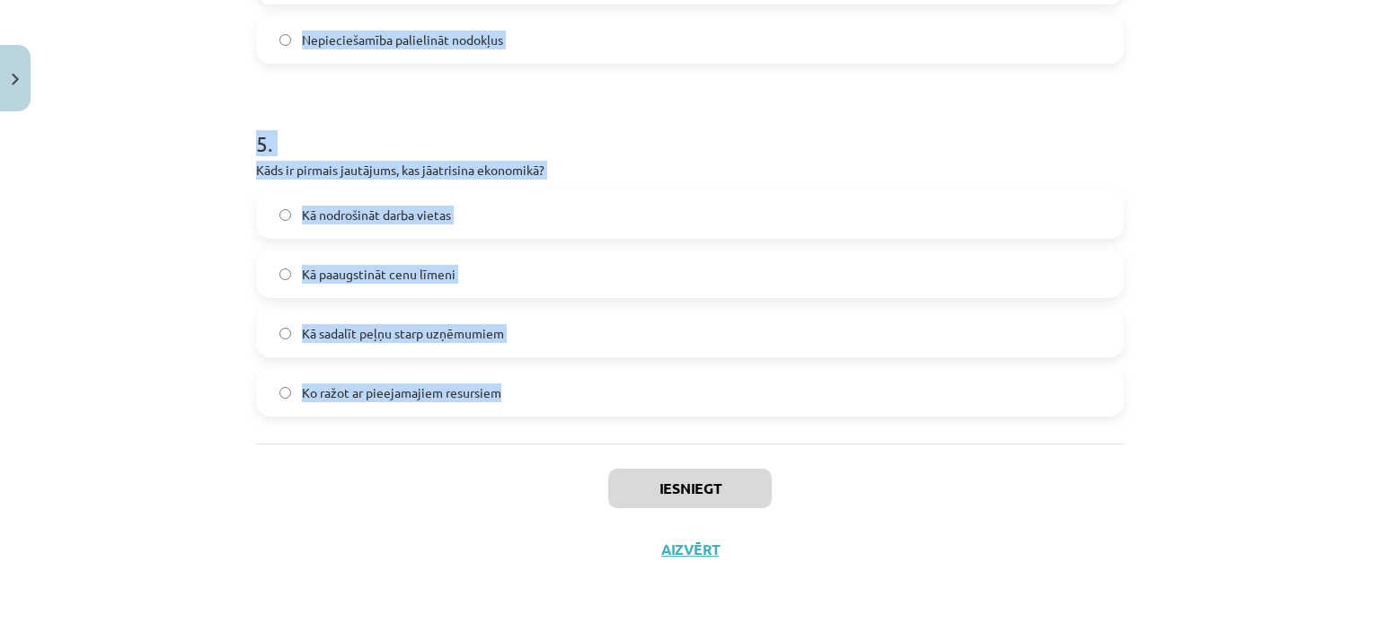
drag, startPoint x: 250, startPoint y: 349, endPoint x: 520, endPoint y: 403, distance: 275.9
click at [137, 321] on div "Mācību tēma: Sociālās zinības 8. klases 1. ieskaites mācību materiāls #2 1. tēm…" at bounding box center [690, 312] width 1380 height 624
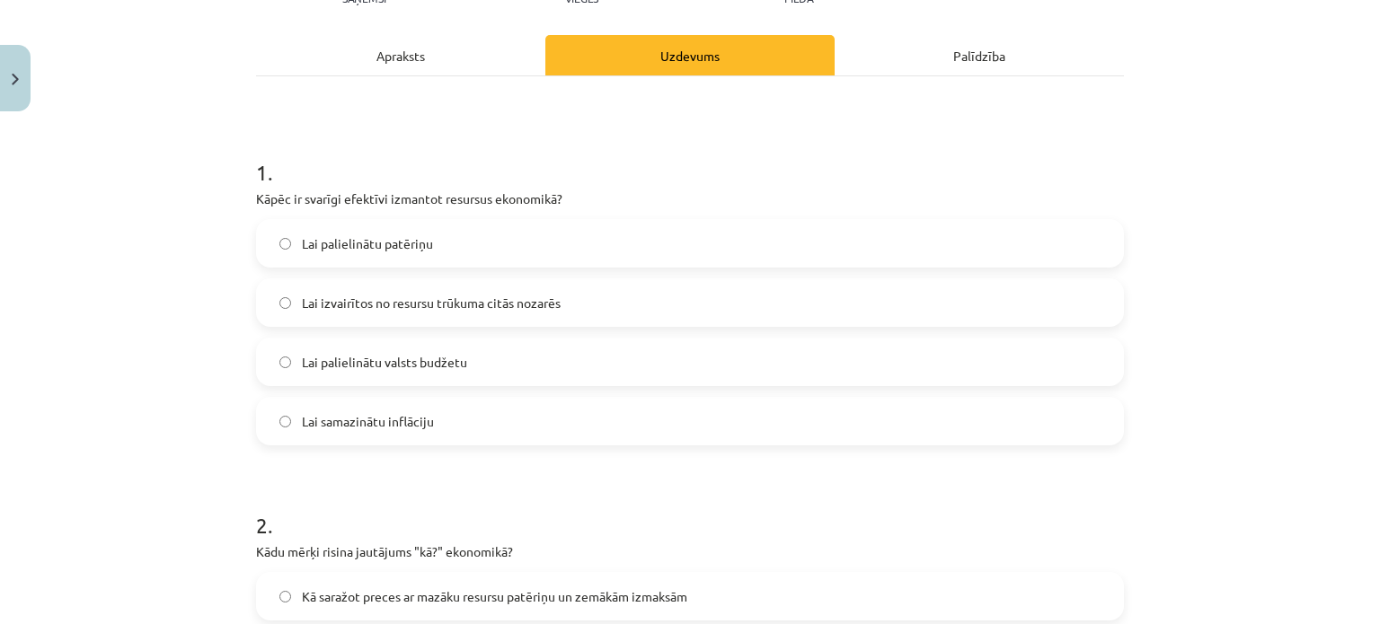
scroll to position [233, 0]
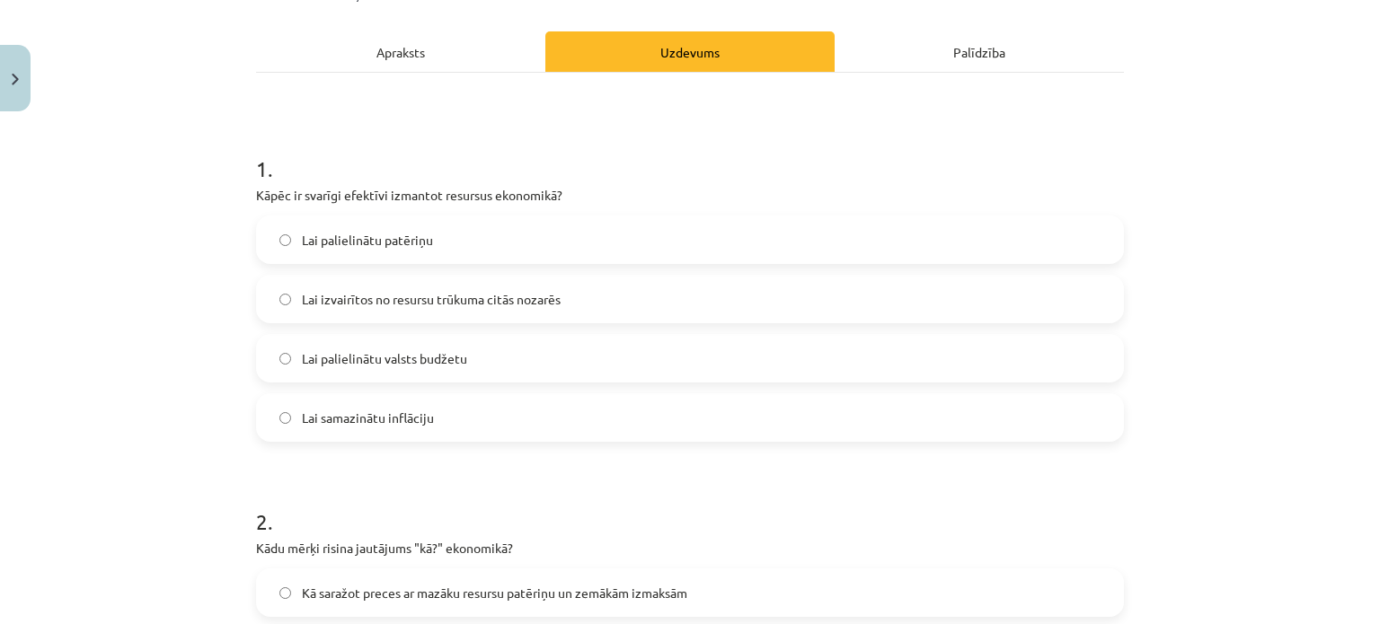
drag, startPoint x: 465, startPoint y: 287, endPoint x: 359, endPoint y: 342, distance: 119.7
click at [466, 287] on label "Lai izvairītos no resursu trūkuma citās nozarēs" at bounding box center [690, 299] width 864 height 45
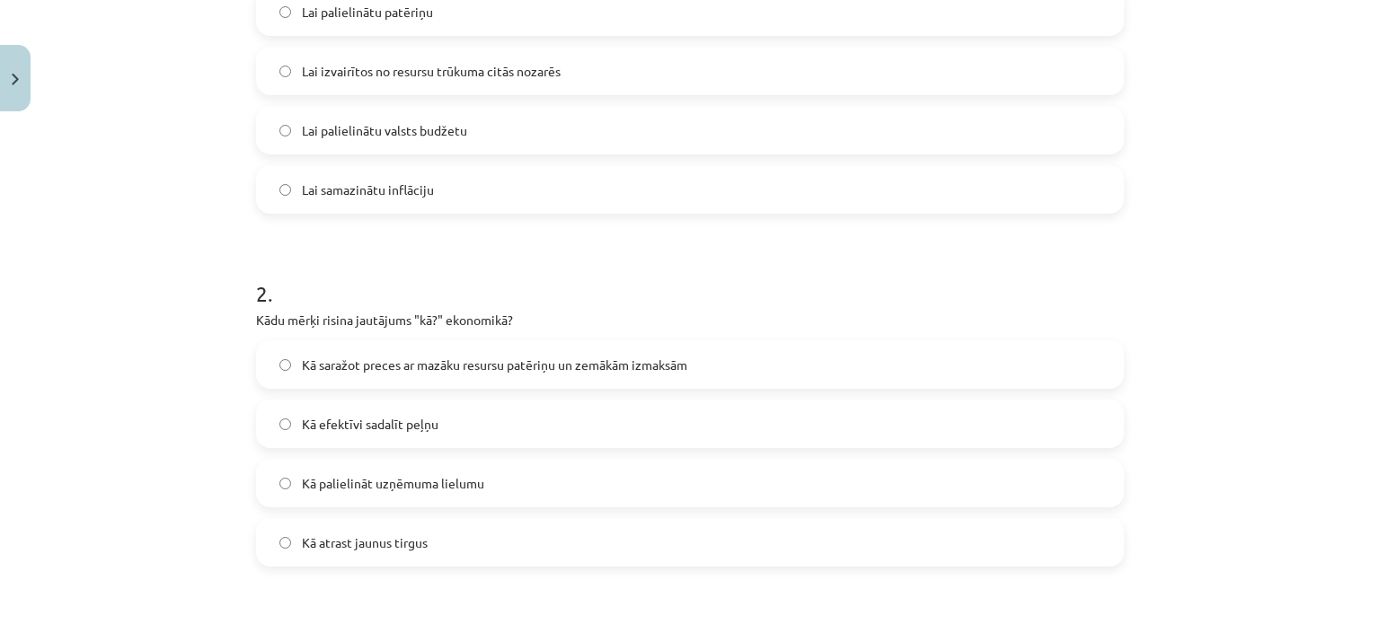
scroll to position [592, 0]
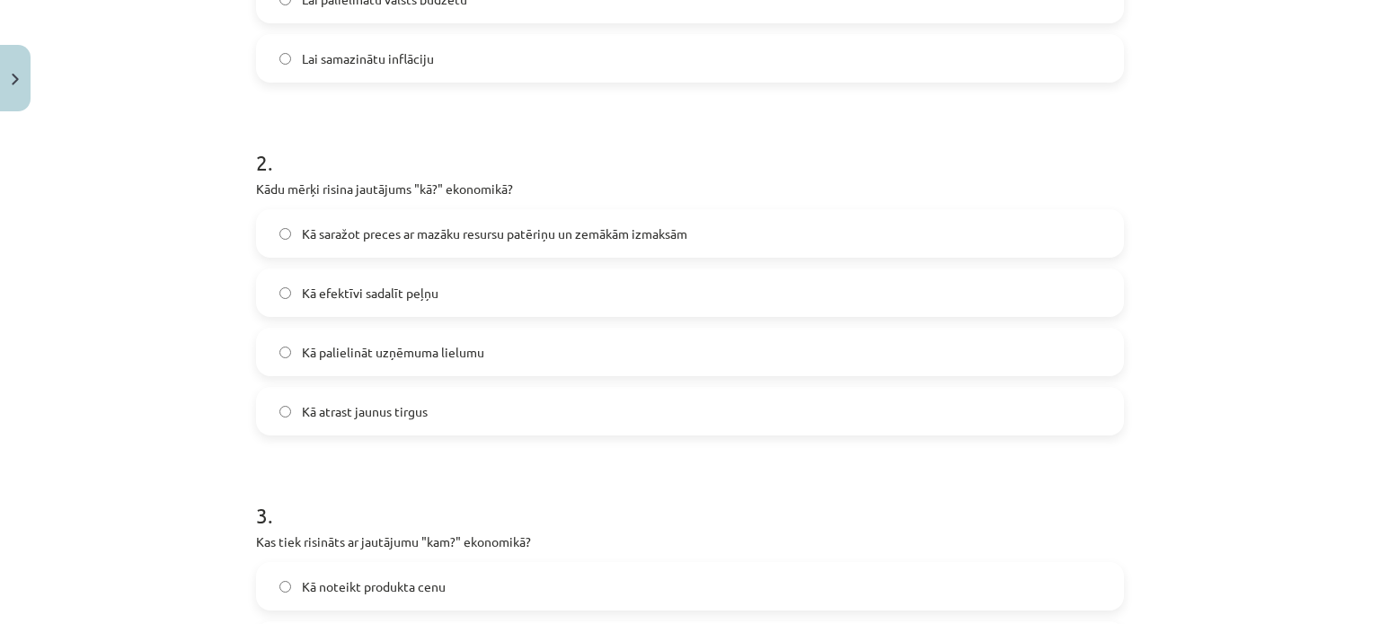
click at [517, 235] on span "Kā saražot preces ar mazāku resursu patēriņu un zemākām izmaksām" at bounding box center [494, 234] width 385 height 19
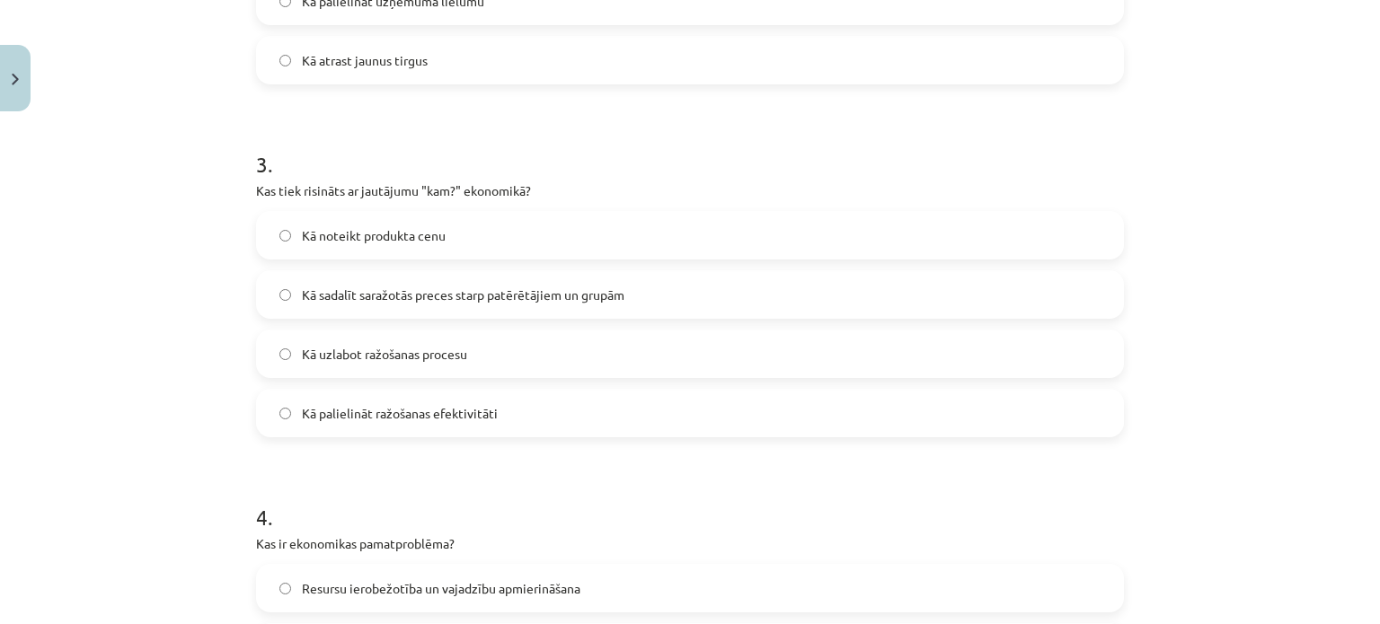
scroll to position [951, 0]
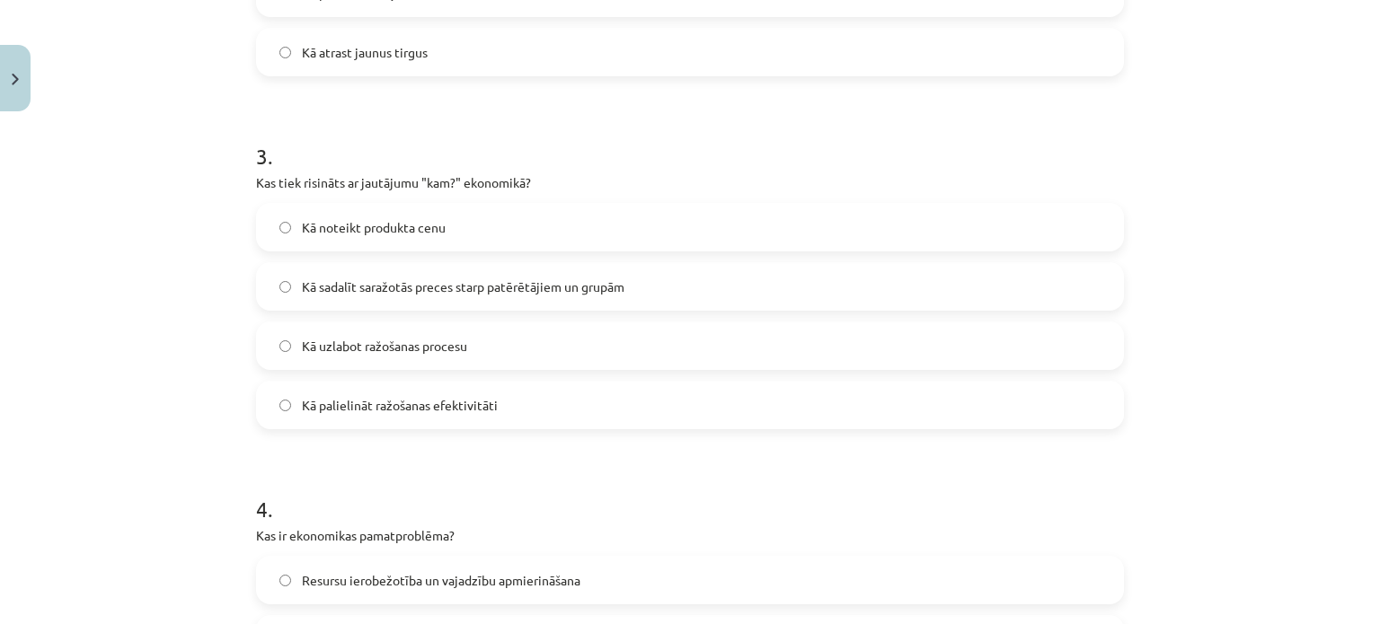
click at [474, 265] on label "Kā sadalīt saražotās preces starp patērētājiem un grupām" at bounding box center [690, 286] width 864 height 45
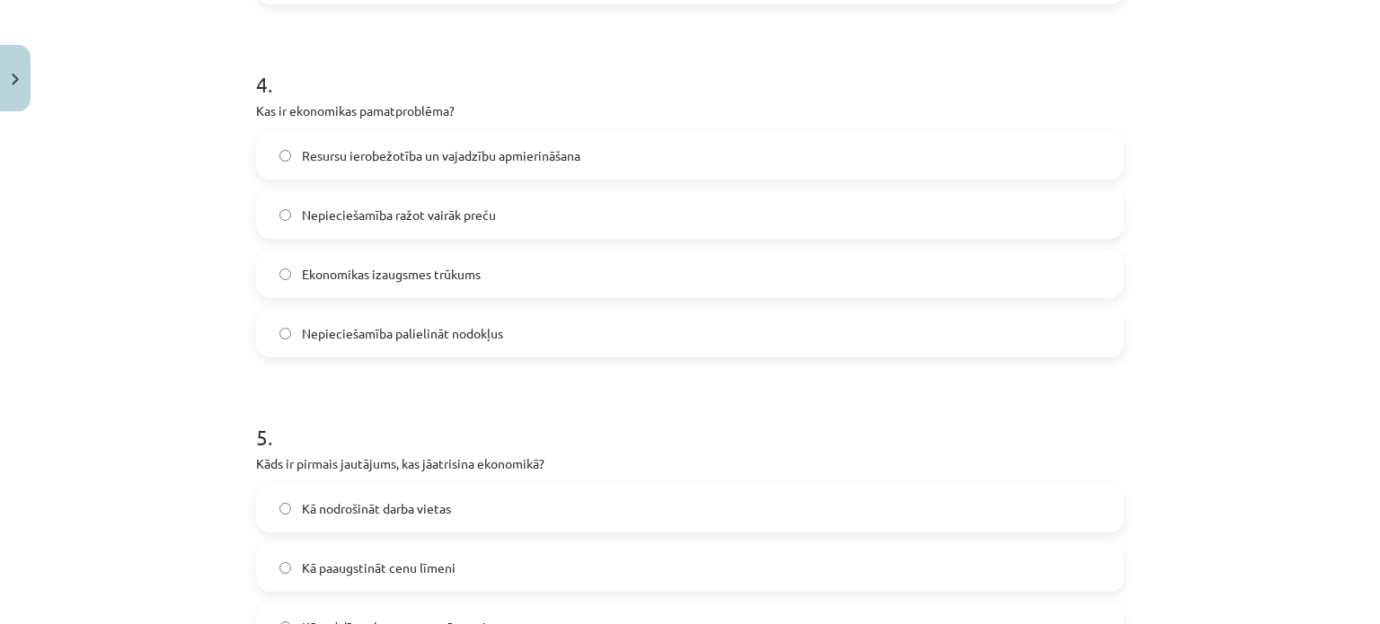
scroll to position [1400, 0]
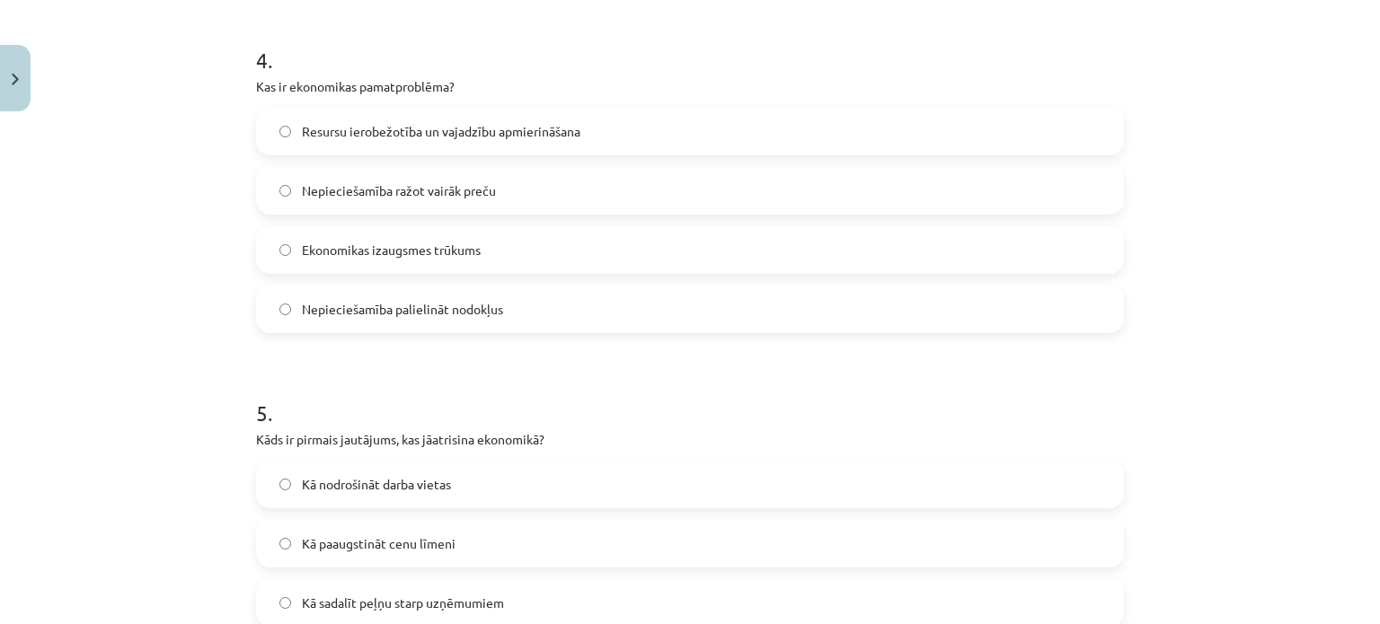
click at [553, 125] on span "Resursu ierobežotība un vajadzību apmierināšana" at bounding box center [441, 131] width 278 height 19
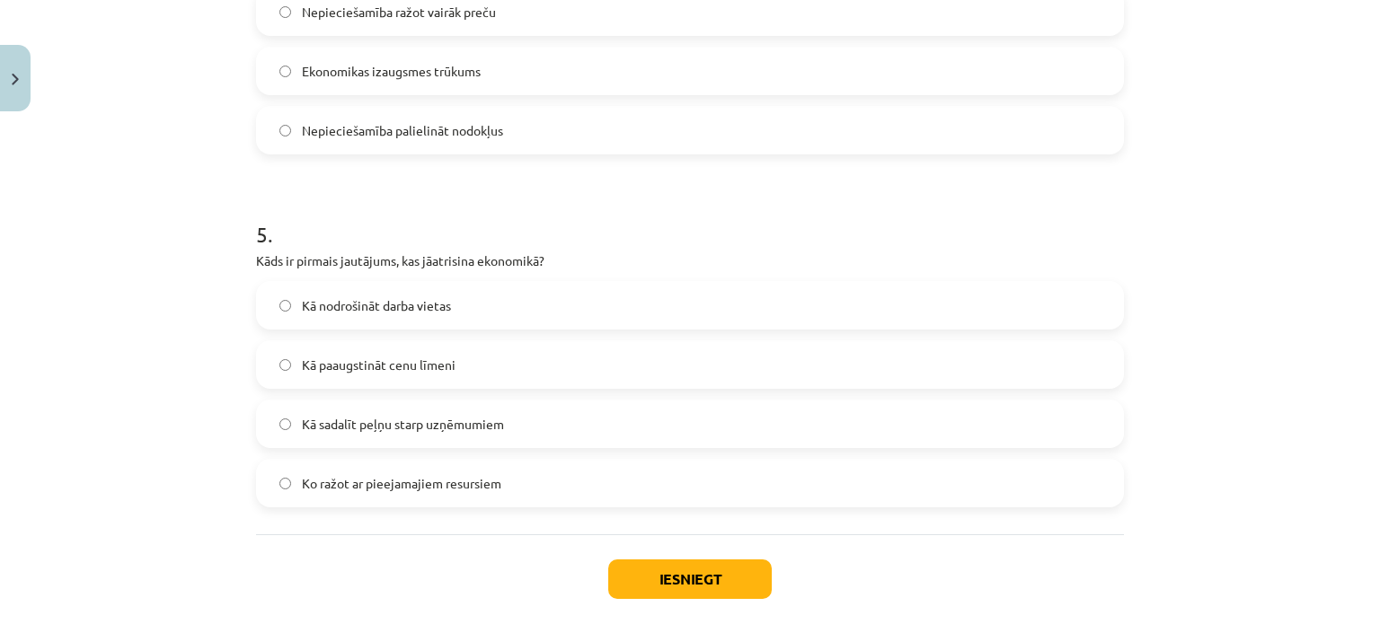
scroll to position [1580, 0]
click at [502, 495] on label "Ko ražot ar pieejamajiem resursiem" at bounding box center [690, 482] width 864 height 45
click at [679, 591] on button "Iesniegt" at bounding box center [689, 579] width 163 height 40
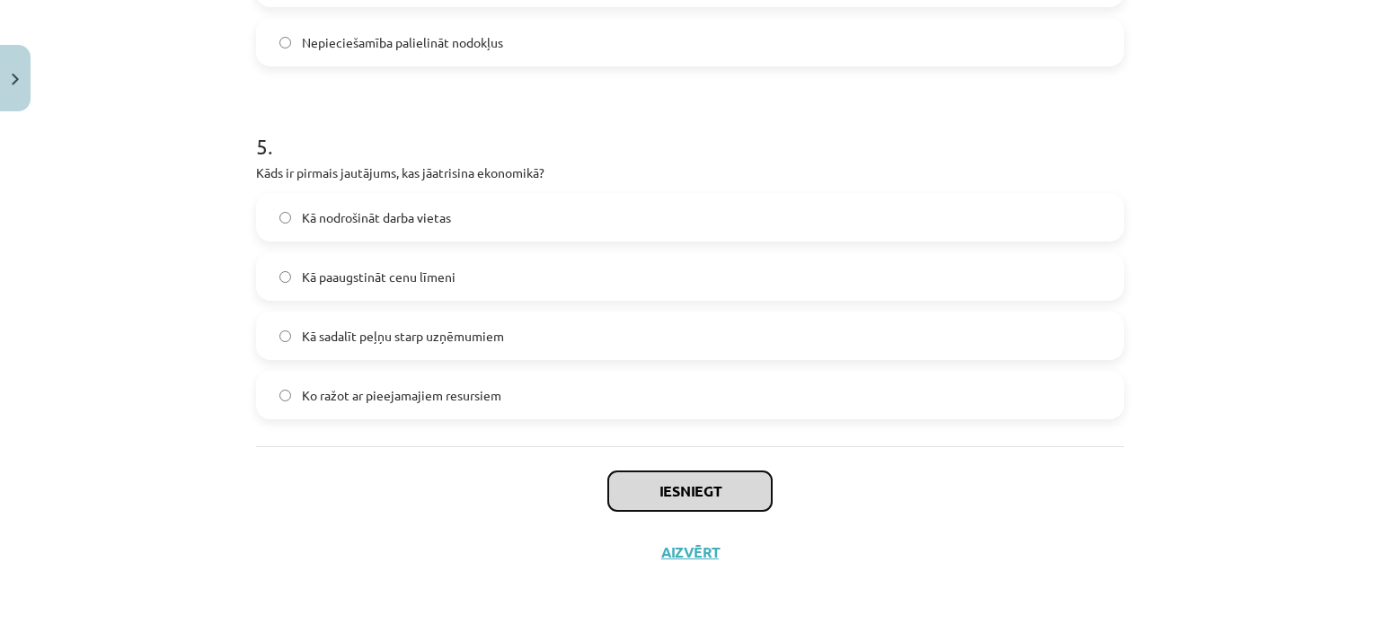
scroll to position [1670, 0]
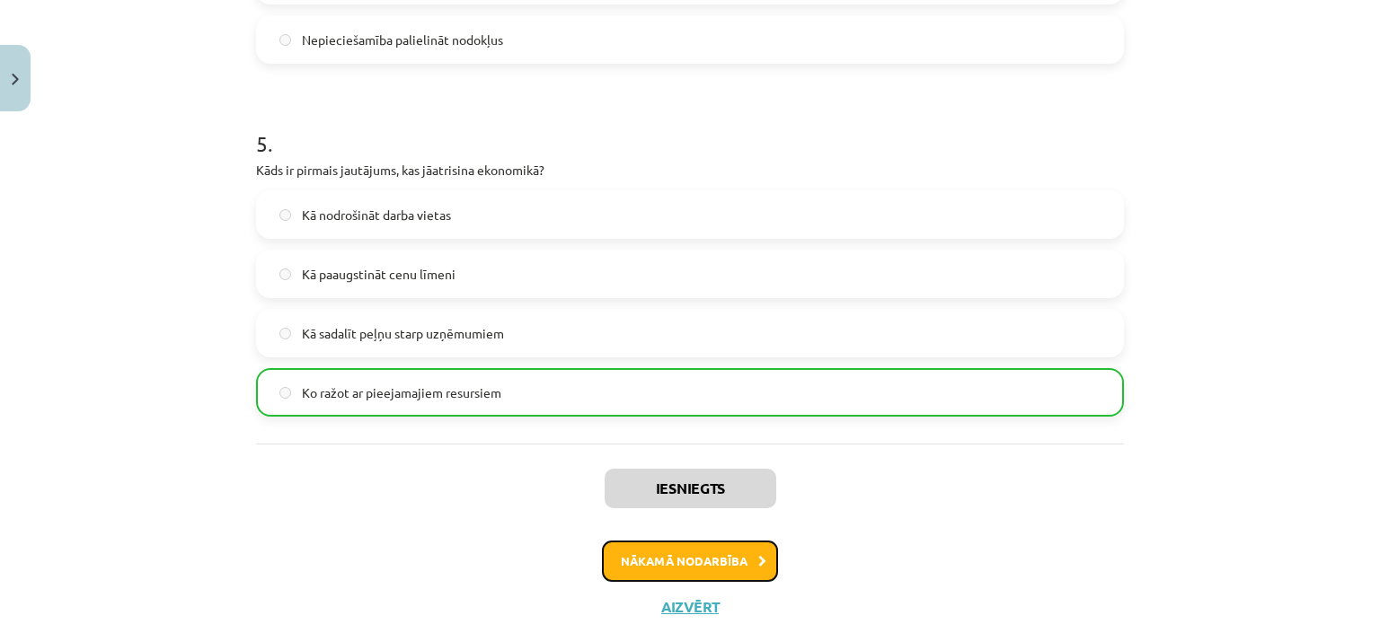
click at [702, 541] on button "Nākamā nodarbība" at bounding box center [690, 561] width 176 height 41
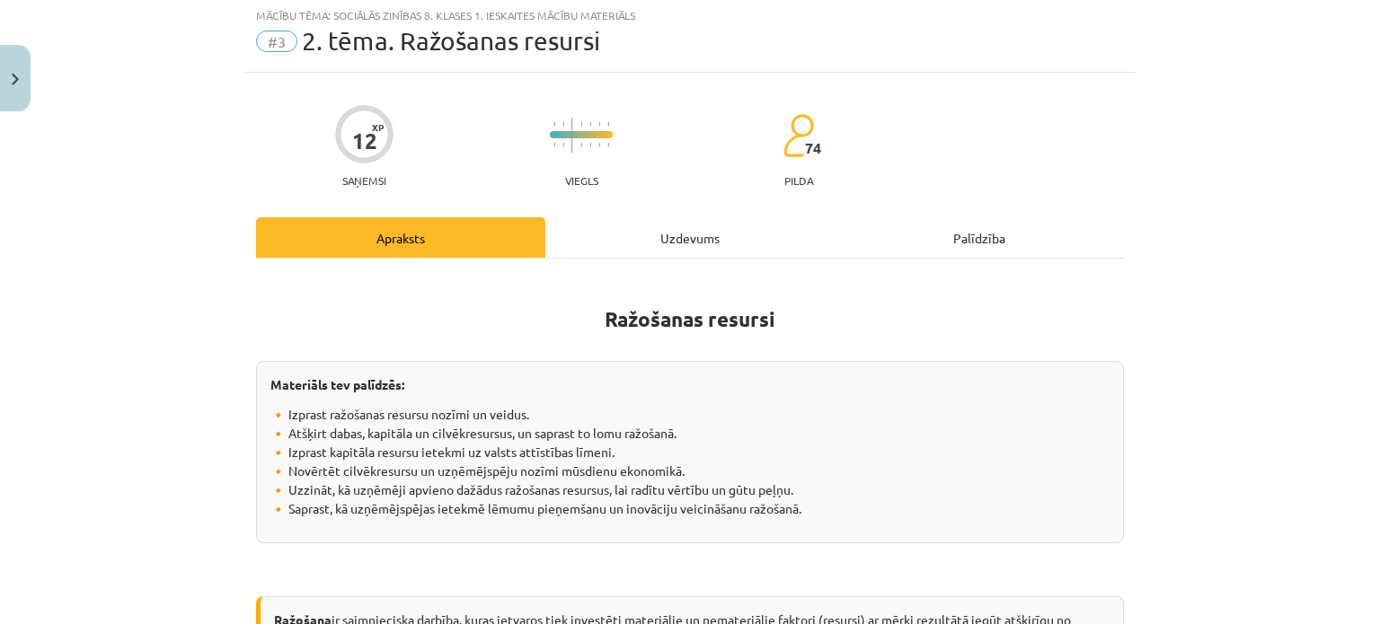
scroll to position [45, 0]
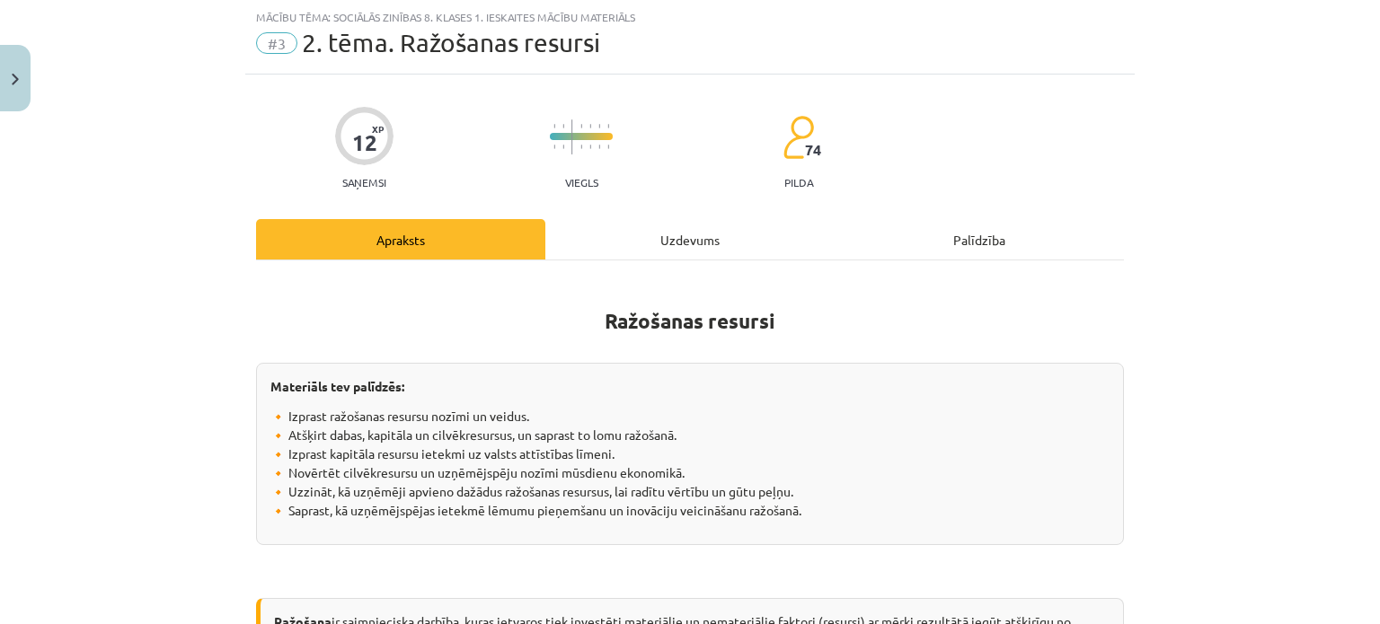
click at [657, 234] on div "Uzdevums" at bounding box center [689, 239] width 289 height 40
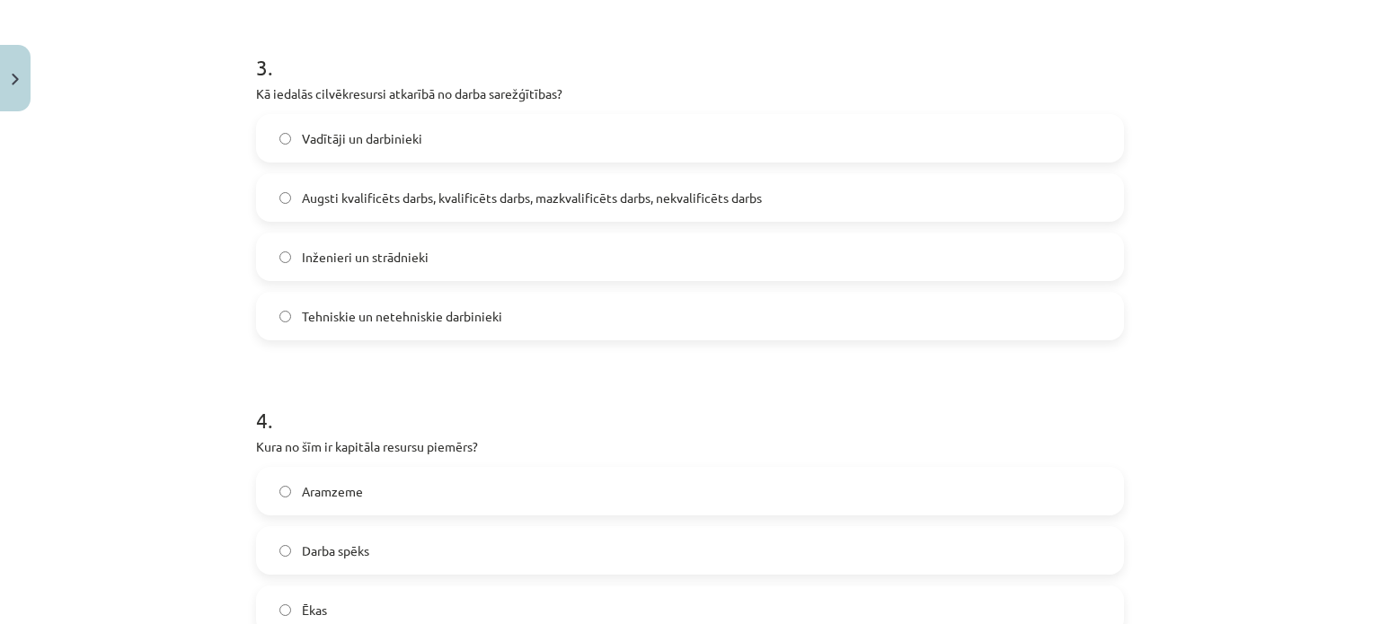
scroll to position [1670, 0]
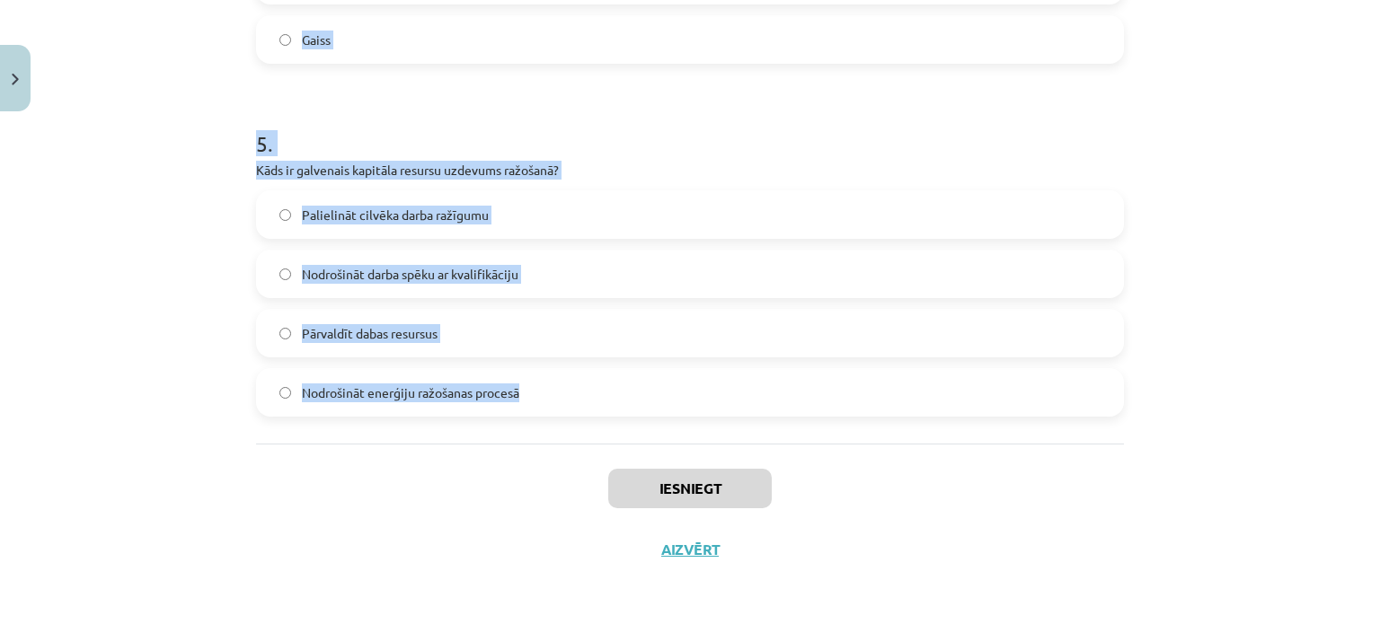
drag, startPoint x: 252, startPoint y: 349, endPoint x: 555, endPoint y: 409, distance: 309.5
click at [1264, 258] on div "Mācību tēma: Sociālās zinības 8. klases 1. ieskaites mācību materiāls #3 2. tēm…" at bounding box center [690, 312] width 1380 height 624
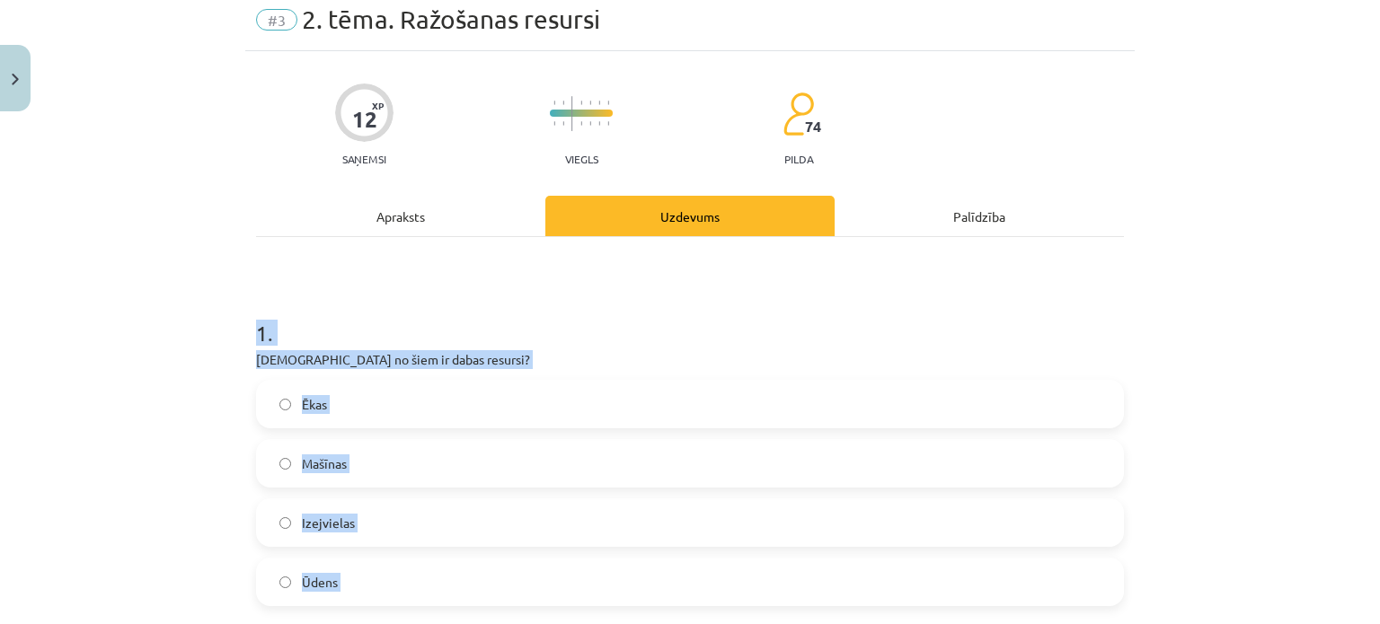
scroll to position [53, 0]
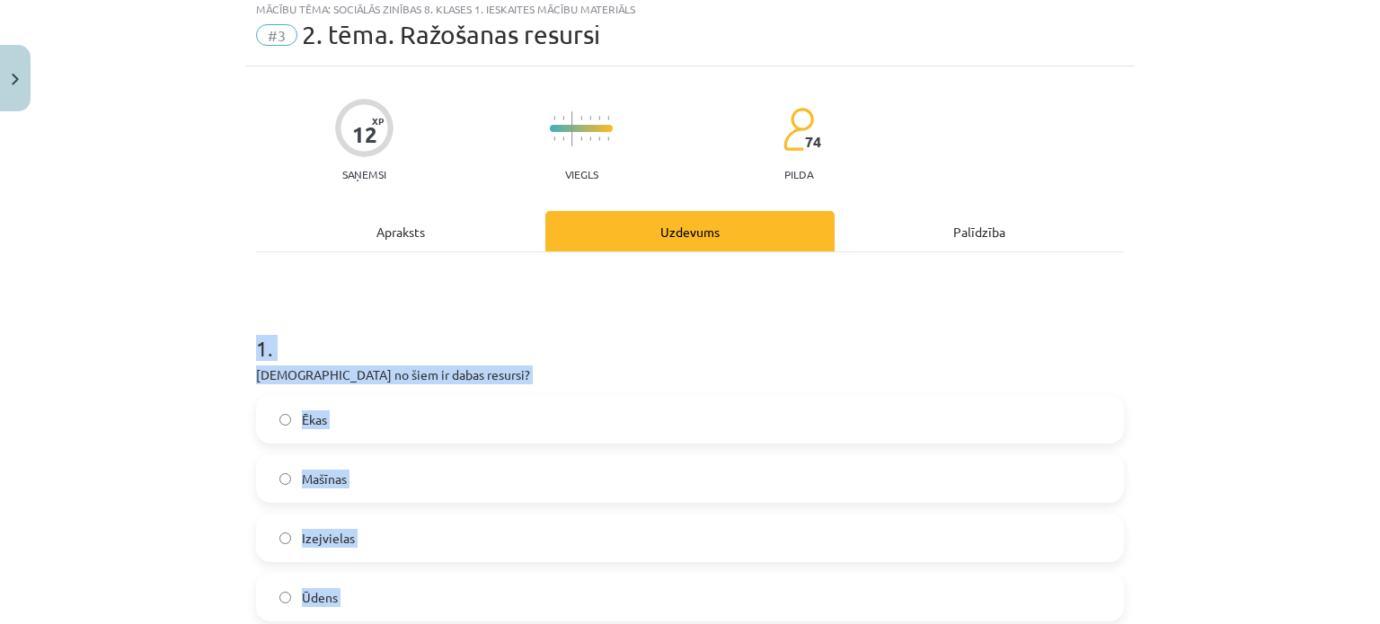
click at [1208, 430] on div "Mācību tēma: Sociālās zinības 8. klases 1. ieskaites mācību materiāls #3 2. tēm…" at bounding box center [690, 312] width 1380 height 624
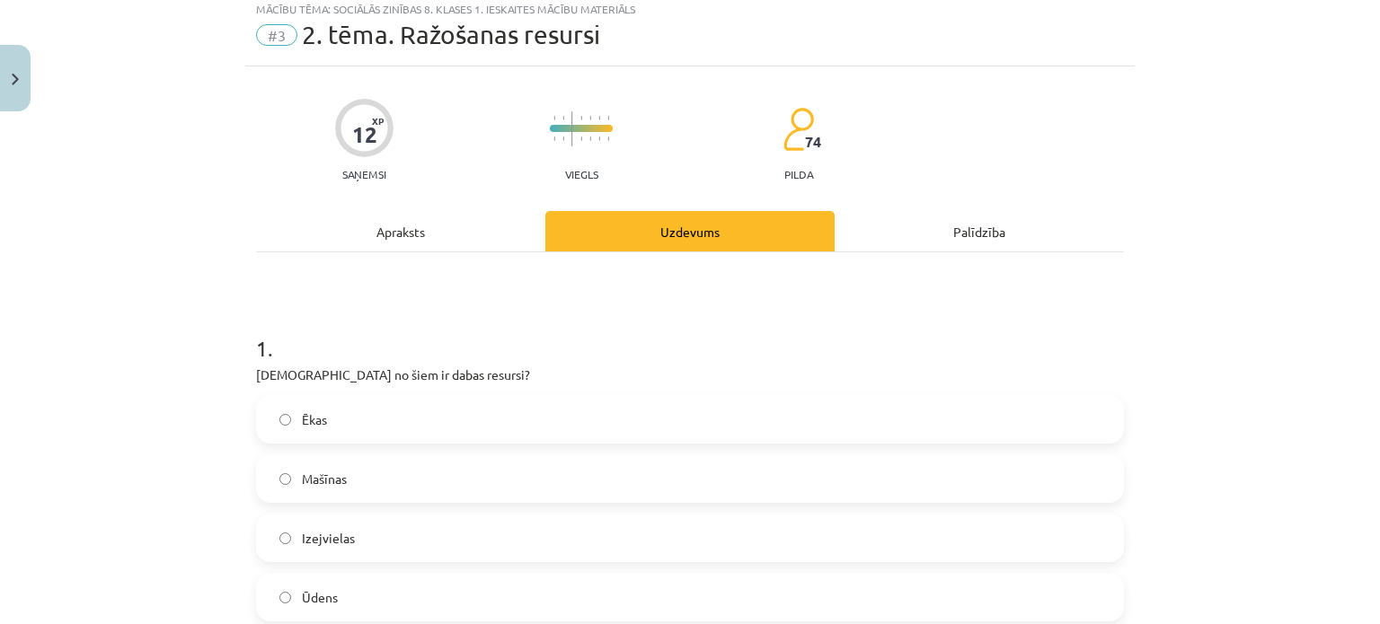
click at [1208, 430] on div "Mācību tēma: Sociālās zinības 8. klases 1. ieskaites mācību materiāls #3 2. tēm…" at bounding box center [690, 312] width 1380 height 624
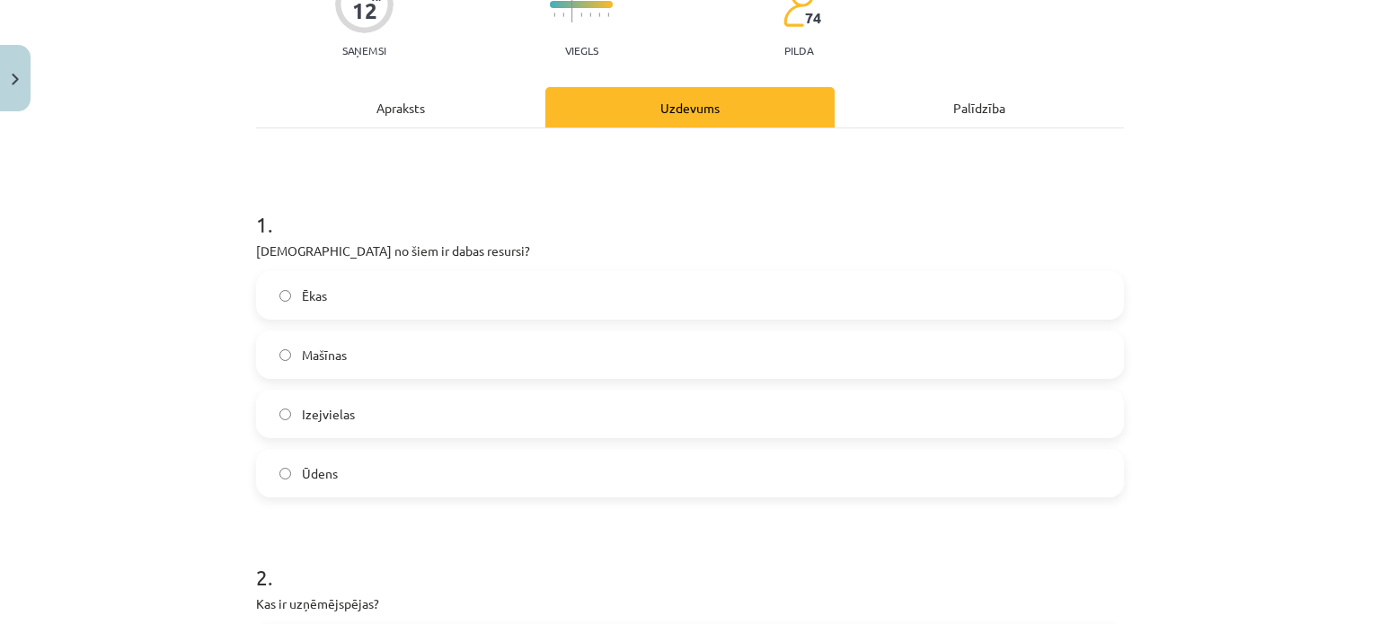
scroll to position [233, 0]
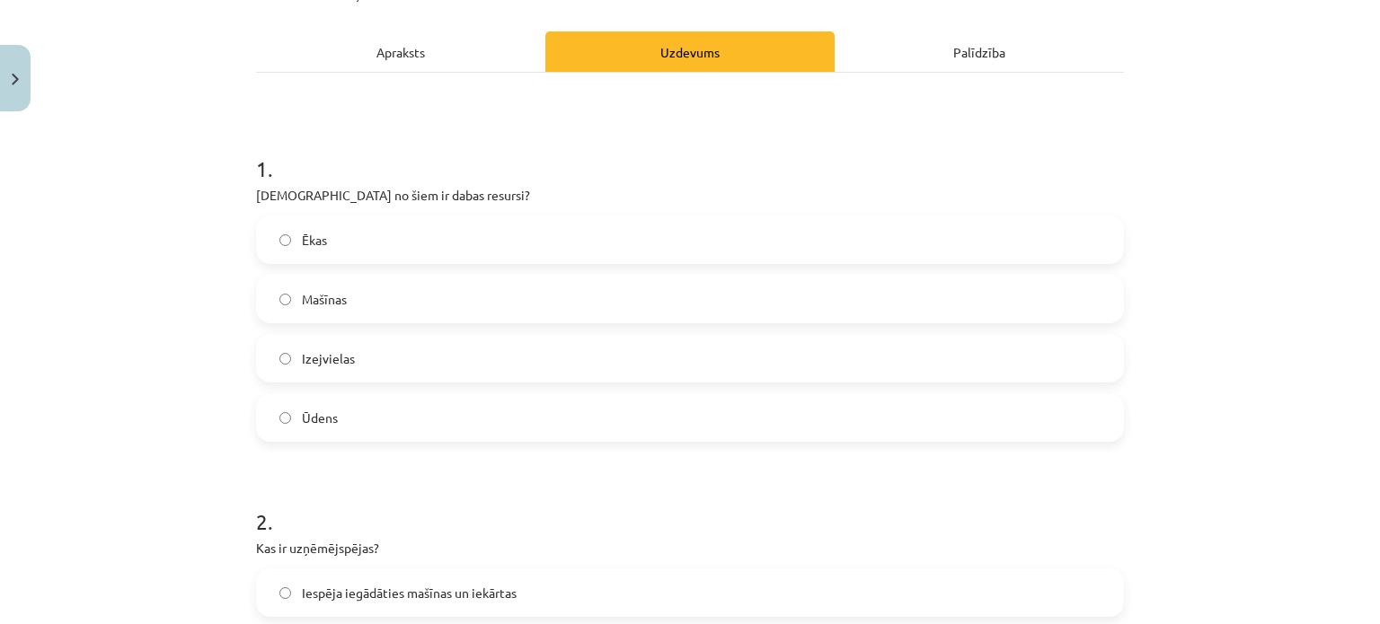
click at [353, 237] on label "Ēkas" at bounding box center [690, 239] width 864 height 45
click at [367, 313] on label "Mašīnas" at bounding box center [690, 299] width 864 height 45
click at [360, 411] on label "Ūdens" at bounding box center [690, 417] width 864 height 45
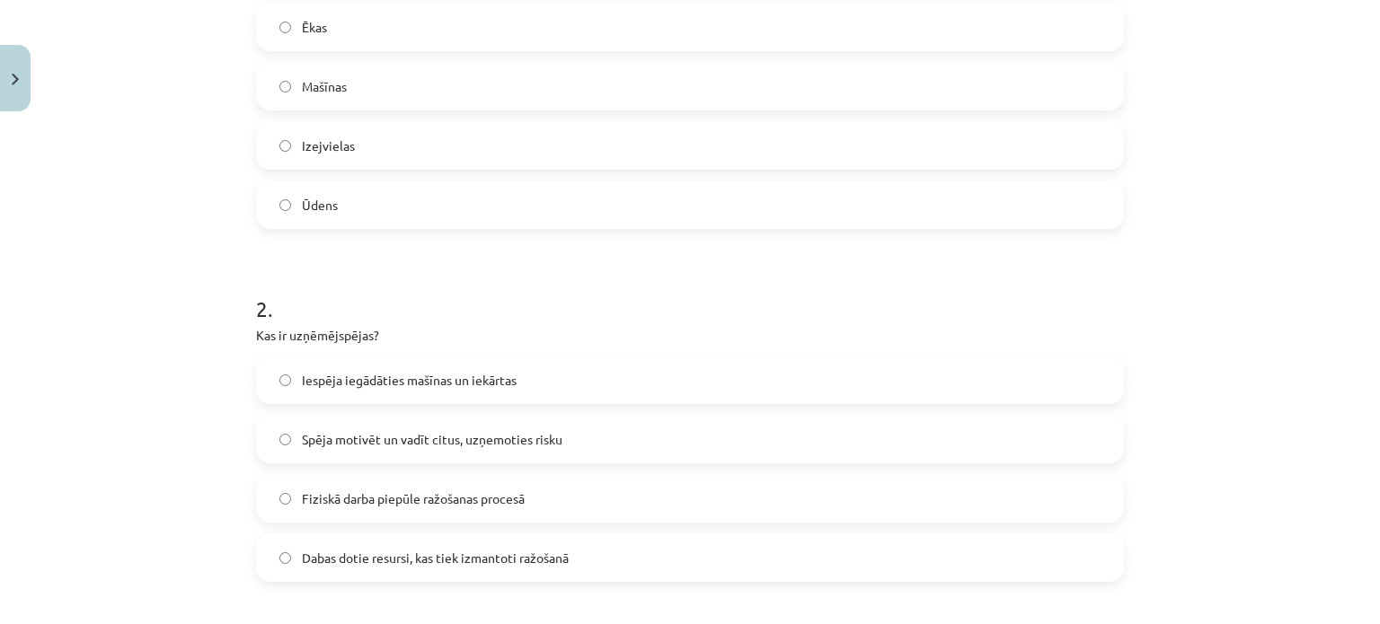
scroll to position [502, 0]
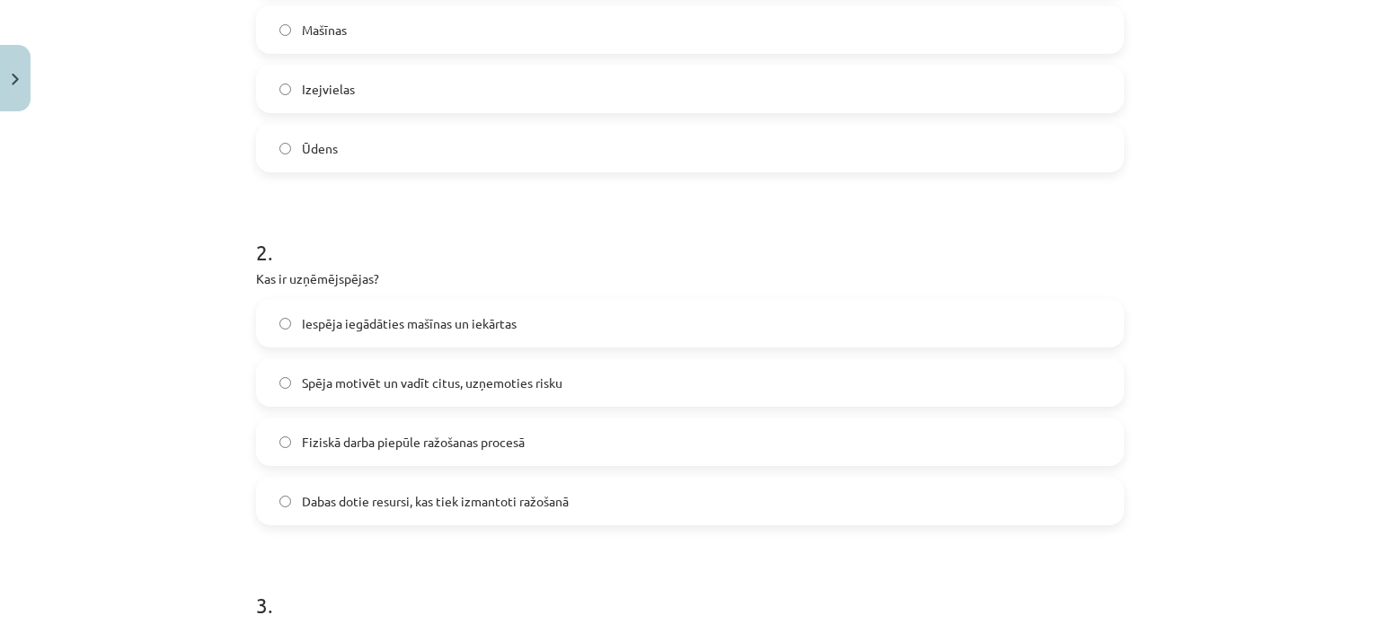
click at [326, 307] on label "Iespēja iegādāties mašīnas un iekārtas" at bounding box center [690, 323] width 864 height 45
click at [429, 389] on span "Spēja motivēt un vadīt citus, uzņemoties risku" at bounding box center [432, 383] width 261 height 19
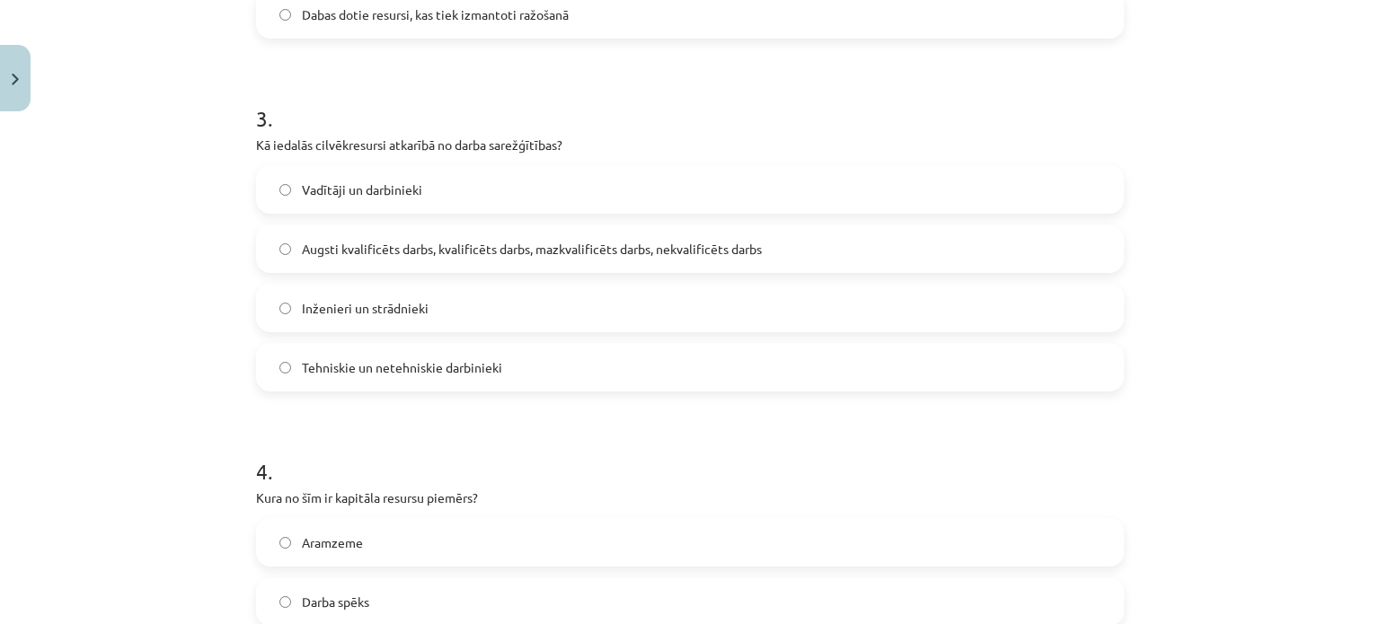
scroll to position [1041, 0]
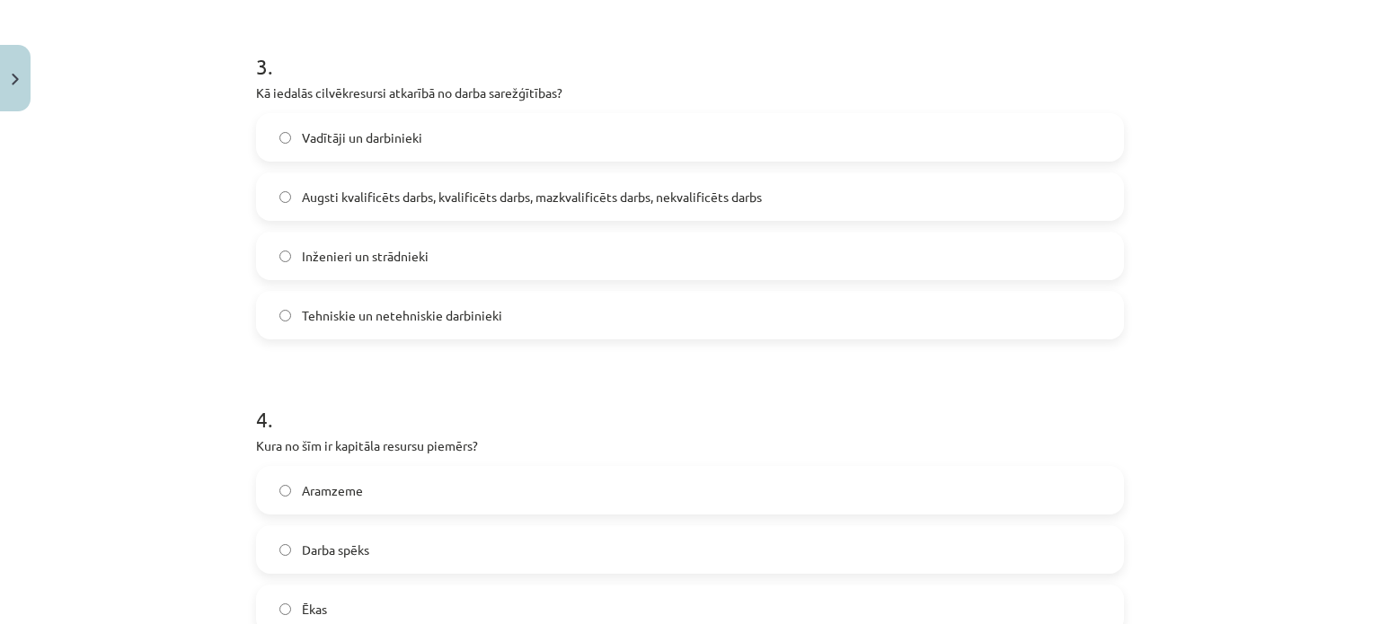
click at [370, 197] on span "Augsti kvalificēts darbs, kvalificēts darbs, mazkvalificēts darbs, nekvalificēt…" at bounding box center [532, 197] width 460 height 19
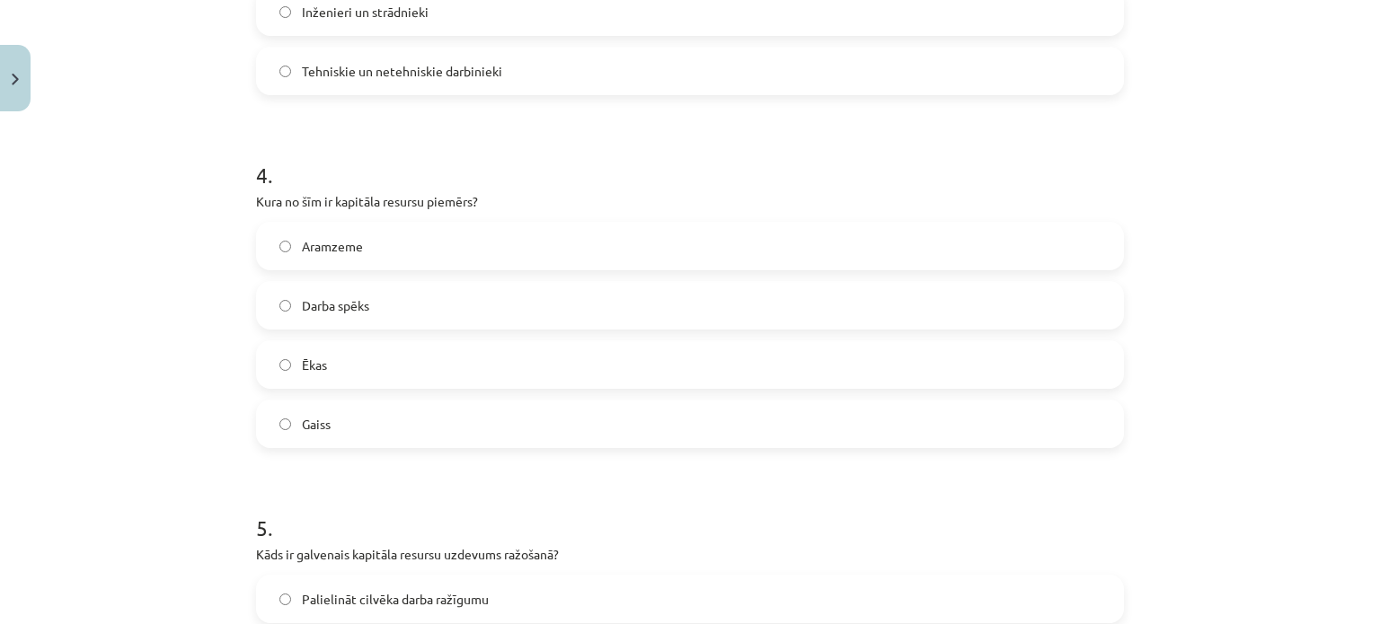
scroll to position [1311, 0]
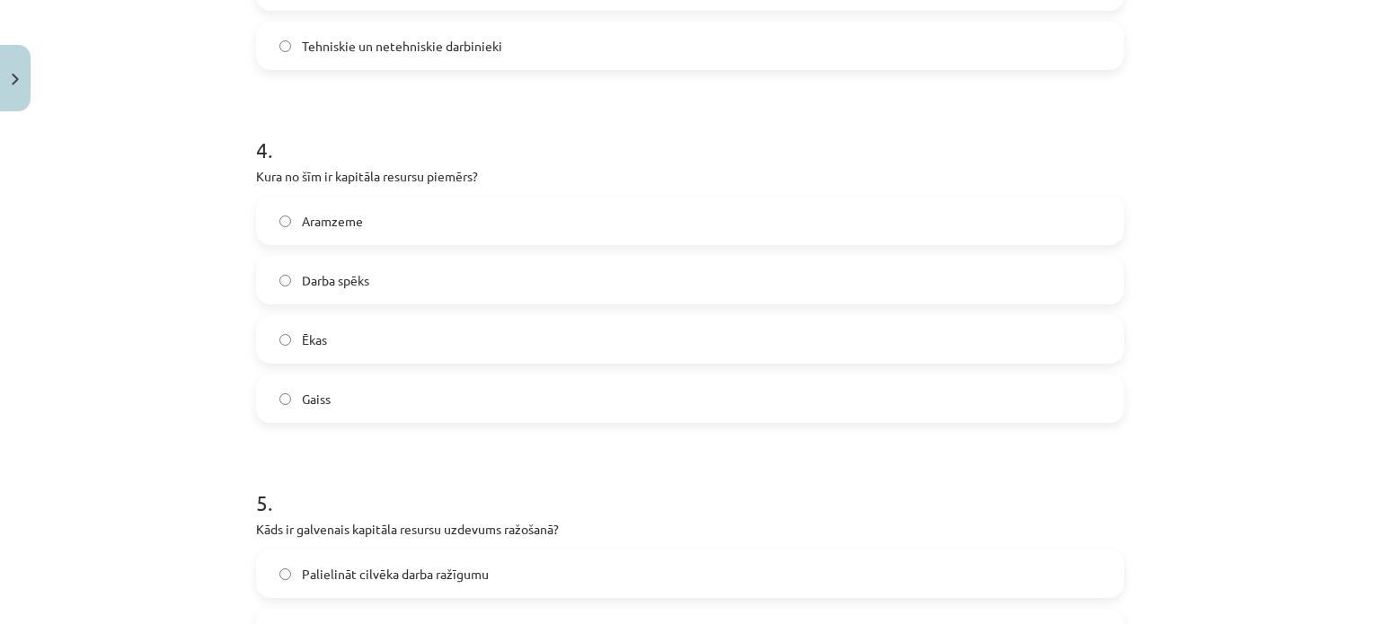
click at [305, 340] on span "Ēkas" at bounding box center [314, 340] width 25 height 19
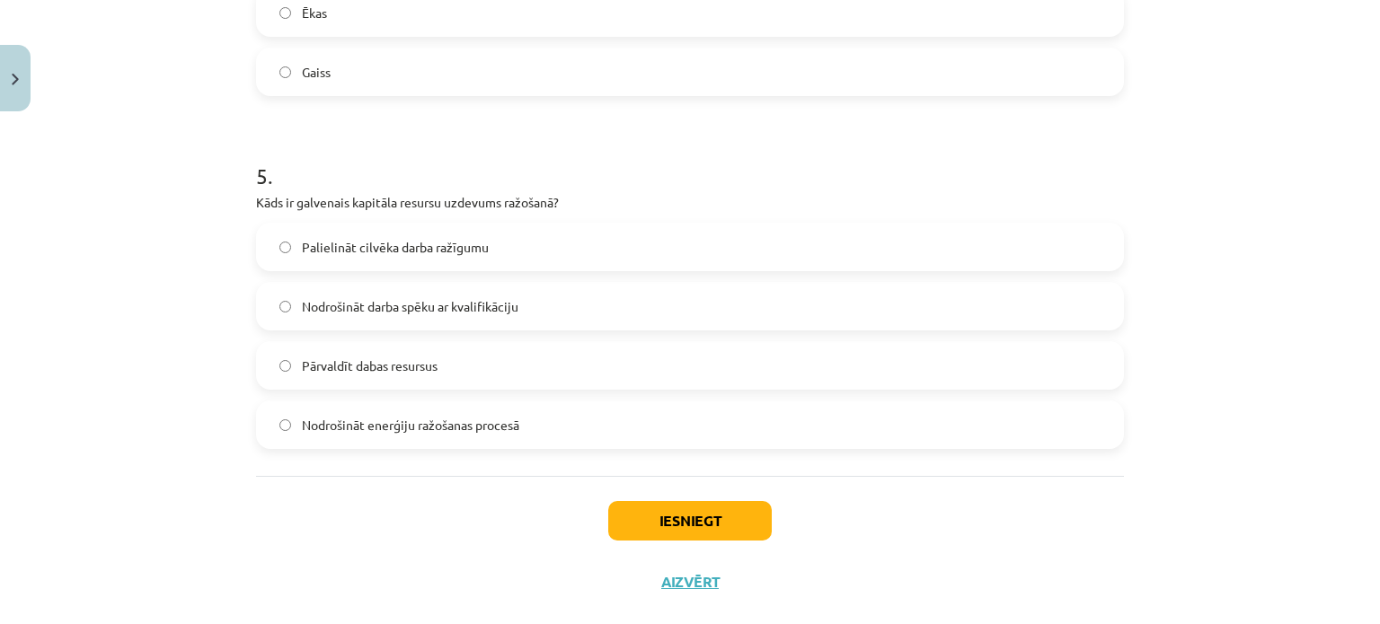
scroll to position [1670, 0]
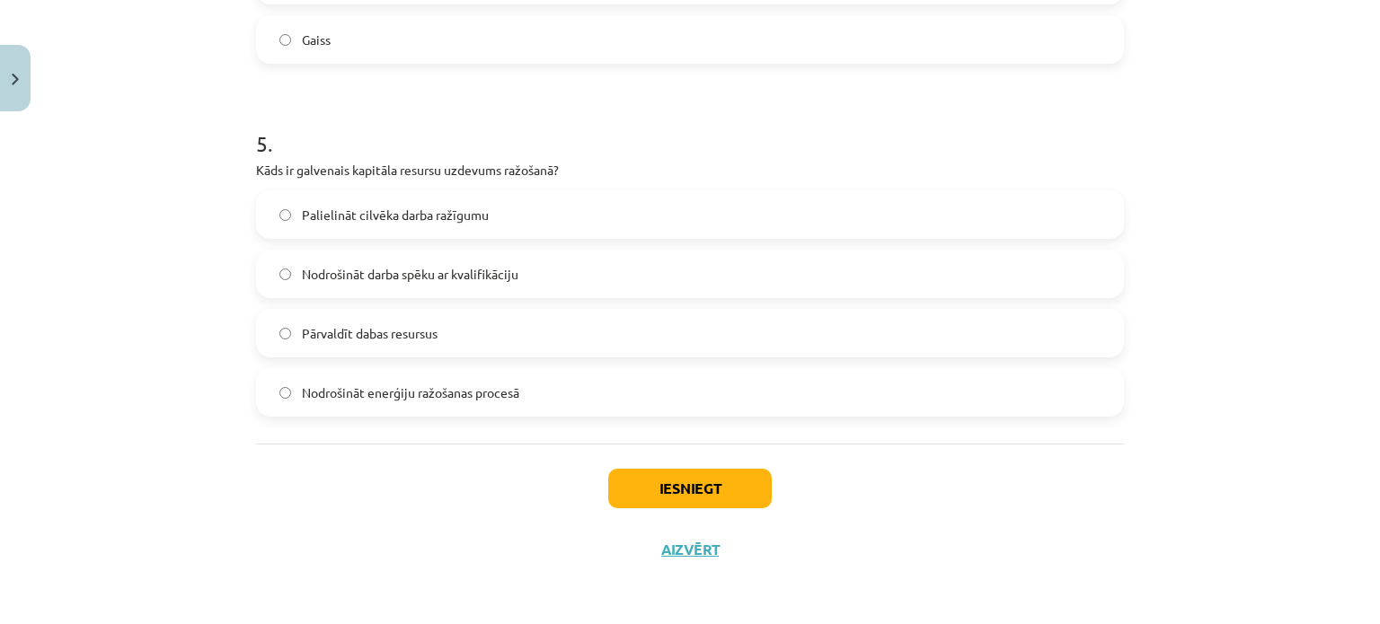
click at [391, 215] on span "Palielināt cilvēka darba ražīgumu" at bounding box center [395, 215] width 187 height 19
click at [632, 486] on button "Iesniegt" at bounding box center [689, 489] width 163 height 40
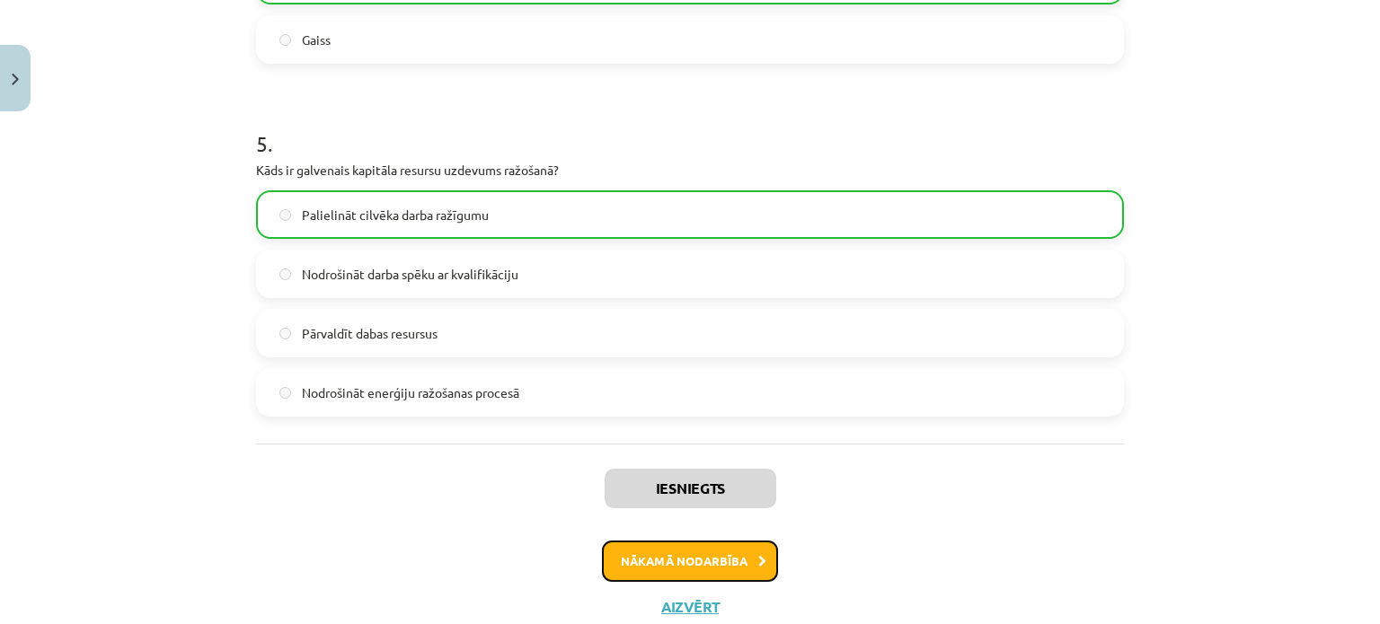
click at [704, 543] on button "Nākamā nodarbība" at bounding box center [690, 561] width 176 height 41
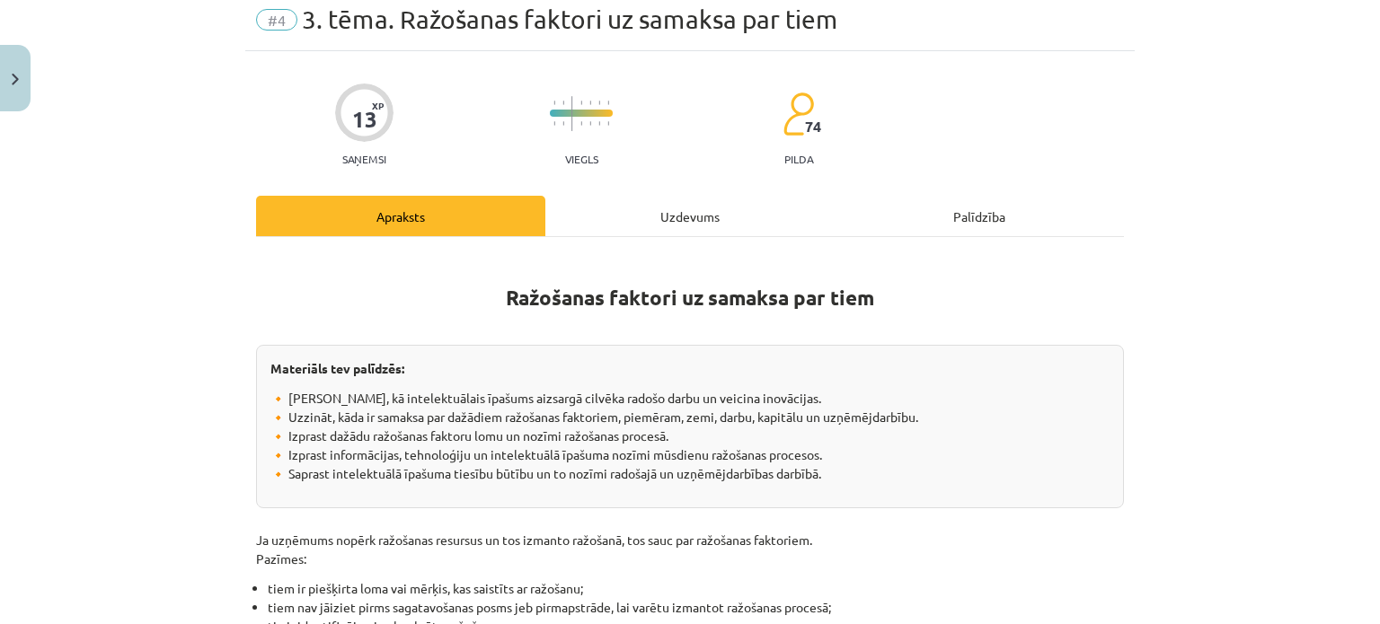
scroll to position [45, 0]
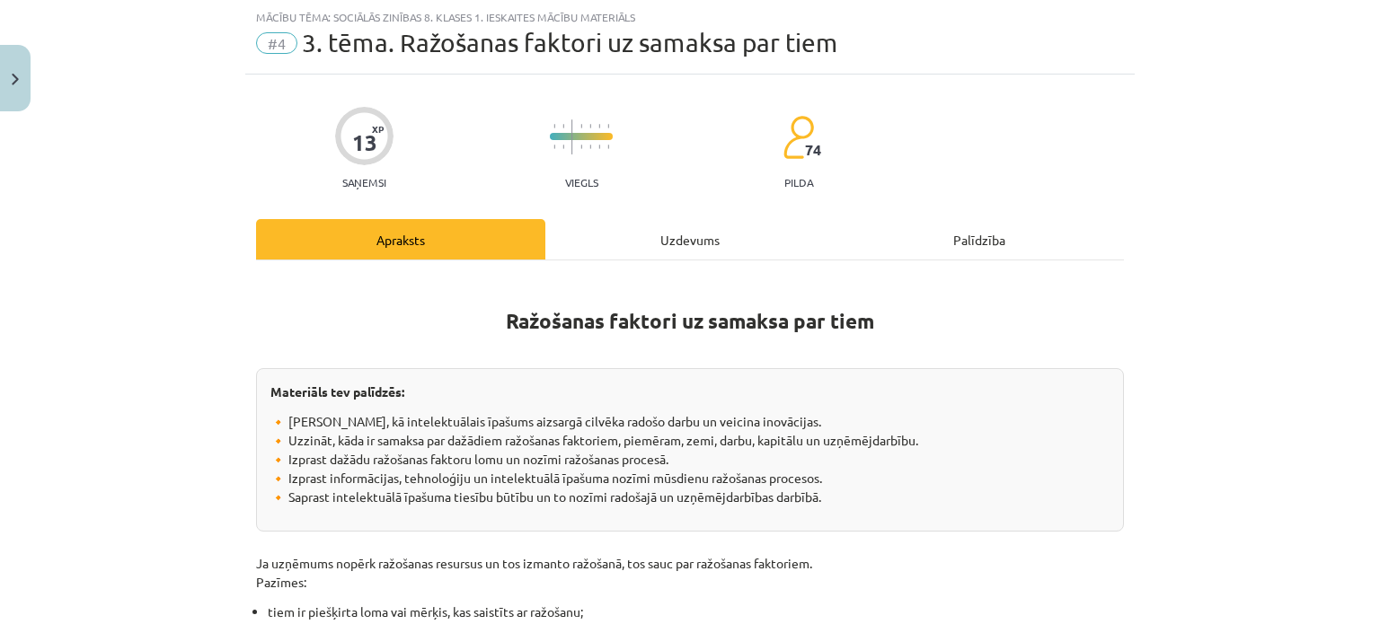
click at [634, 240] on div "Uzdevums" at bounding box center [689, 239] width 289 height 40
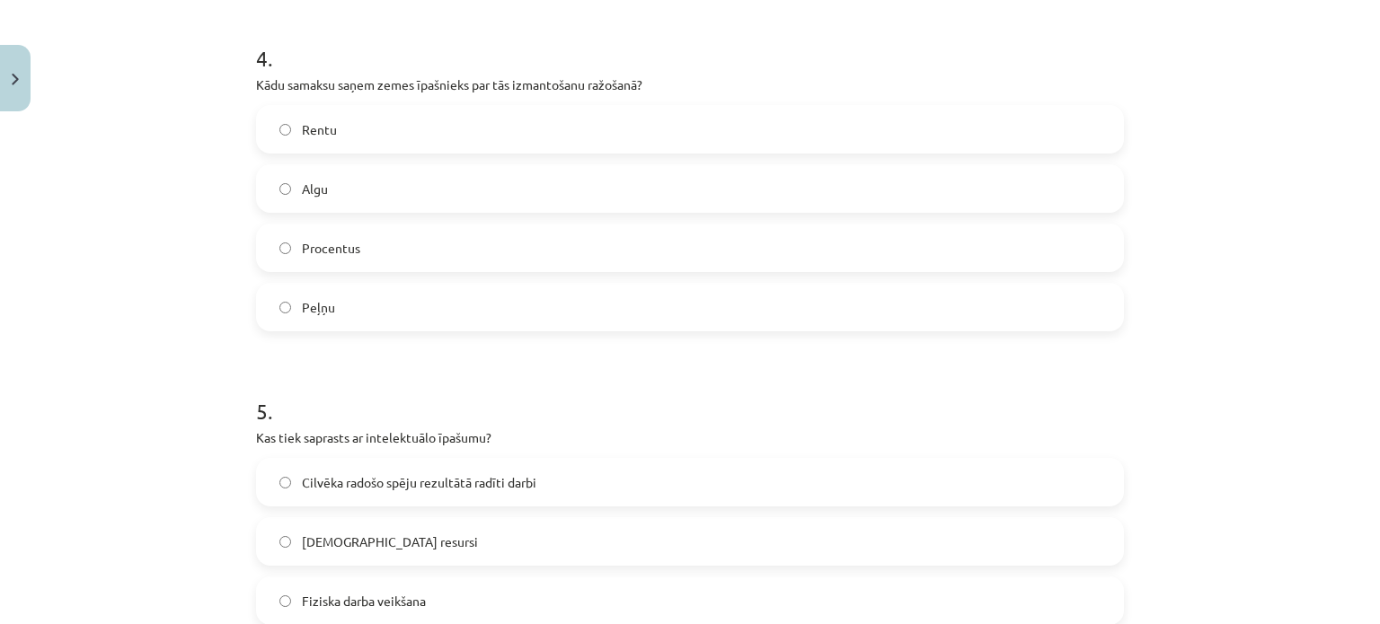
scroll to position [1670, 0]
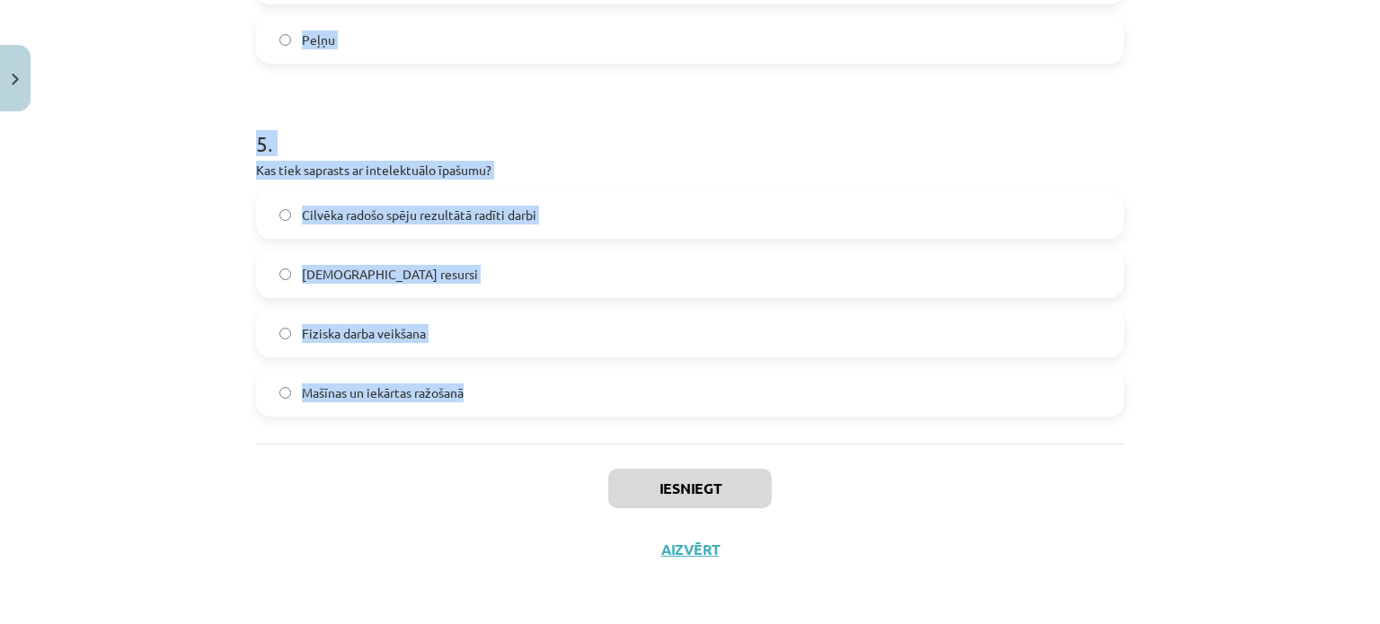
drag, startPoint x: 250, startPoint y: 349, endPoint x: 464, endPoint y: 398, distance: 219.2
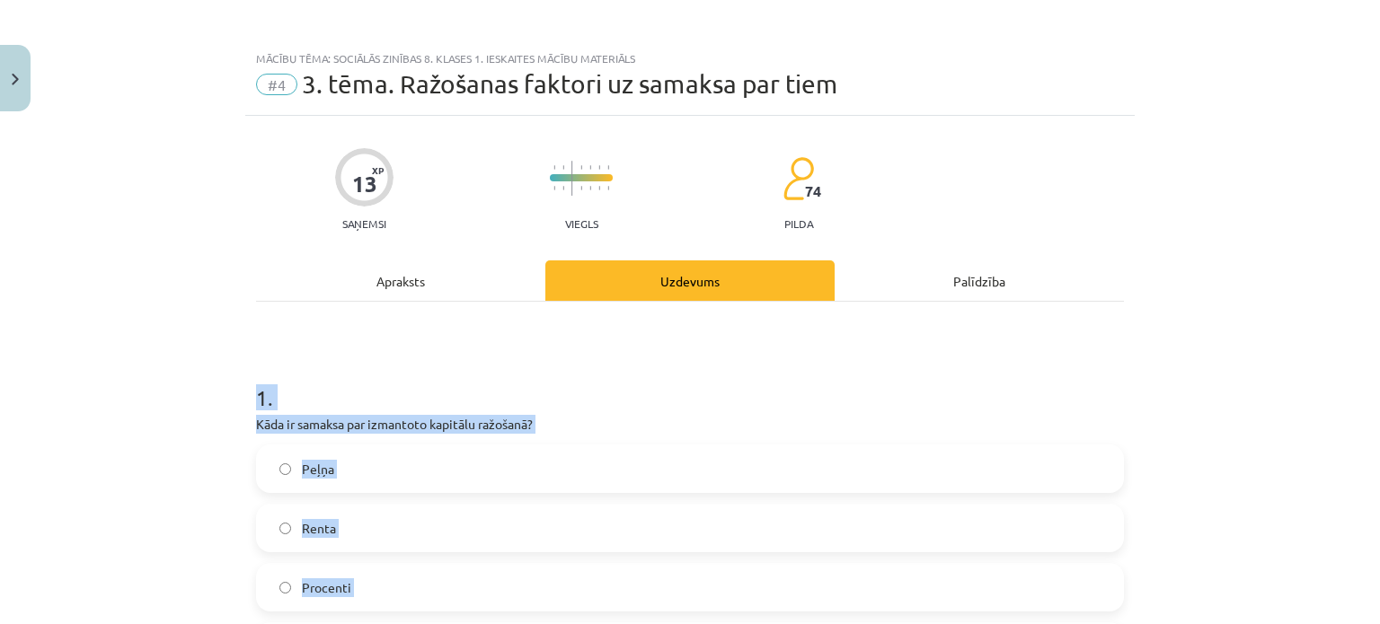
scroll to position [0, 0]
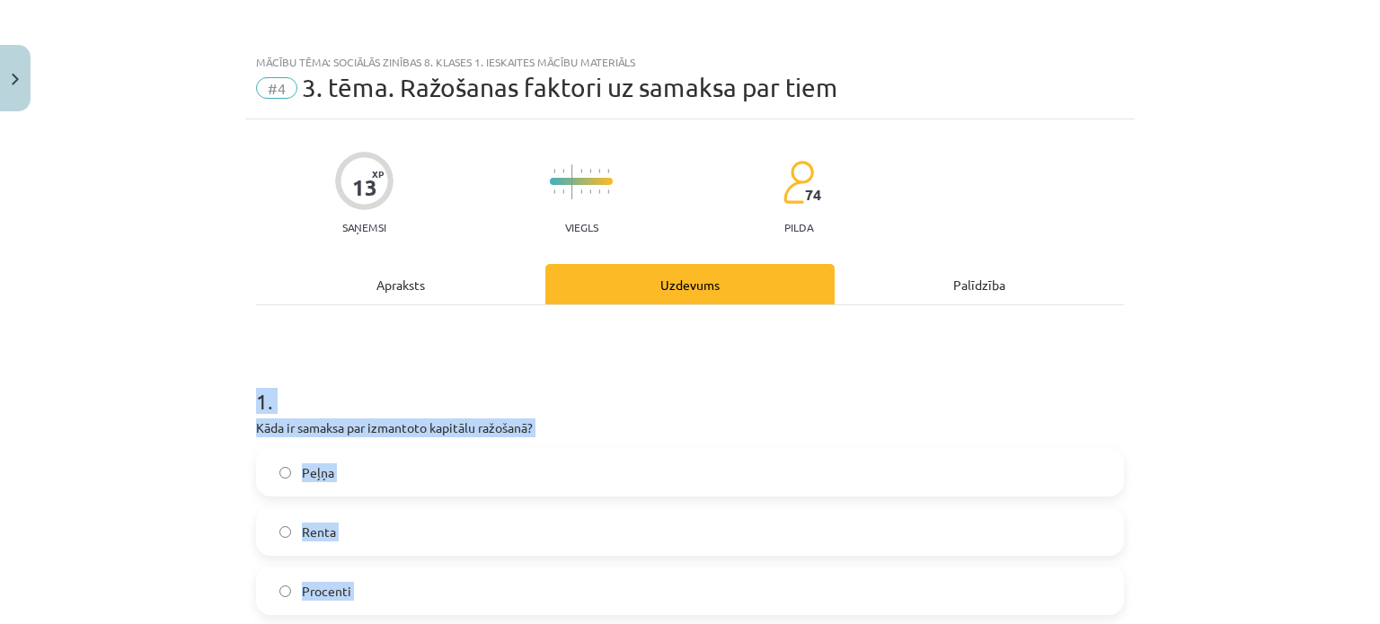
click at [1299, 449] on div "Mācību tēma: Sociālās zinības 8. klases 1. ieskaites mācību materiāls #4 3. tēm…" at bounding box center [690, 312] width 1380 height 624
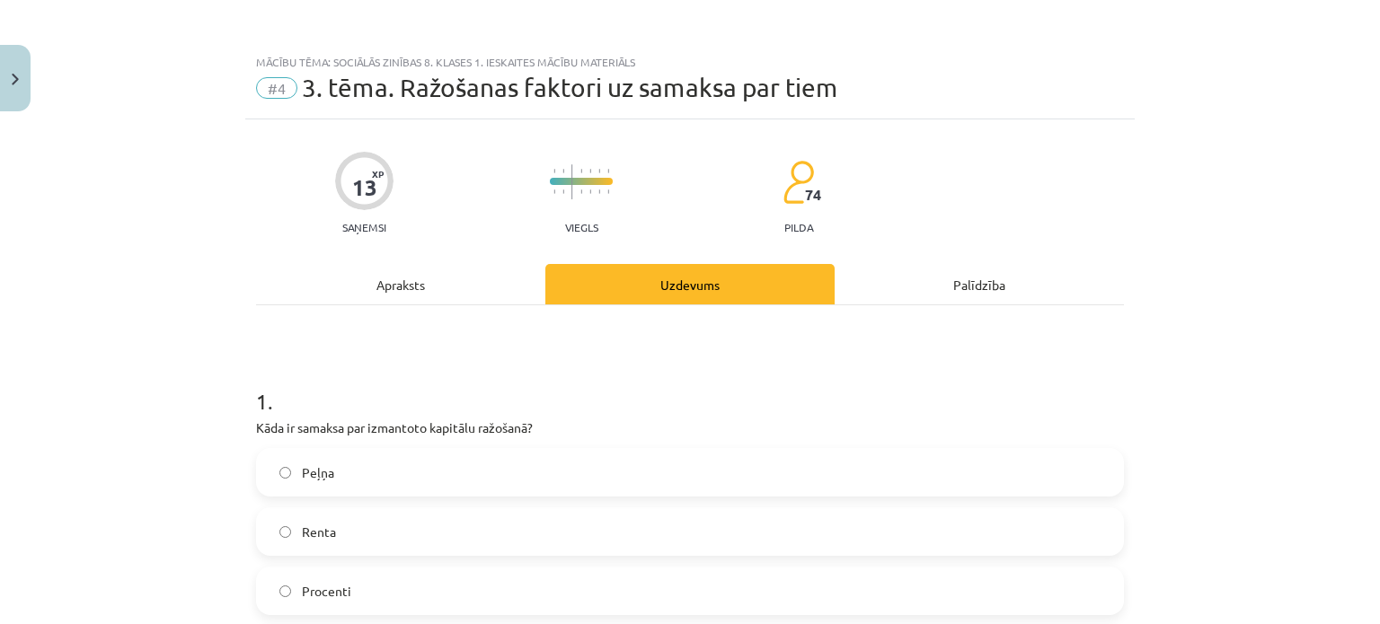
click at [1299, 449] on div "Mācību tēma: Sociālās zinības 8. klases 1. ieskaites mācību materiāls #4 3. tēm…" at bounding box center [690, 312] width 1380 height 624
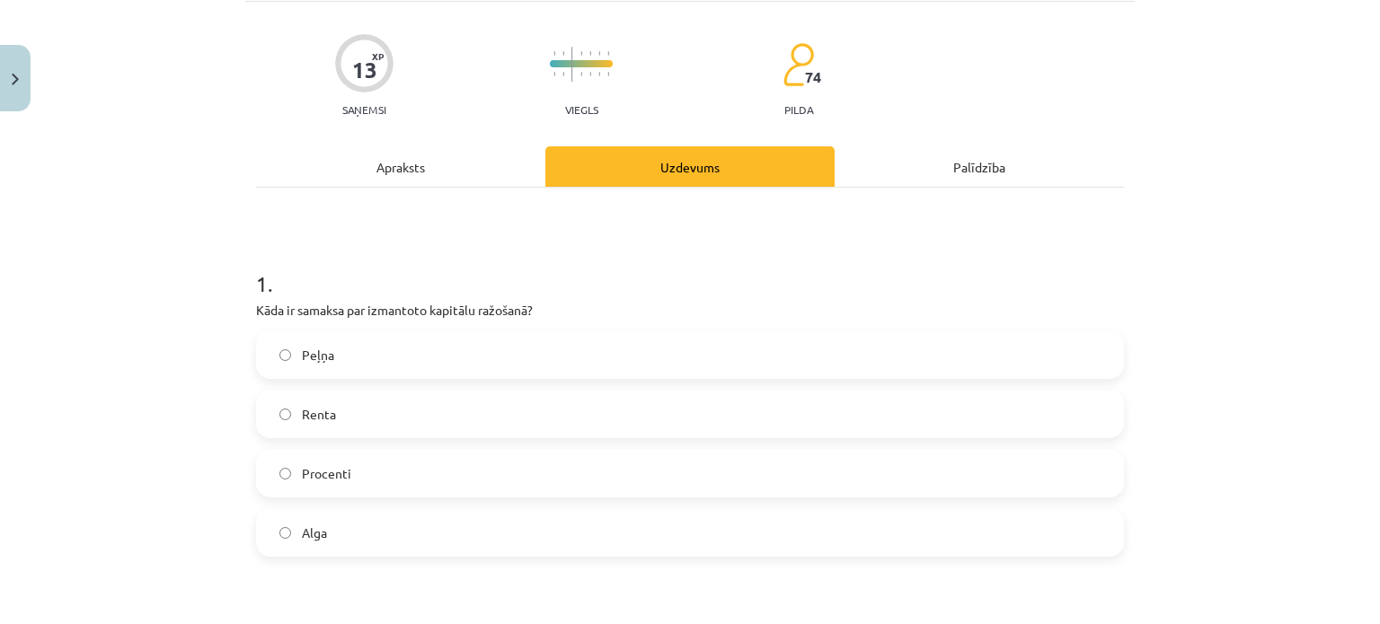
scroll to position [359, 0]
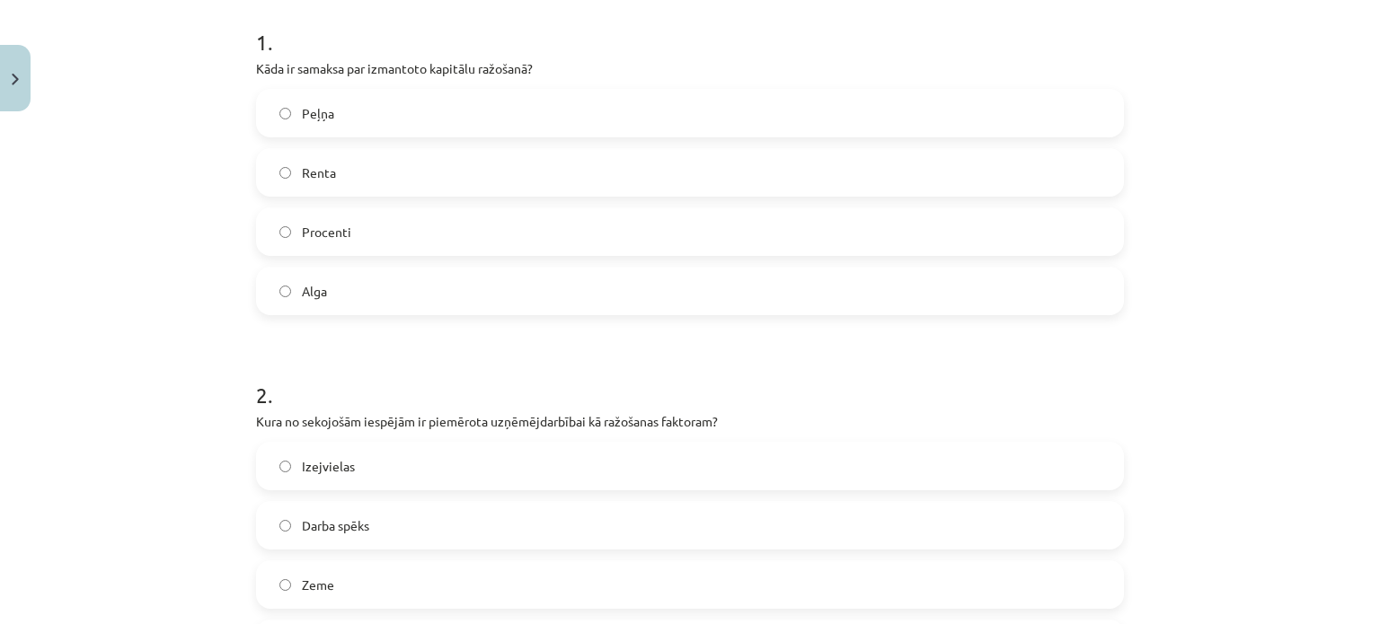
click at [351, 235] on label "Procenti" at bounding box center [690, 231] width 864 height 45
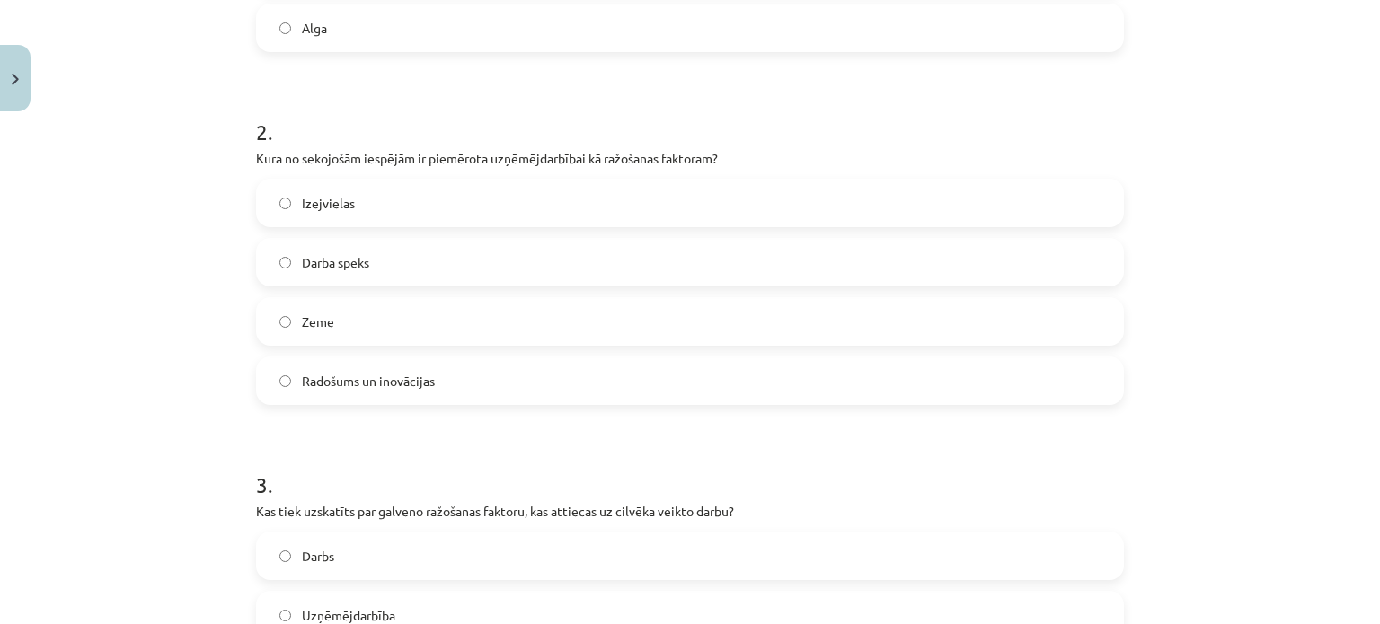
scroll to position [629, 0]
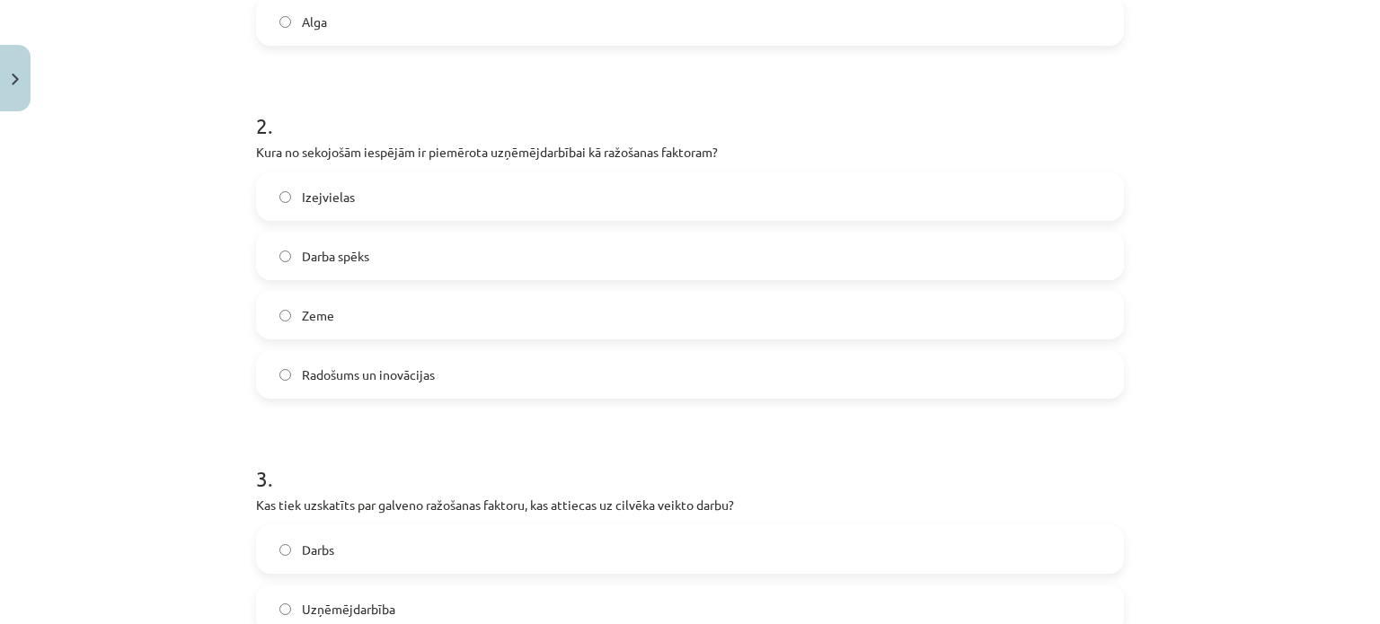
click at [354, 374] on span "Radošums un inovācijas" at bounding box center [368, 375] width 133 height 19
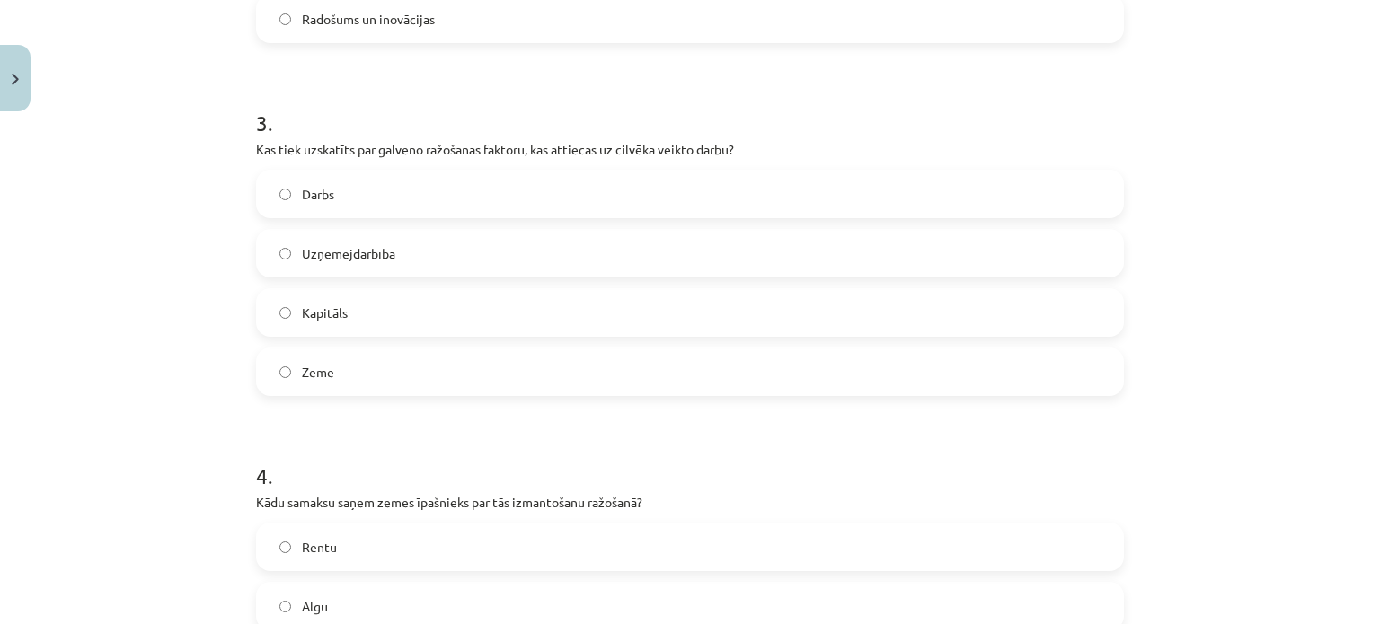
scroll to position [988, 0]
drag, startPoint x: 342, startPoint y: 169, endPoint x: 340, endPoint y: 183, distance: 14.6
click at [341, 173] on label "Darbs" at bounding box center [690, 190] width 864 height 45
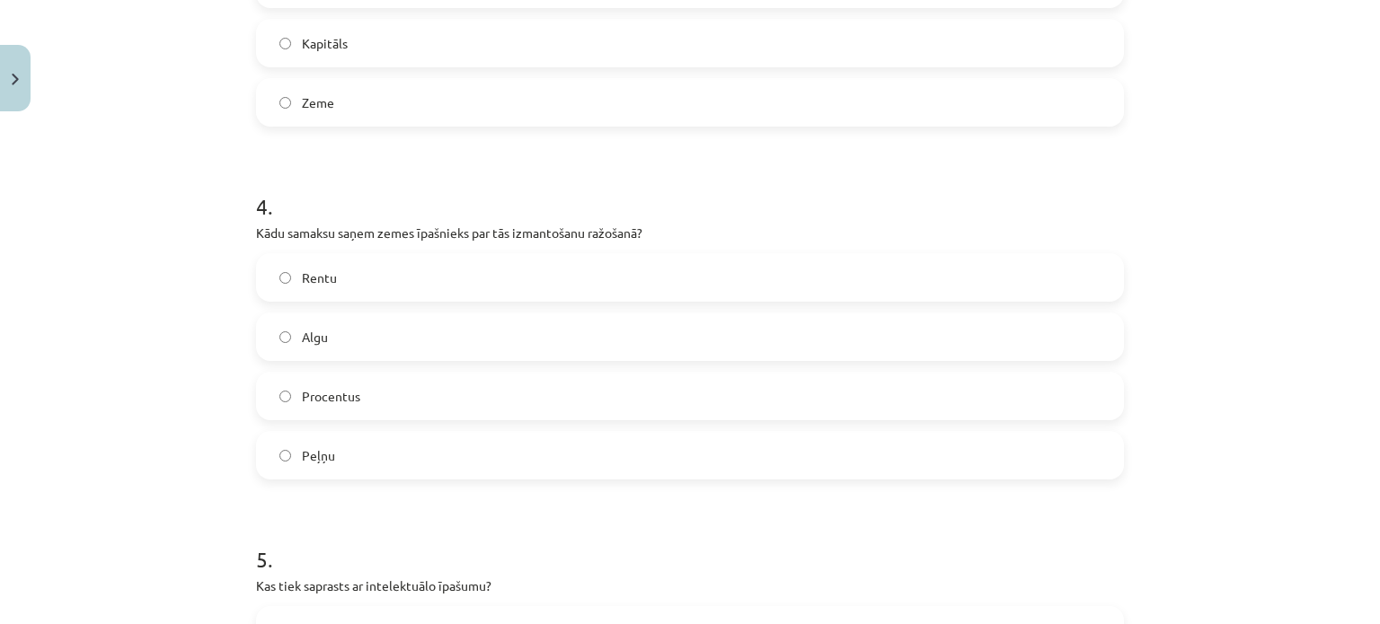
scroll to position [1258, 0]
click at [335, 294] on label "Rentu" at bounding box center [690, 274] width 864 height 45
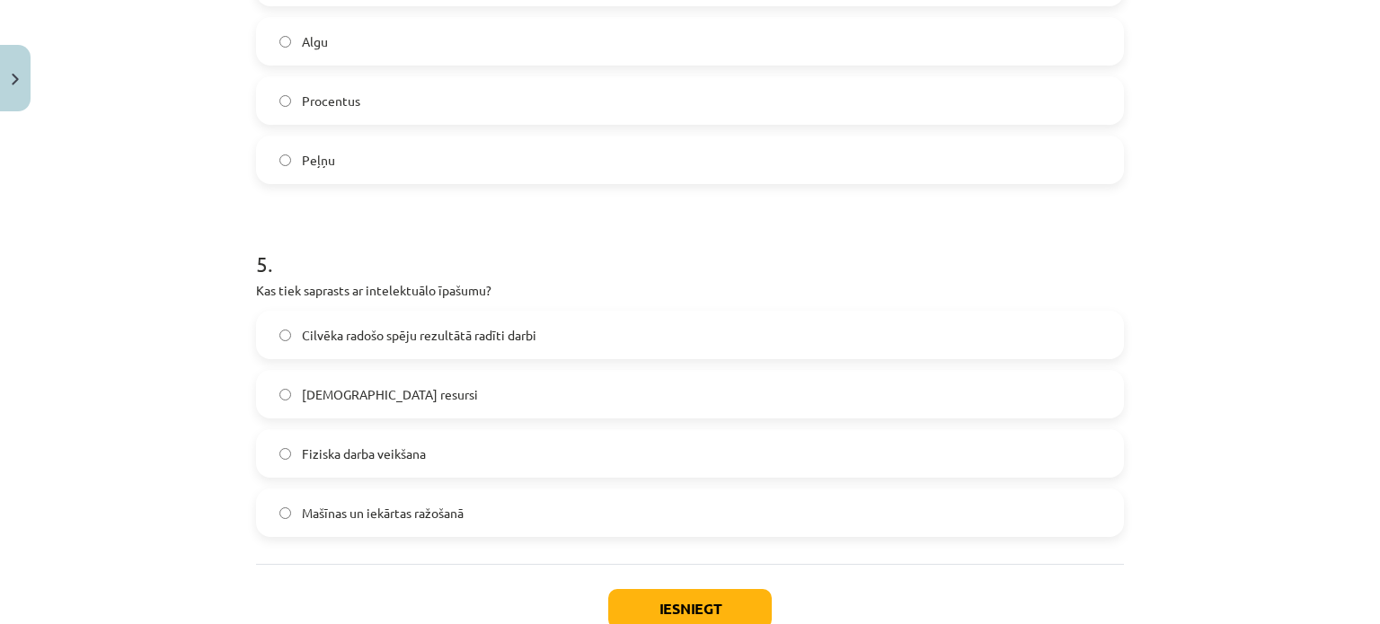
scroll to position [1617, 0]
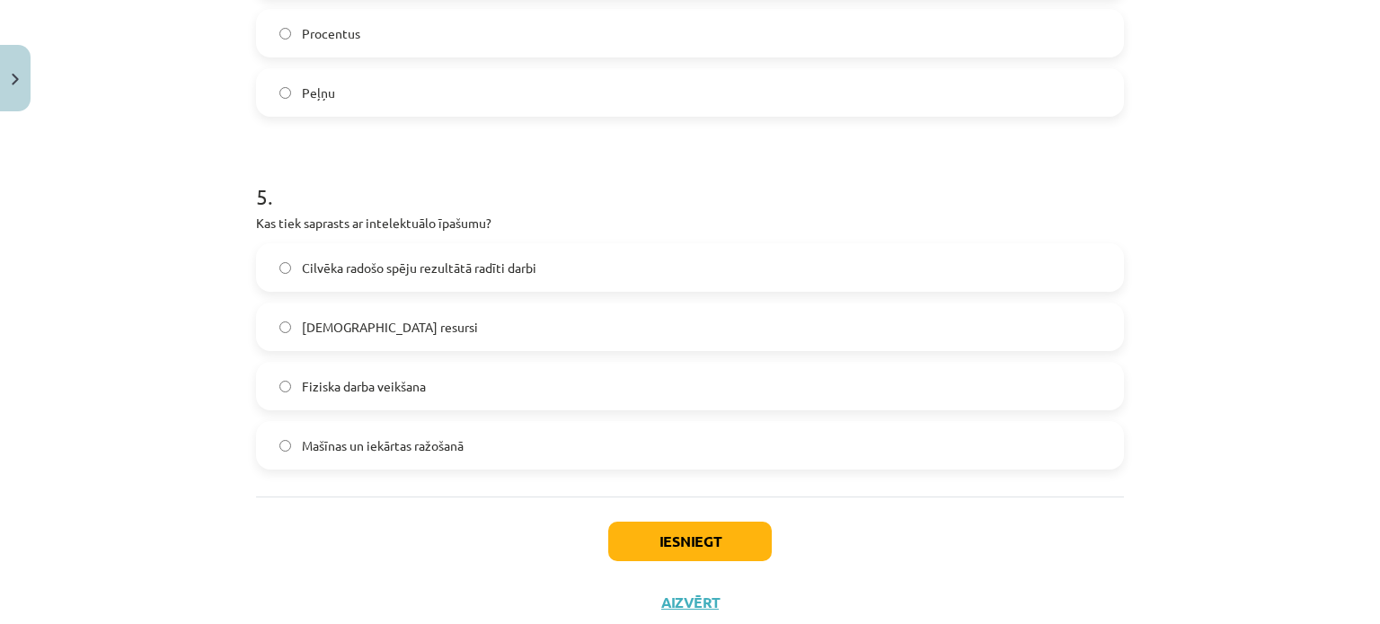
click at [431, 269] on span "Cilvēka radošo spēju rezultātā radīti darbi" at bounding box center [419, 268] width 234 height 19
click at [694, 530] on button "Iesniegt" at bounding box center [689, 542] width 163 height 40
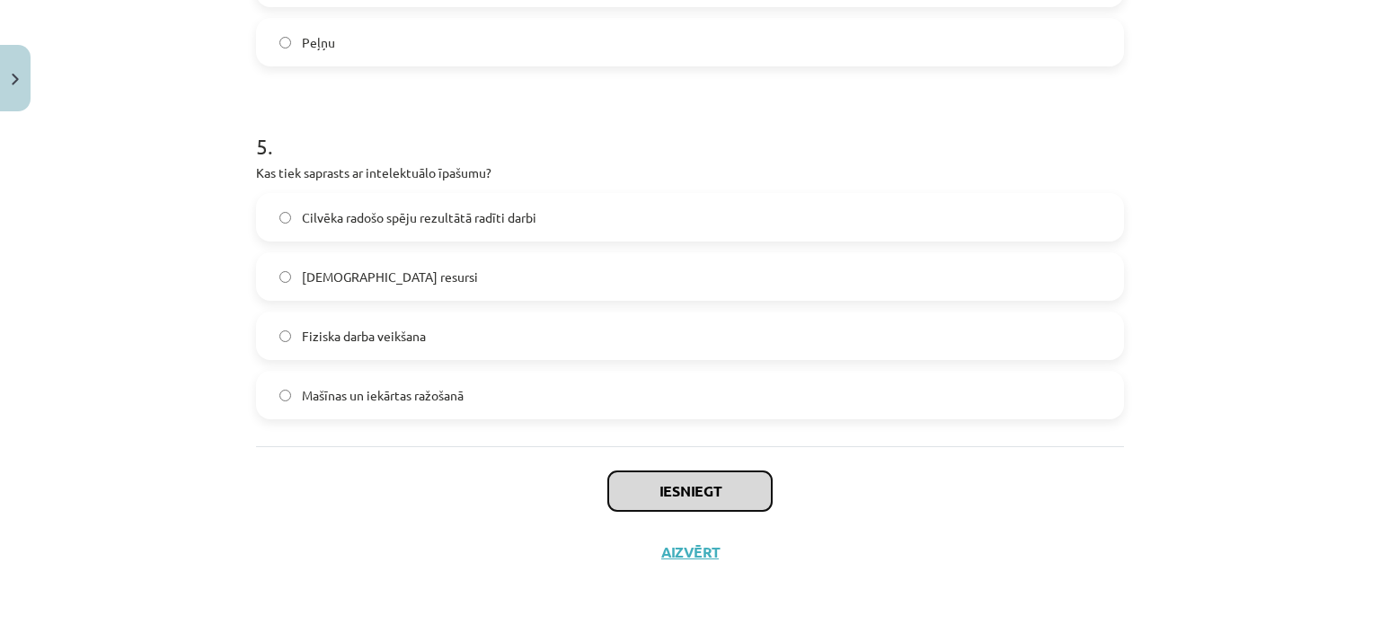
scroll to position [1670, 0]
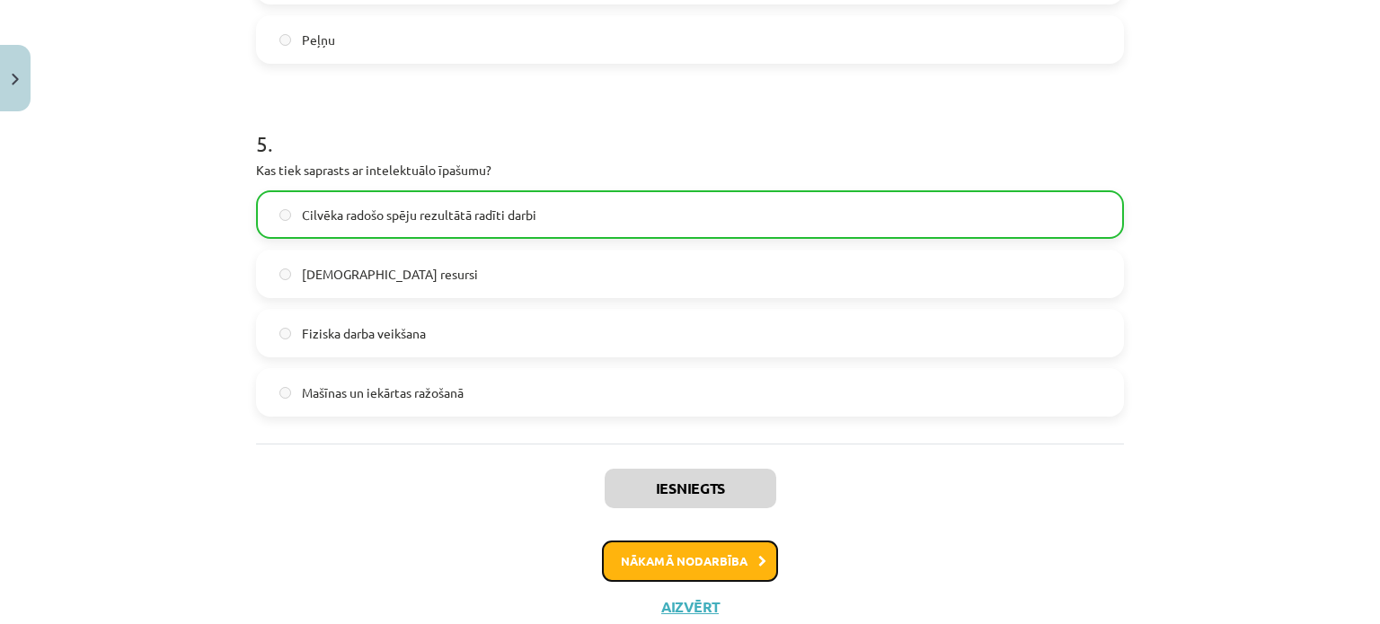
click at [710, 580] on button "Nākamā nodarbība" at bounding box center [690, 561] width 176 height 41
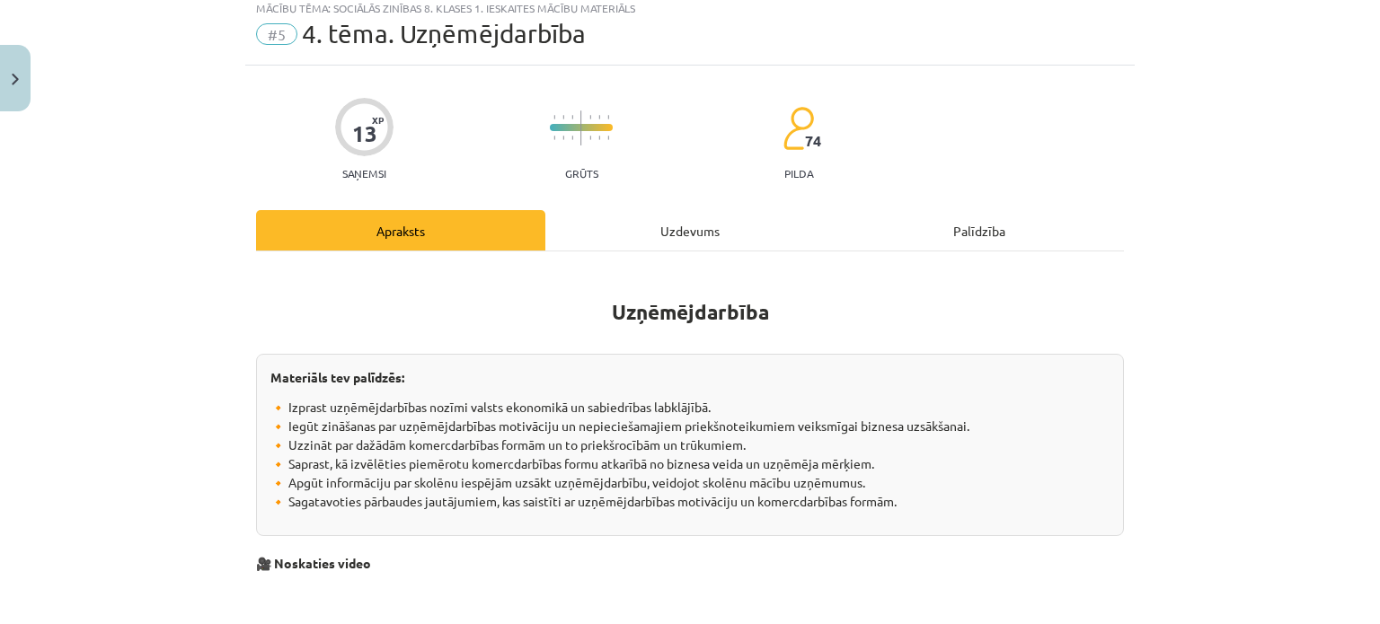
scroll to position [45, 0]
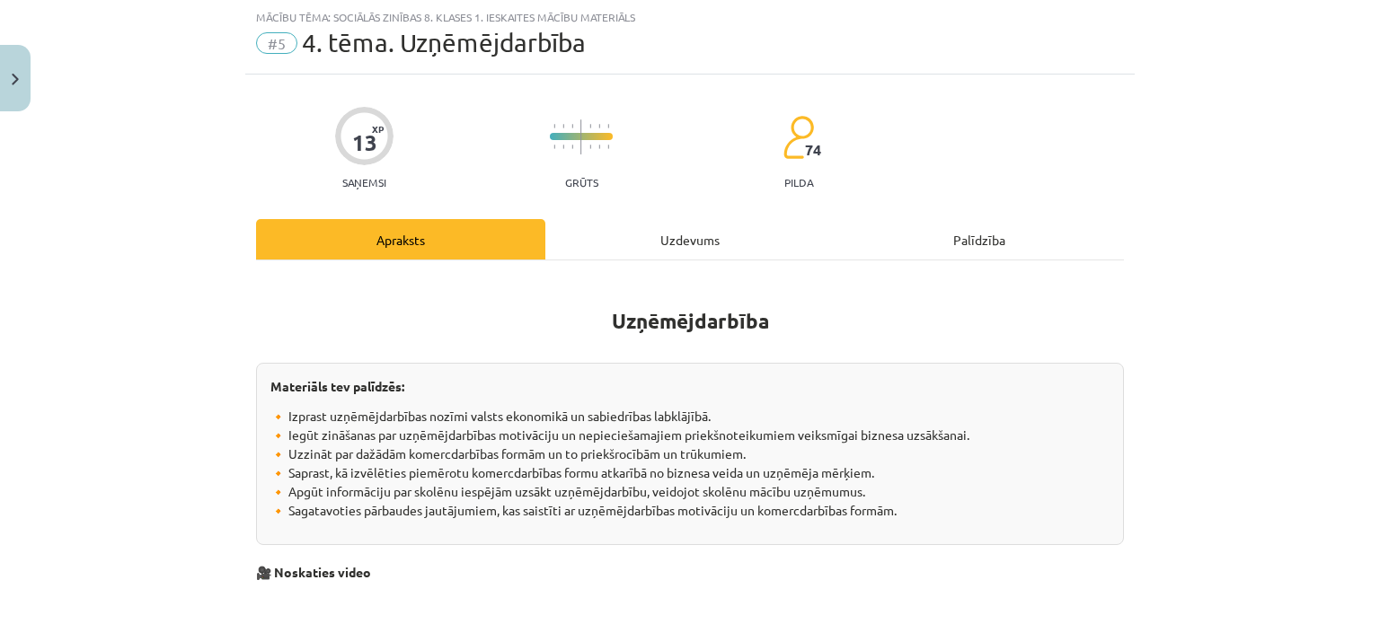
click at [686, 224] on div "Uzdevums" at bounding box center [689, 239] width 289 height 40
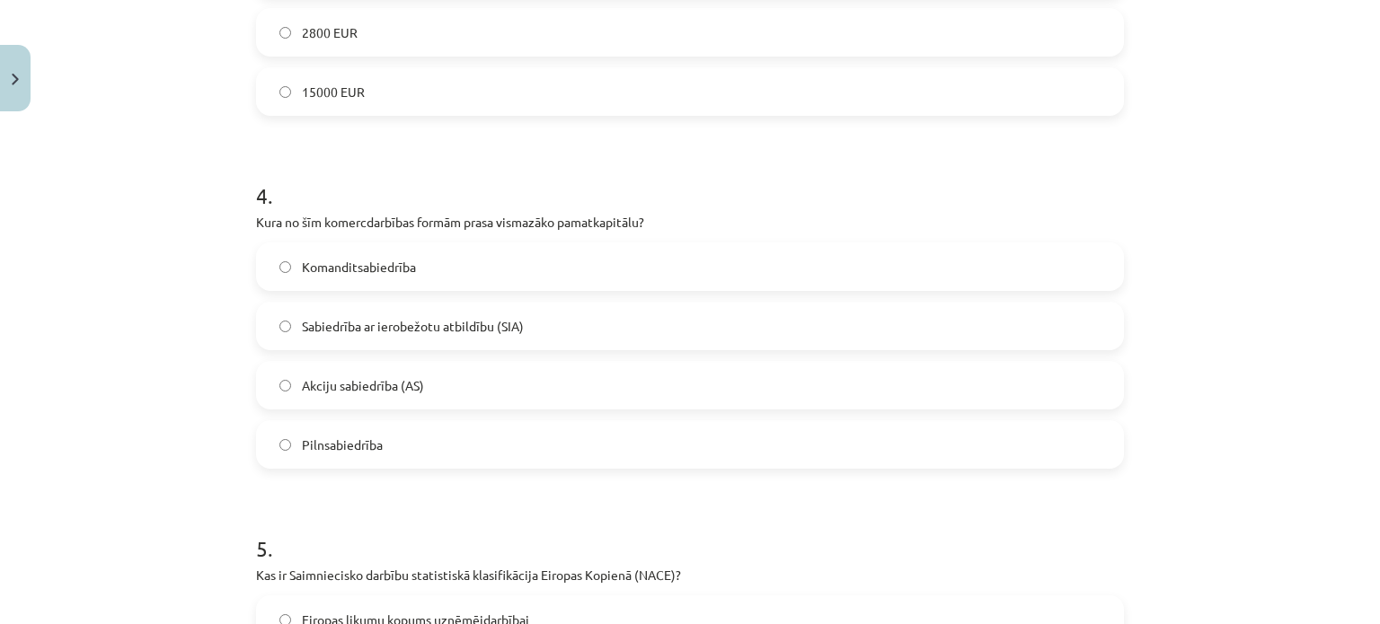
scroll to position [1670, 0]
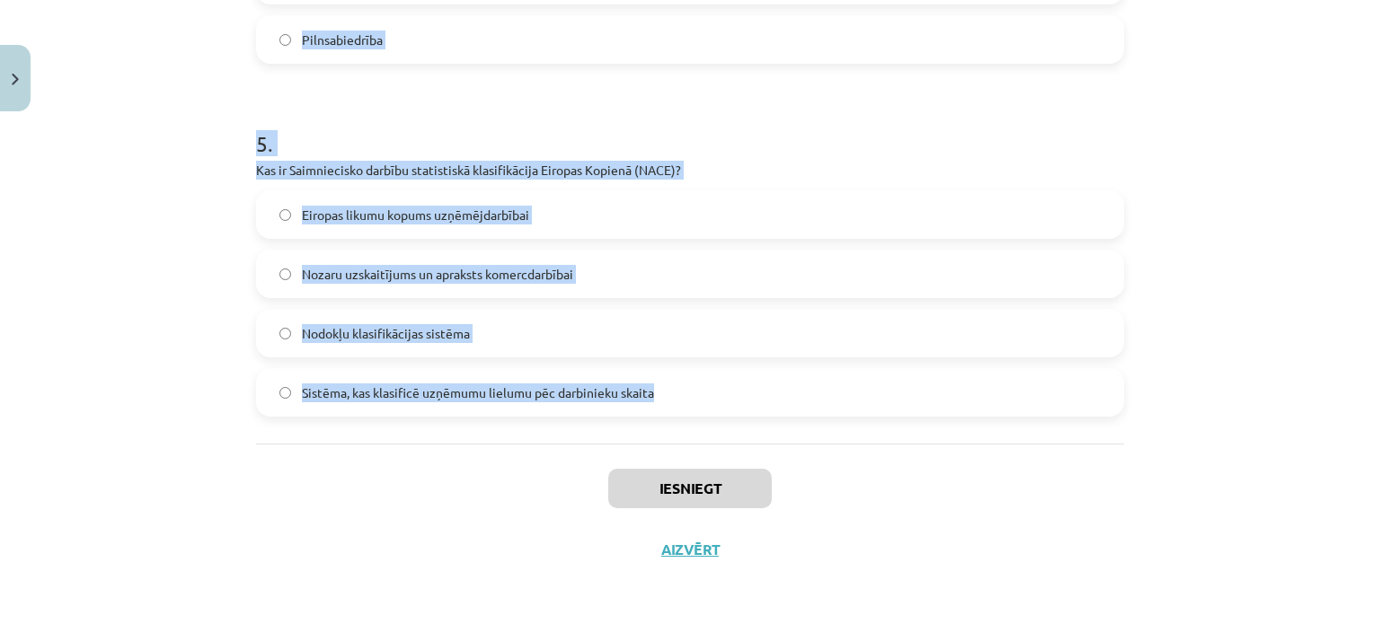
drag, startPoint x: 252, startPoint y: 352, endPoint x: 583, endPoint y: 398, distance: 334.6
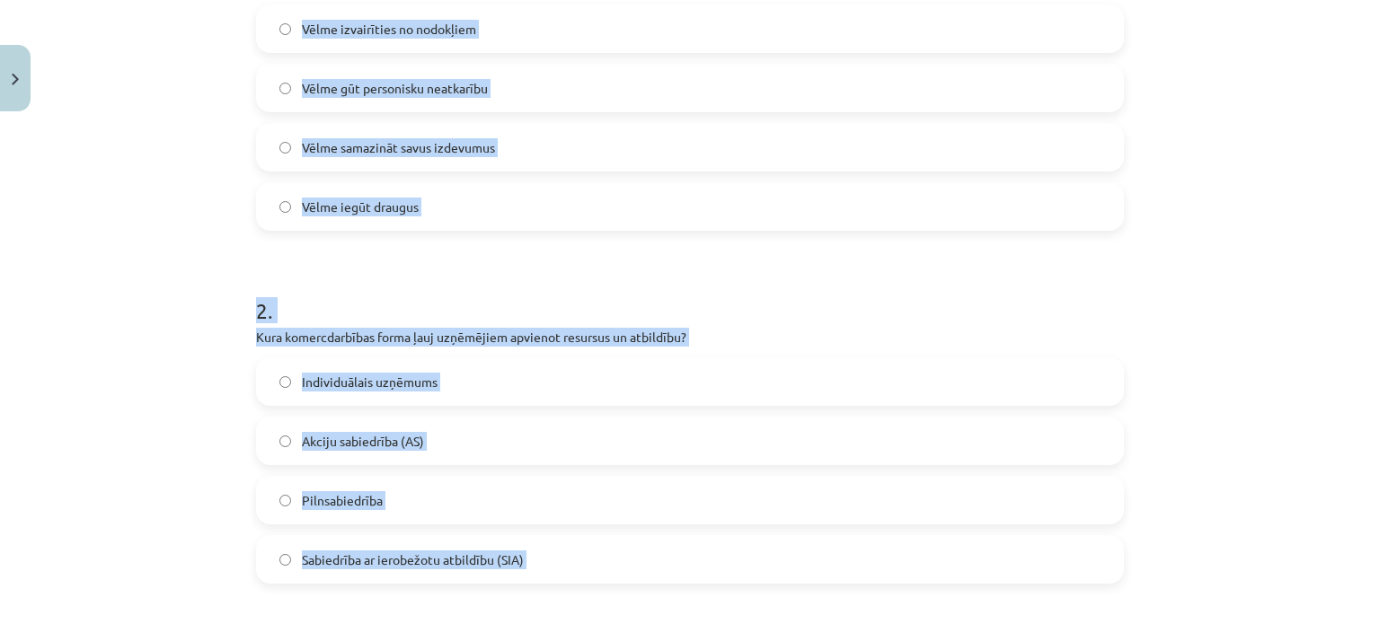
scroll to position [412, 0]
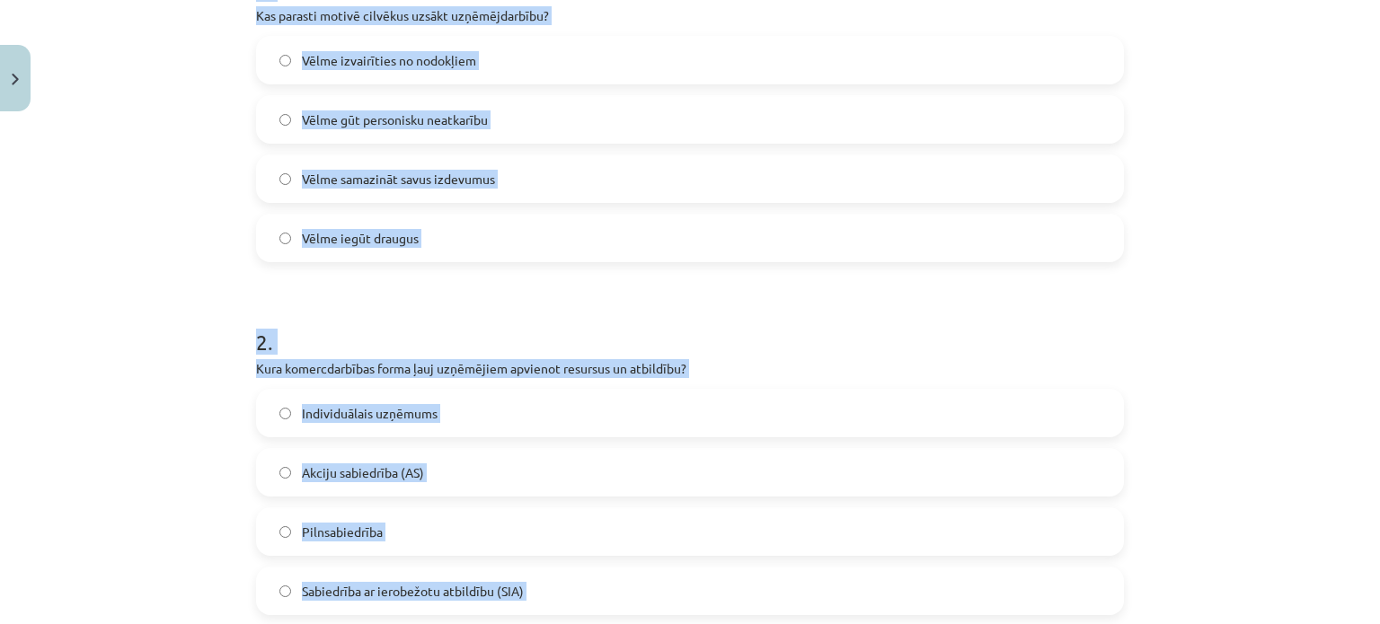
click at [1241, 303] on div "Mācību tēma: Sociālās zinības 8. klases 1. ieskaites mācību materiāls #5 4. tēm…" at bounding box center [690, 312] width 1380 height 624
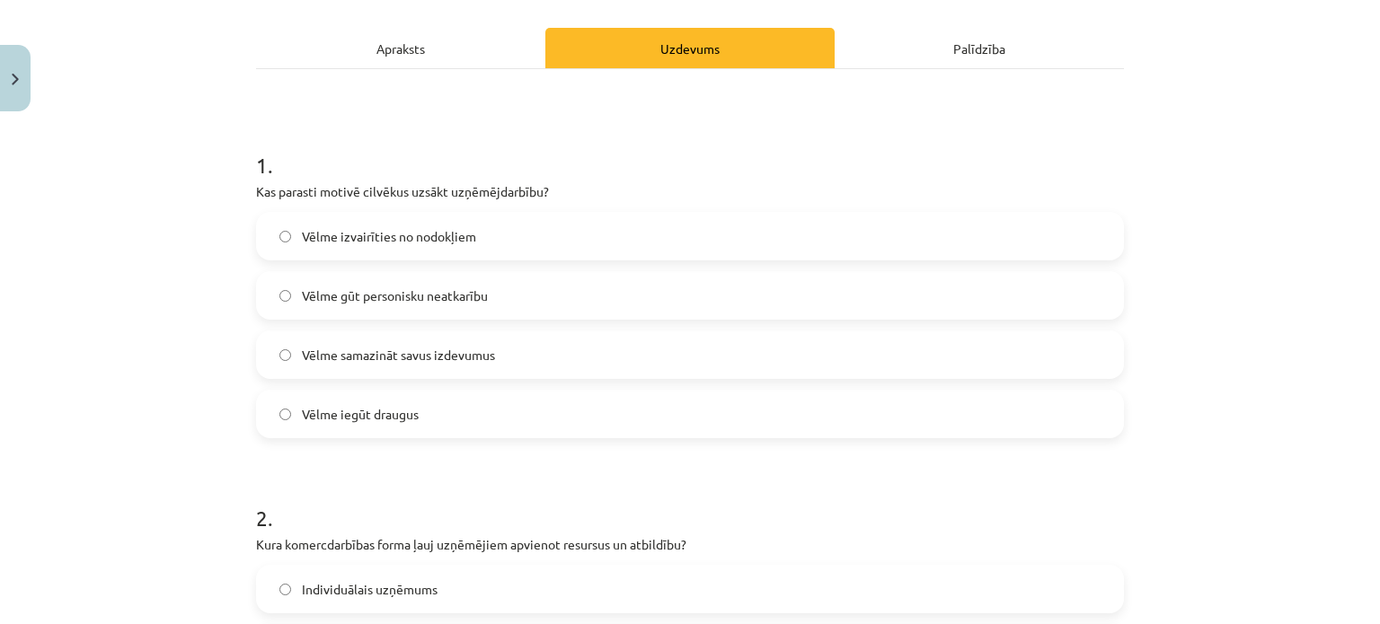
scroll to position [143, 0]
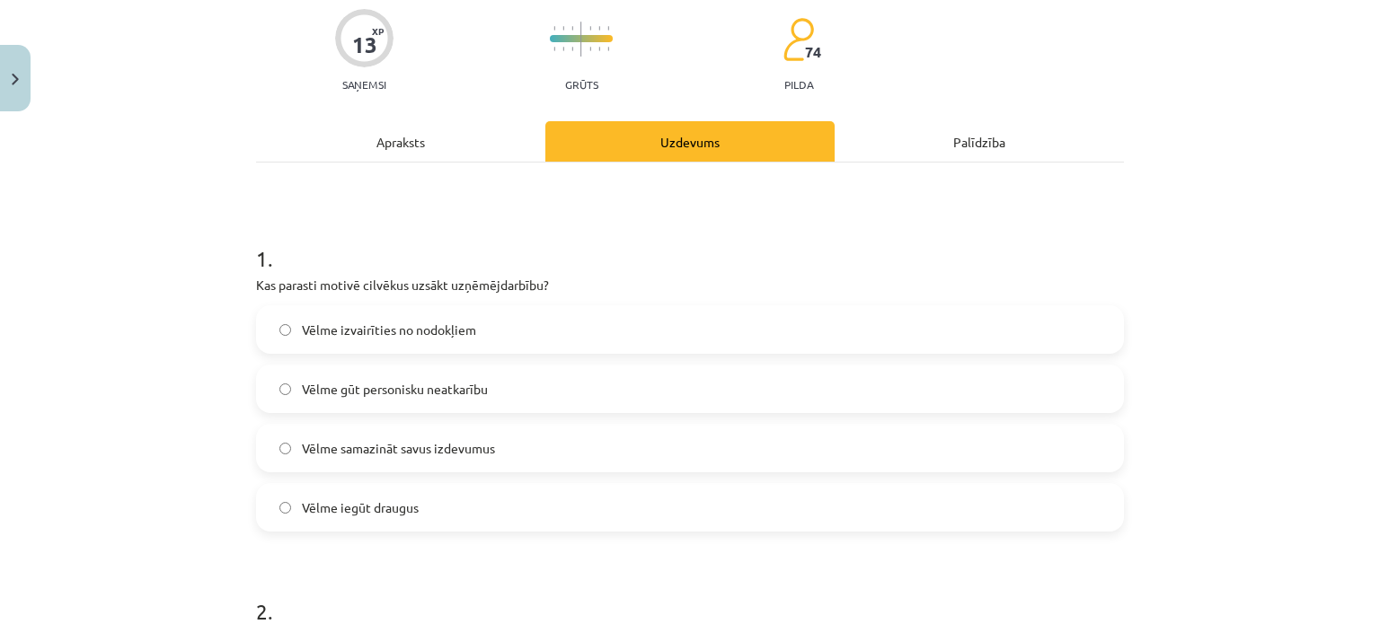
click at [503, 394] on label "Vēlme gūt personisku neatkarību" at bounding box center [690, 389] width 864 height 45
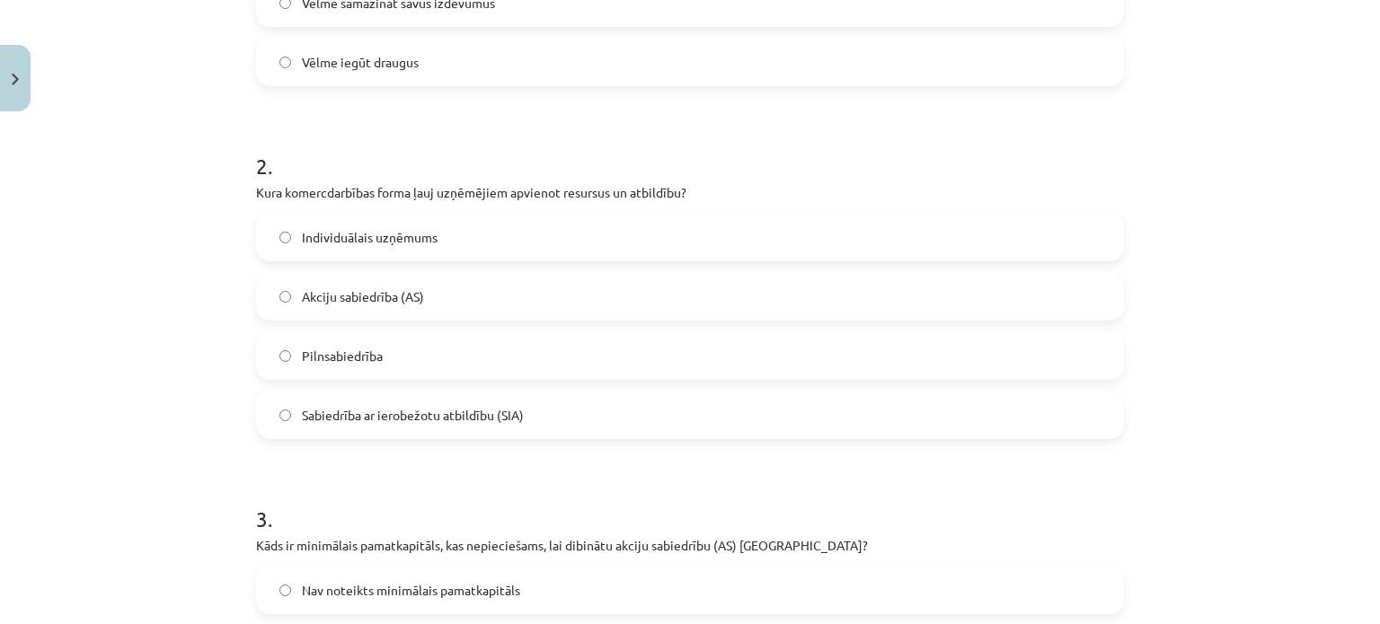
scroll to position [592, 0]
click at [504, 411] on span "Sabiedrība ar ierobežotu atbildību (SIA)" at bounding box center [413, 411] width 222 height 19
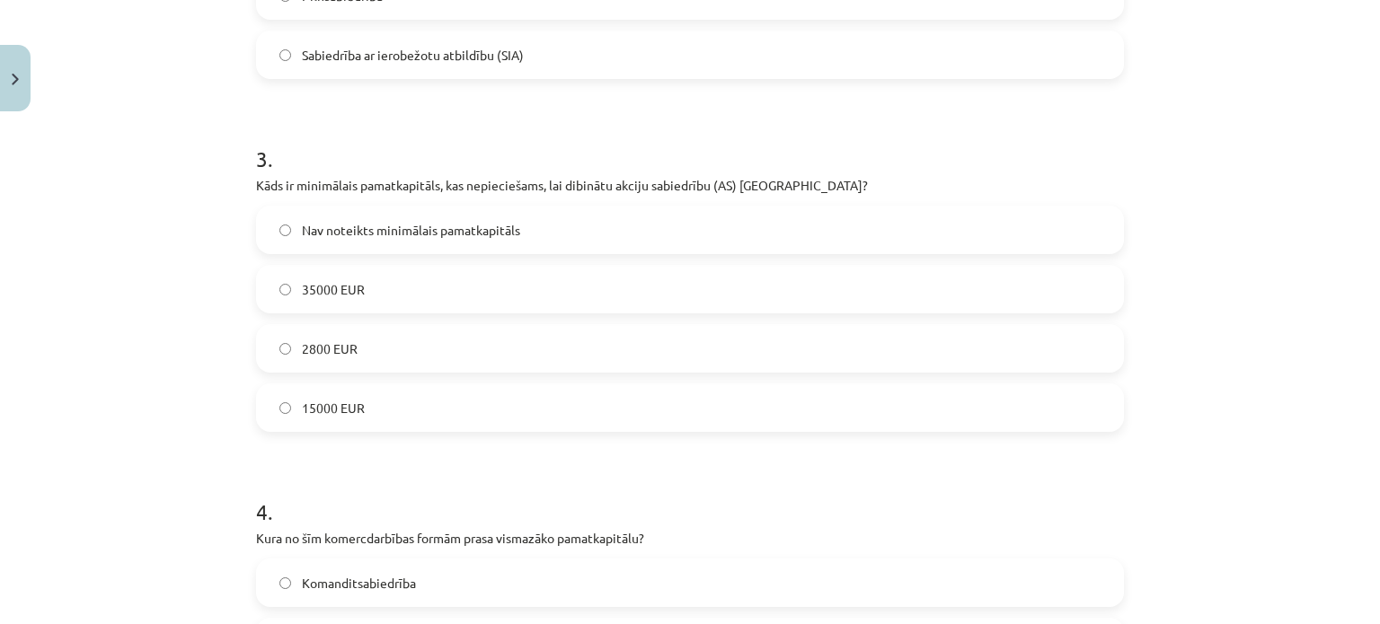
scroll to position [951, 0]
click at [363, 290] on label "35000 EUR" at bounding box center [690, 286] width 864 height 45
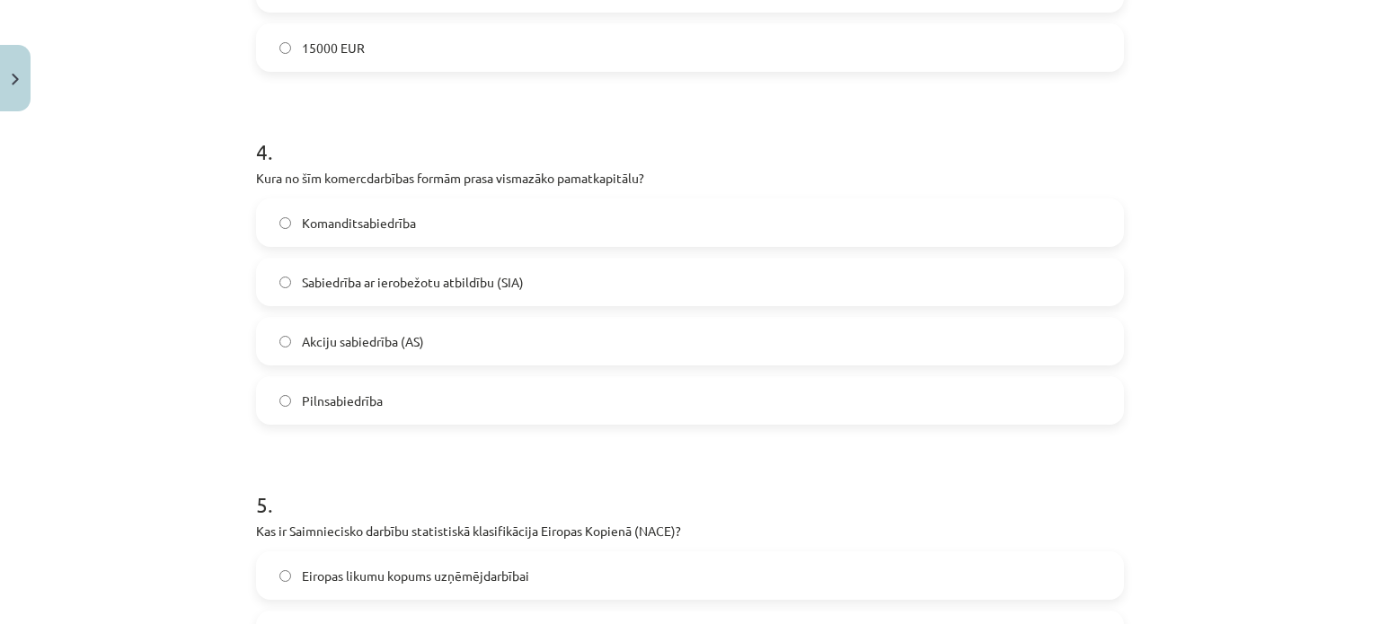
scroll to position [1311, 0]
click at [433, 279] on span "Sabiedrība ar ierobežotu atbildību (SIA)" at bounding box center [413, 280] width 222 height 19
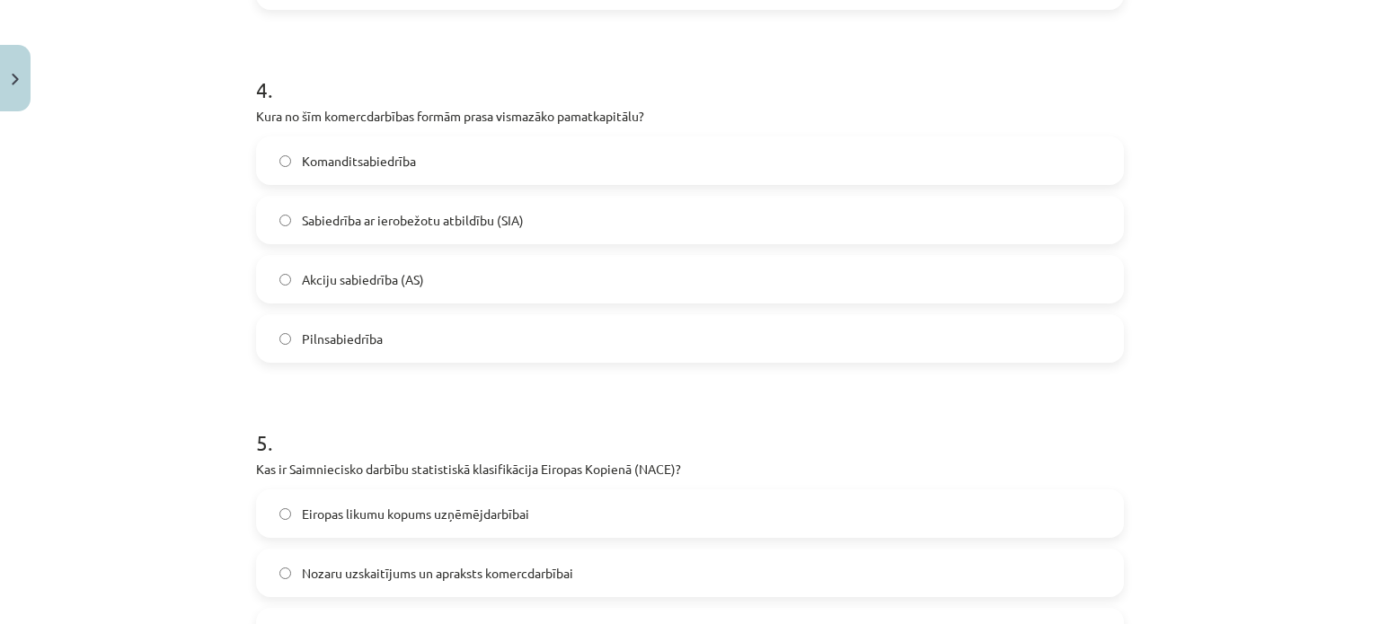
scroll to position [1580, 0]
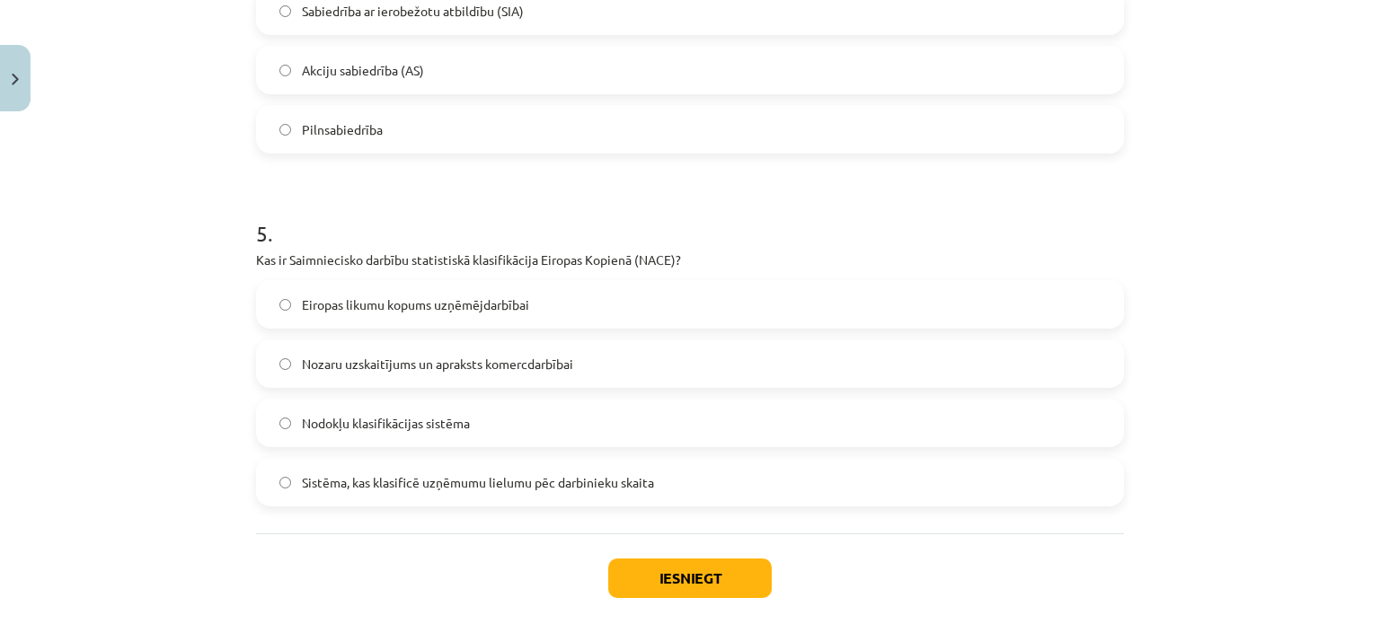
click at [521, 357] on span "Nozaru uzskaitījums un apraksts komercdarbībai" at bounding box center [437, 364] width 271 height 19
click at [703, 588] on button "Iesniegt" at bounding box center [689, 579] width 163 height 40
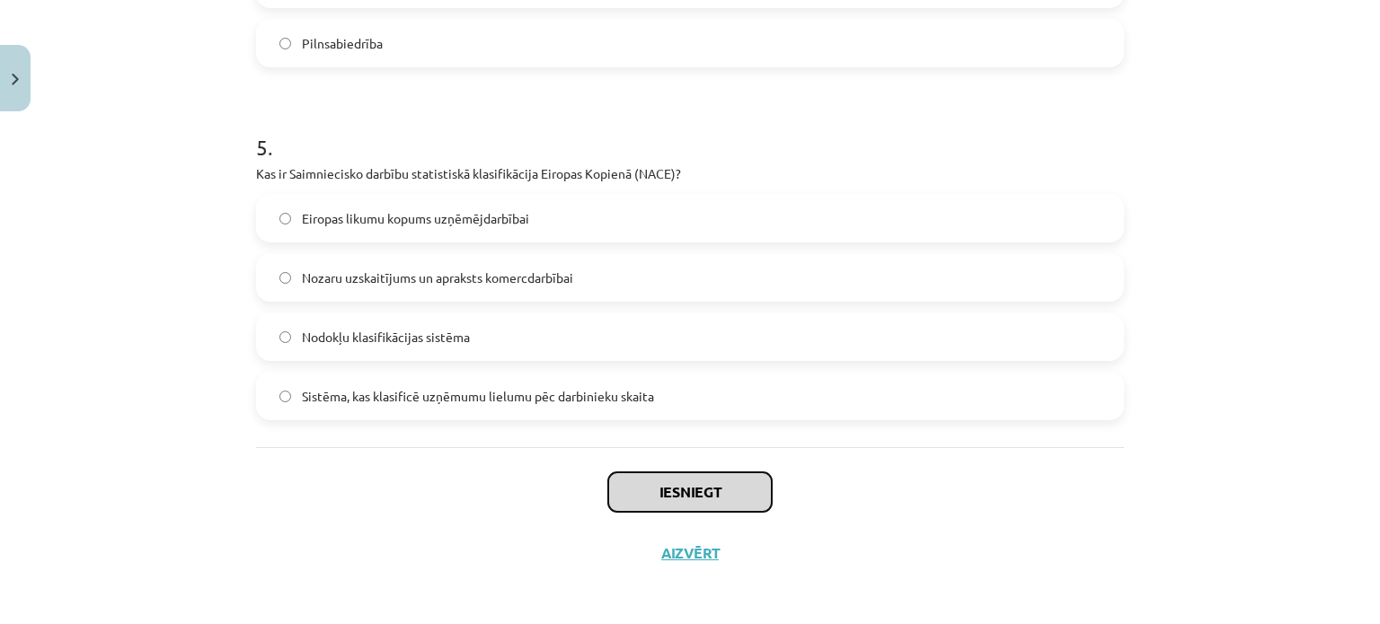
scroll to position [1670, 0]
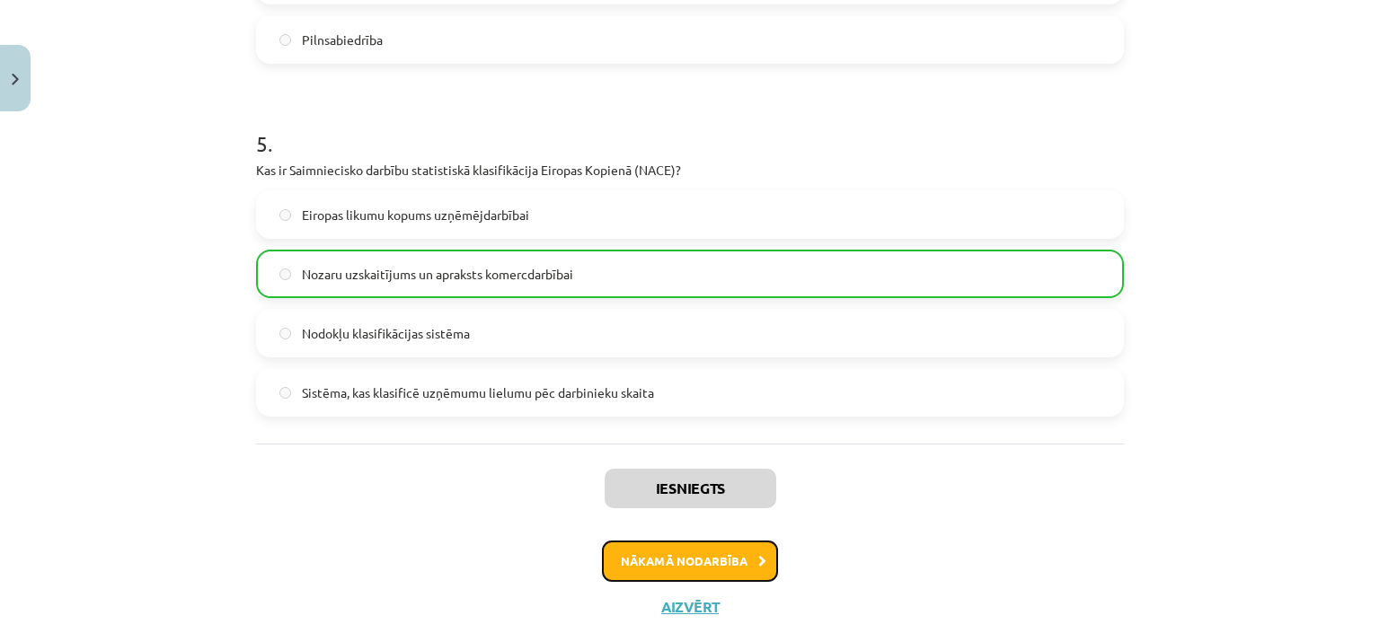
click at [719, 573] on button "Nākamā nodarbība" at bounding box center [690, 561] width 176 height 41
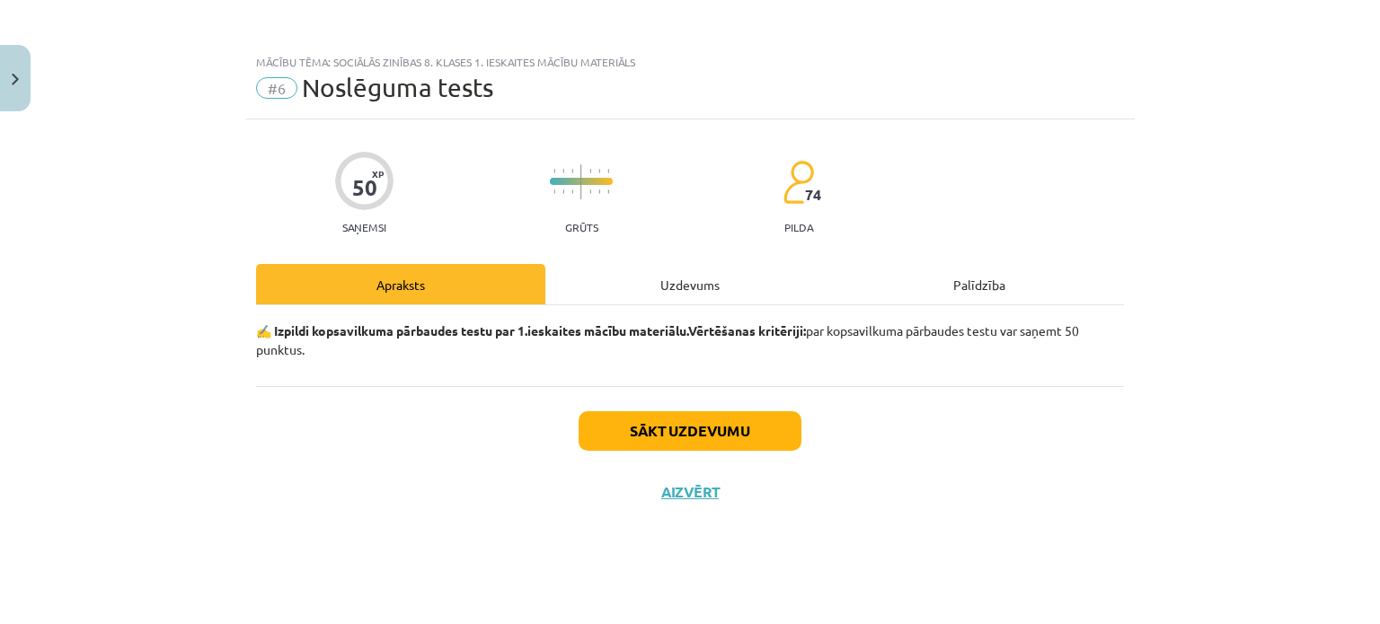
click at [645, 299] on div "Uzdevums" at bounding box center [689, 284] width 289 height 40
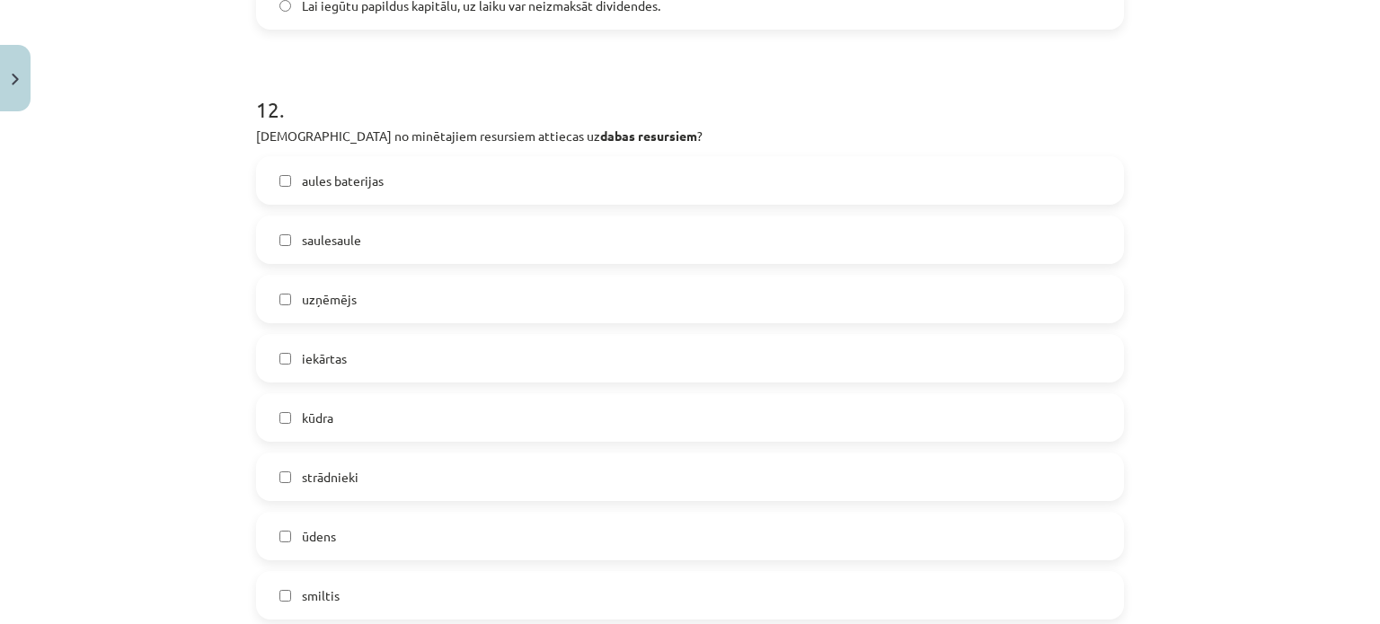
scroll to position [5521, 0]
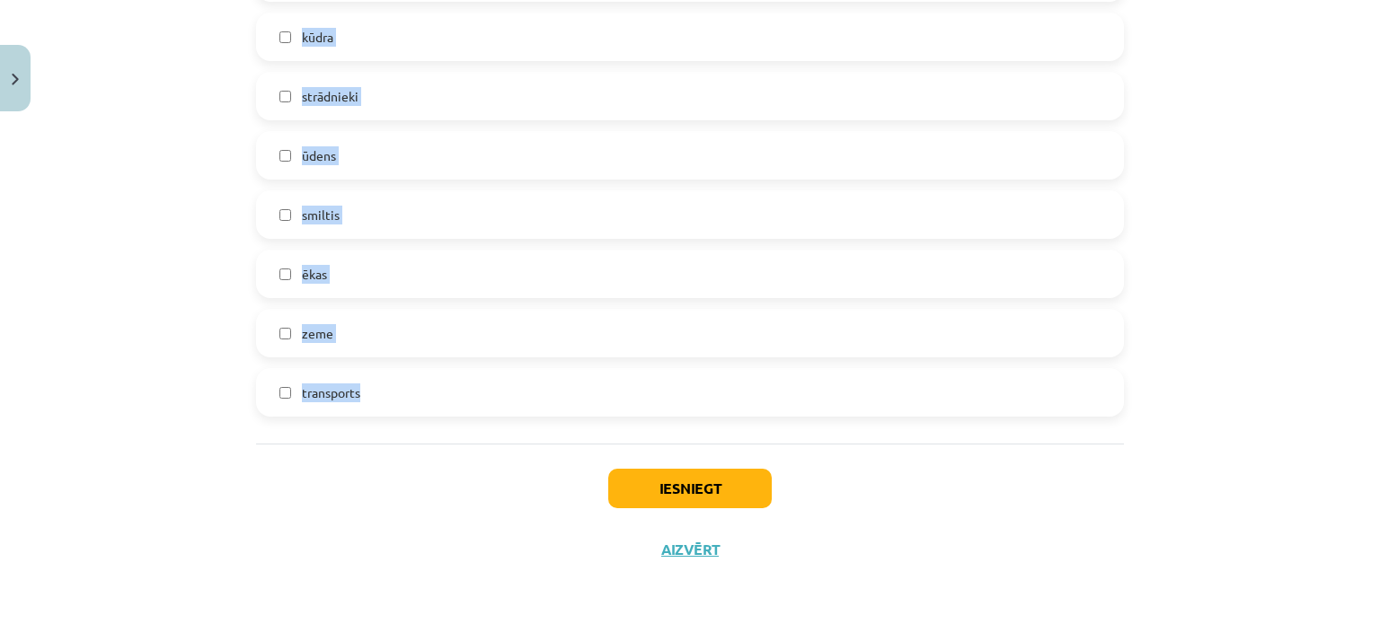
drag, startPoint x: 252, startPoint y: 394, endPoint x: 464, endPoint y: 385, distance: 212.2
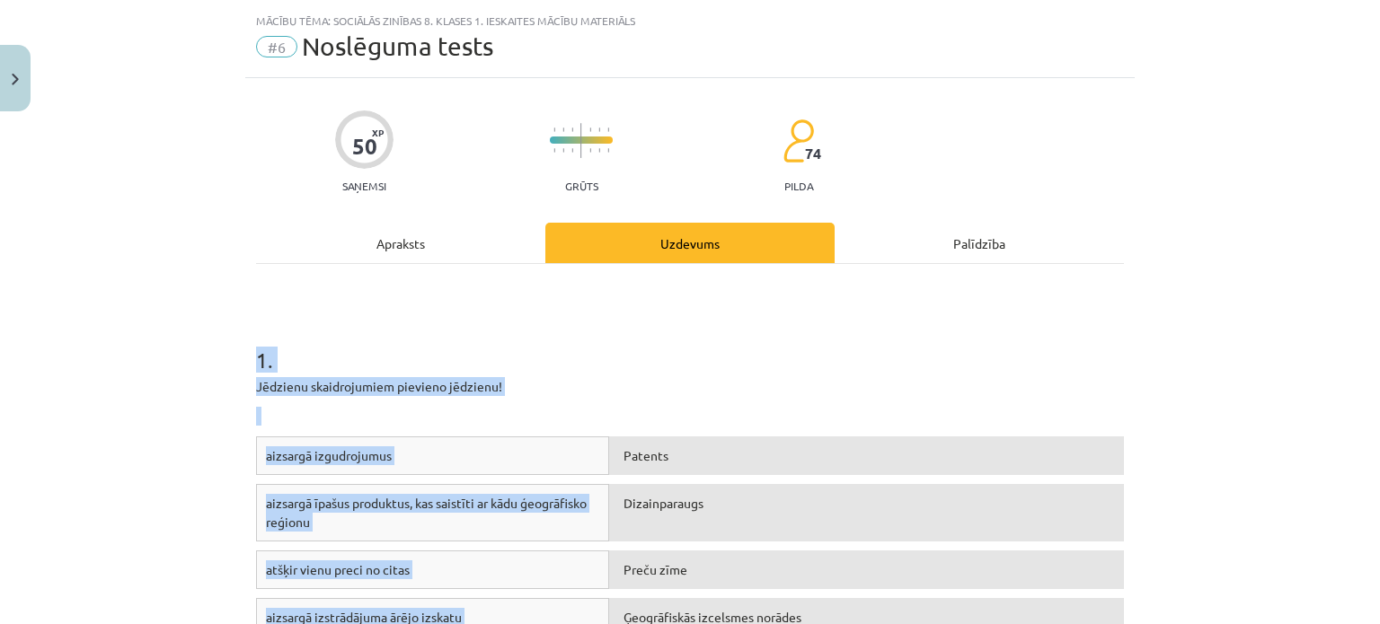
click at [1229, 375] on div "**********" at bounding box center [690, 312] width 1380 height 624
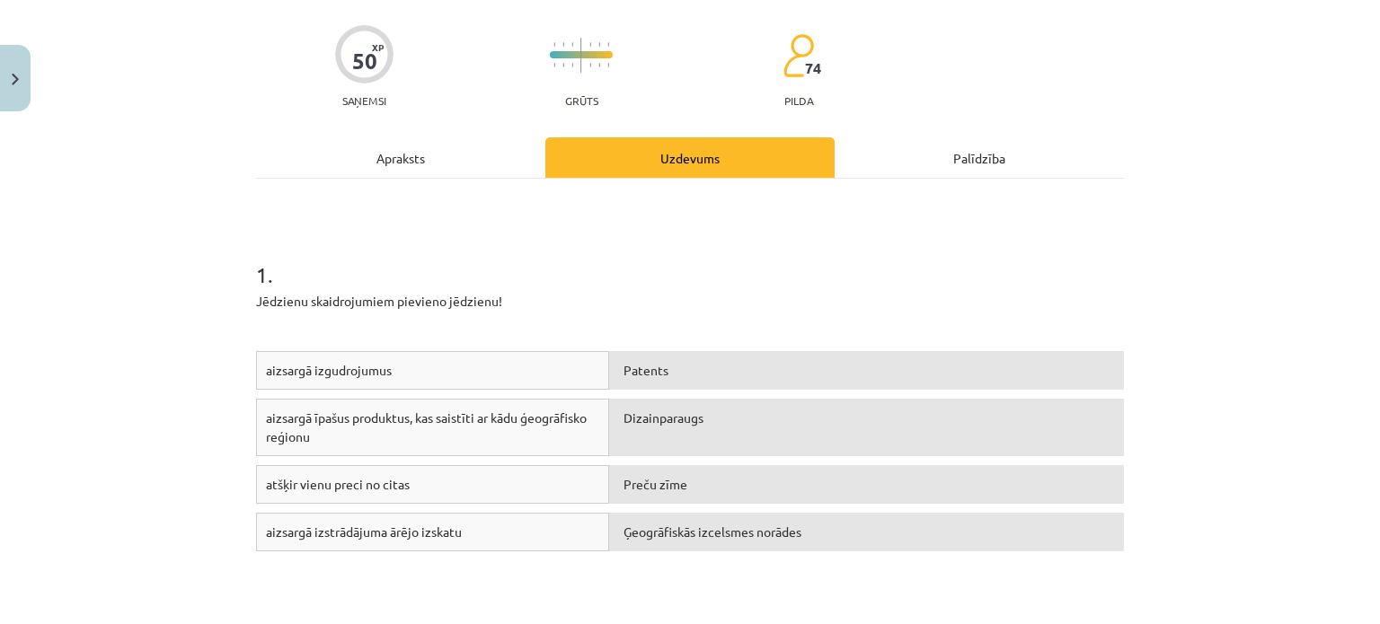
scroll to position [131, 0]
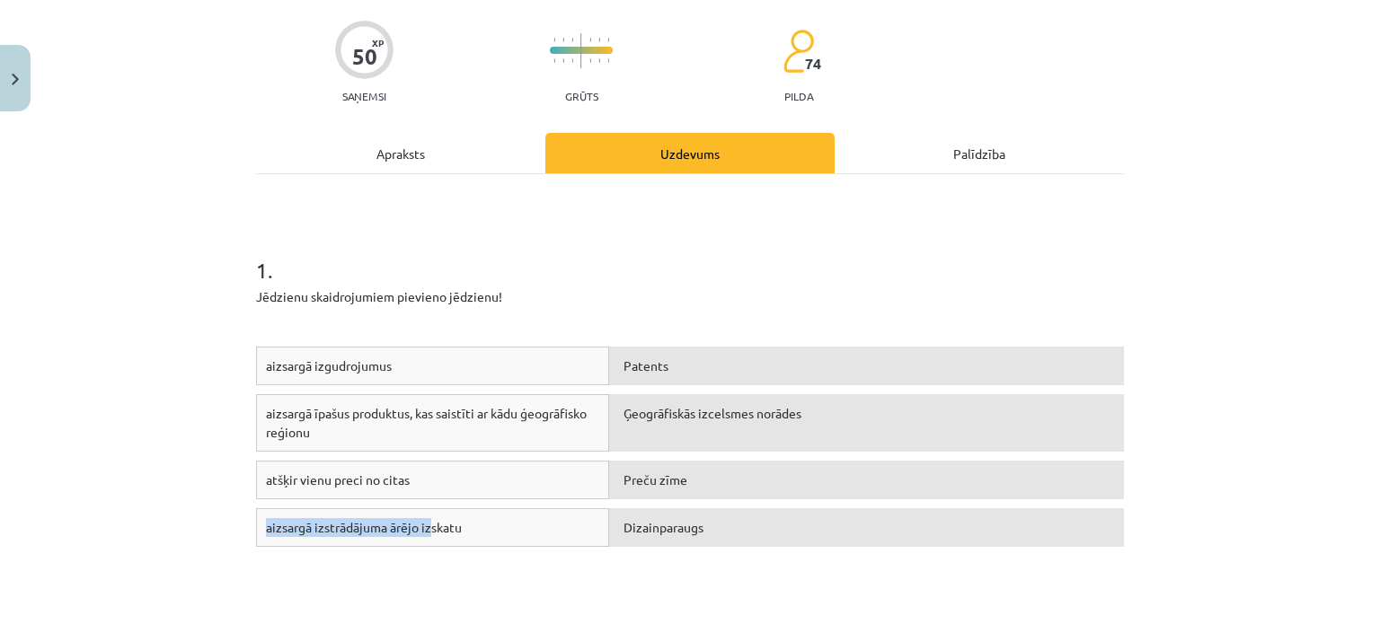
drag, startPoint x: 408, startPoint y: 477, endPoint x: 424, endPoint y: 517, distance: 42.7
click at [424, 517] on div "aizsargā izgudrojumus Patents aizsargā īpašus produktus, kas saistīti ar kādu ģ…" at bounding box center [690, 481] width 868 height 269
click at [895, 266] on h1 "1 ." at bounding box center [690, 254] width 868 height 56
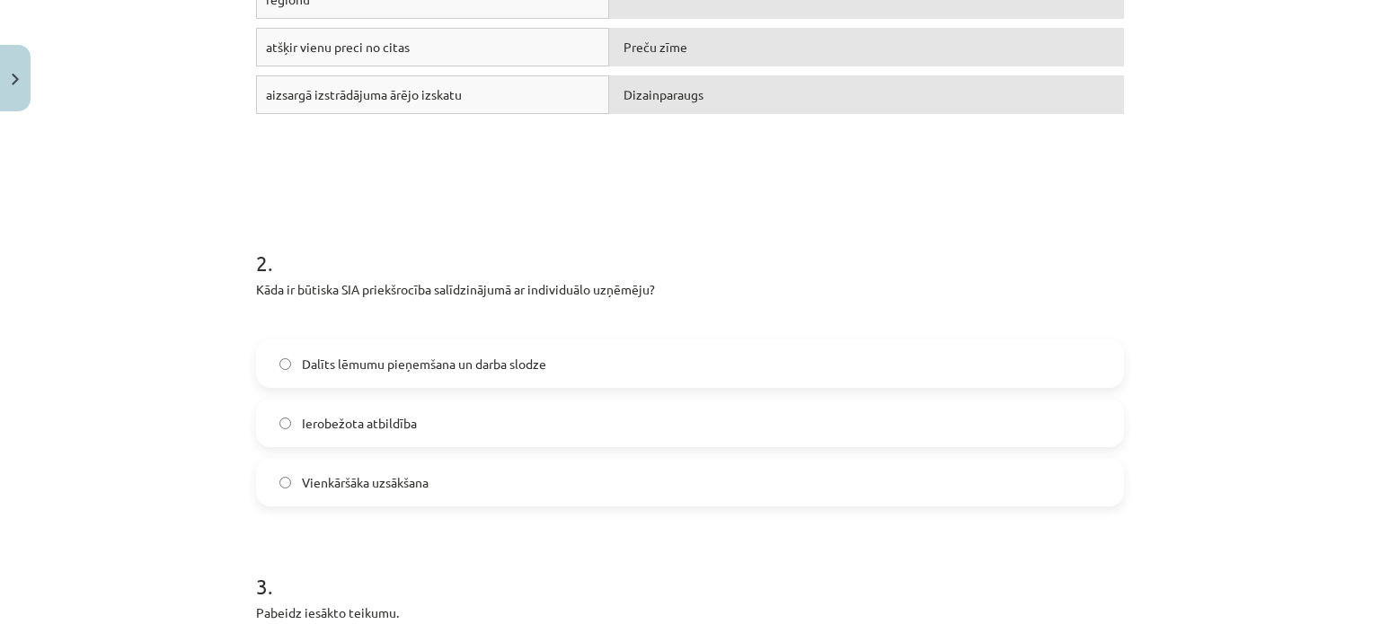
scroll to position [580, 0]
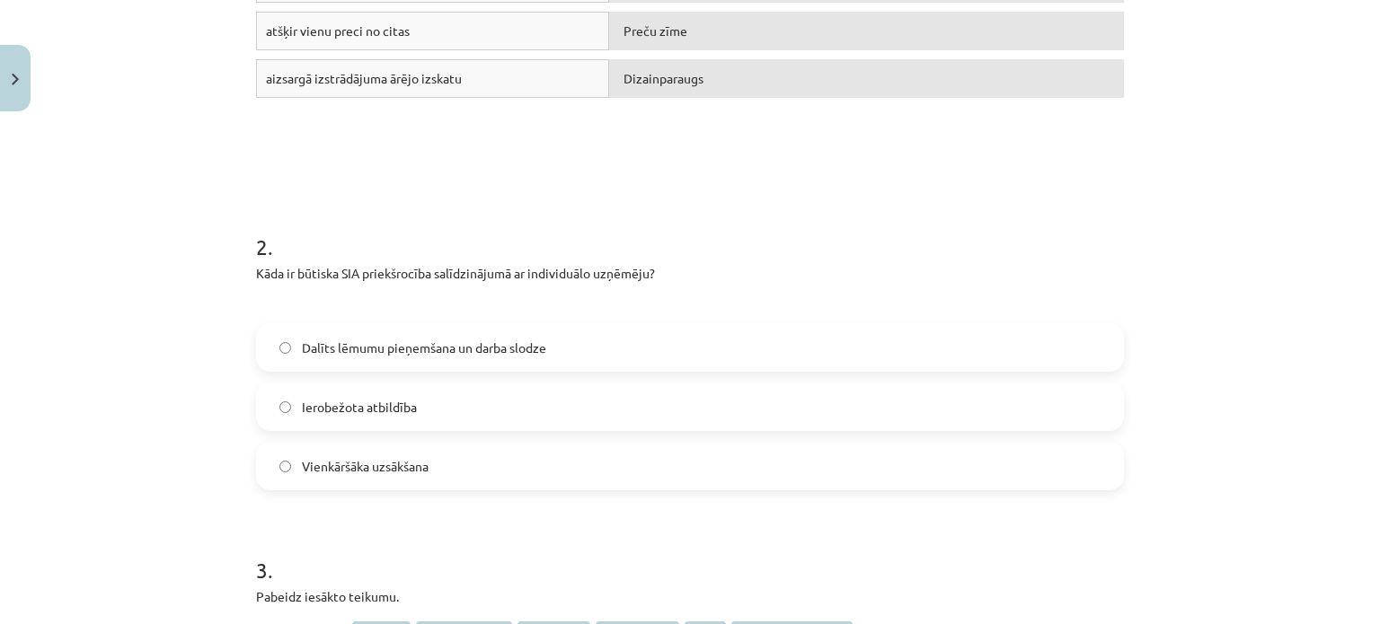
drag, startPoint x: 409, startPoint y: 416, endPoint x: 399, endPoint y: 423, distance: 12.2
click at [409, 415] on label "Ierobežota atbildība" at bounding box center [690, 406] width 864 height 45
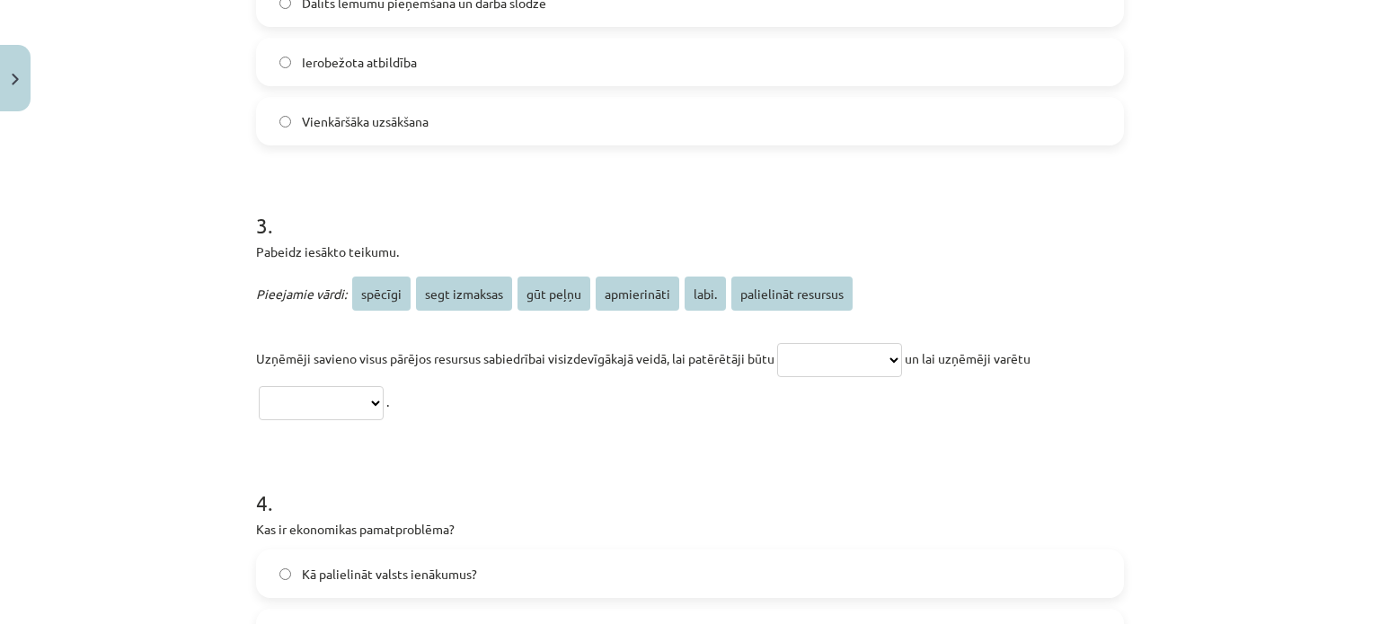
scroll to position [940, 0]
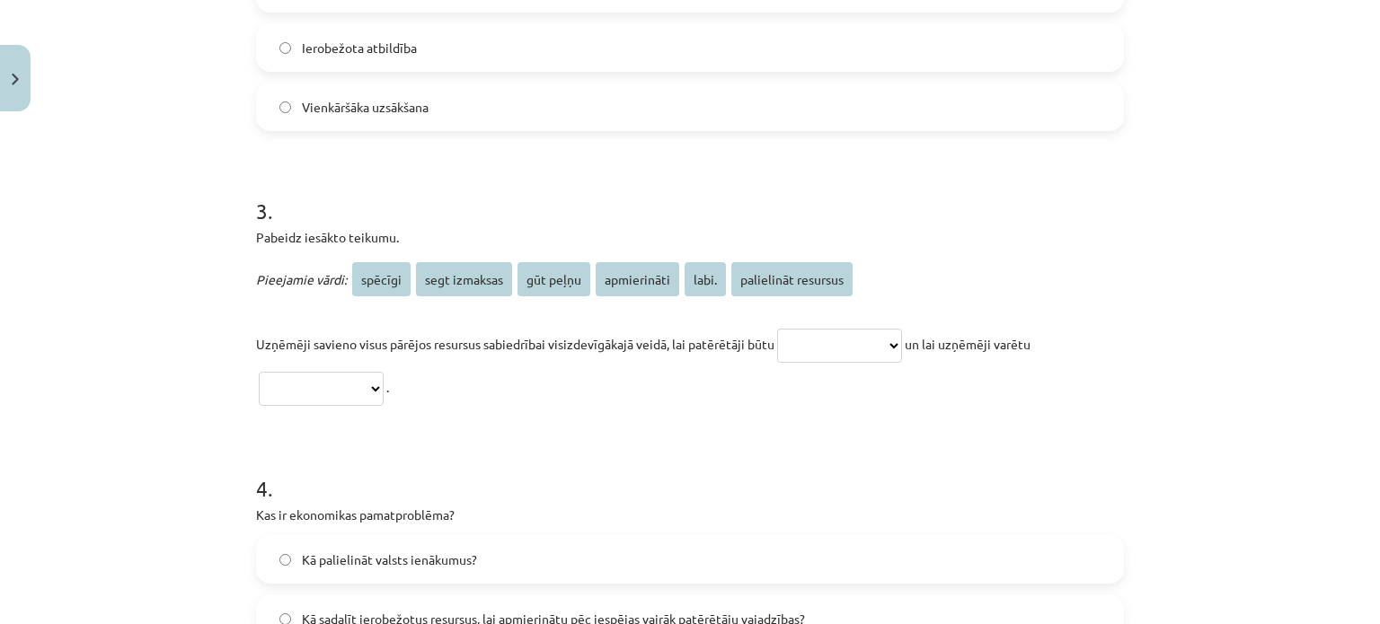
click at [885, 343] on select "**********" at bounding box center [839, 346] width 125 height 34
select select "**********"
click at [777, 329] on select "**********" at bounding box center [839, 346] width 125 height 34
click at [320, 377] on select "**********" at bounding box center [321, 389] width 125 height 34
select select "*********"
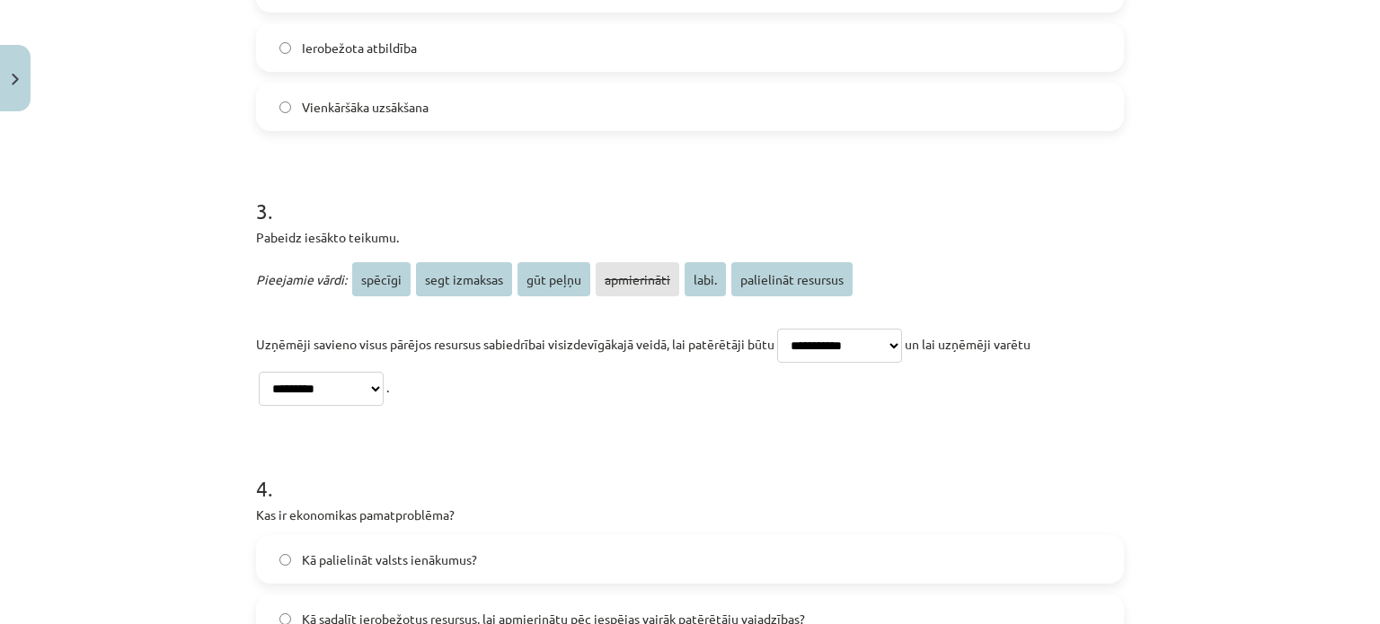
click at [259, 372] on select "**********" at bounding box center [321, 389] width 125 height 34
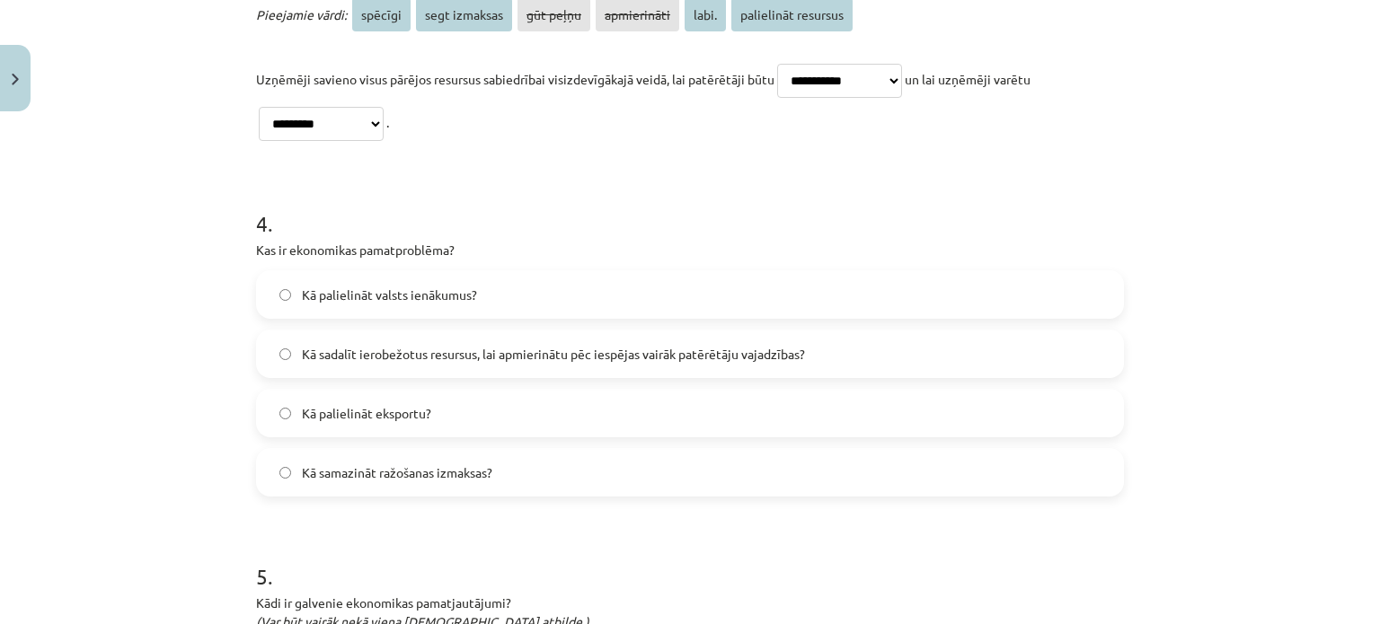
scroll to position [1209, 0]
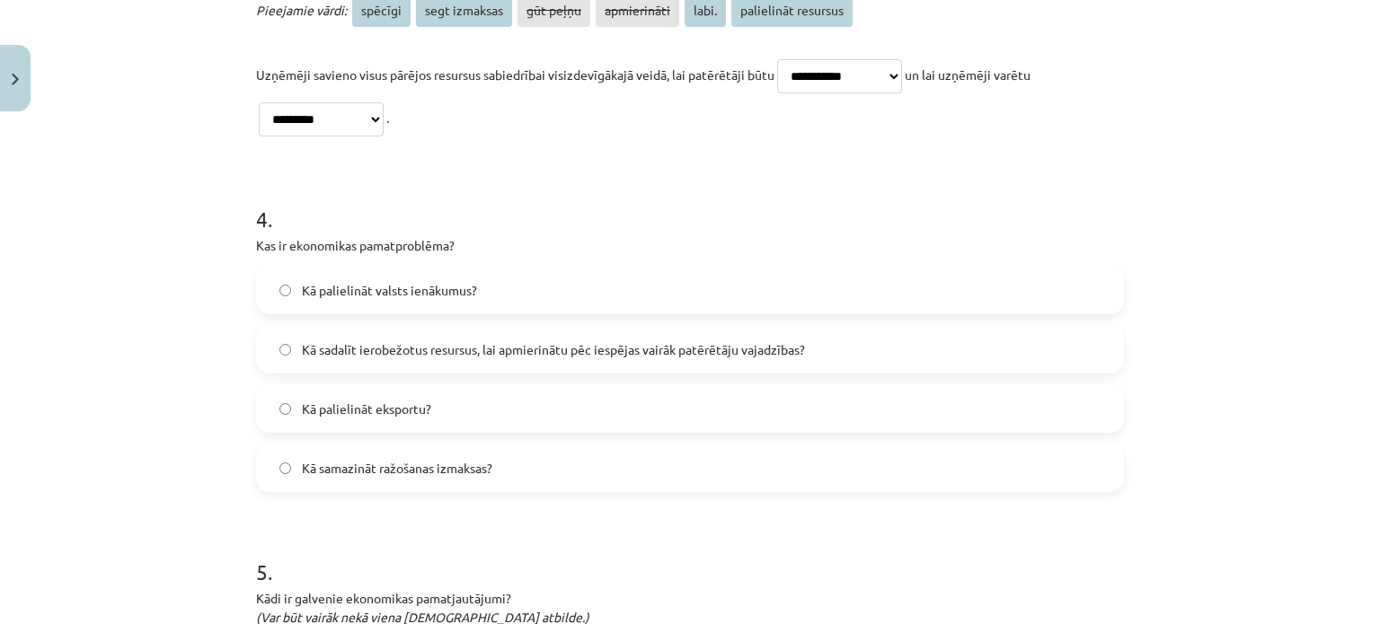
click at [397, 350] on span "Kā sadalīt ierobežotus resursus, lai apmierinātu pēc iespējas vairāk patērētāju…" at bounding box center [553, 349] width 503 height 19
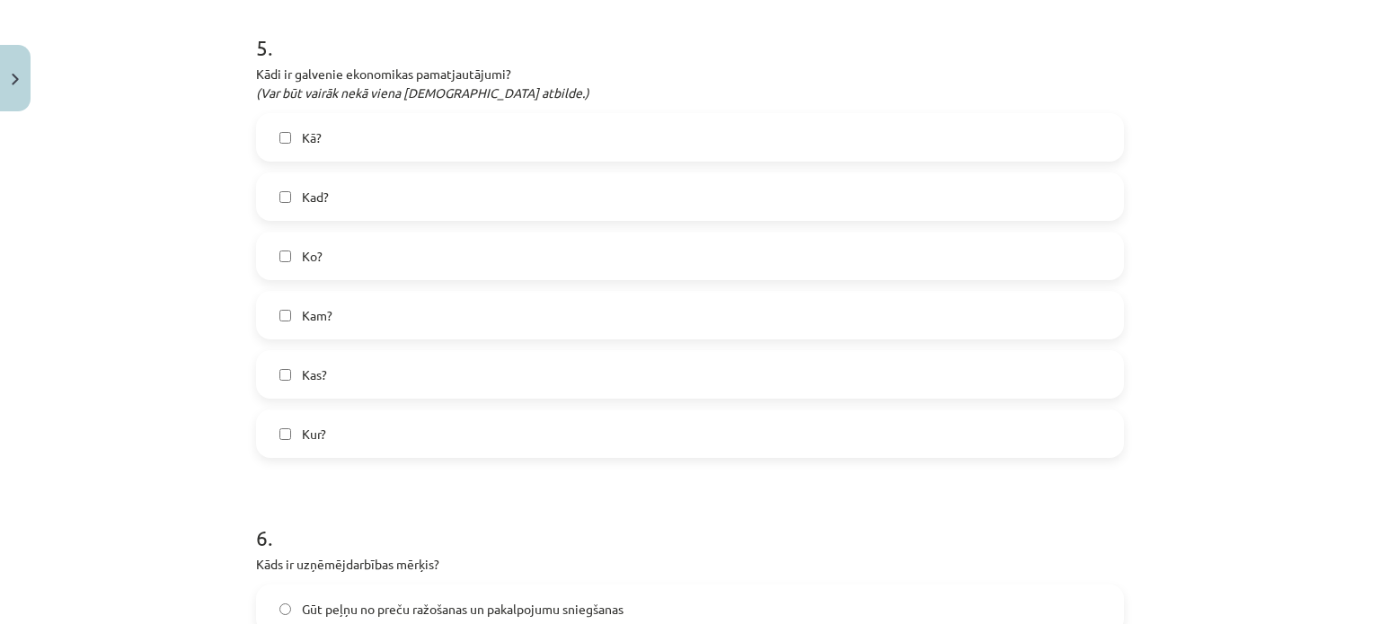
scroll to position [1748, 0]
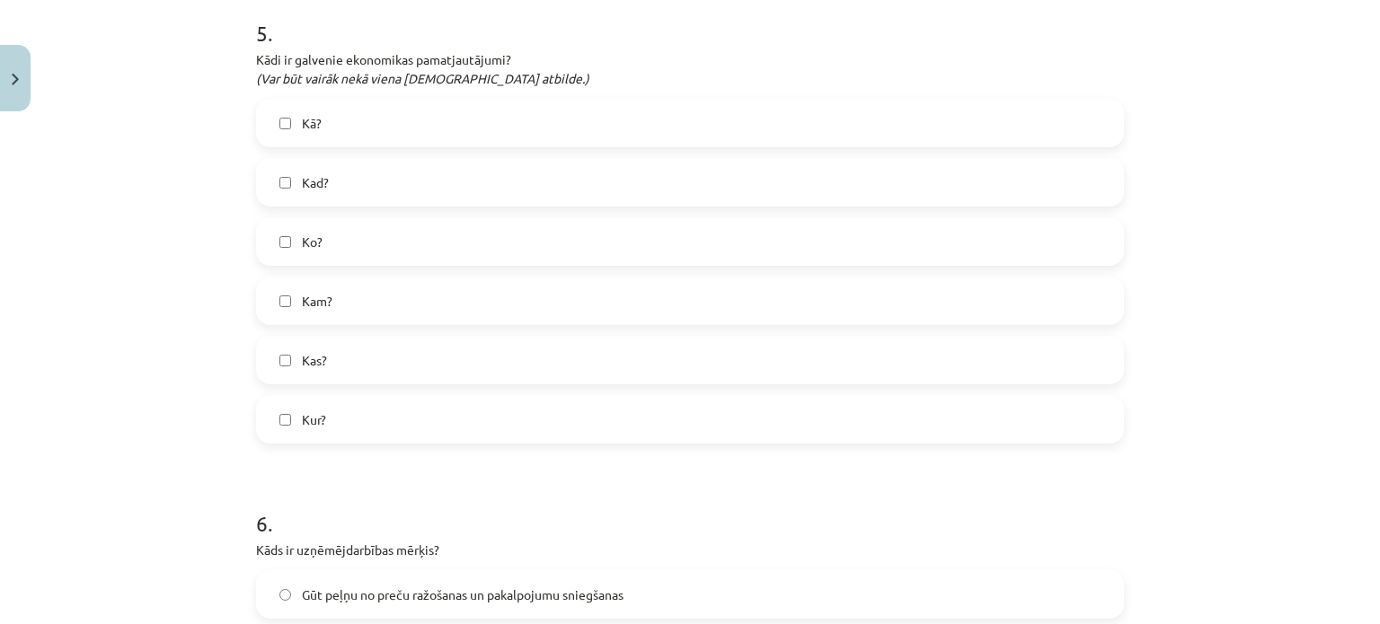
click at [338, 121] on label "Kā?" at bounding box center [690, 123] width 864 height 45
click at [312, 244] on span "Ko?" at bounding box center [312, 242] width 21 height 19
click at [345, 308] on label "Kam?" at bounding box center [690, 300] width 864 height 45
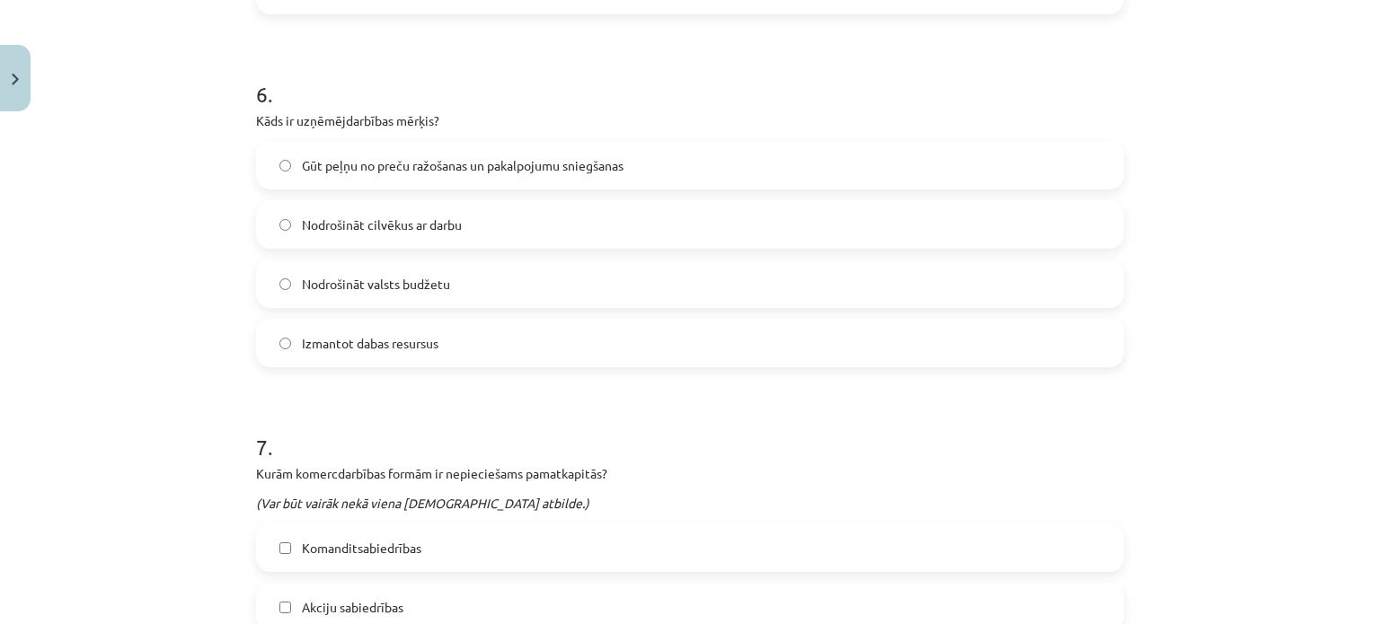
scroll to position [2197, 0]
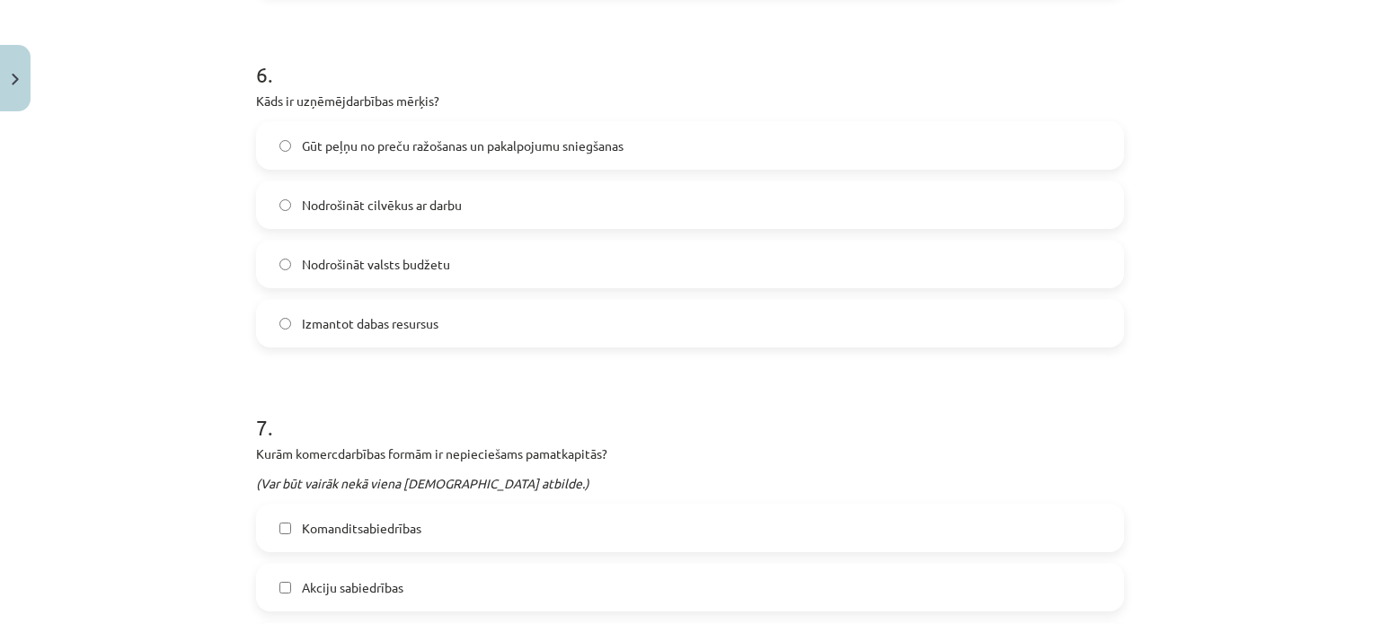
click at [384, 145] on span "Gūt peļņu no preču ražošanas un pakalpojumu sniegšanas" at bounding box center [463, 146] width 322 height 19
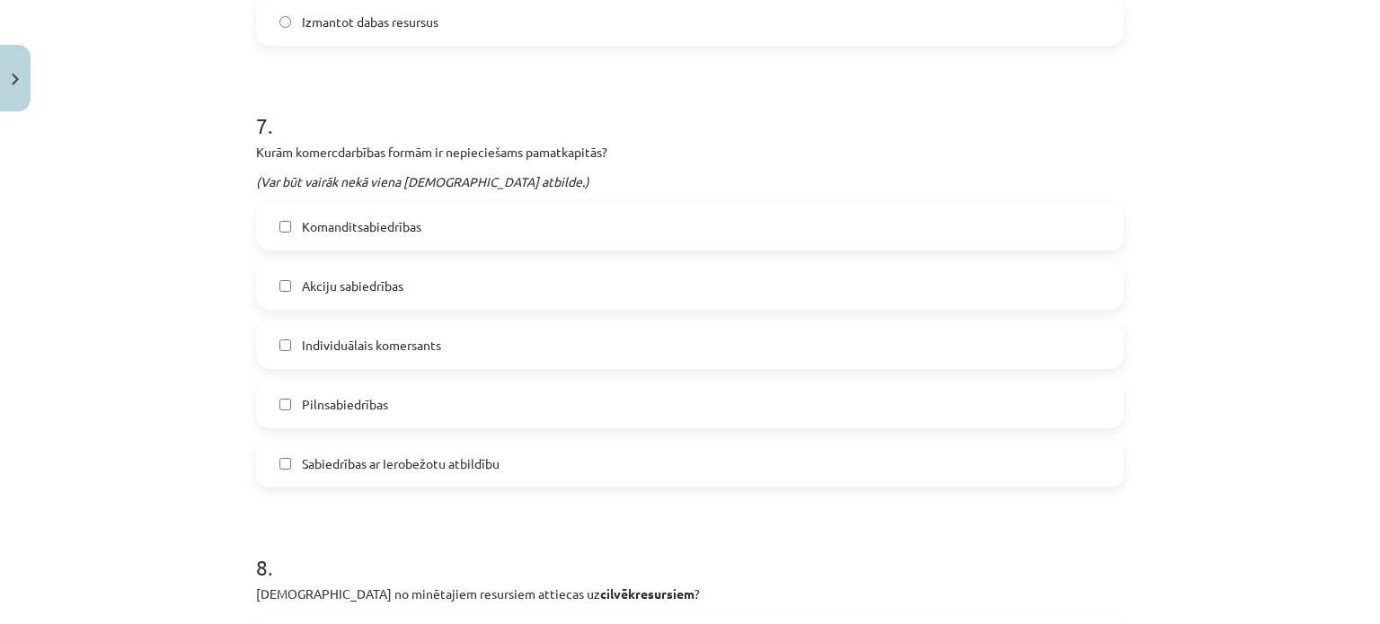
scroll to position [2557, 0]
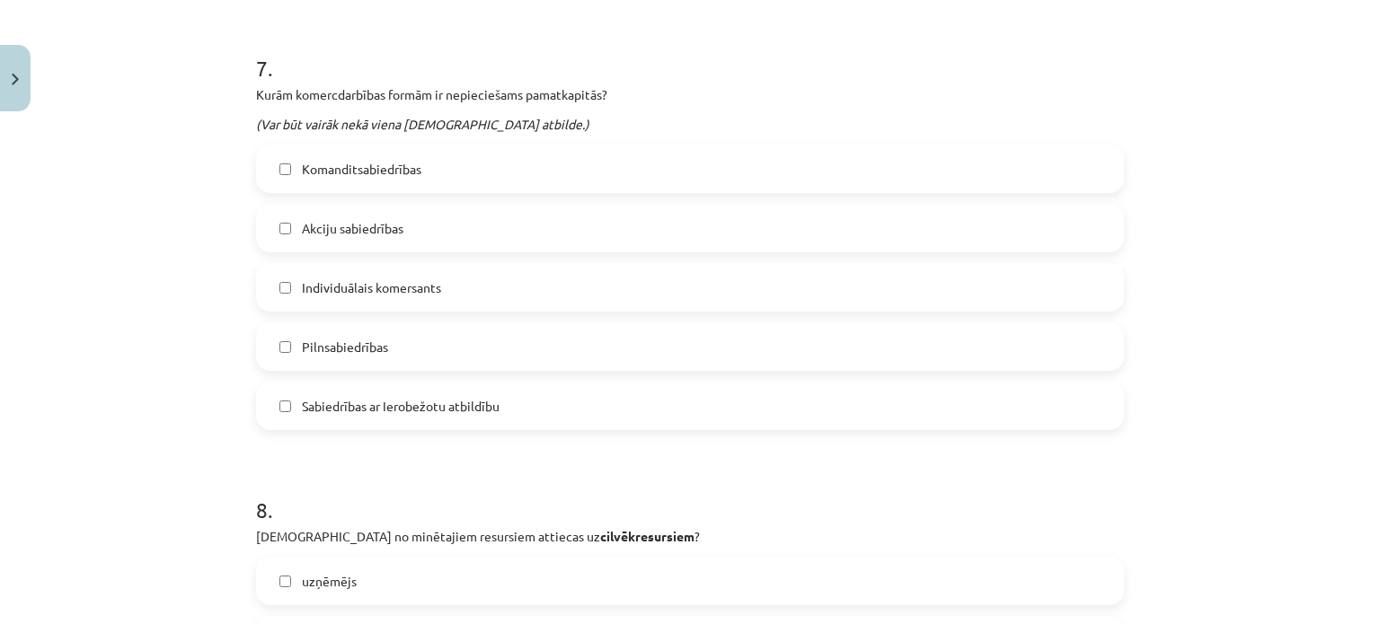
click at [390, 240] on label "Akciju sabiedrības" at bounding box center [690, 228] width 864 height 45
click at [385, 418] on label "Sabiedrības ar Ierobežotu atbildību" at bounding box center [690, 406] width 864 height 45
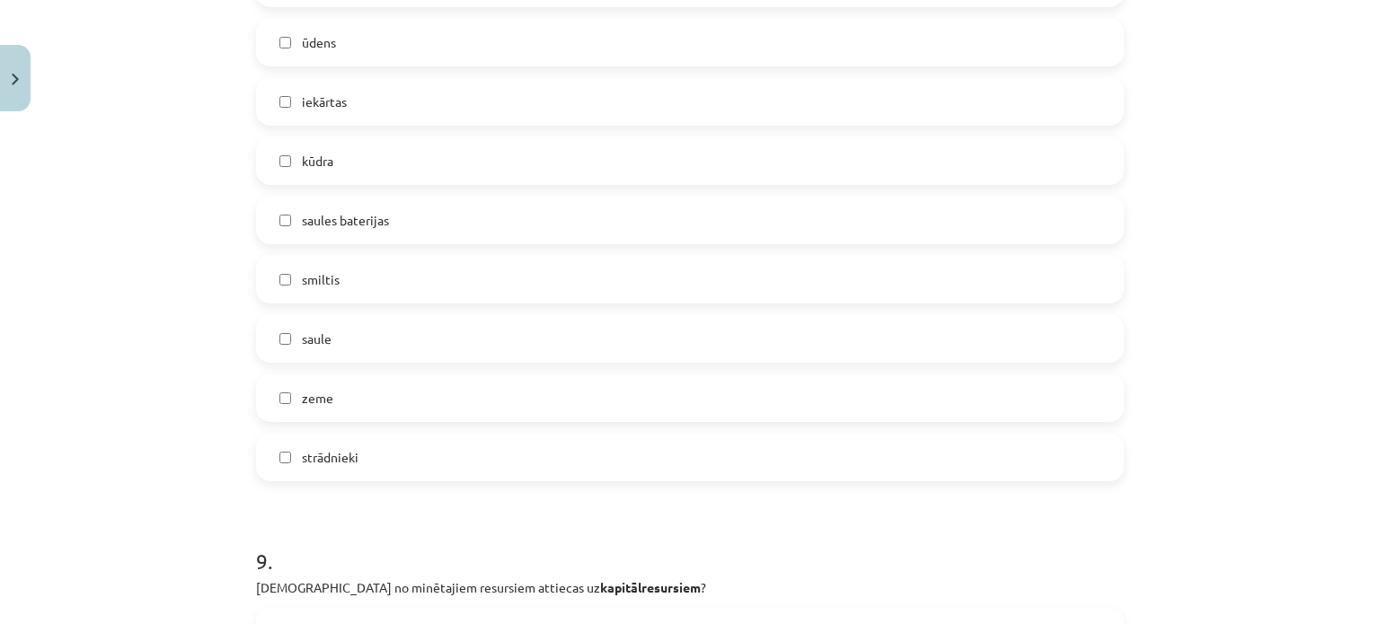
scroll to position [3275, 0]
click at [349, 459] on span "strādnieki" at bounding box center [330, 455] width 57 height 19
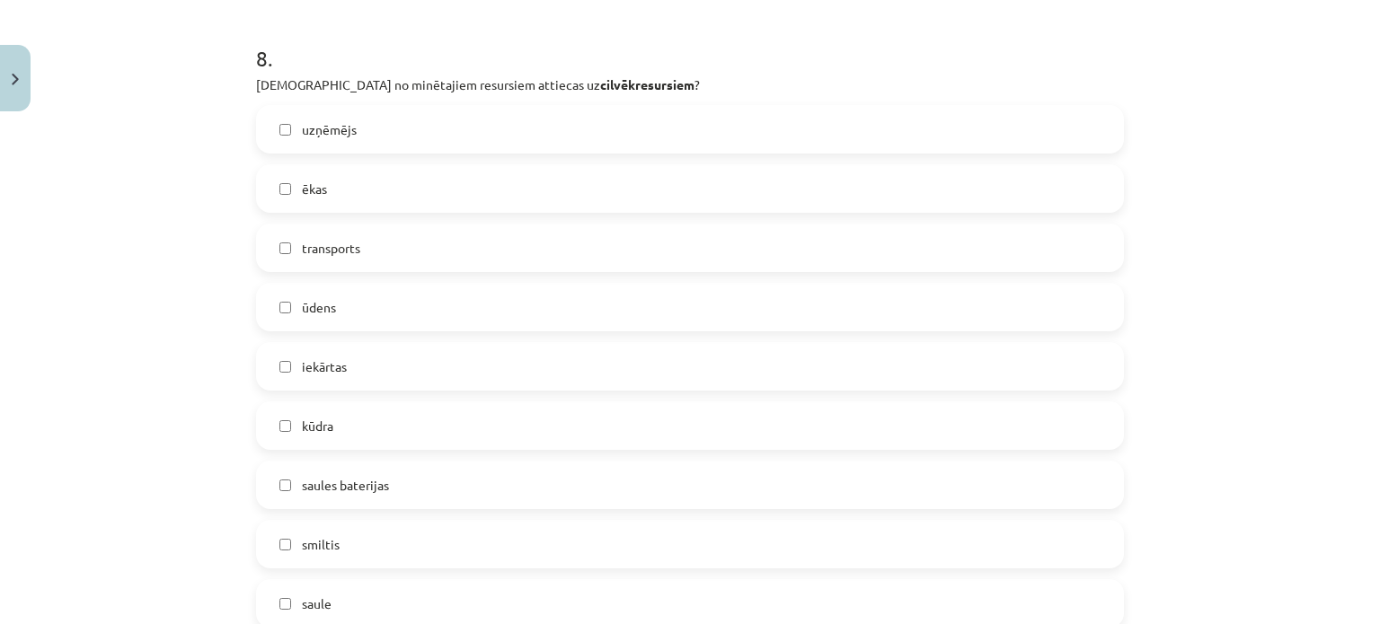
scroll to position [3006, 0]
click at [349, 134] on label "uzņēmējs" at bounding box center [690, 132] width 864 height 45
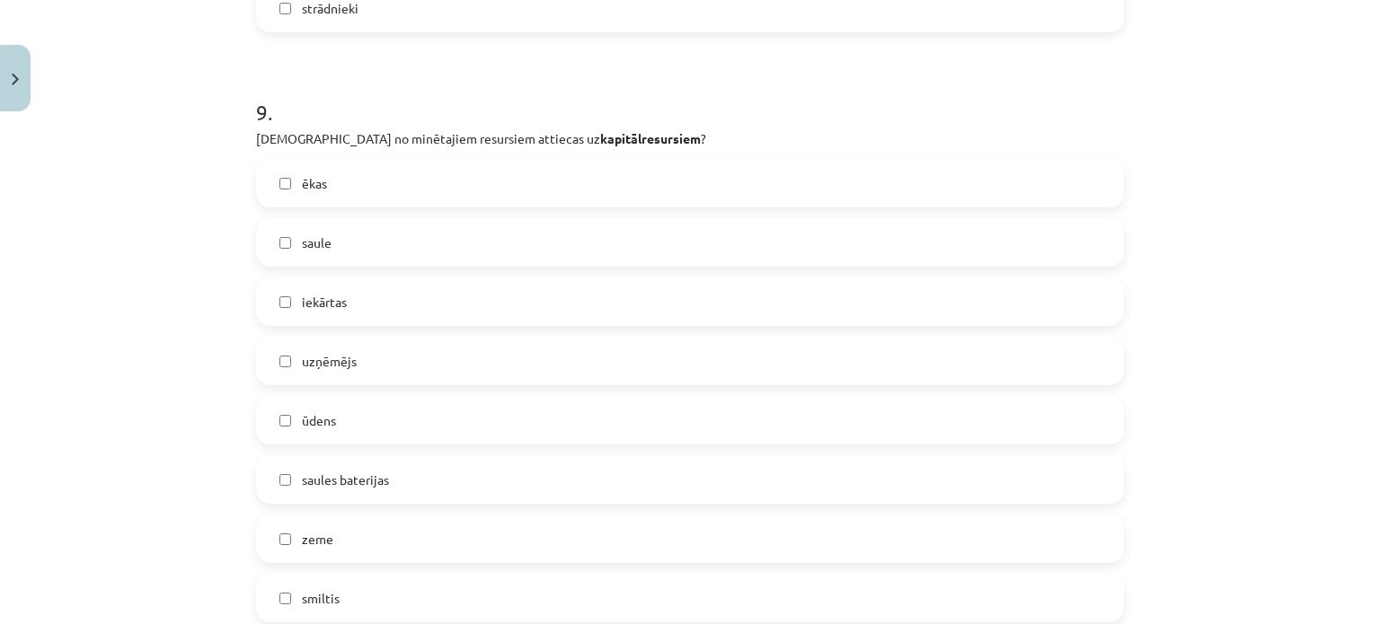
scroll to position [3724, 0]
click at [323, 176] on label "ēkas" at bounding box center [690, 181] width 864 height 45
click at [349, 305] on label "iekārtas" at bounding box center [690, 300] width 864 height 45
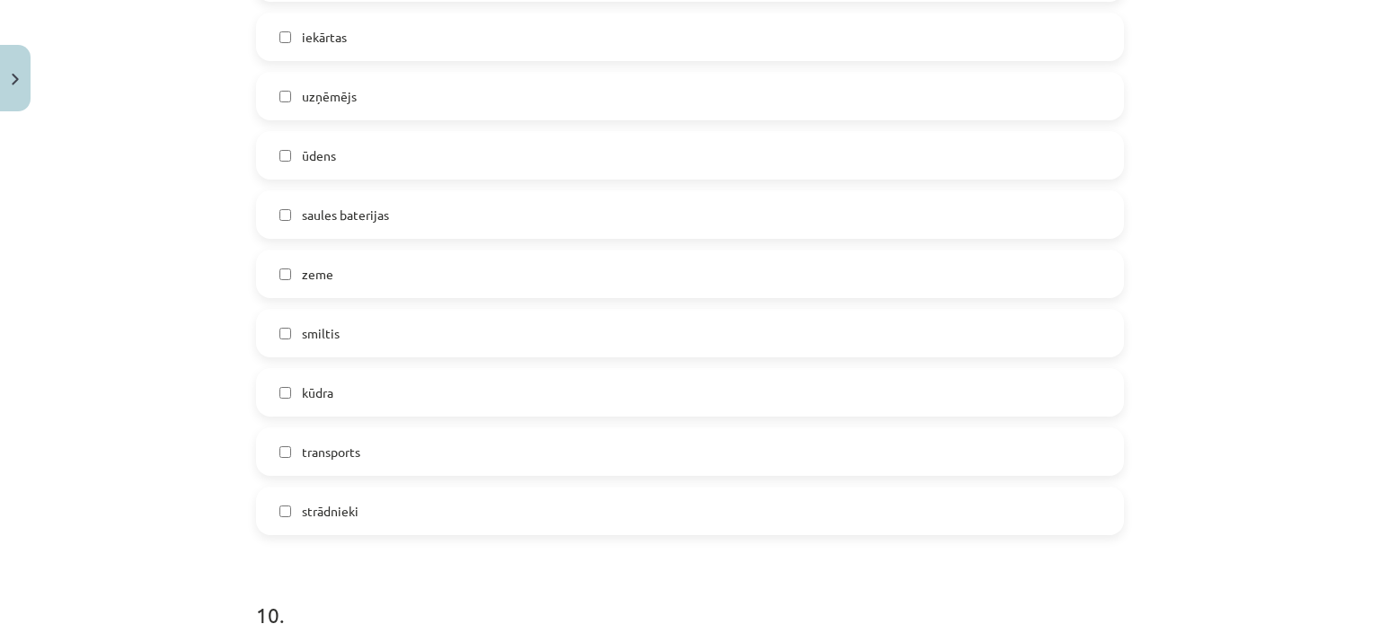
scroll to position [3994, 0]
click at [363, 452] on label "transports" at bounding box center [690, 445] width 864 height 45
click at [344, 216] on span "saules baterijas" at bounding box center [345, 208] width 87 height 19
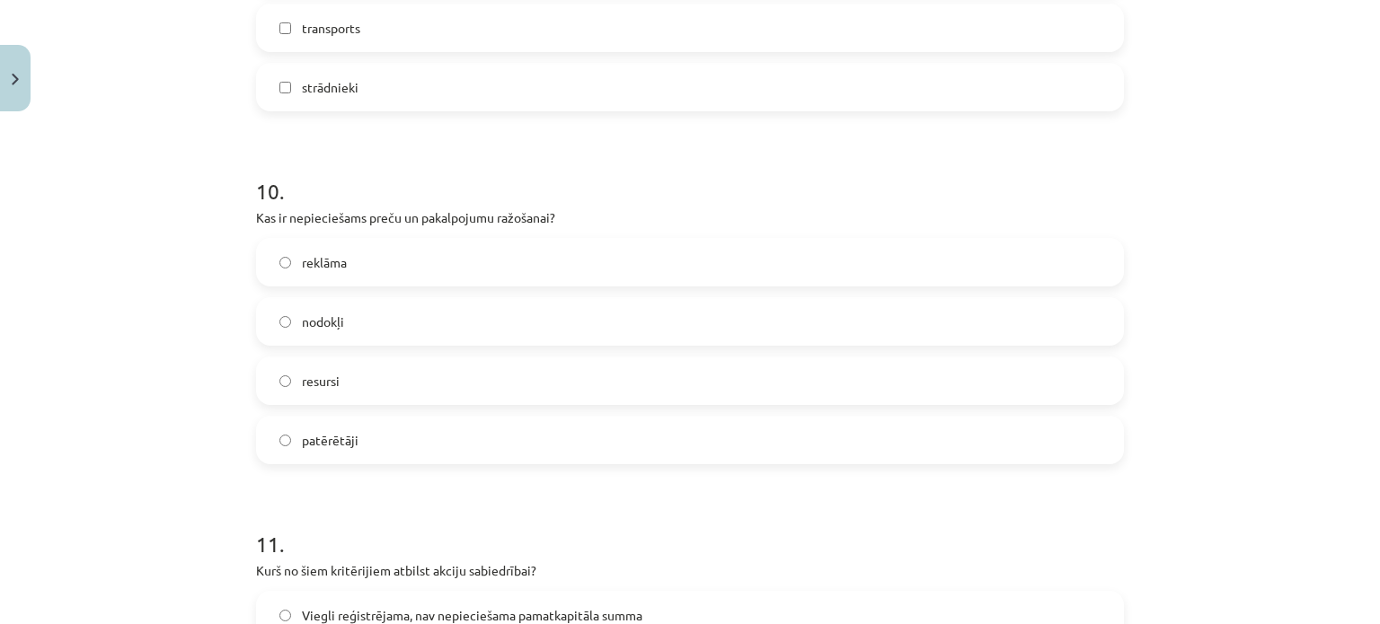
scroll to position [4443, 0]
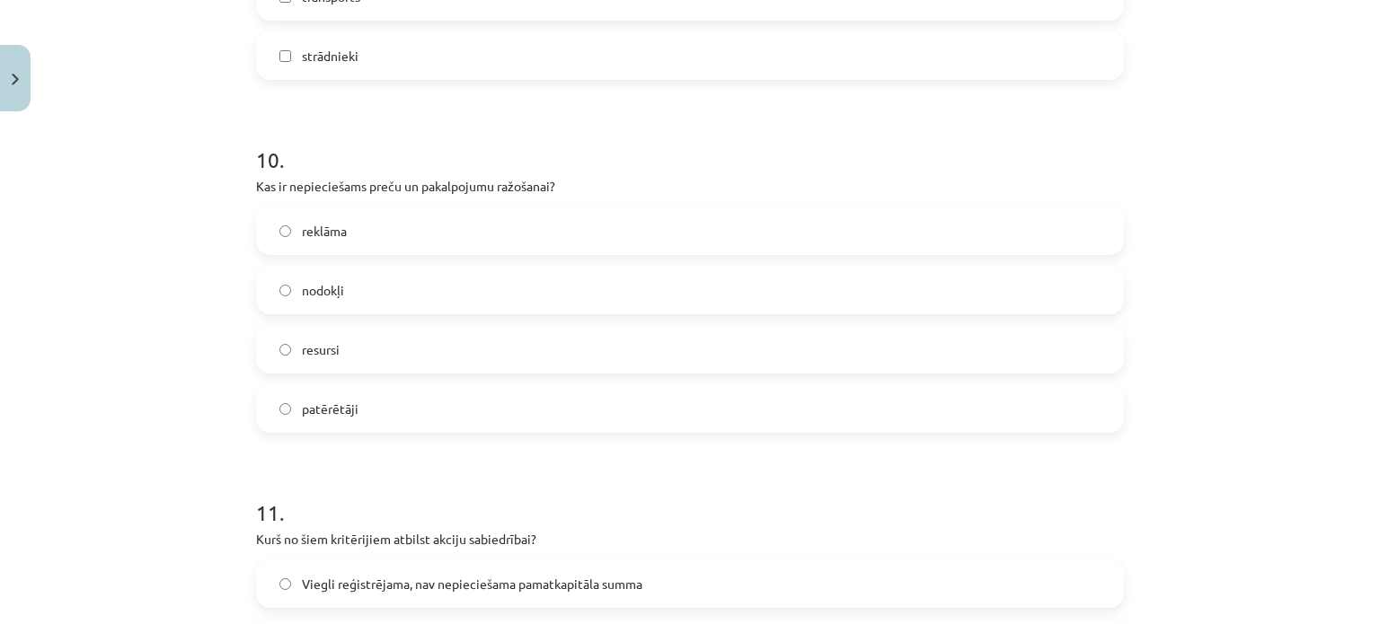
click at [349, 345] on label "resursi" at bounding box center [690, 349] width 864 height 45
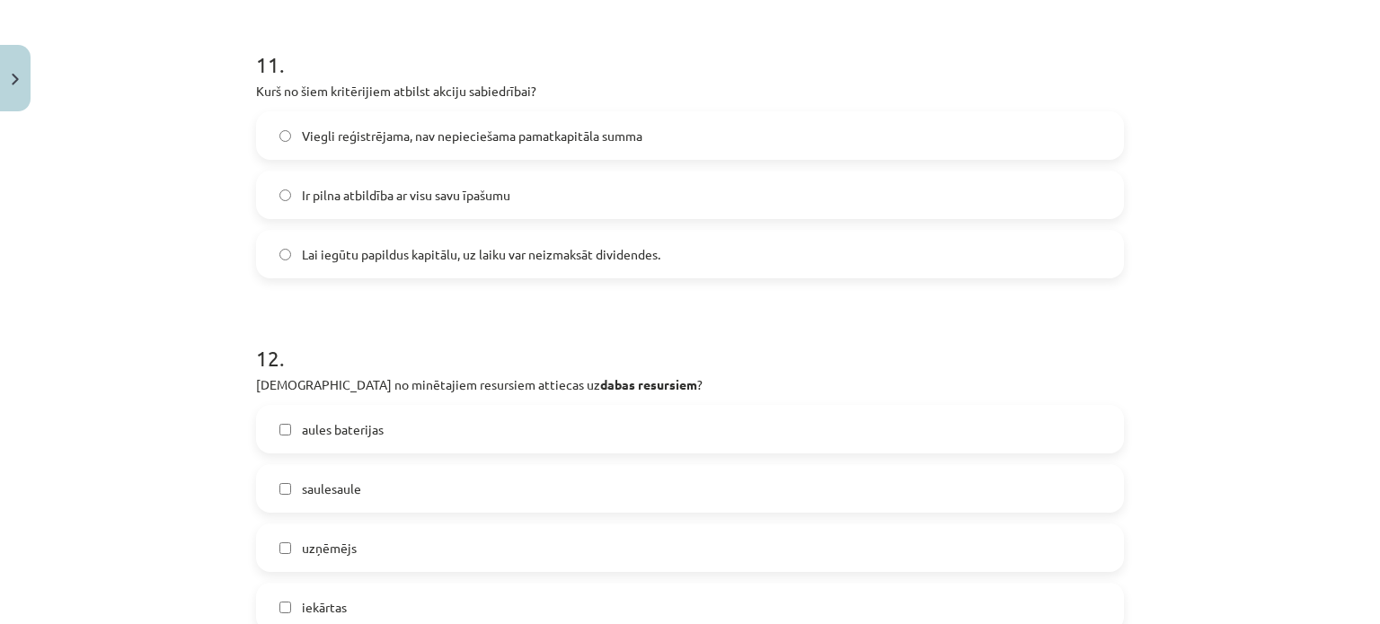
scroll to position [4892, 0]
click at [367, 259] on span "Lai iegūtu papildus kapitālu, uz laiku var neizmaksāt dividendes." at bounding box center [481, 253] width 358 height 19
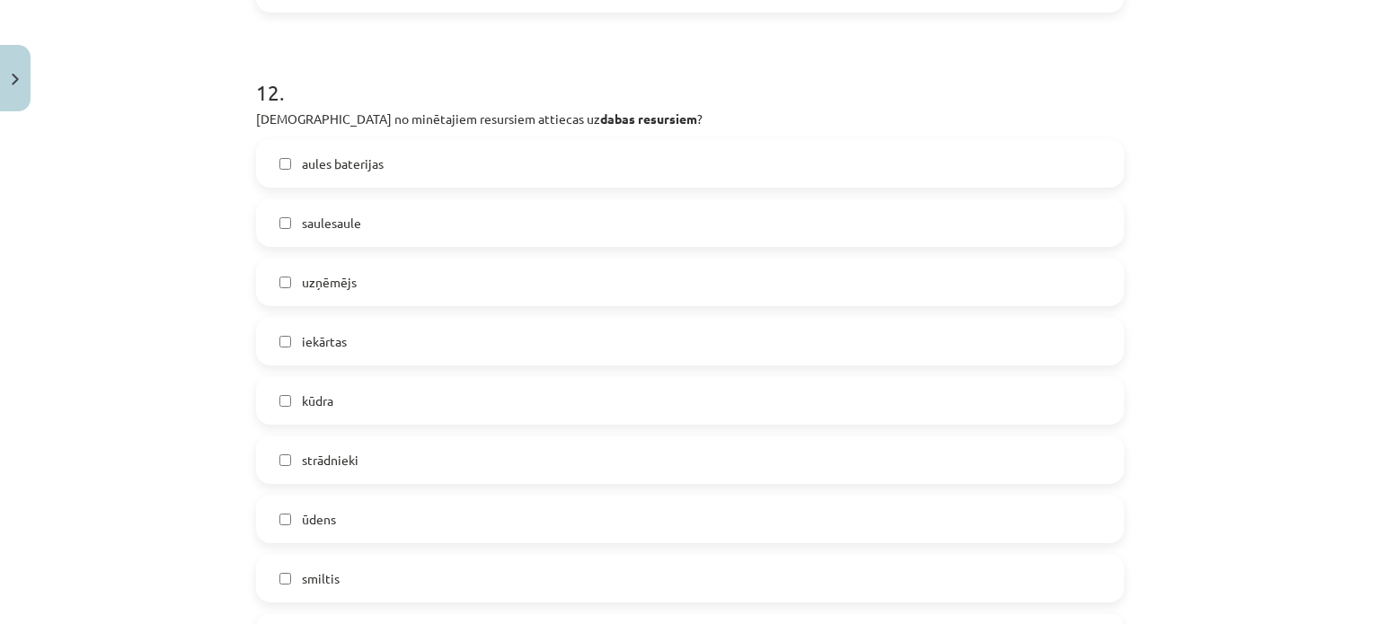
scroll to position [5162, 0]
click at [304, 522] on span "ūdens" at bounding box center [319, 515] width 34 height 19
click at [340, 573] on label "smiltis" at bounding box center [690, 574] width 864 height 45
click at [338, 399] on label "kūdra" at bounding box center [690, 396] width 864 height 45
click at [340, 215] on span "saulesaule" at bounding box center [331, 218] width 59 height 19
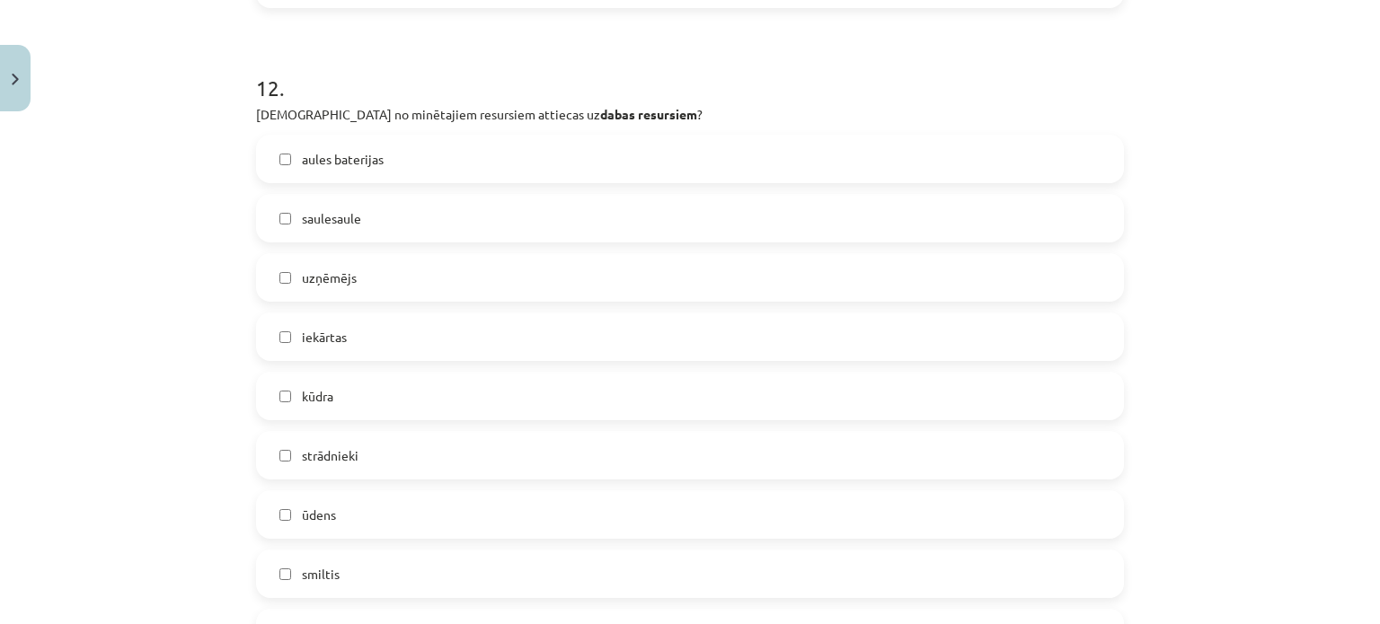
click at [332, 225] on span "saulesaule" at bounding box center [331, 218] width 59 height 19
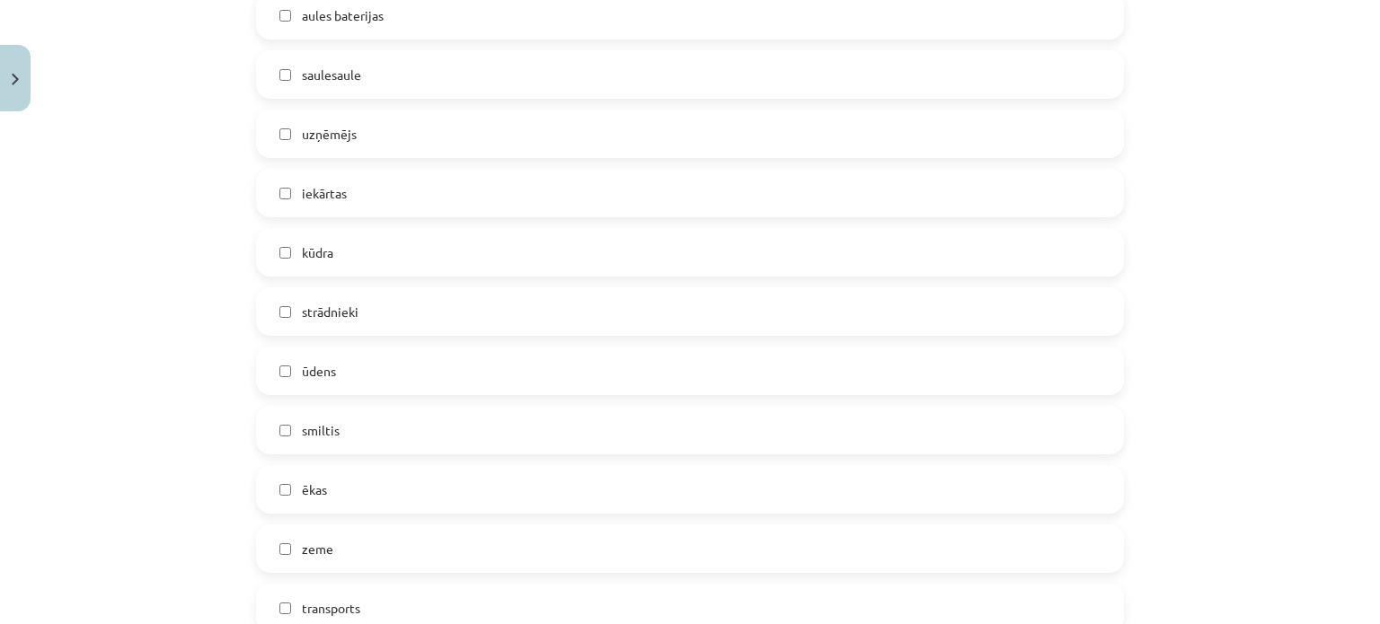
scroll to position [5252, 0]
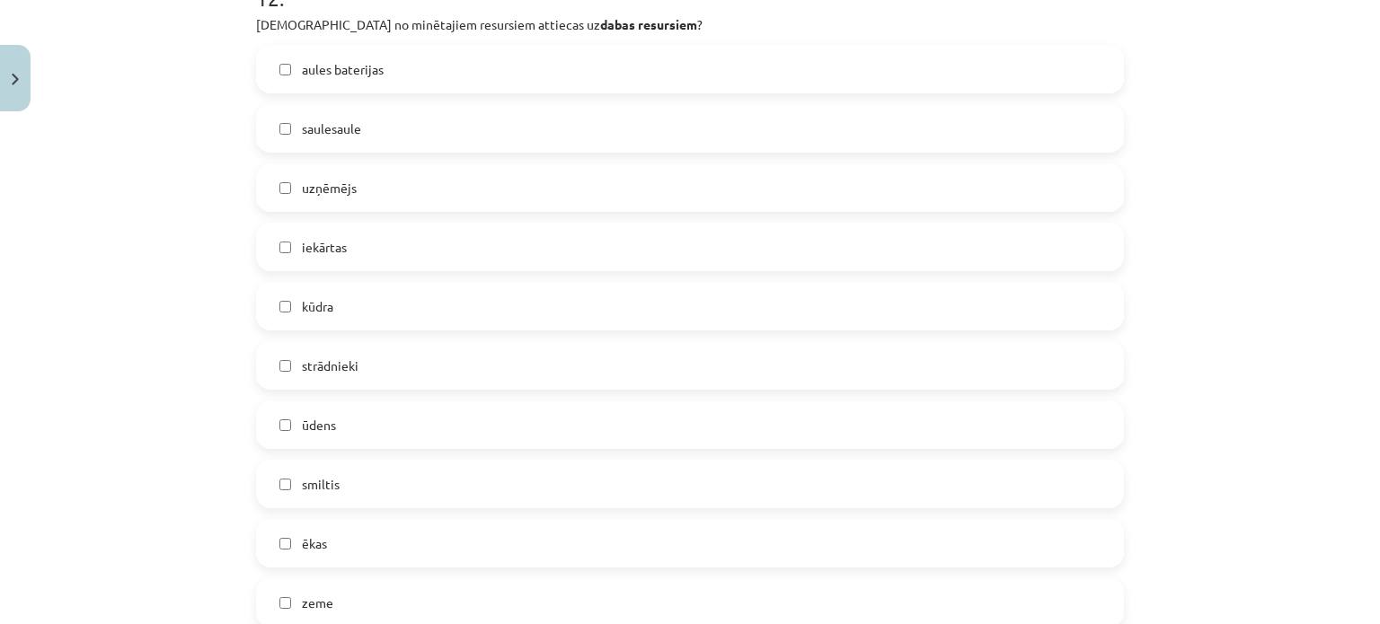
click at [336, 137] on label "saulesaule" at bounding box center [690, 128] width 864 height 45
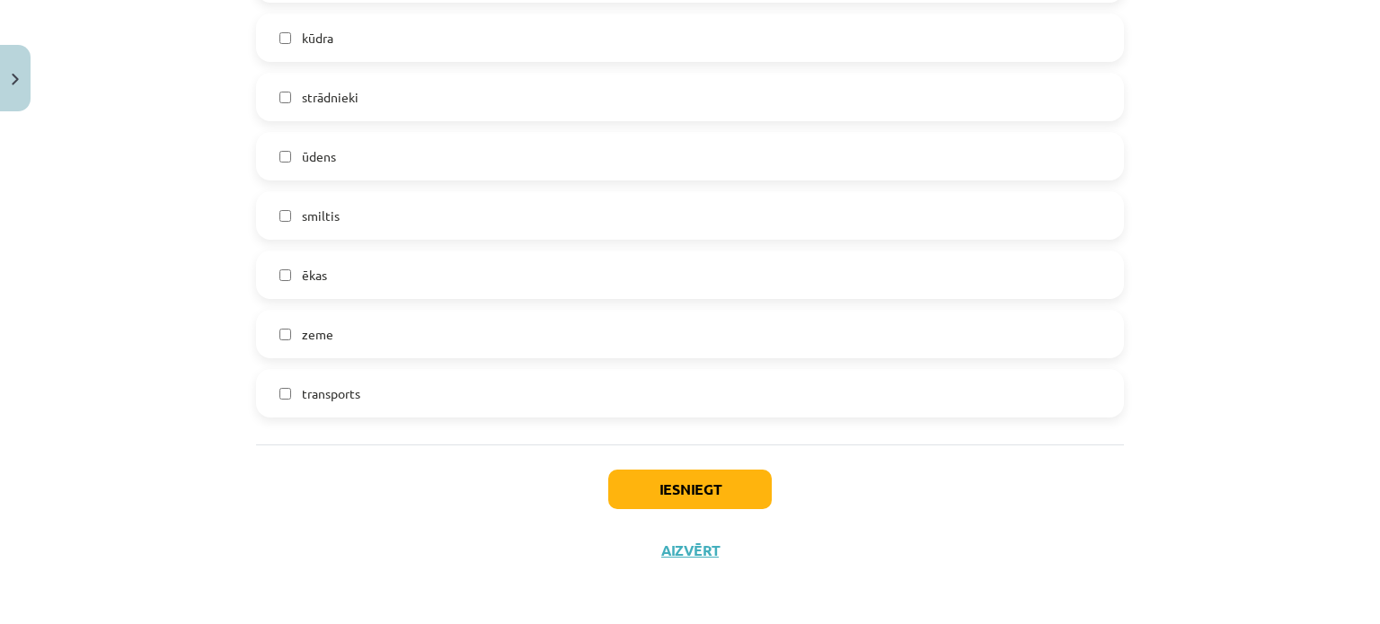
scroll to position [5521, 0]
click at [686, 472] on button "Iesniegt" at bounding box center [689, 489] width 163 height 40
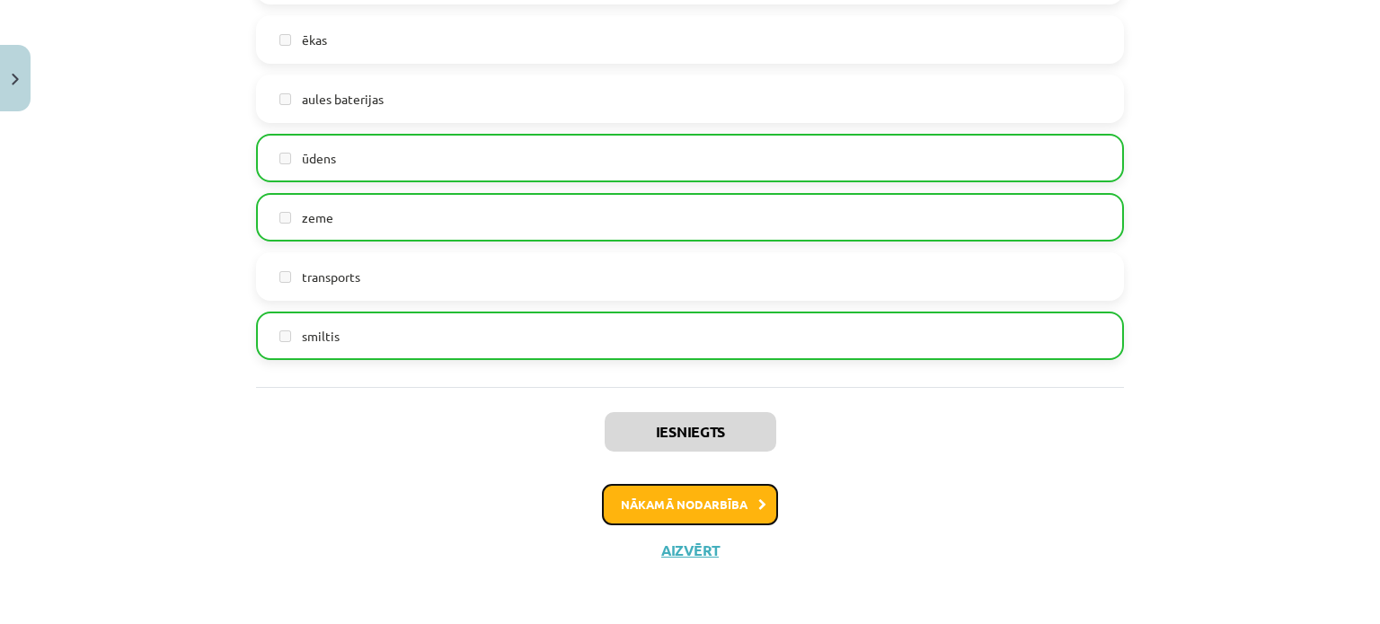
click at [689, 493] on button "Nākamā nodarbība" at bounding box center [690, 504] width 176 height 41
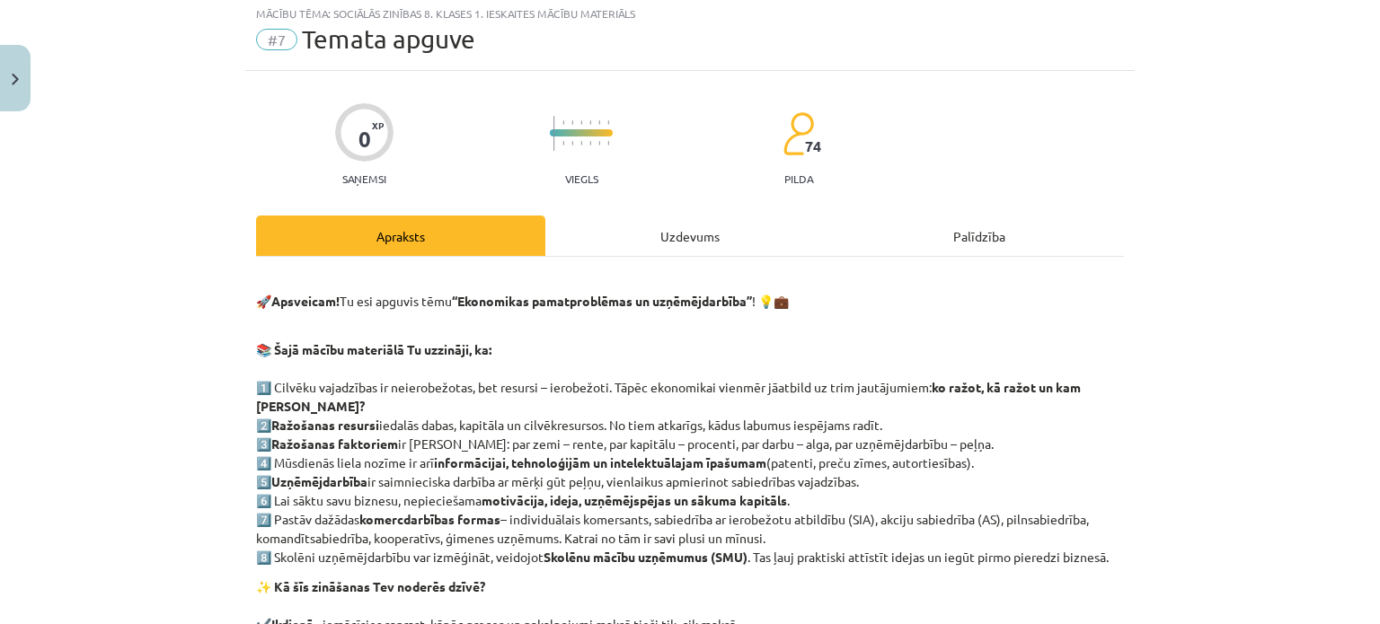
scroll to position [45, 0]
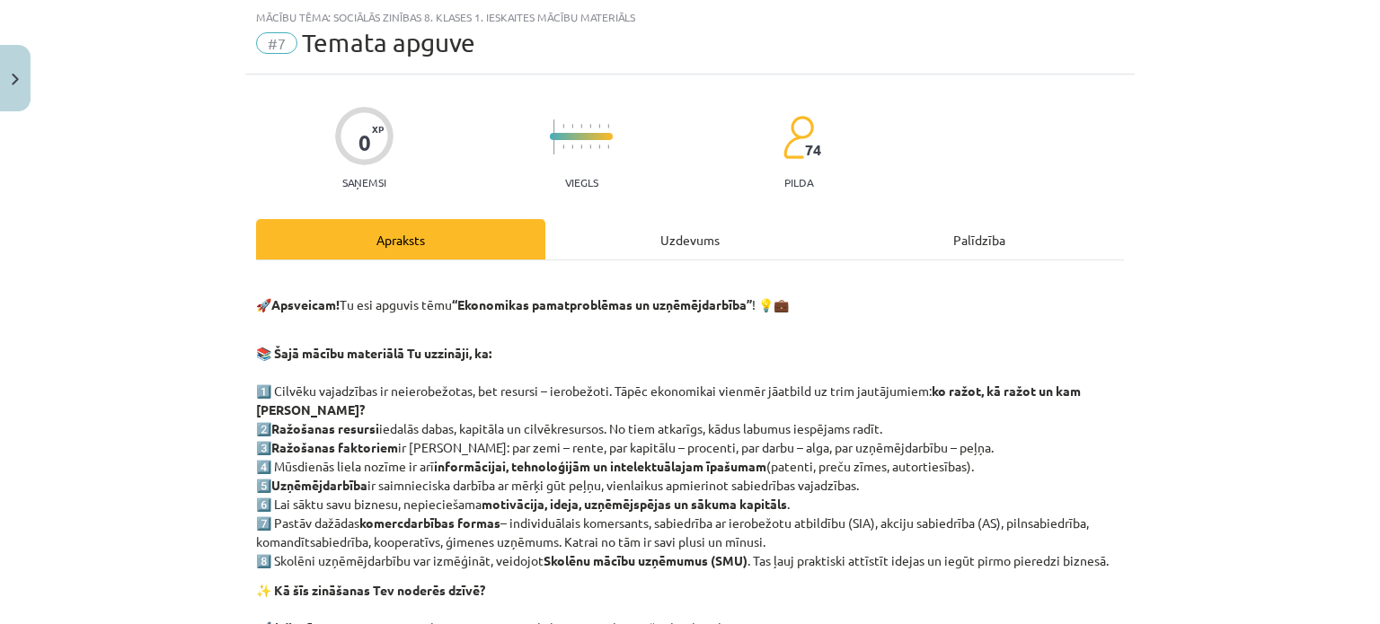
click at [612, 215] on div "0 XP Saņemsi Viegls 74 pilda Apraksts Uzdevums Palīdzība 🚀 Apsveicam! Tu esi ap…" at bounding box center [689, 501] width 889 height 853
click at [621, 219] on div "Uzdevums" at bounding box center [689, 239] width 289 height 40
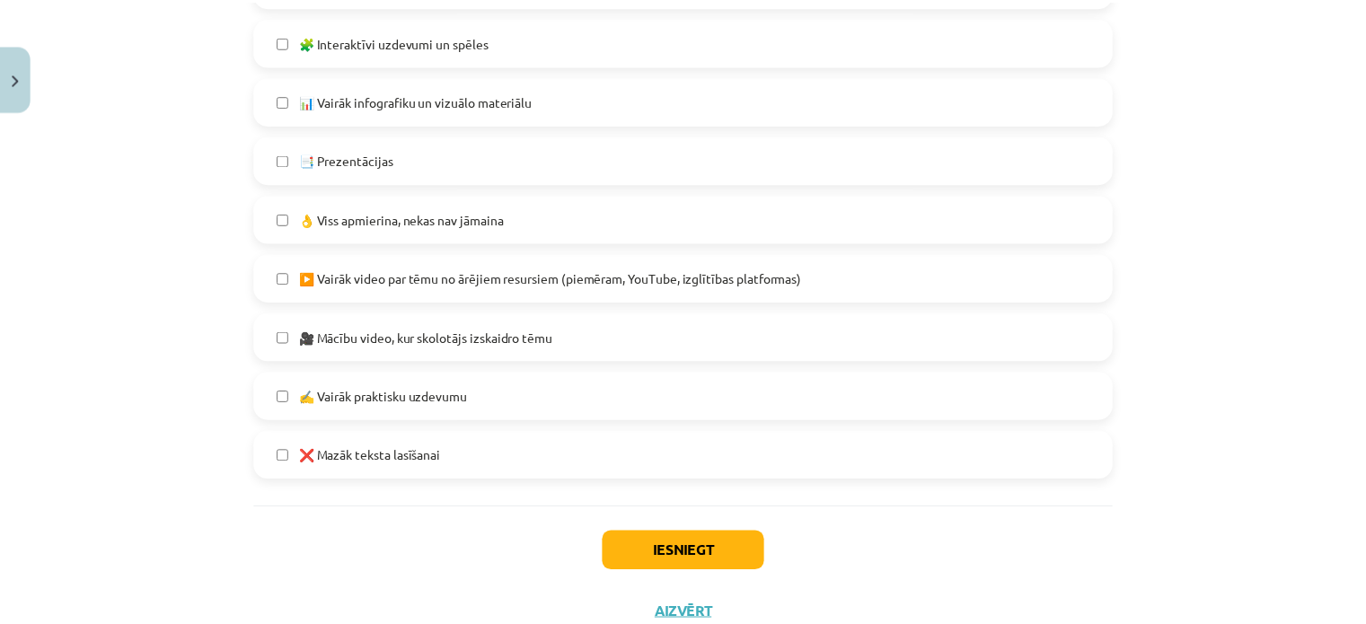
scroll to position [1144, 0]
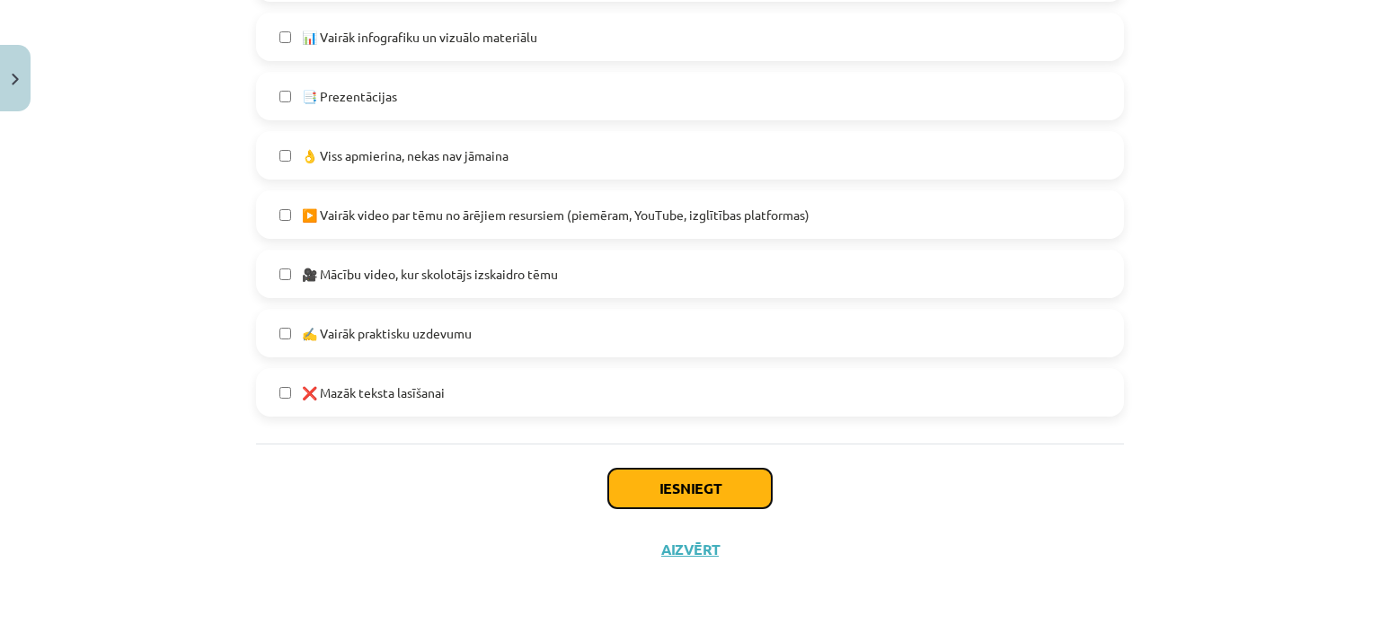
click at [641, 486] on button "Iesniegt" at bounding box center [689, 489] width 163 height 40
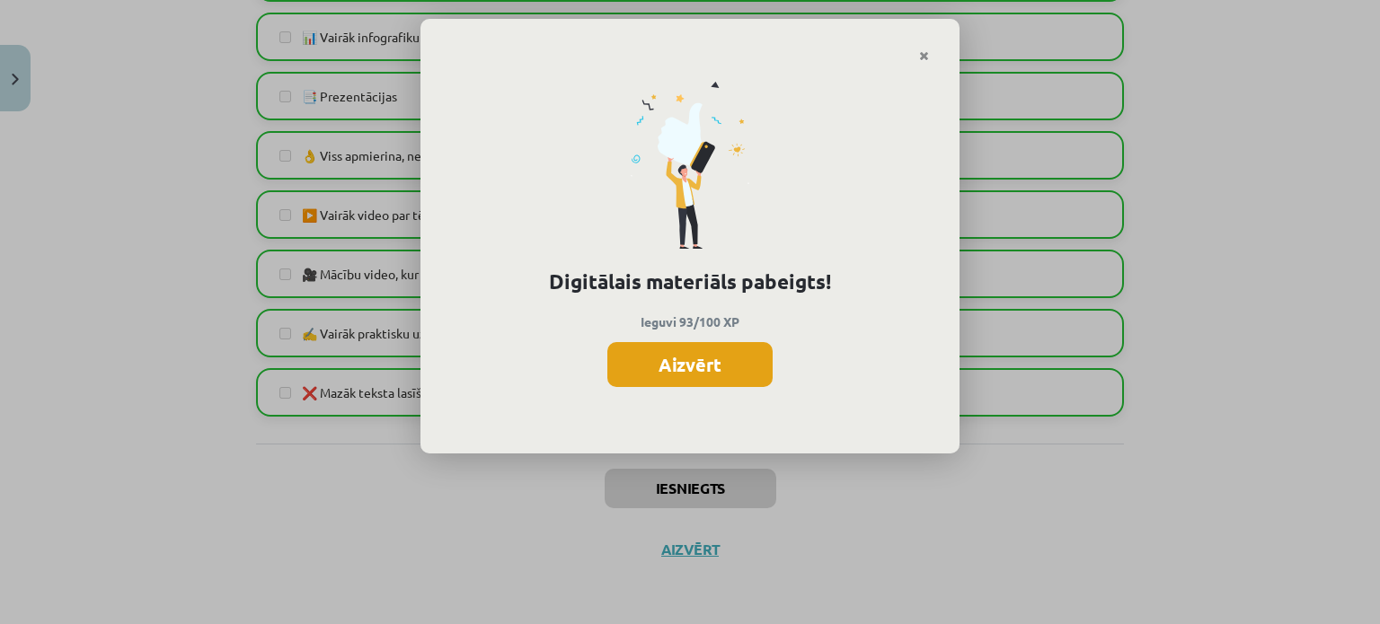
click at [691, 372] on button "Aizvērt" at bounding box center [689, 364] width 165 height 45
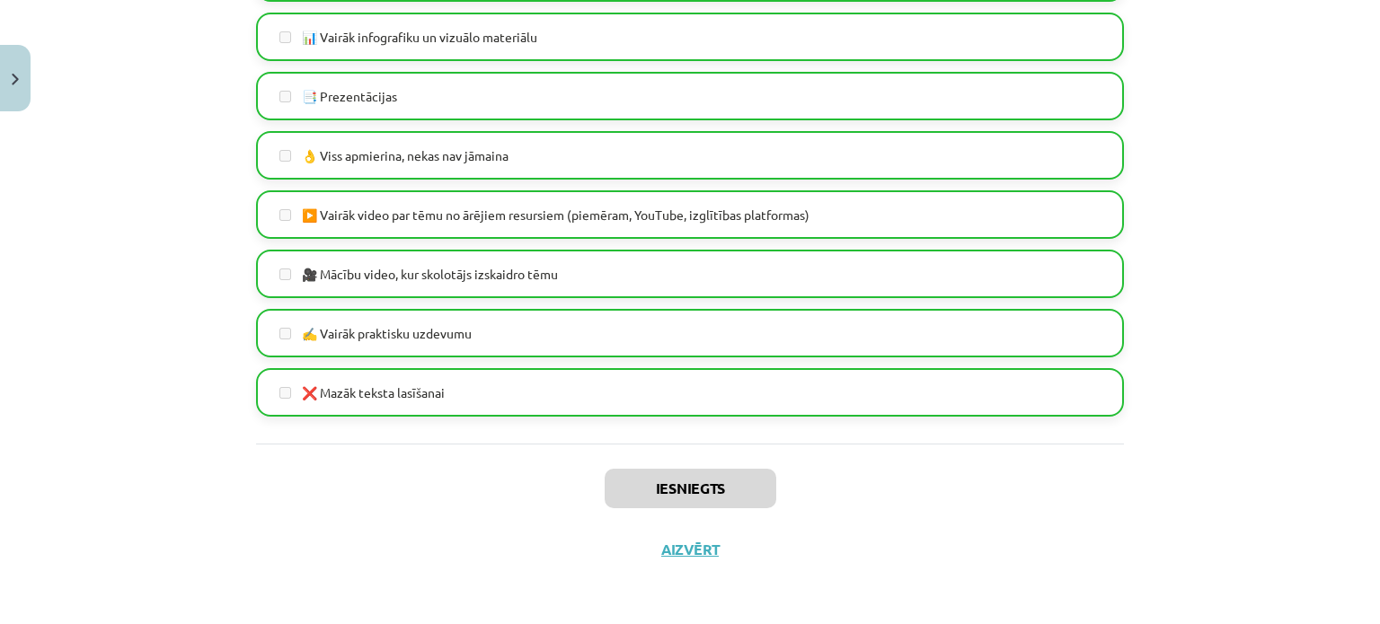
click at [41, 92] on div "Mācību tēma: Sociālās zinības 8. klases 1. ieskaites mācību materiāls #7 Temata…" at bounding box center [690, 312] width 1380 height 624
click at [7, 93] on button "Close" at bounding box center [15, 78] width 31 height 66
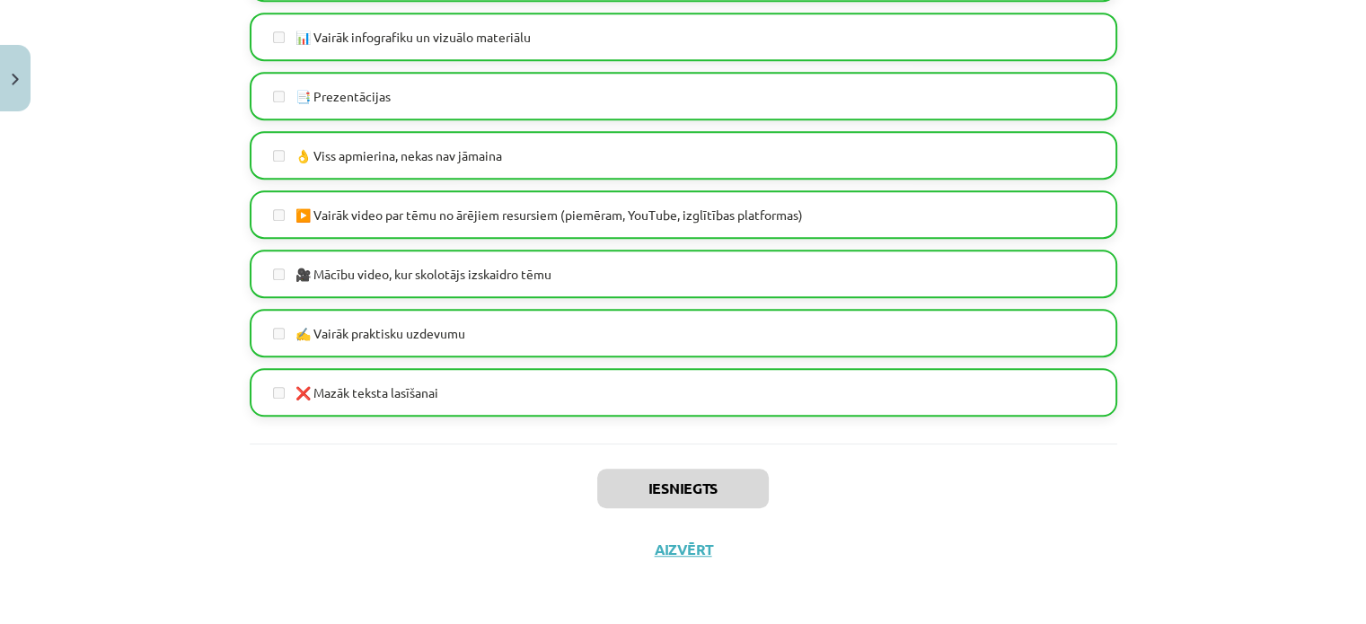
click at [109, 331] on div "Mācību tēma: Sociālās zinības 8. klases 1. ieskaites mācību materiāls #7 Temata…" at bounding box center [683, 312] width 1366 height 624
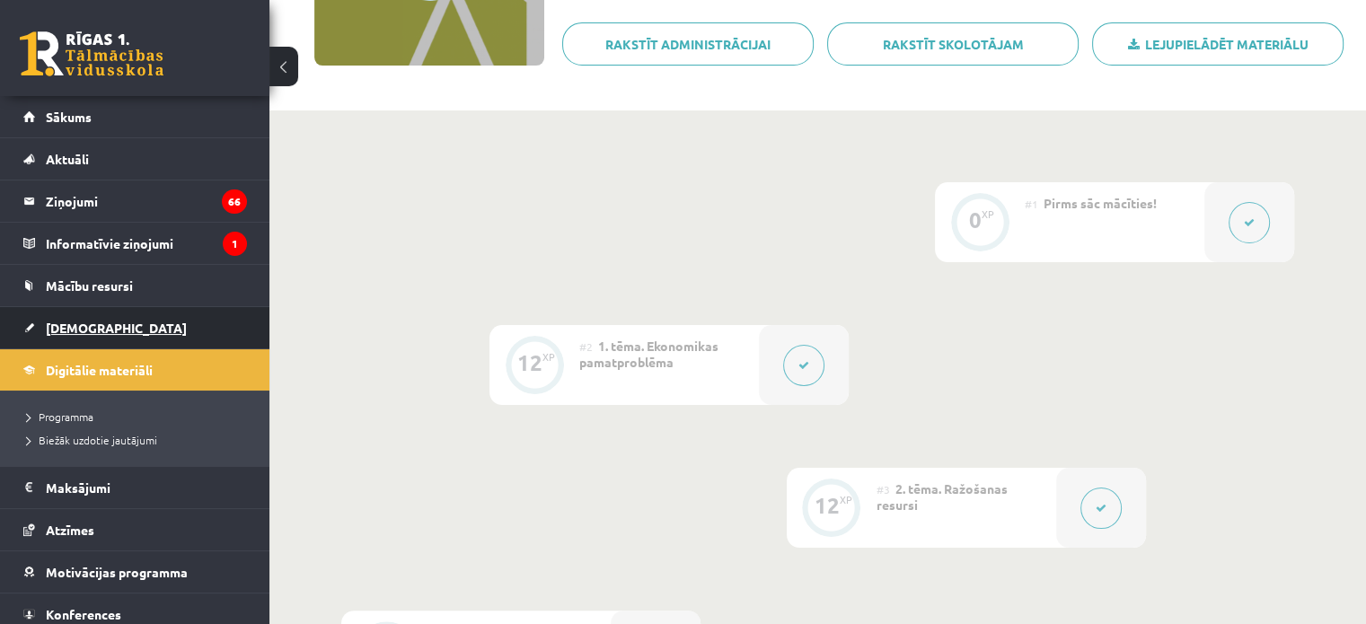
click at [93, 321] on span "[DEMOGRAPHIC_DATA]" at bounding box center [116, 328] width 141 height 16
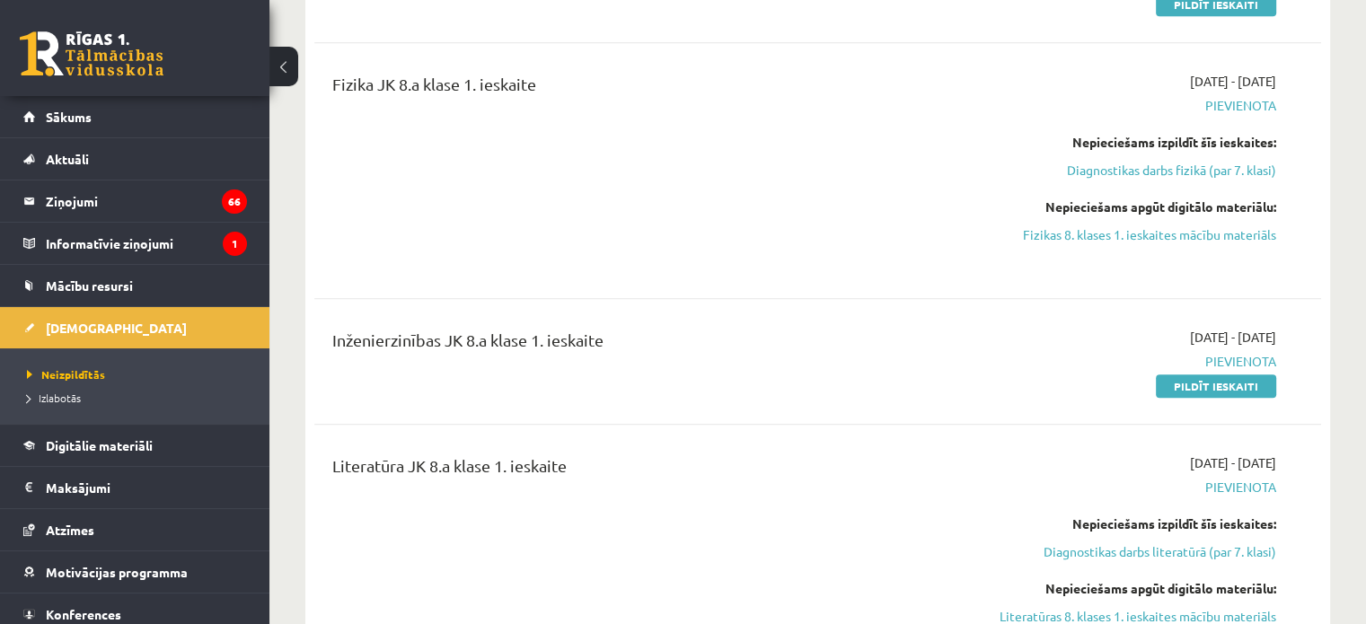
scroll to position [1078, 0]
